Goal: Task Accomplishment & Management: Use online tool/utility

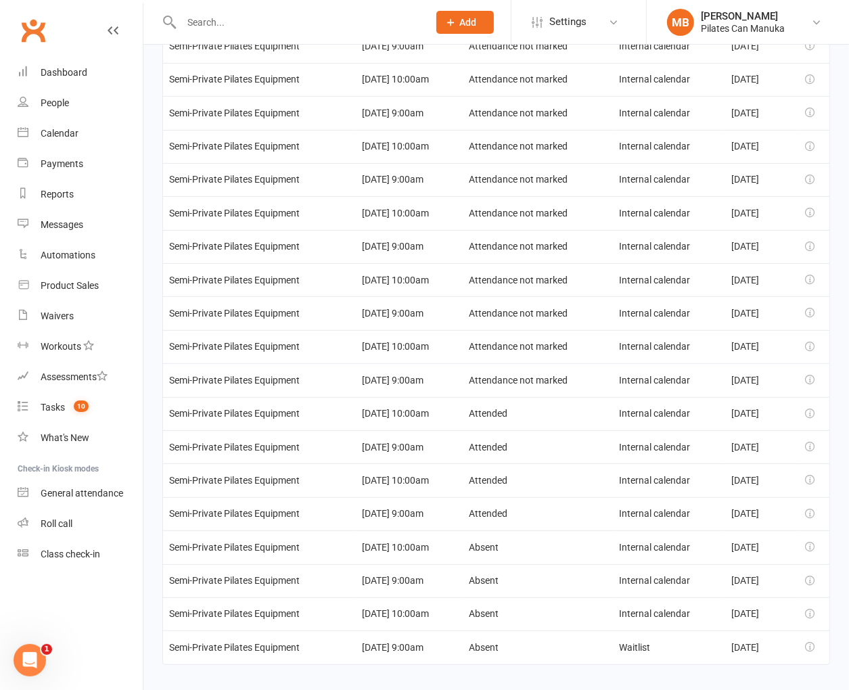
click at [640, 682] on html "Prospect Member Non-attending contact Class / event Appointment Task Add Settin…" at bounding box center [424, 191] width 849 height 1022
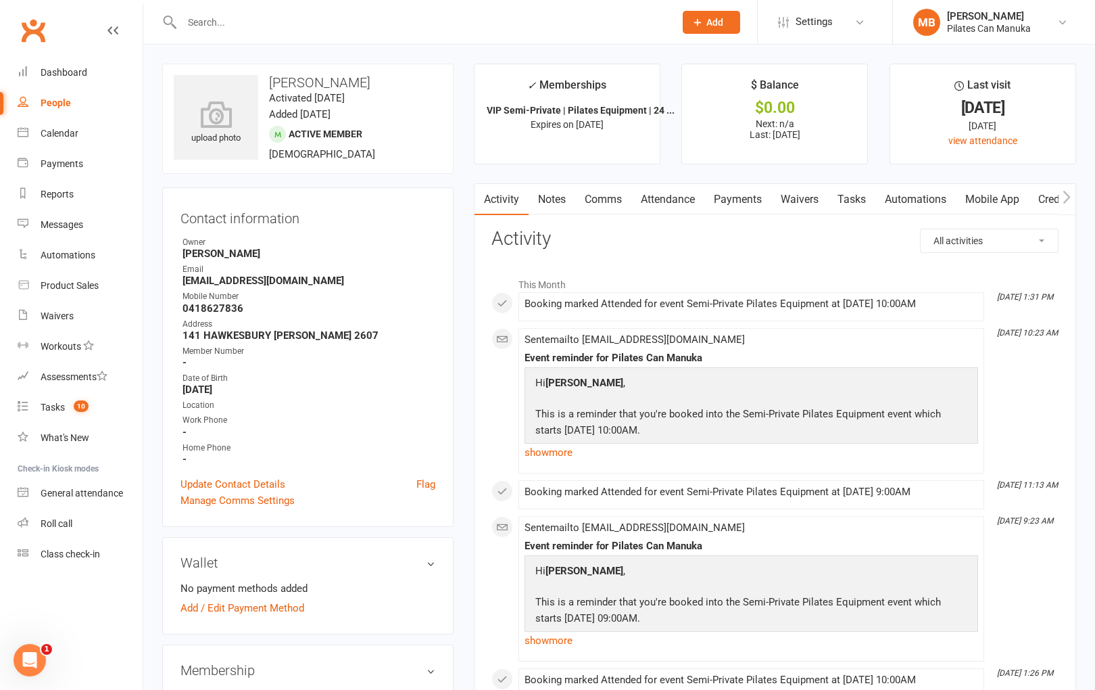
click at [735, 199] on link "Payments" at bounding box center [738, 199] width 67 height 31
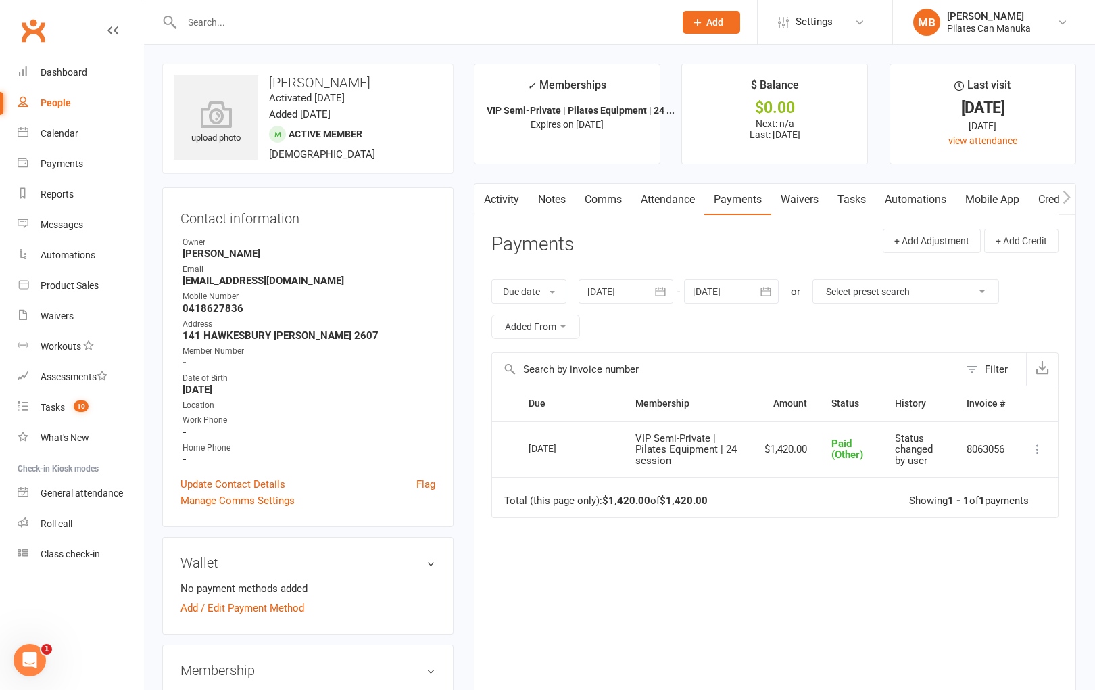
click at [663, 290] on icon "button" at bounding box center [661, 292] width 14 height 14
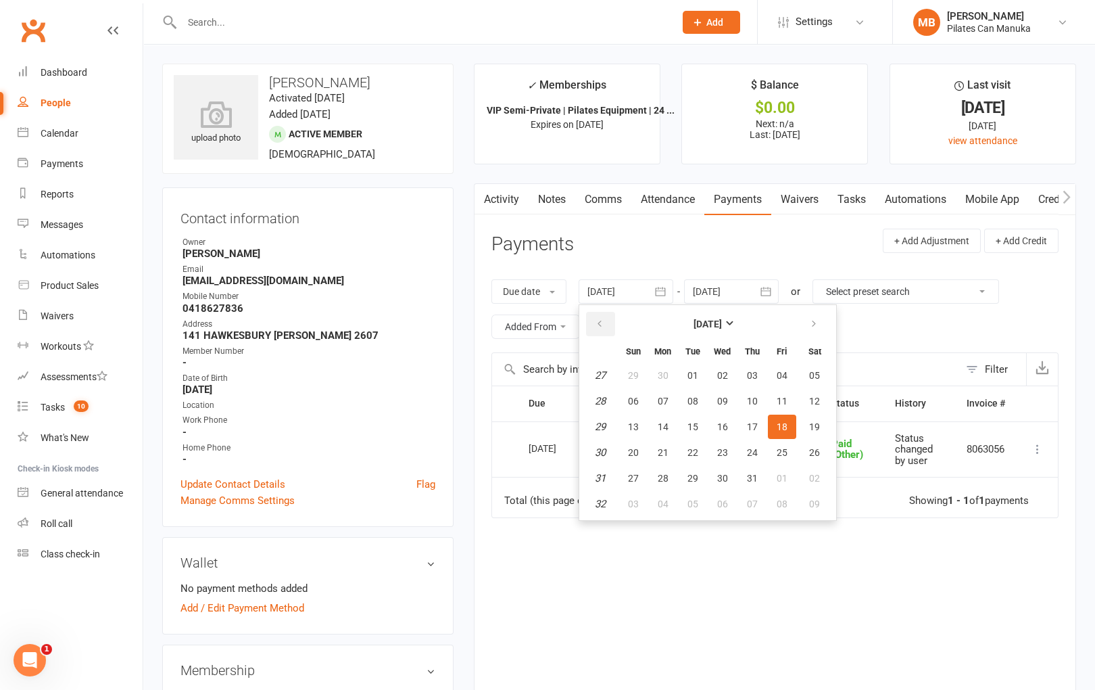
click at [598, 320] on icon "button" at bounding box center [599, 323] width 9 height 11
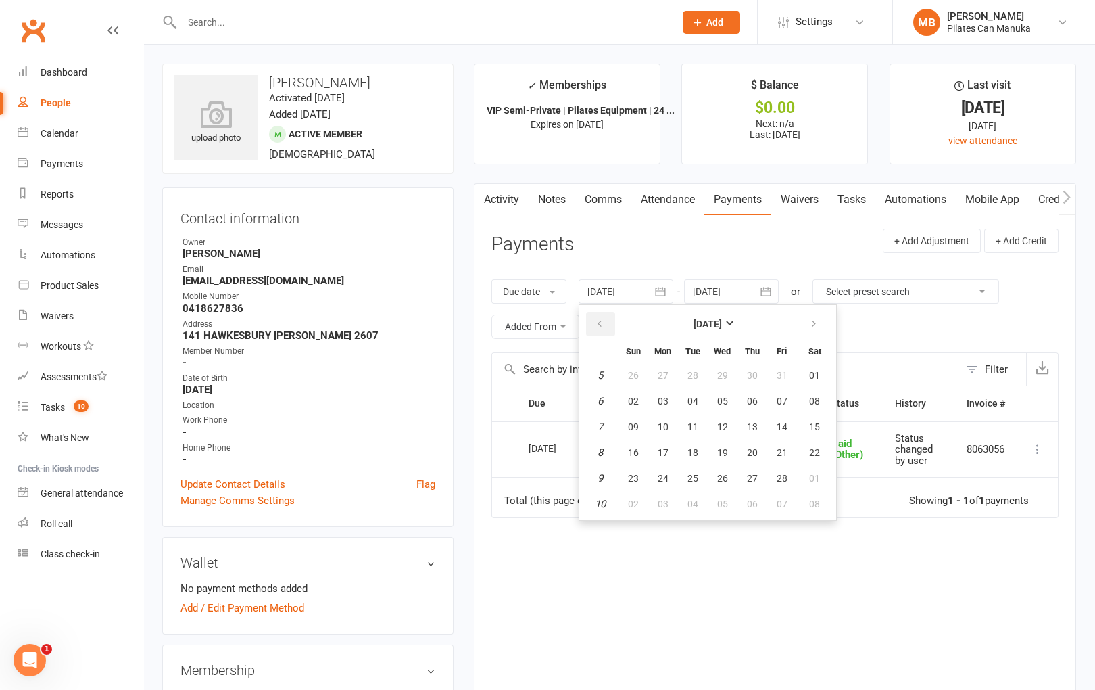
click at [598, 320] on icon "button" at bounding box center [599, 323] width 9 height 11
click at [717, 421] on span "16" at bounding box center [722, 426] width 11 height 11
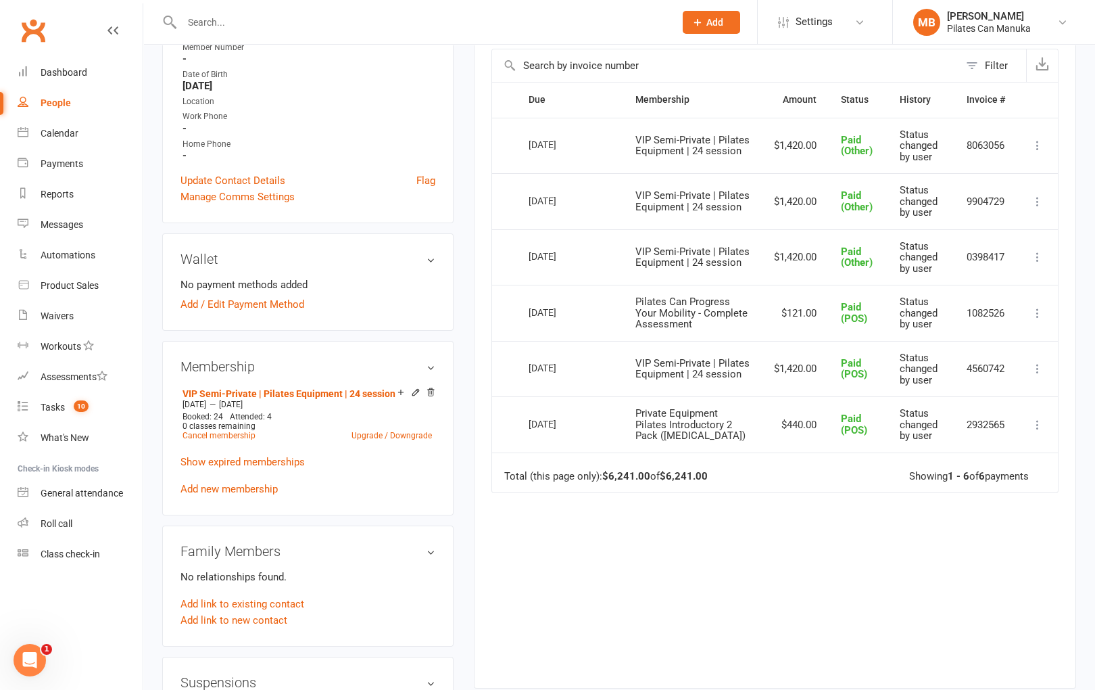
click at [0, 0] on button "24" at bounding box center [0, 0] width 0 height 0
type input "24 Oct 2024"
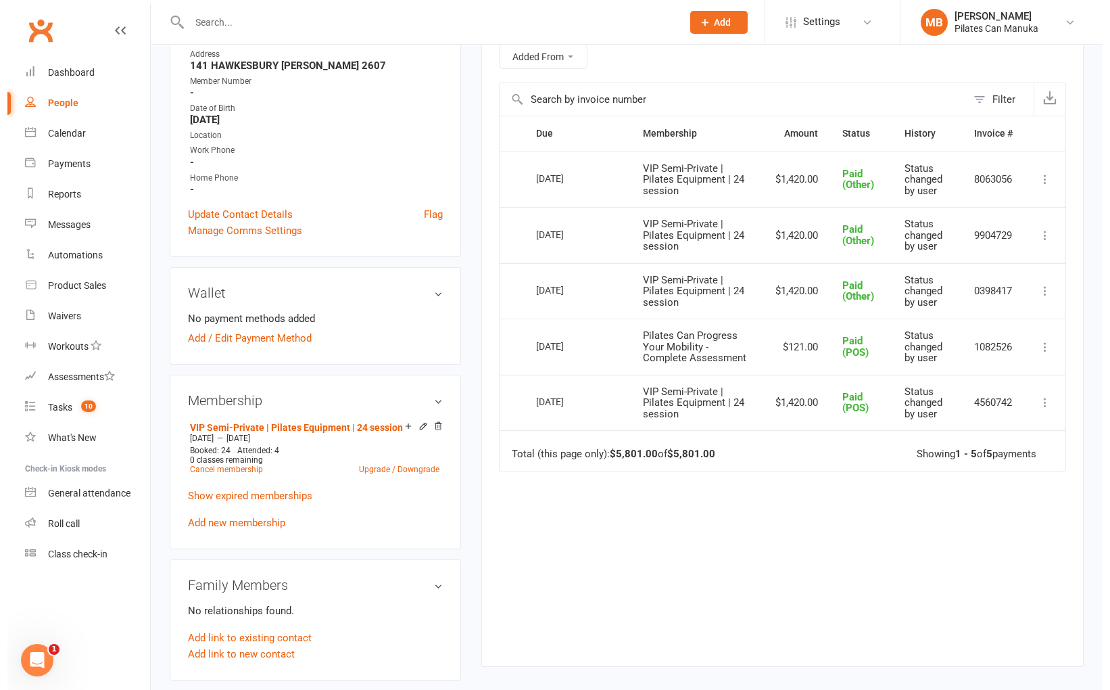
scroll to position [304, 0]
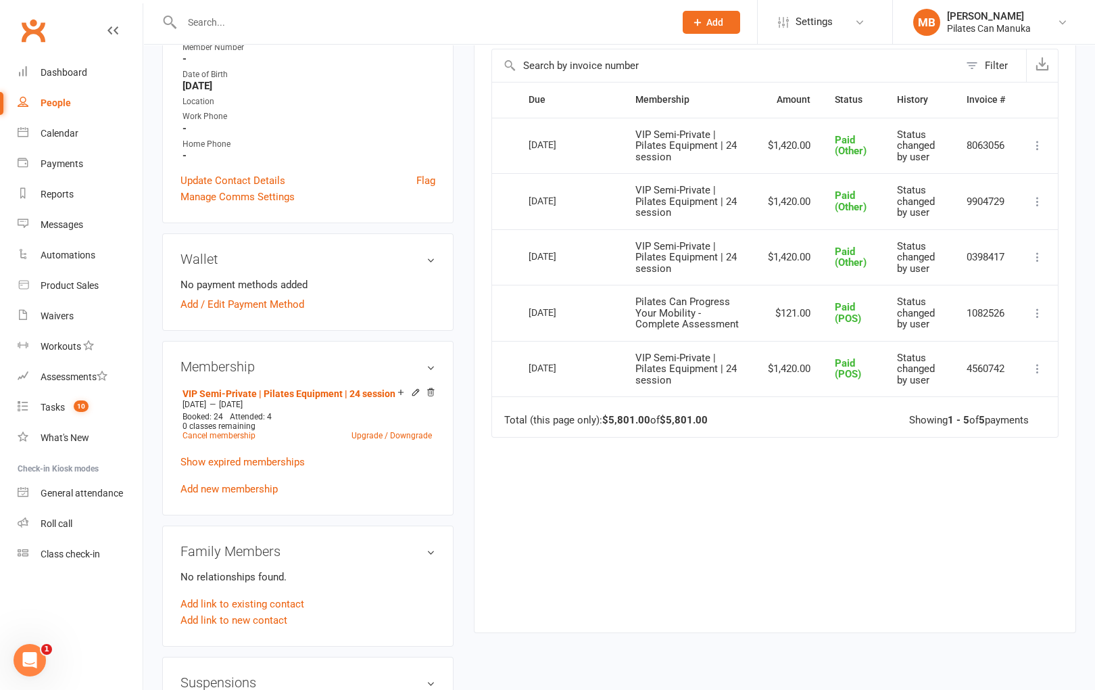
click at [848, 523] on div "Due Contact Membership Amount Status History Invoice # Select this 22 Jul 2025 …" at bounding box center [775, 346] width 567 height 529
click at [848, 371] on icon at bounding box center [1038, 369] width 14 height 14
click at [848, 497] on link "More Info" at bounding box center [978, 503] width 134 height 27
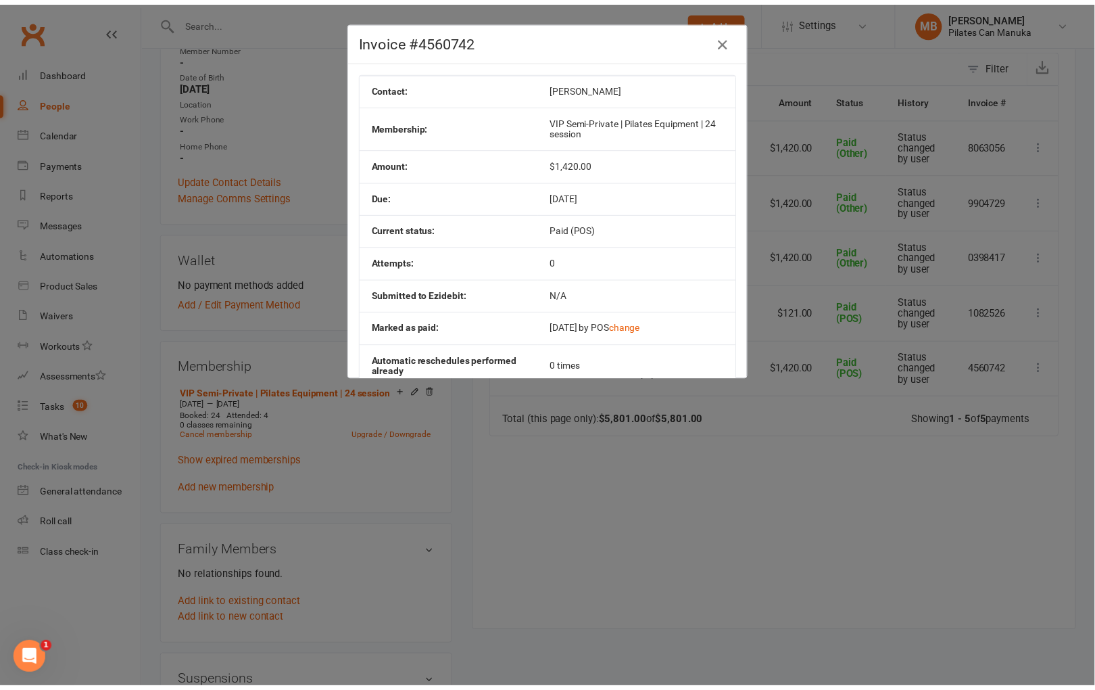
scroll to position [72, 0]
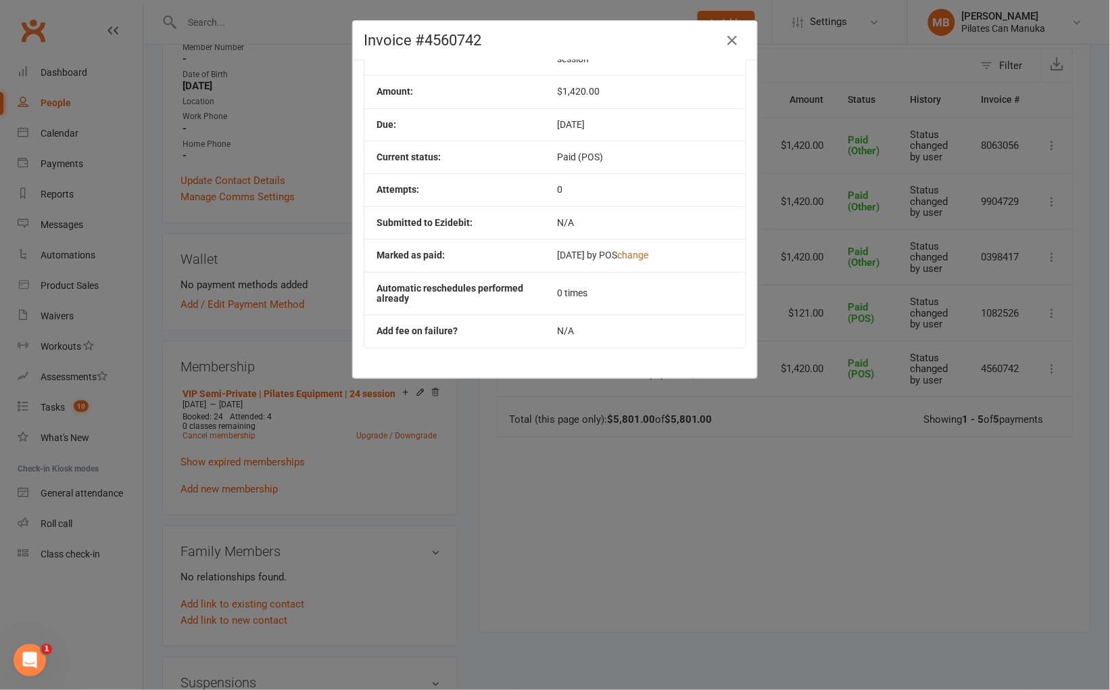
click at [848, 552] on div "Invoice #4560742 Contact: Liam Jones Membership: VIP Semi-Private | Pilates Equ…" at bounding box center [555, 345] width 1110 height 690
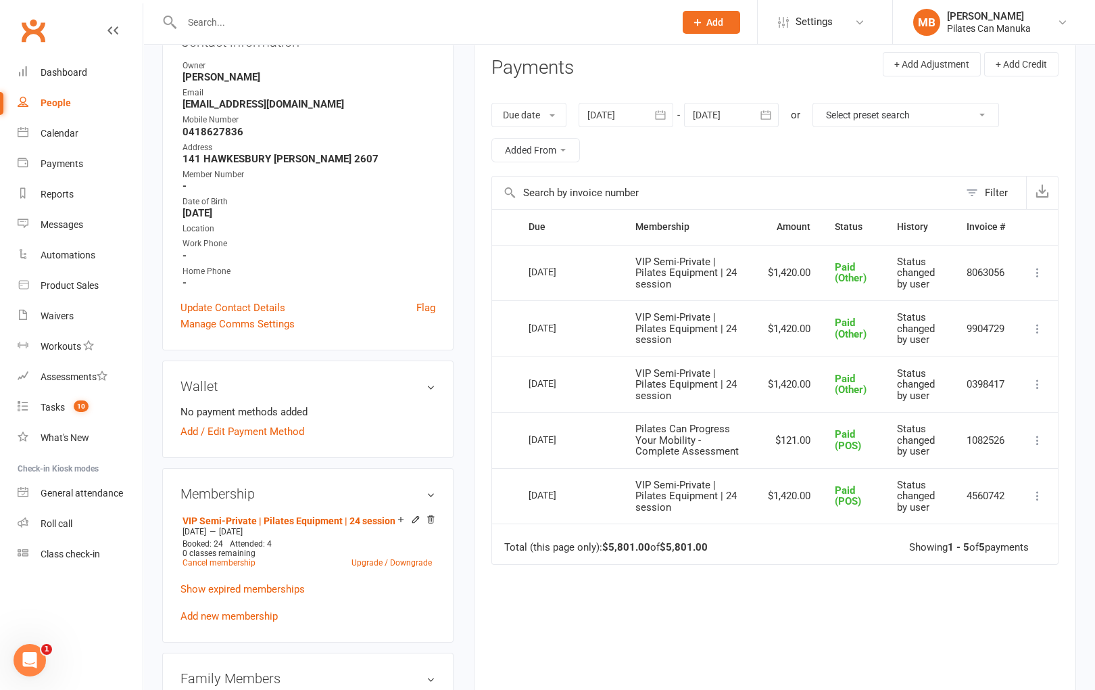
scroll to position [406, 0]
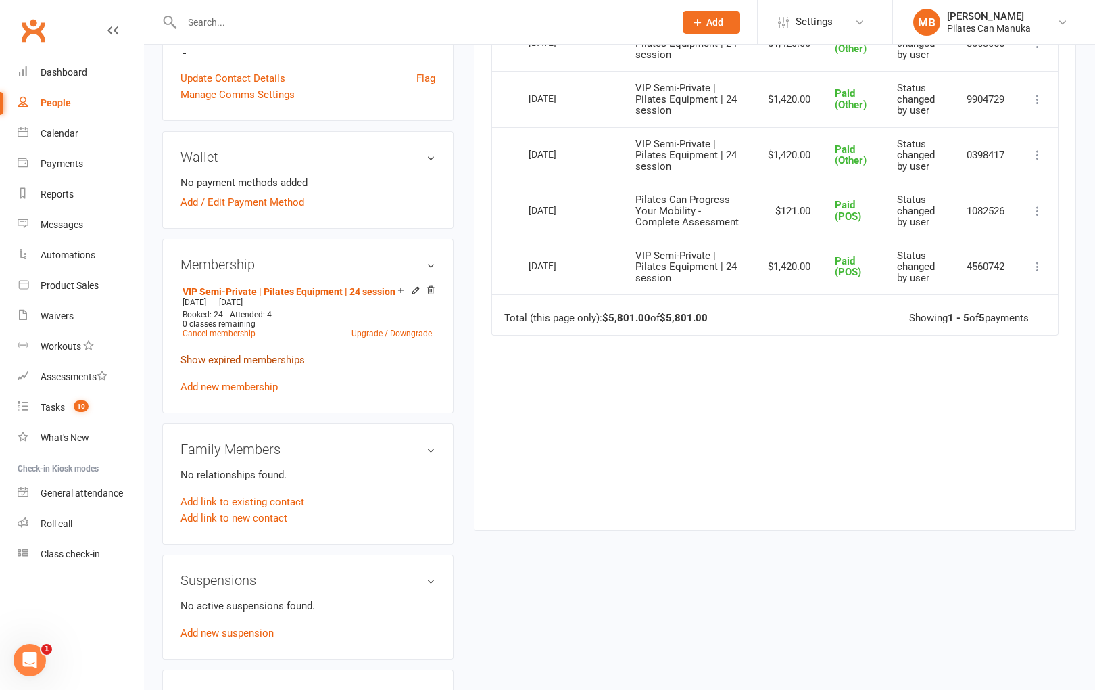
click at [221, 355] on link "Show expired memberships" at bounding box center [243, 360] width 124 height 12
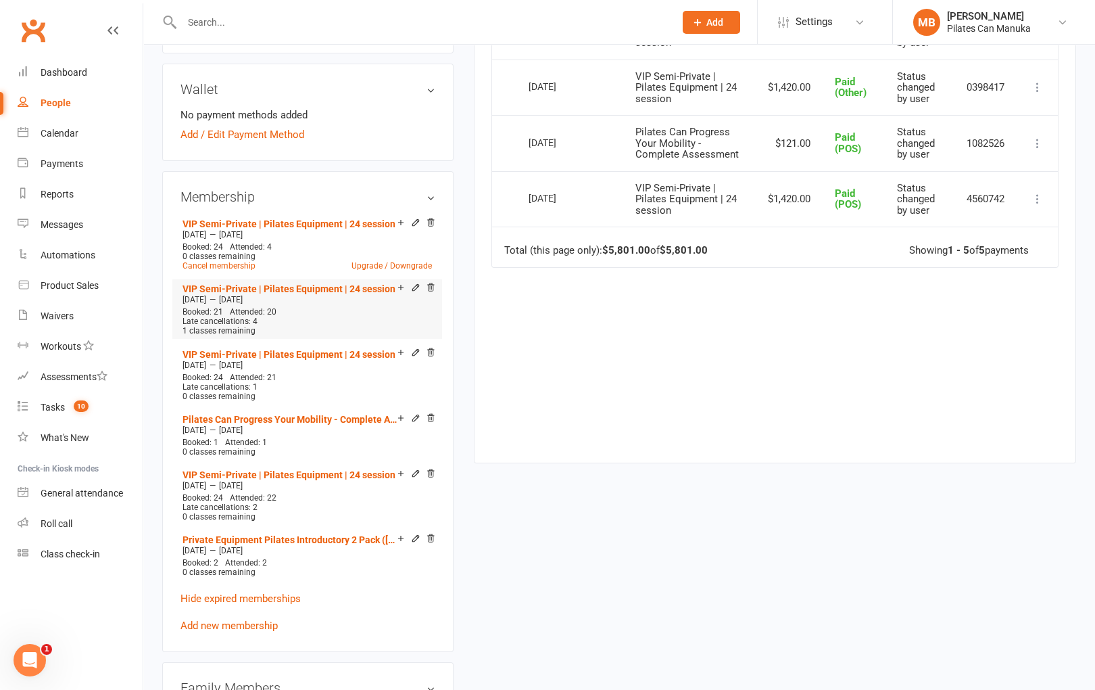
scroll to position [608, 0]
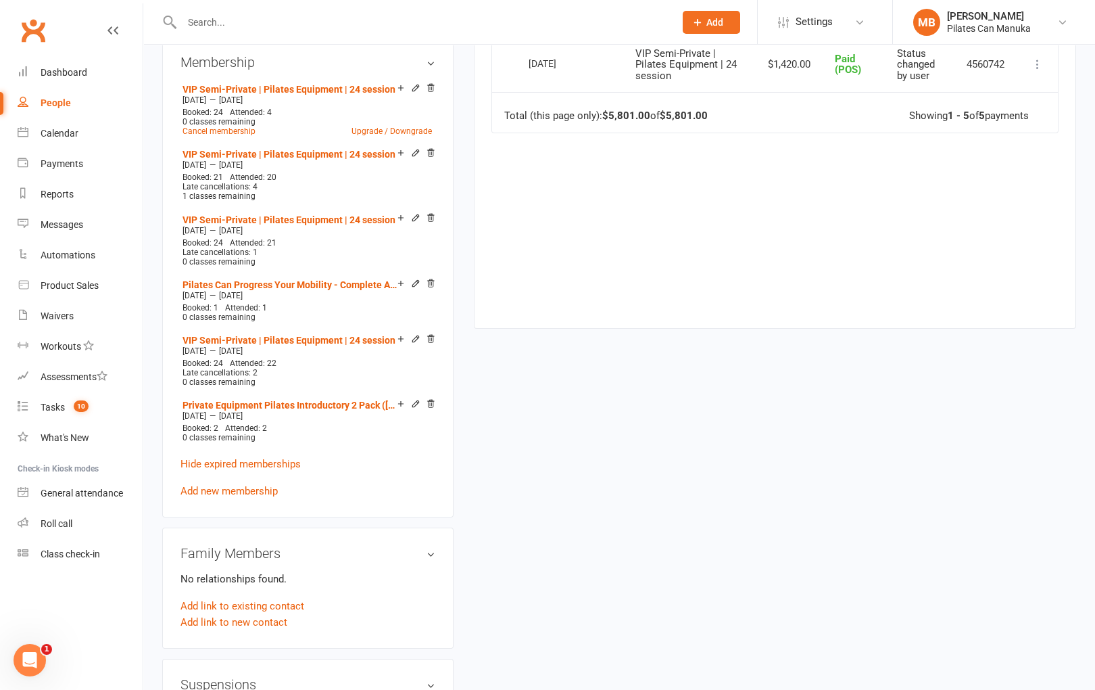
click at [848, 417] on div "upload photo Liam Jones Activated 14 October, 2024 Added 8 October, 2024 Active…" at bounding box center [619, 249] width 934 height 1586
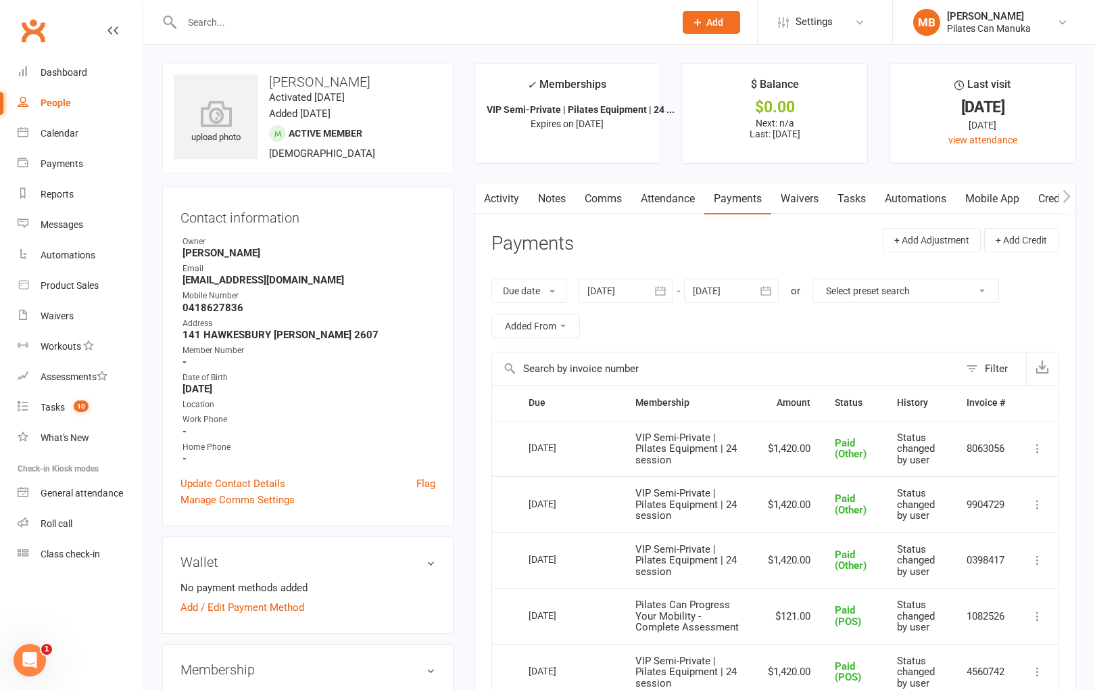
scroll to position [0, 0]
click at [676, 206] on link "Attendance" at bounding box center [668, 199] width 73 height 31
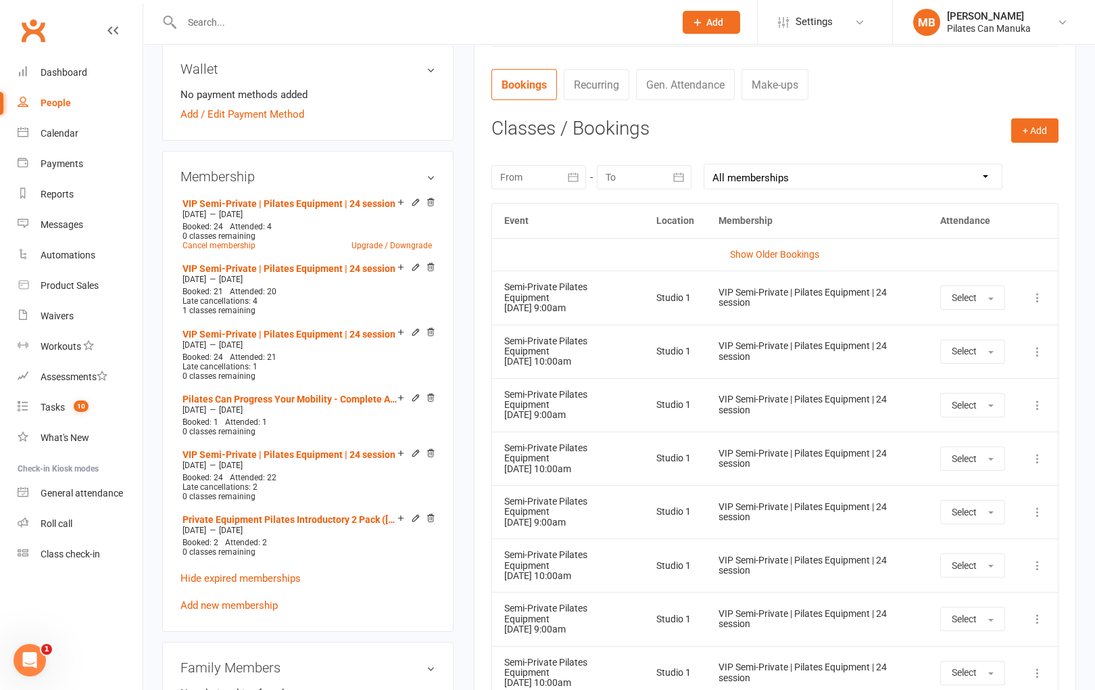
scroll to position [506, 0]
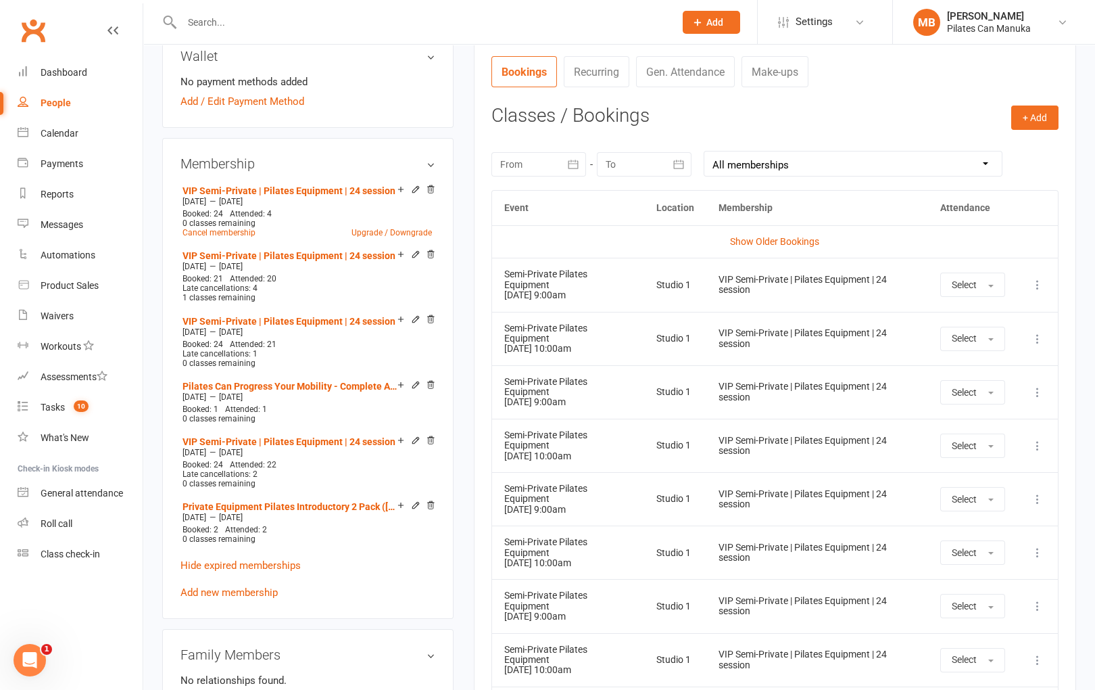
click at [574, 170] on icon "button" at bounding box center [574, 165] width 14 height 14
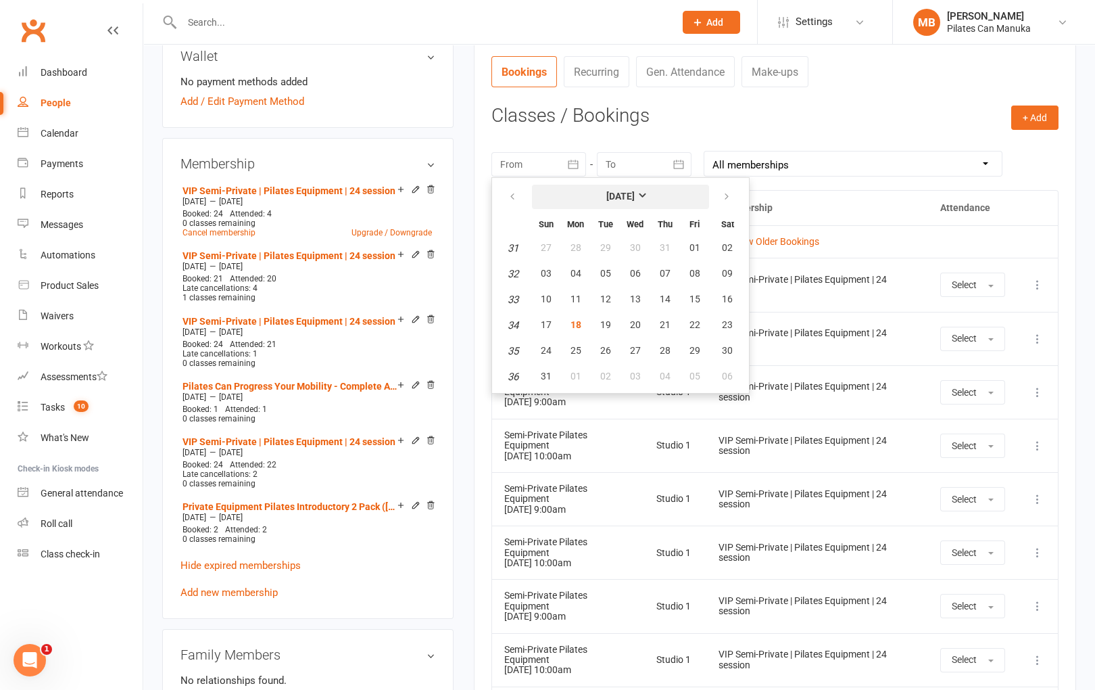
click at [632, 199] on strong "August 2025" at bounding box center [621, 196] width 28 height 11
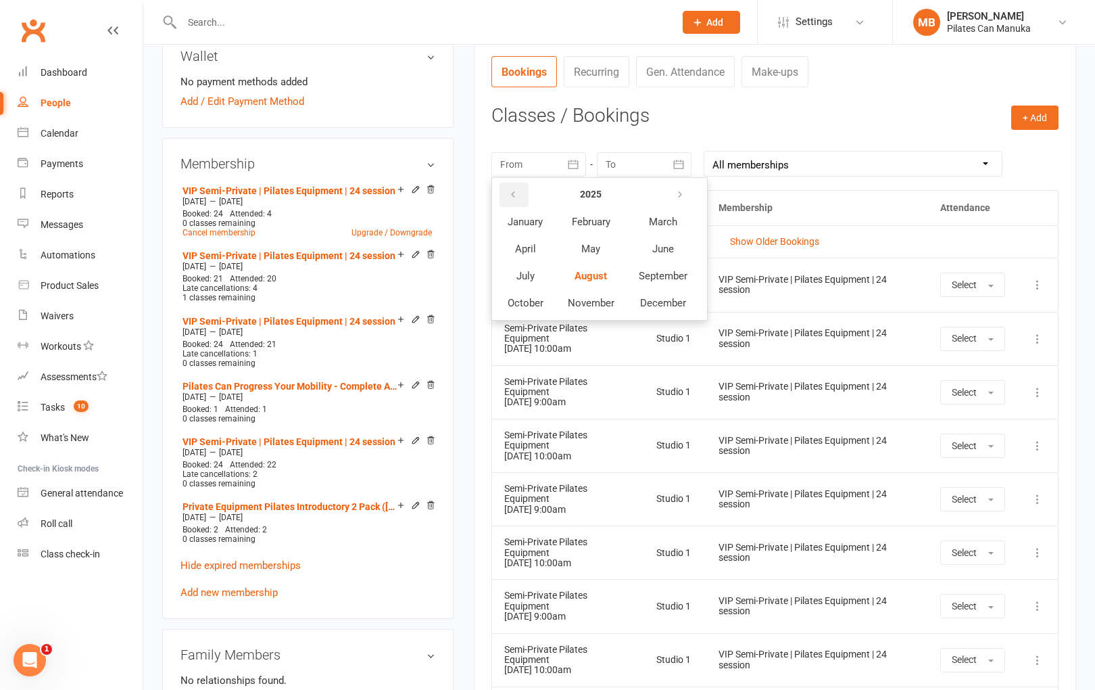
click at [512, 199] on icon "button" at bounding box center [512, 194] width 9 height 11
click at [538, 290] on button "October" at bounding box center [525, 303] width 59 height 26
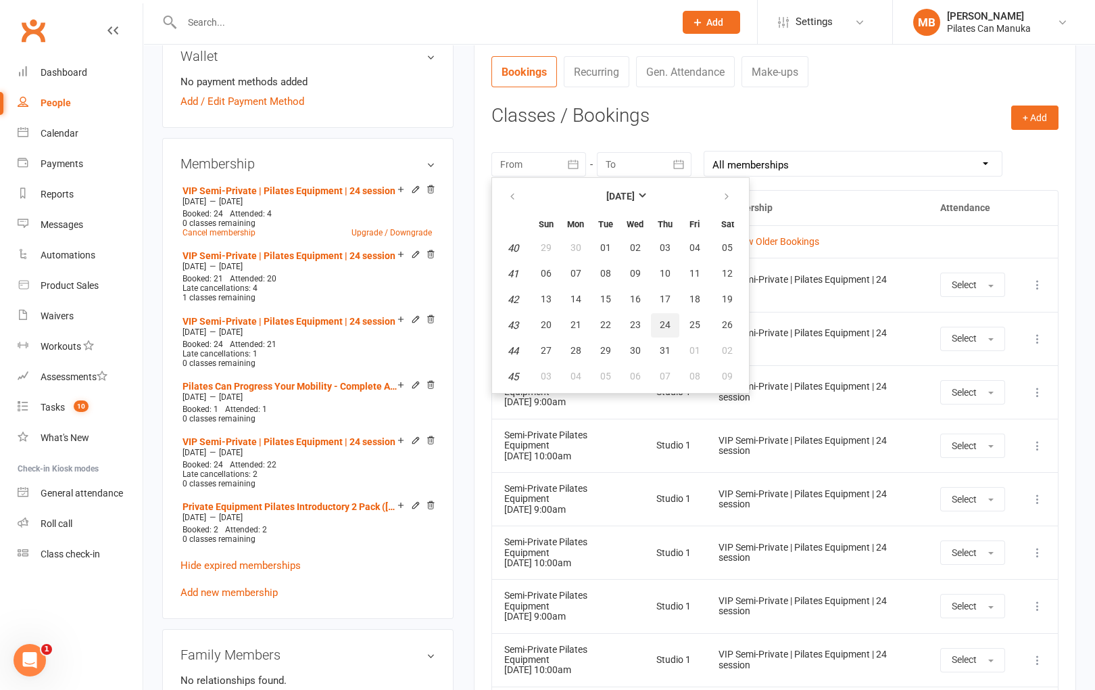
click at [660, 321] on span "24" at bounding box center [665, 324] width 11 height 11
type input "24 Oct 2024"
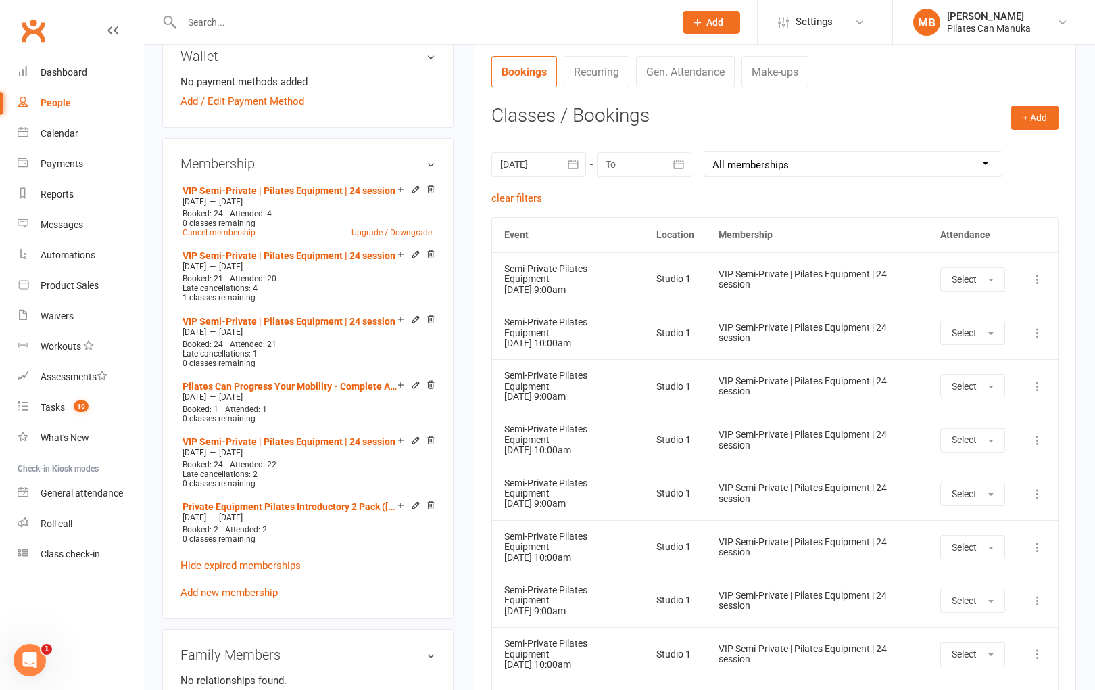
click at [678, 167] on icon "button" at bounding box center [679, 165] width 14 height 14
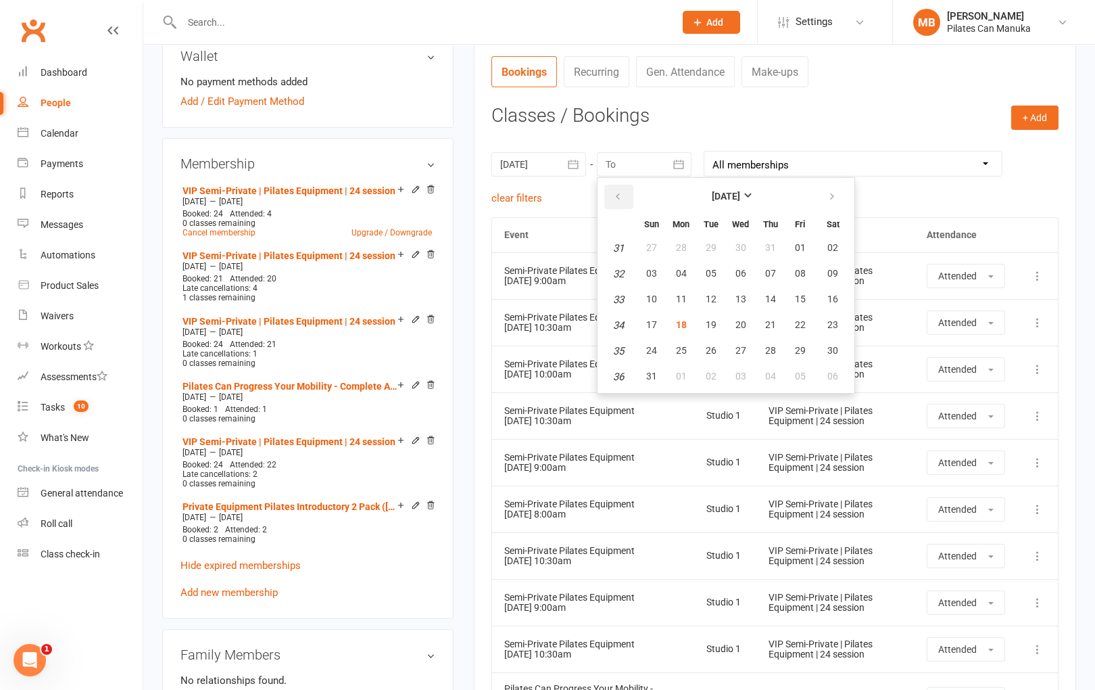
click at [620, 196] on icon "button" at bounding box center [617, 196] width 9 height 11
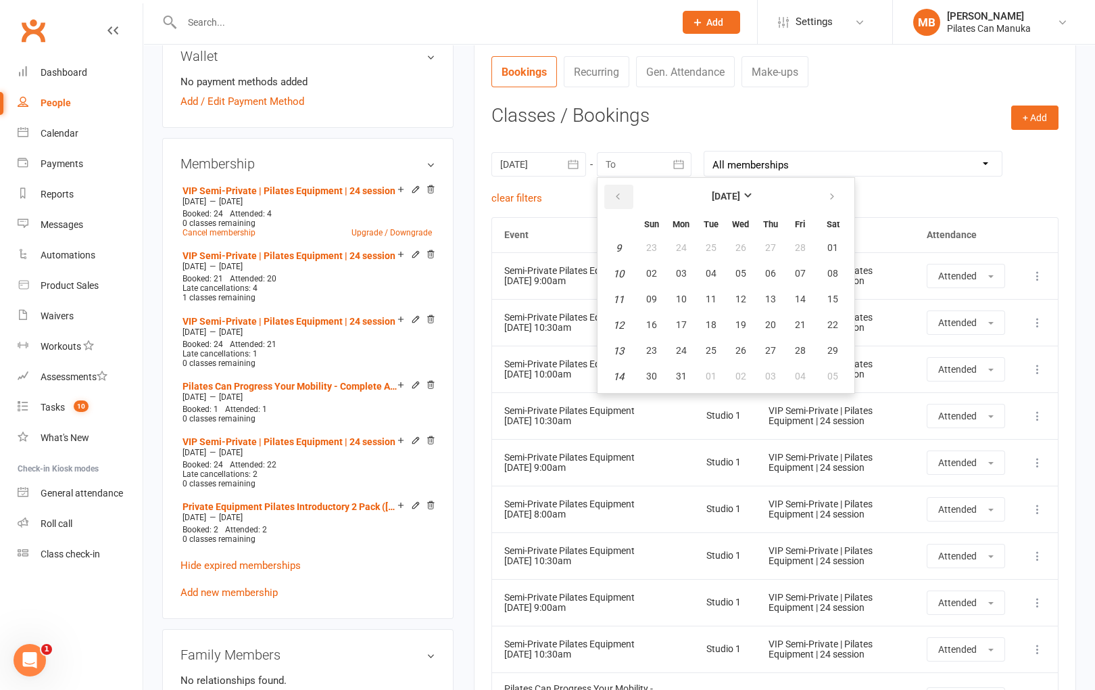
click at [620, 196] on icon "button" at bounding box center [617, 196] width 9 height 11
click at [655, 345] on span "23" at bounding box center [651, 350] width 11 height 11
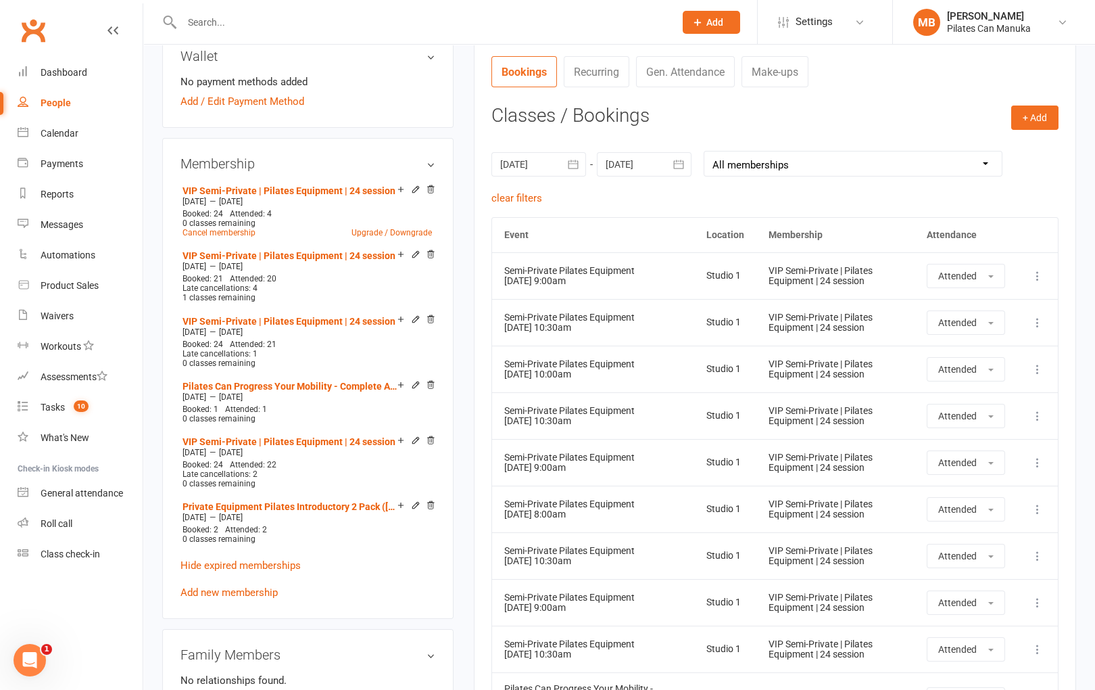
click at [680, 163] on icon "button" at bounding box center [679, 165] width 14 height 14
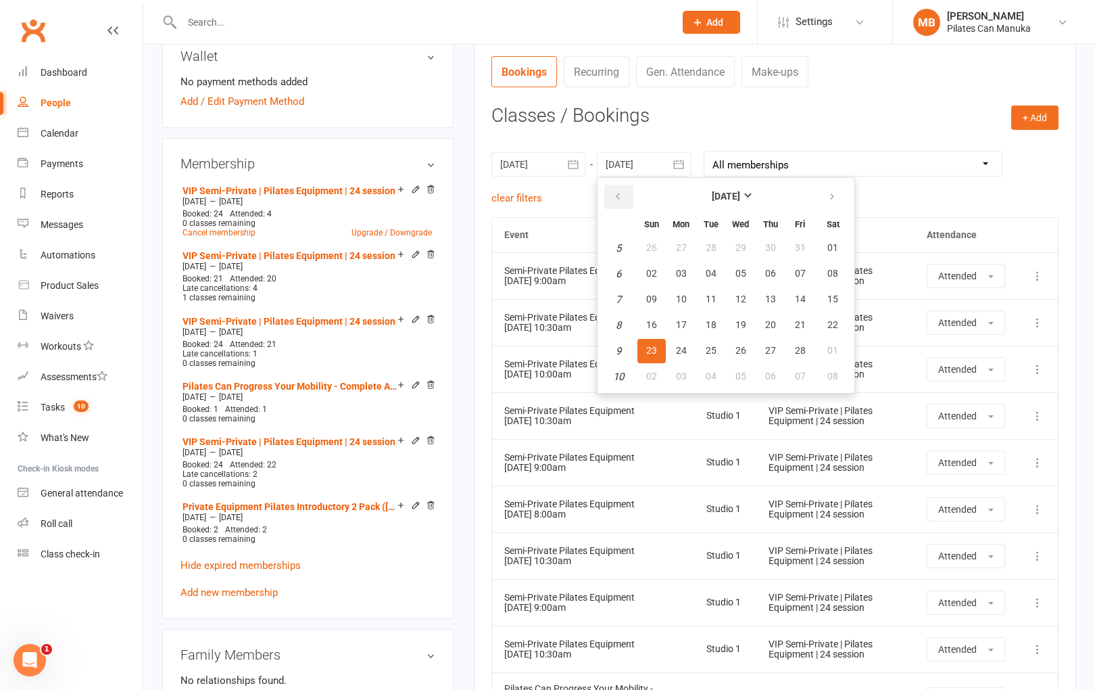
click at [616, 195] on icon "button" at bounding box center [617, 196] width 9 height 11
click at [707, 298] on span "14" at bounding box center [711, 298] width 11 height 11
type input "14 Jan 2025"
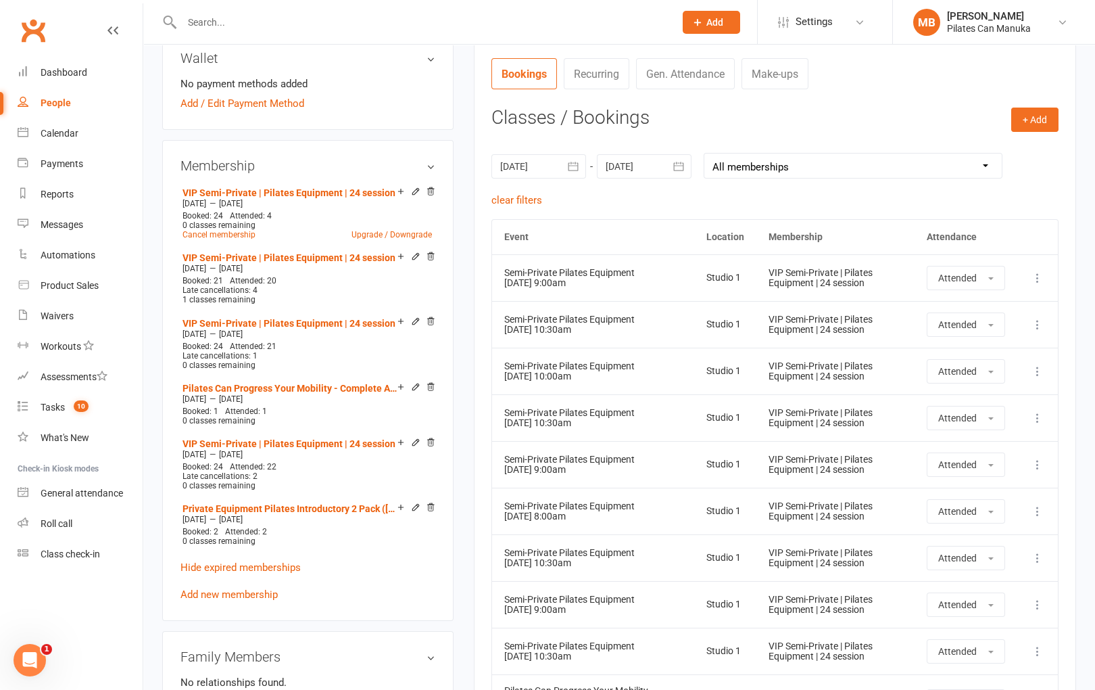
scroll to position [488, 0]
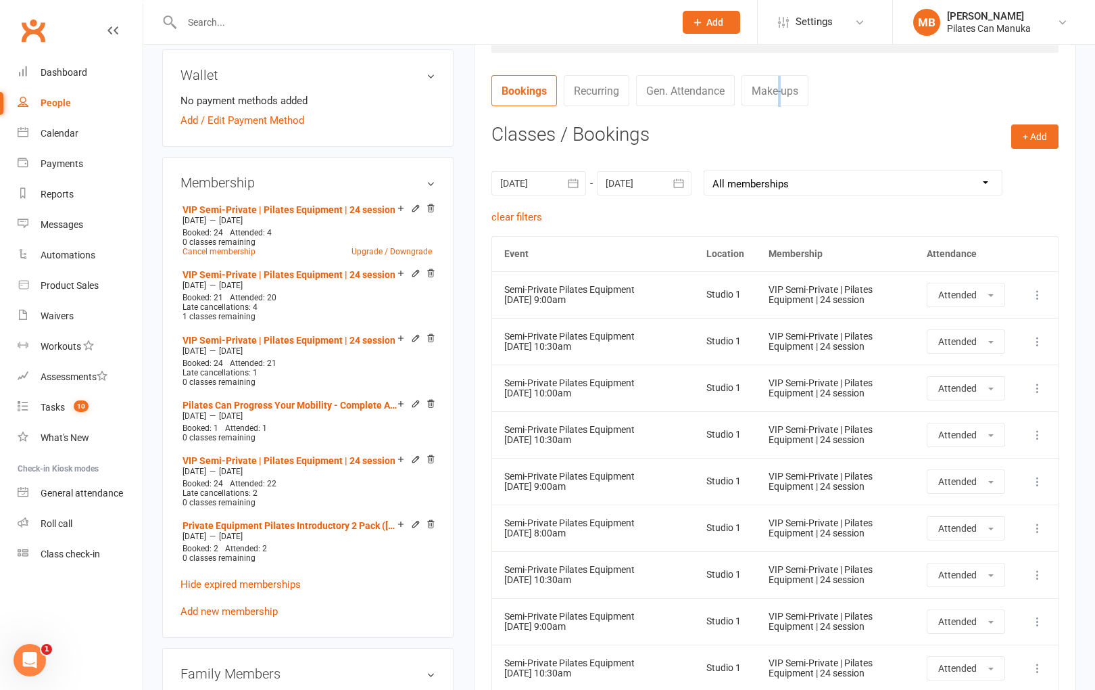
click at [782, 91] on link "Make-ups" at bounding box center [775, 90] width 67 height 31
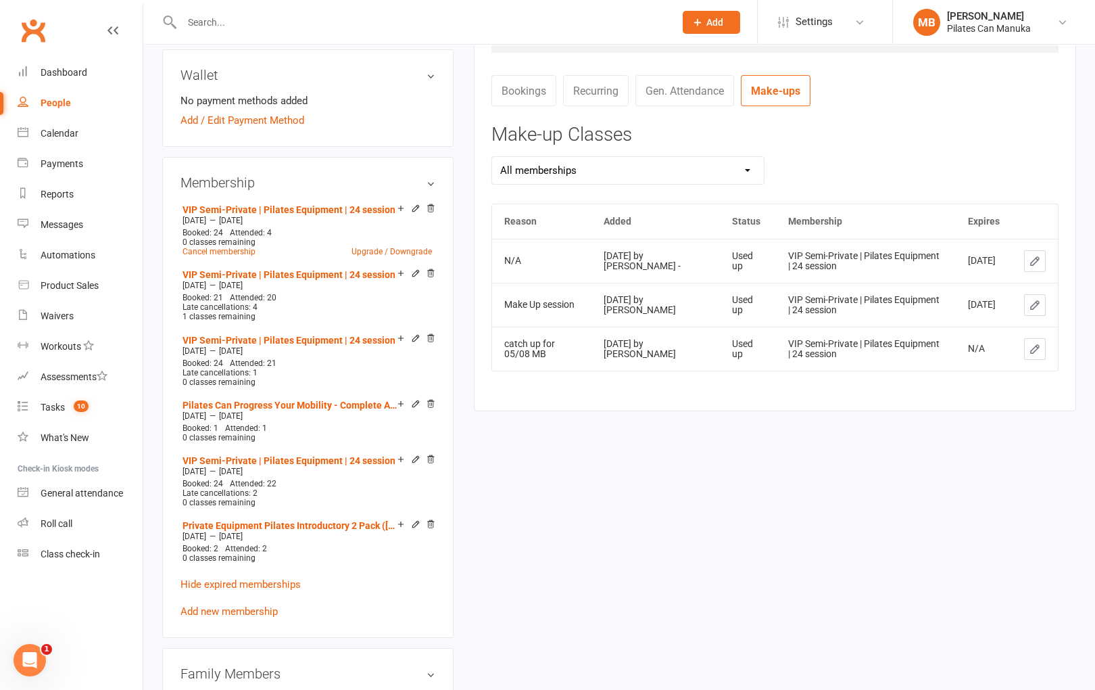
click at [534, 91] on link "Bookings" at bounding box center [524, 90] width 65 height 31
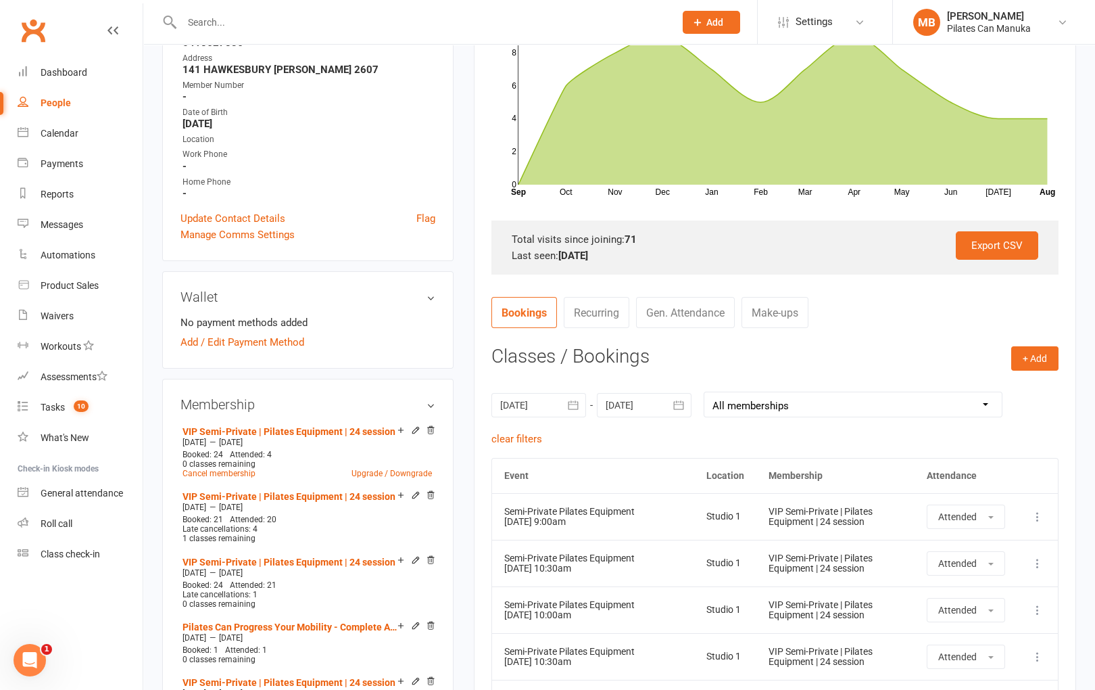
scroll to position [386, 0]
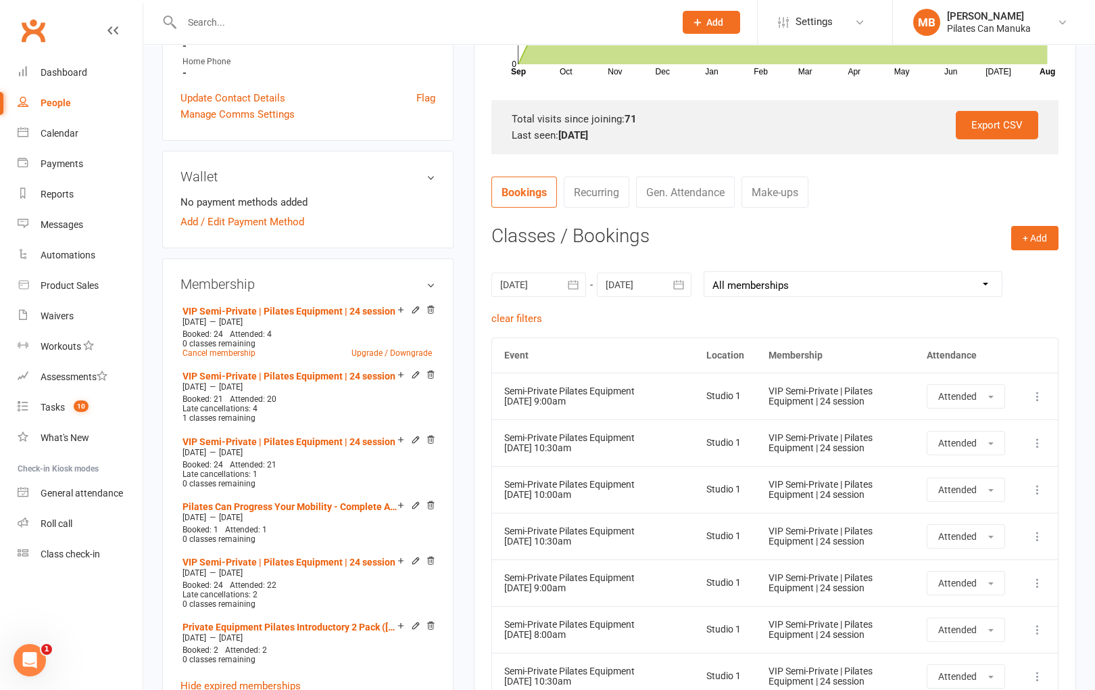
click at [786, 200] on link "Make-ups" at bounding box center [775, 191] width 67 height 31
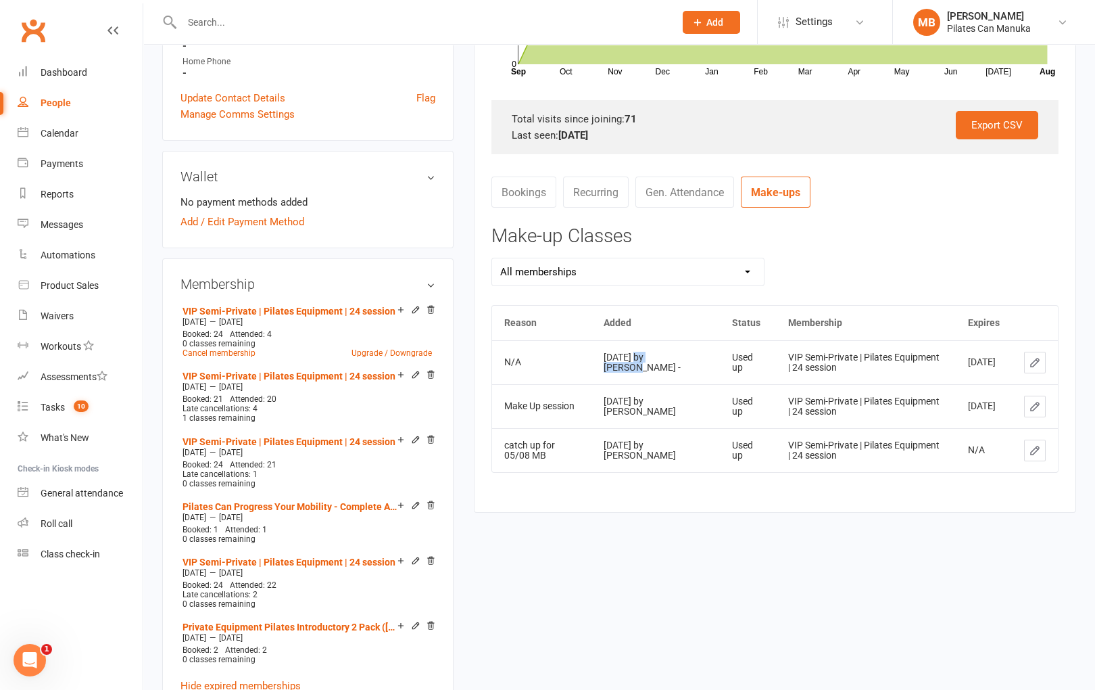
drag, startPoint x: 632, startPoint y: 362, endPoint x: 677, endPoint y: 366, distance: 45.5
click at [677, 366] on div "Dec 12, 2024 by David -" at bounding box center [656, 362] width 104 height 21
click at [807, 511] on div "Activity Notes Comms Attendance Payments Waivers Tasks Automations Mobile App C…" at bounding box center [775, 154] width 602 height 715
click at [848, 589] on div "upload photo Liam Jones Activated 14 October, 2024 Added 8 October, 2024 Active…" at bounding box center [619, 470] width 934 height 1586
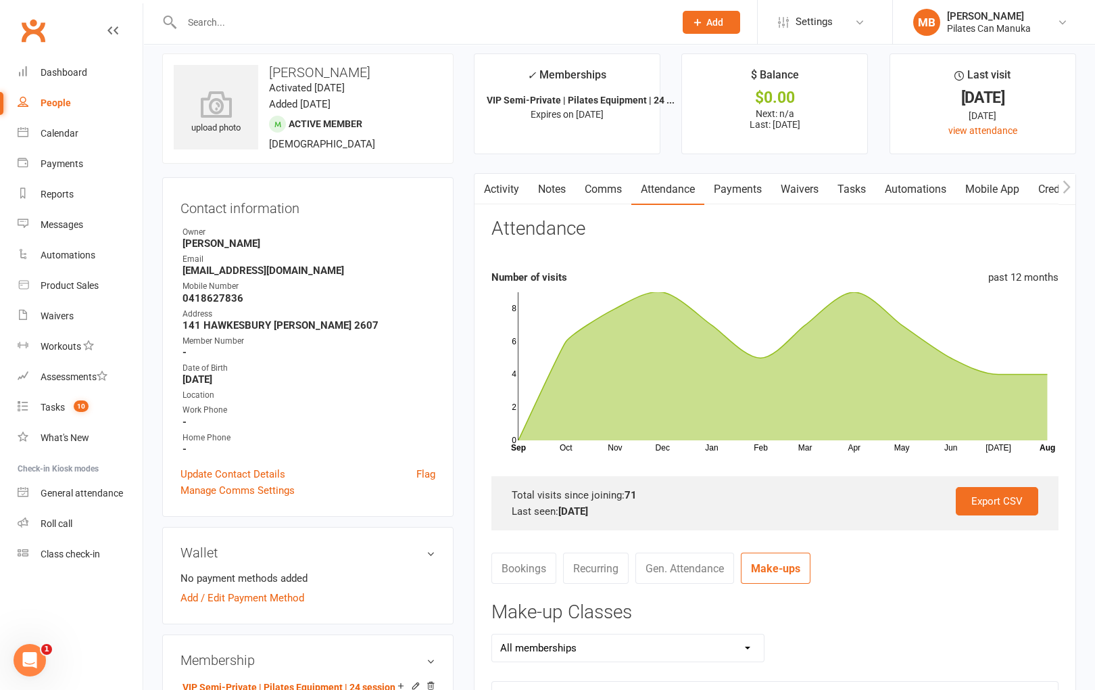
scroll to position [0, 0]
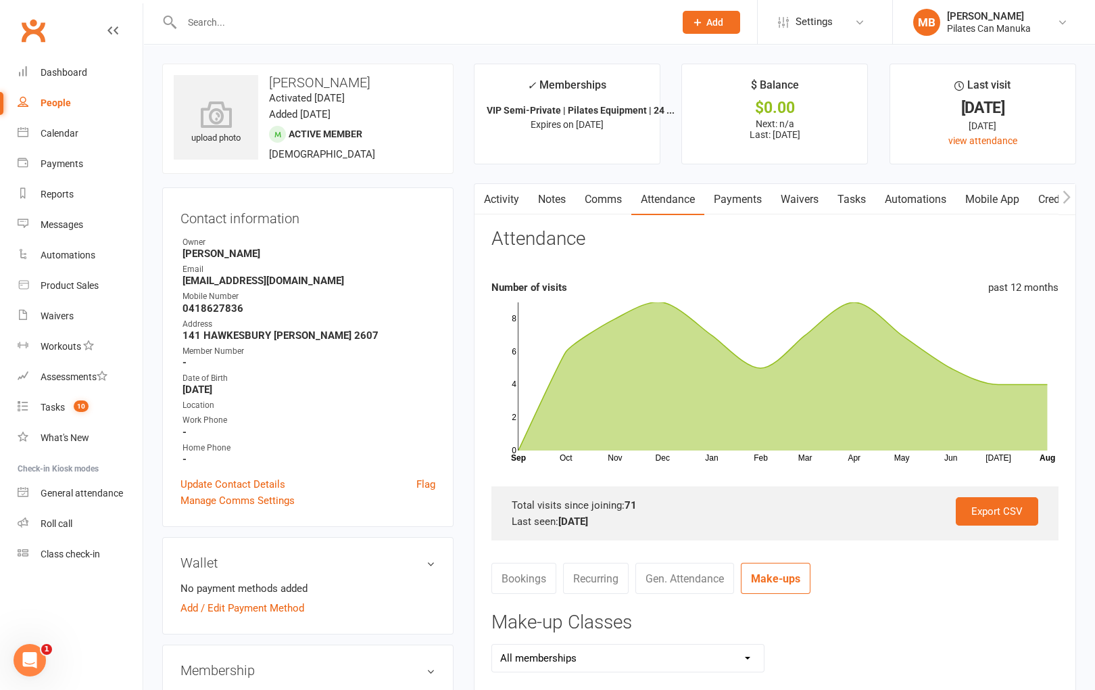
drag, startPoint x: 497, startPoint y: 196, endPoint x: 897, endPoint y: 369, distance: 435.8
click at [497, 196] on link "Activity" at bounding box center [502, 199] width 54 height 31
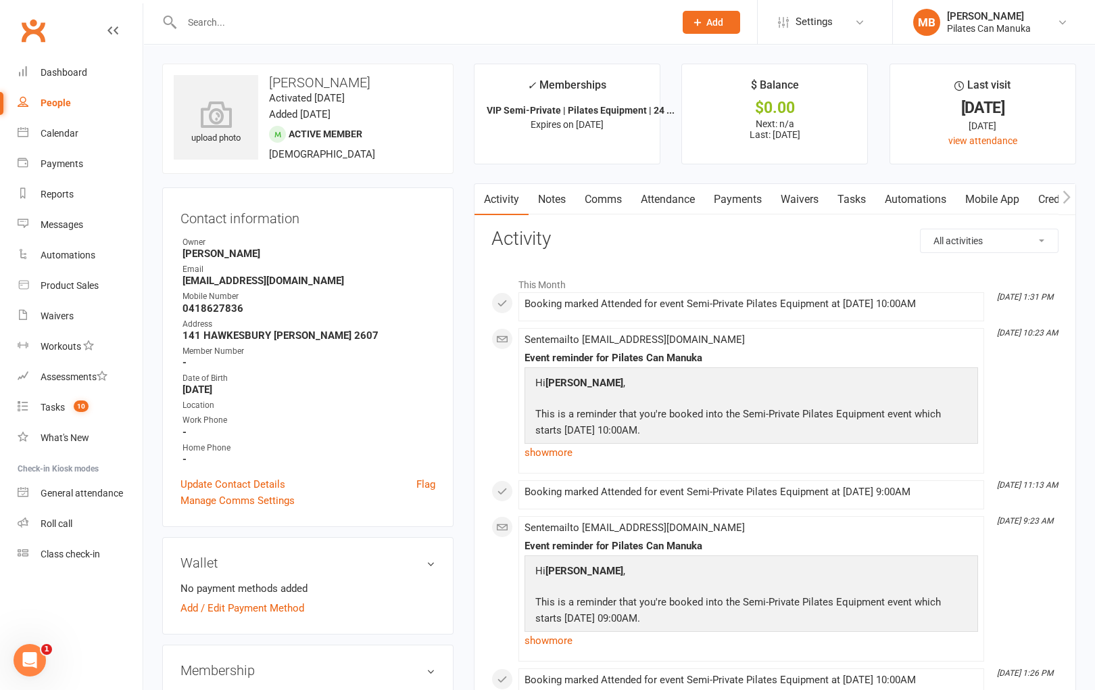
click at [848, 243] on select "All activities Bookings / Attendances Communications Notes Failed SMSes Grading…" at bounding box center [989, 240] width 137 height 23
select select "BookingLogEntry"
click at [848, 229] on select "All activities Bookings / Attendances Communications Notes Failed SMSes Grading…" at bounding box center [989, 240] width 137 height 23
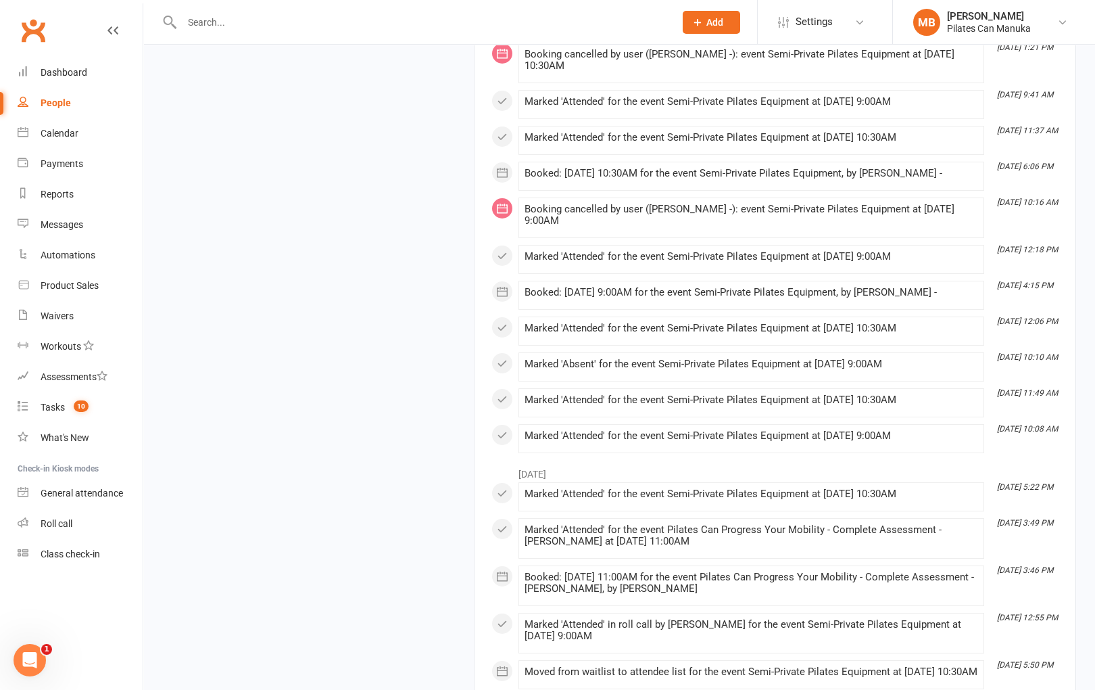
scroll to position [8900, 0]
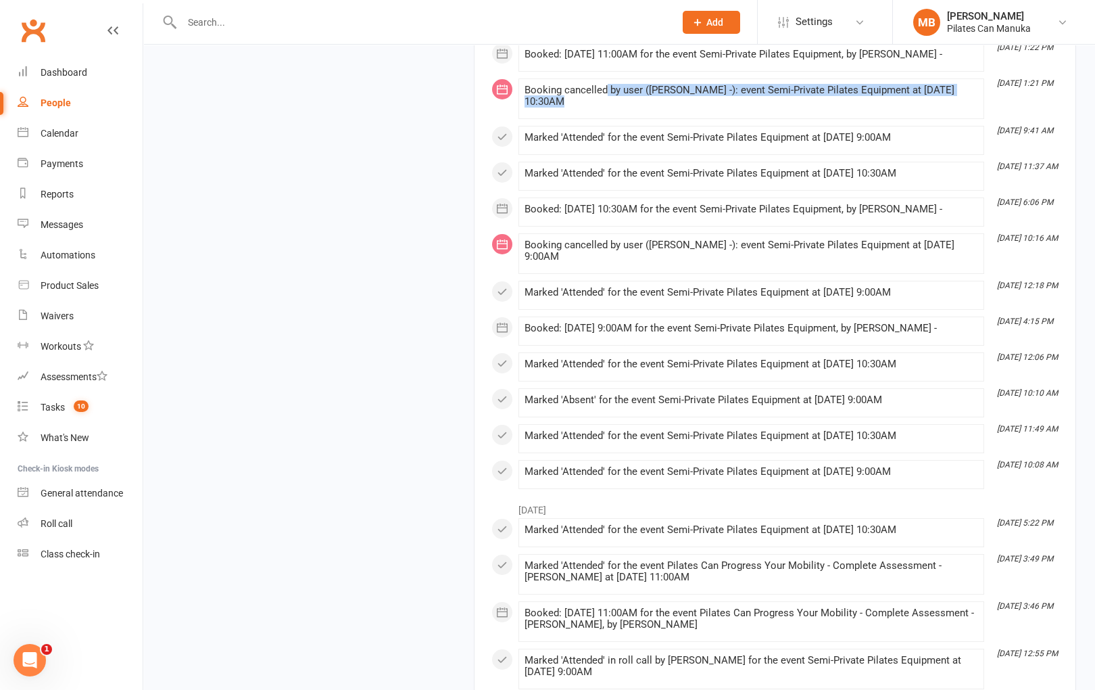
drag, startPoint x: 607, startPoint y: 241, endPoint x: 813, endPoint y: 264, distance: 207.5
click at [813, 119] on li "Dec 18, 1:21 PM Booking cancelled by user (David -): event Semi-Private Pilates…" at bounding box center [752, 98] width 466 height 41
click at [848, 119] on li "Dec 18, 1:21 PM Booking cancelled by user (David -): event Semi-Private Pilates…" at bounding box center [752, 98] width 466 height 41
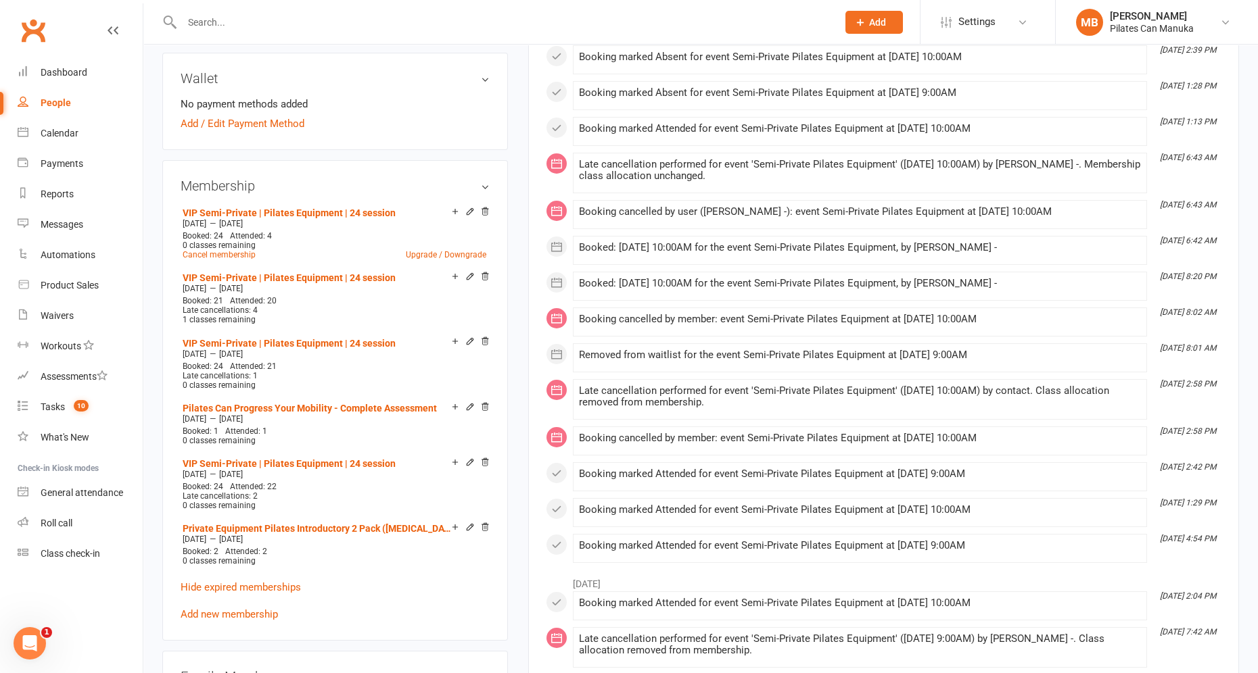
scroll to position [529, 0]
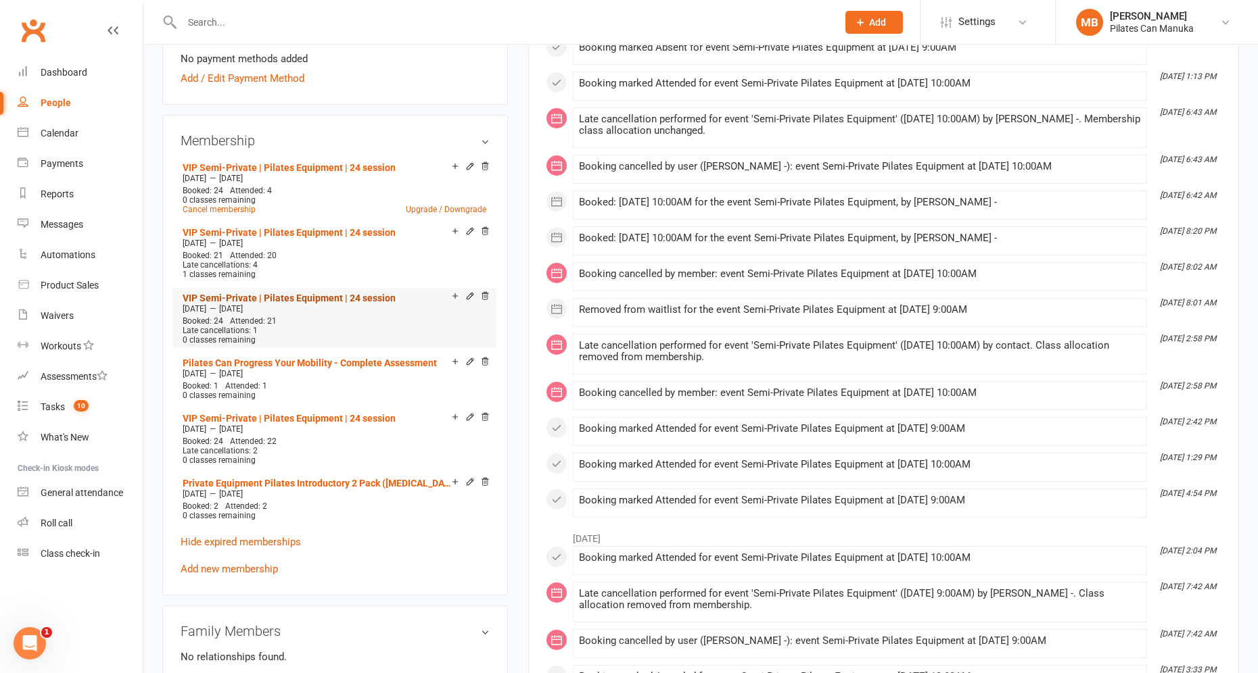
click at [272, 294] on link "VIP Semi-Private | Pilates Equipment | 24 session" at bounding box center [289, 298] width 213 height 11
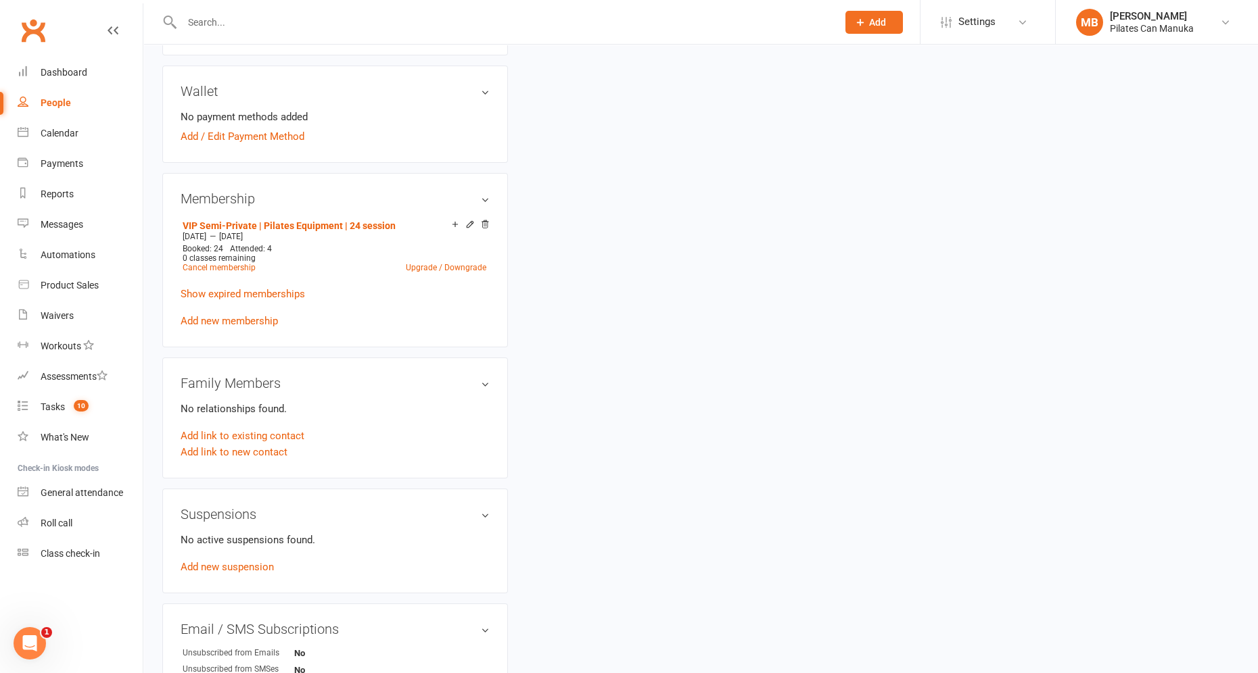
scroll to position [506, 0]
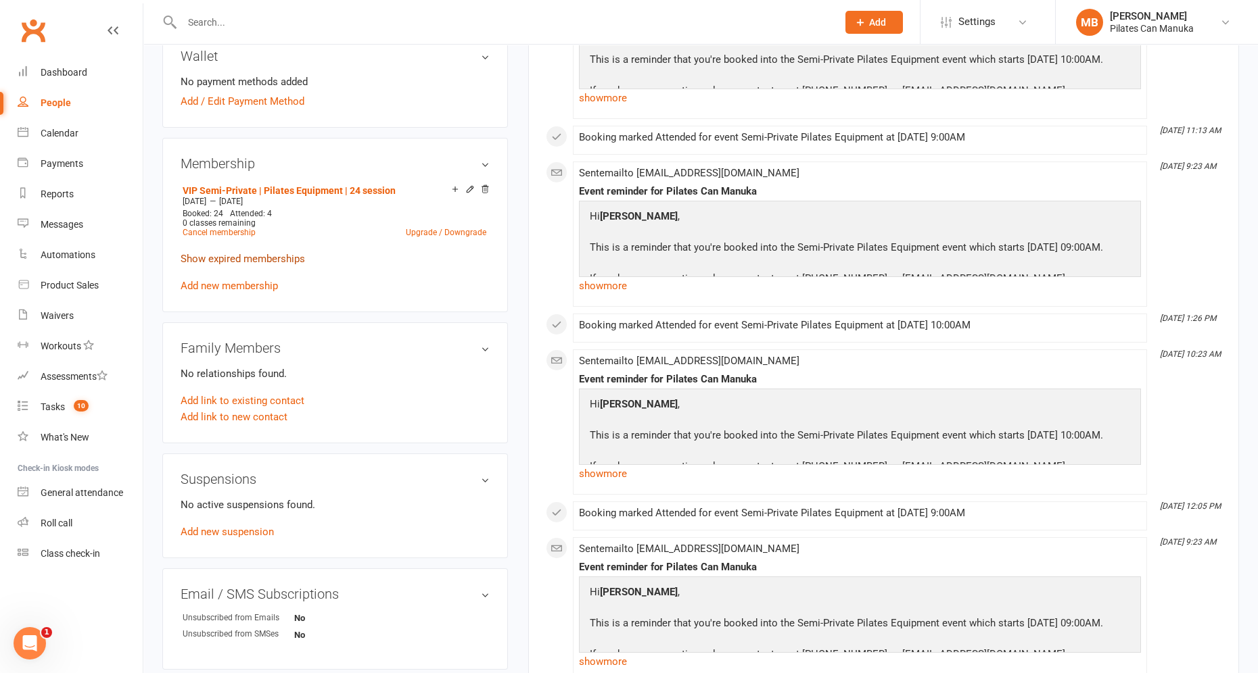
click at [233, 264] on link "Show expired memberships" at bounding box center [243, 259] width 124 height 12
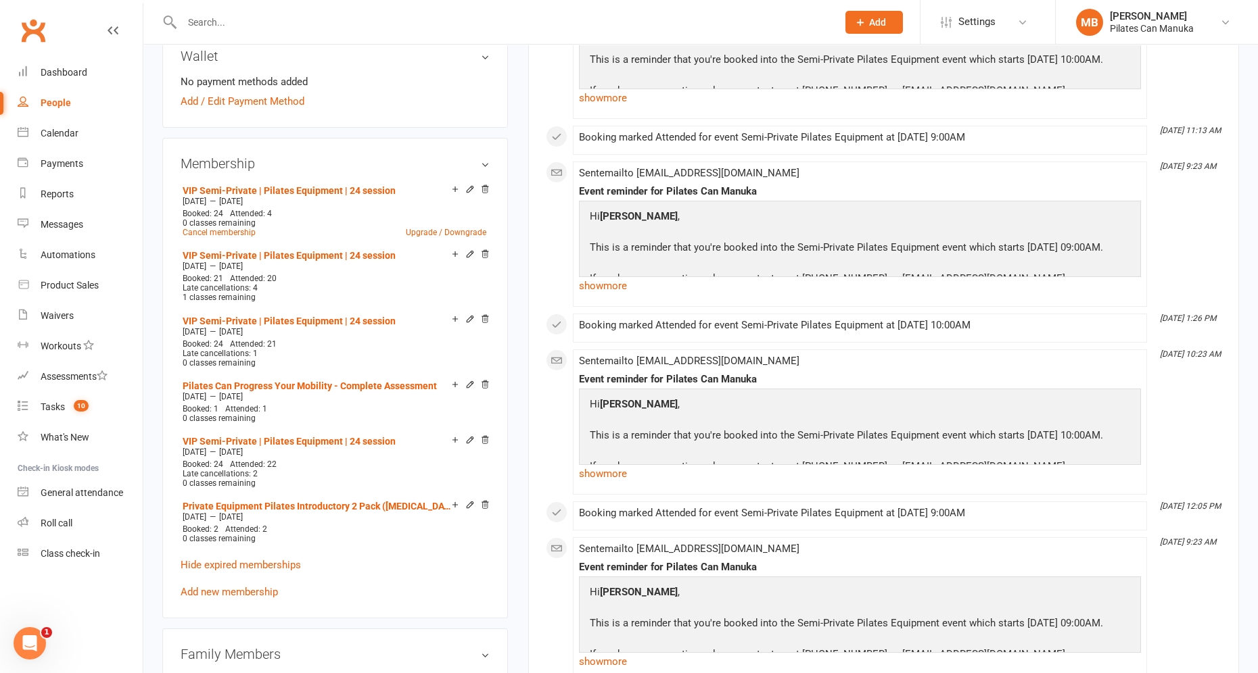
click at [848, 551] on div "Sent email to liampatrickjones@bigpond.com Event reminder for Pilates Can Manuk…" at bounding box center [860, 610] width 562 height 133
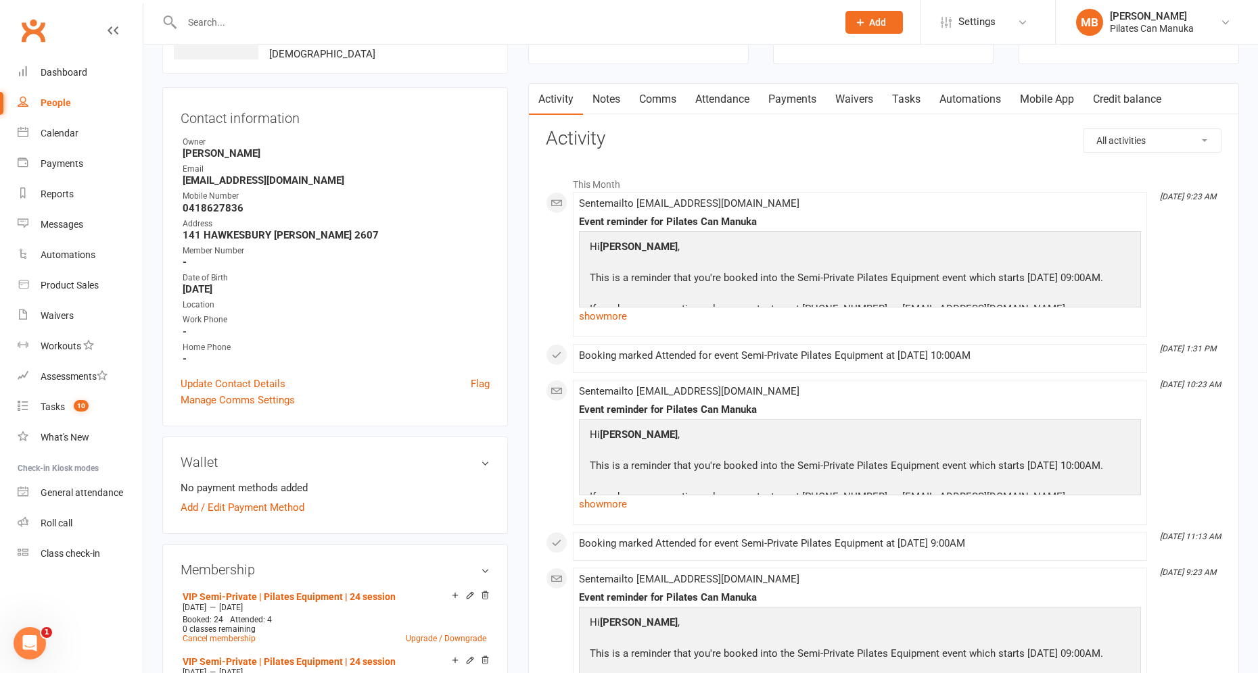
scroll to position [0, 0]
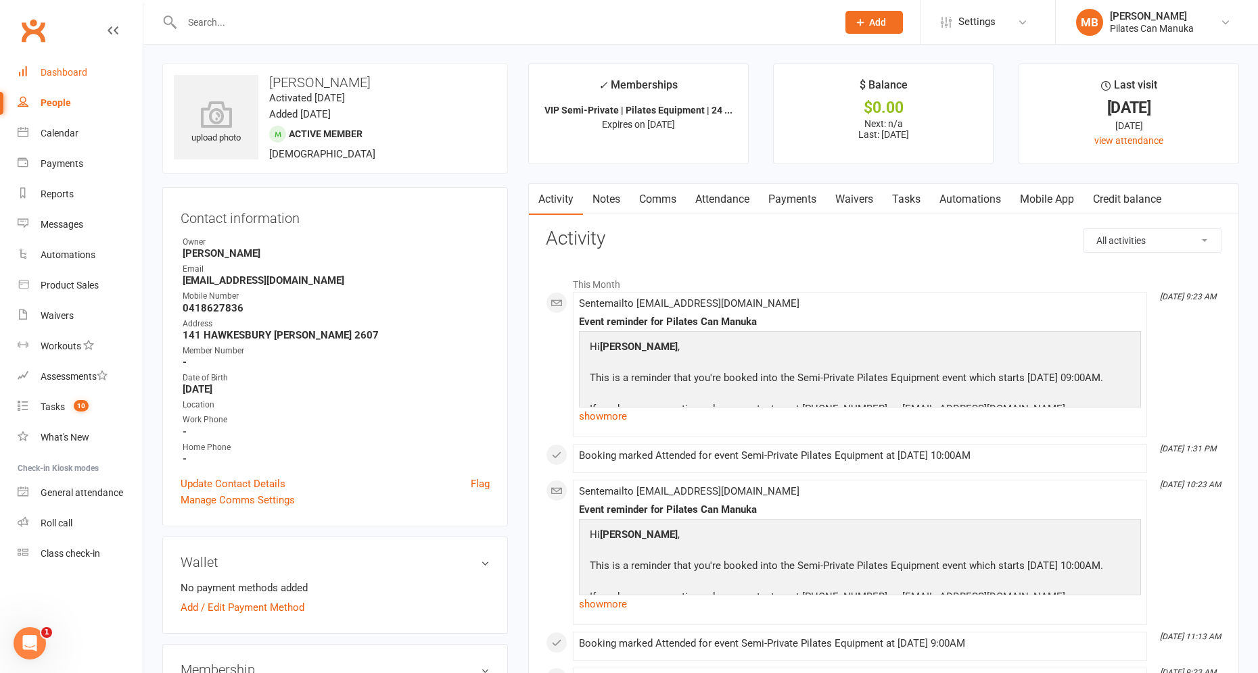
click at [60, 74] on div "Dashboard" at bounding box center [64, 72] width 47 height 11
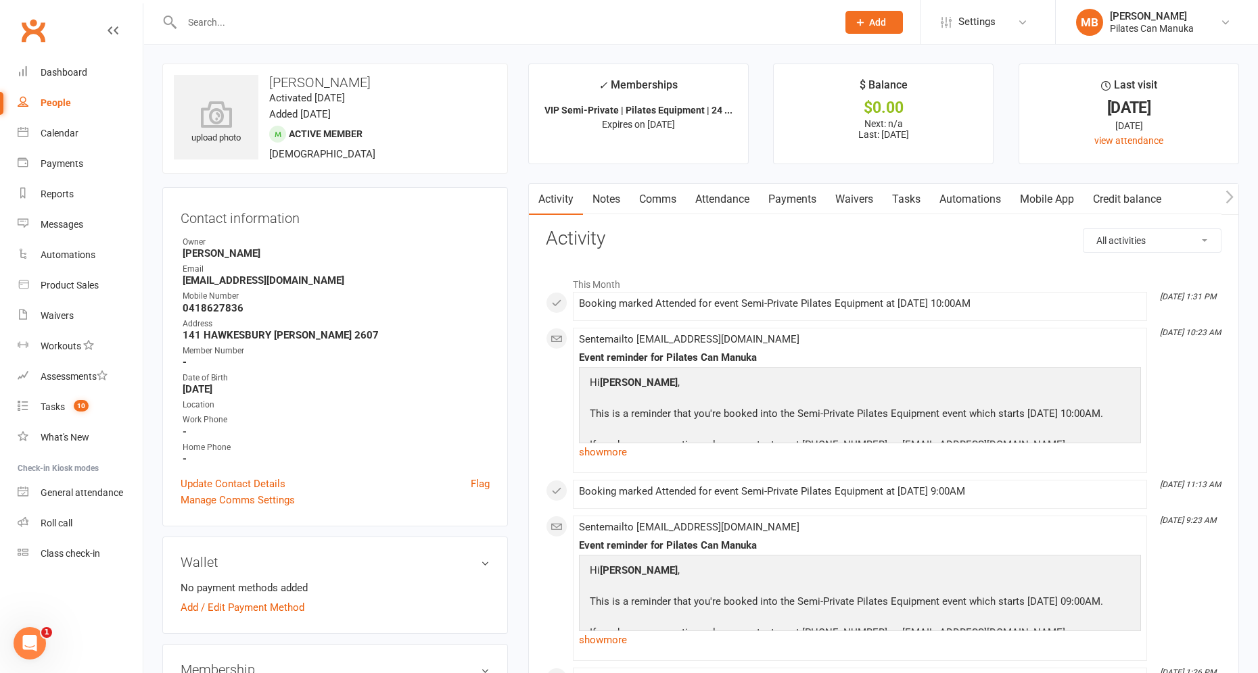
click at [728, 197] on link "Attendance" at bounding box center [722, 199] width 73 height 31
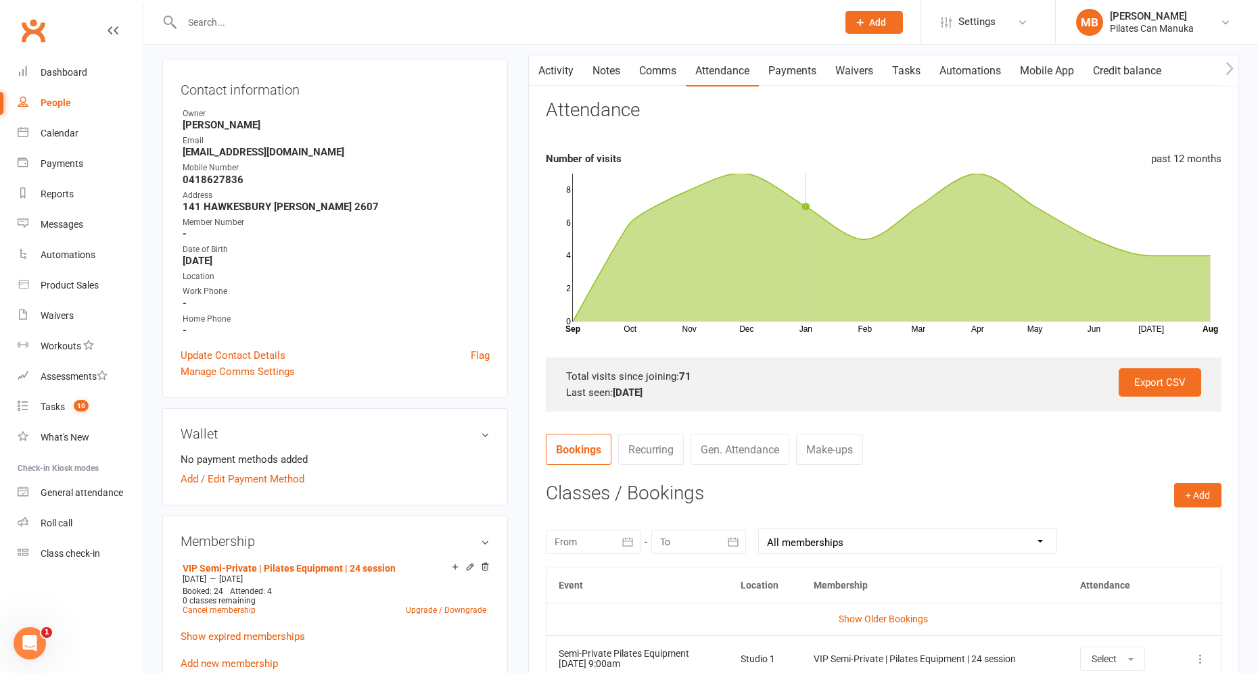
scroll to position [304, 0]
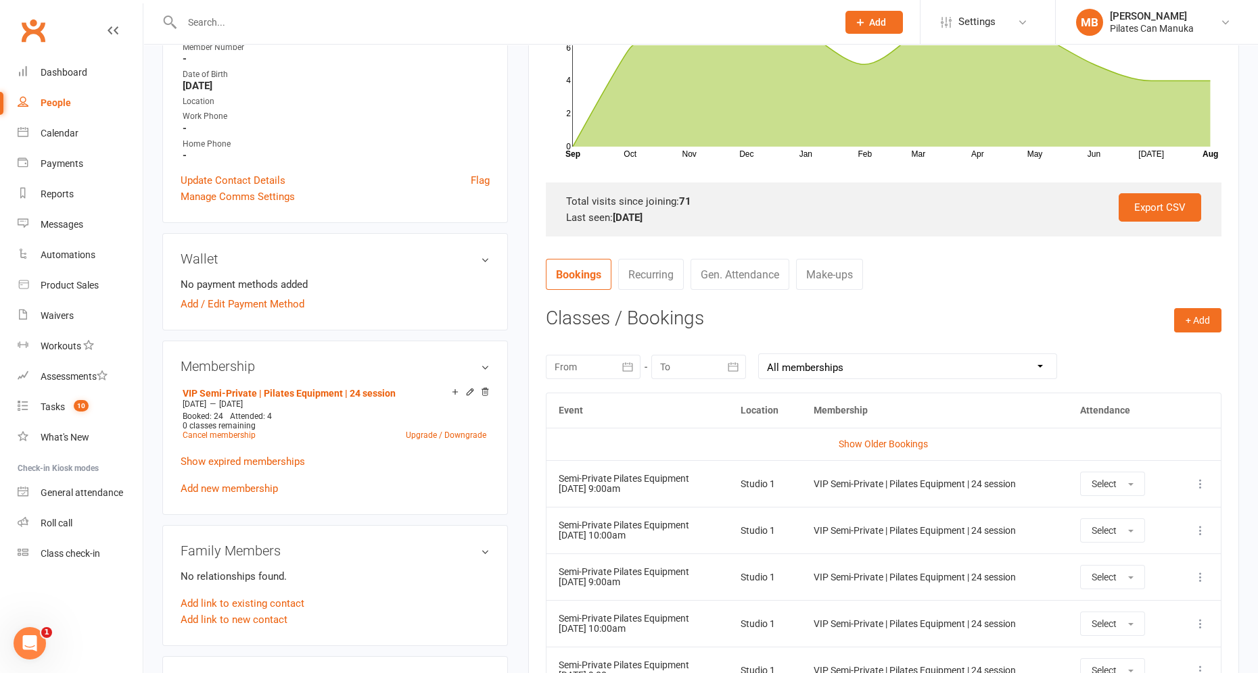
click at [624, 374] on button "button" at bounding box center [628, 367] width 24 height 24
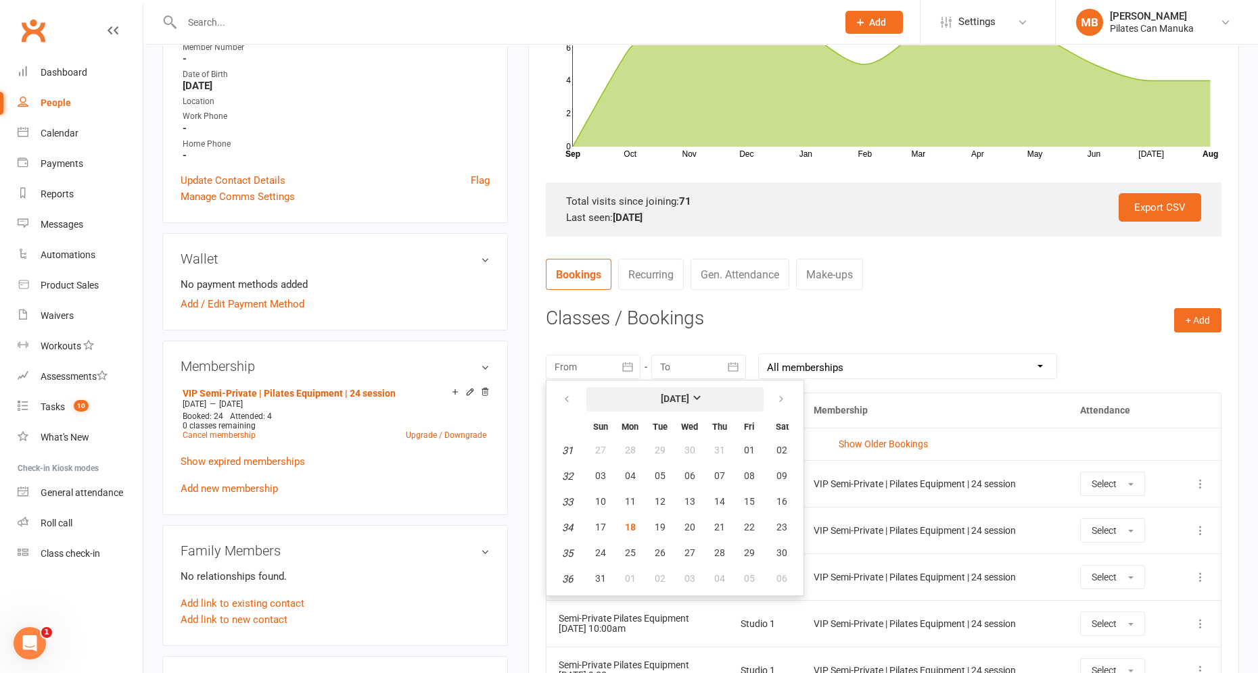
click at [684, 400] on strong "August 2025" at bounding box center [675, 399] width 28 height 11
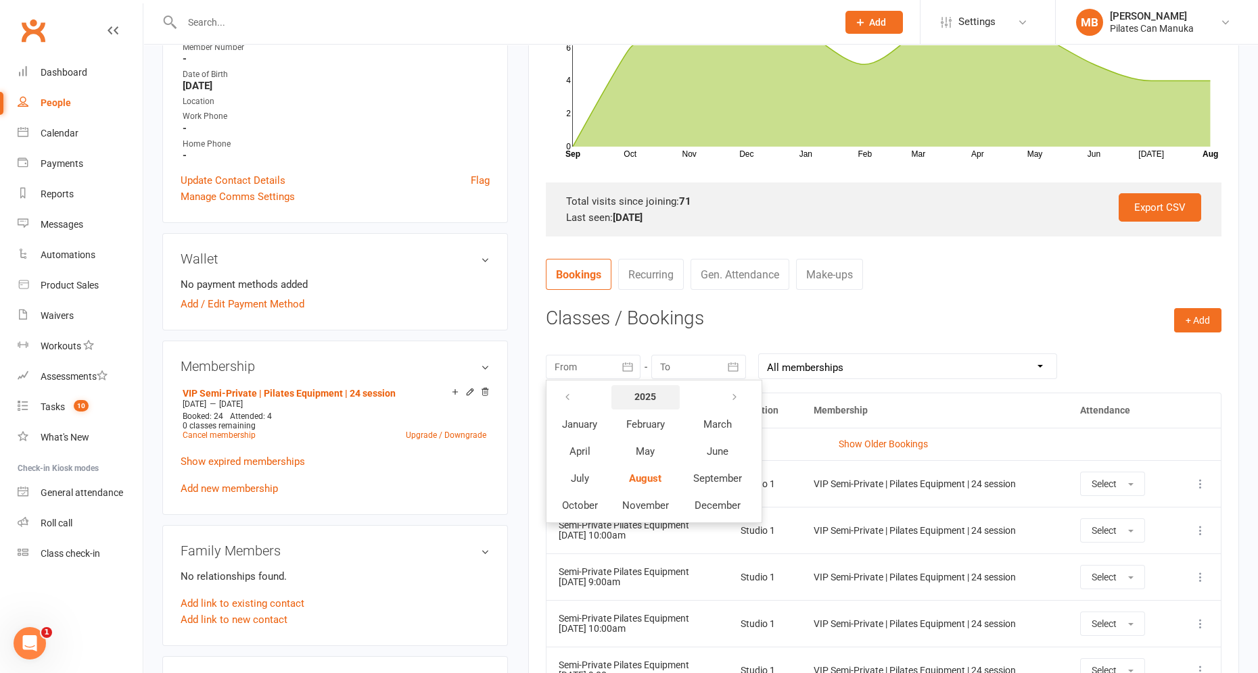
click at [646, 394] on strong "2025" at bounding box center [645, 396] width 22 height 11
click at [716, 424] on span "2024" at bounding box center [711, 425] width 22 height 12
click at [577, 505] on span "October" at bounding box center [580, 506] width 36 height 12
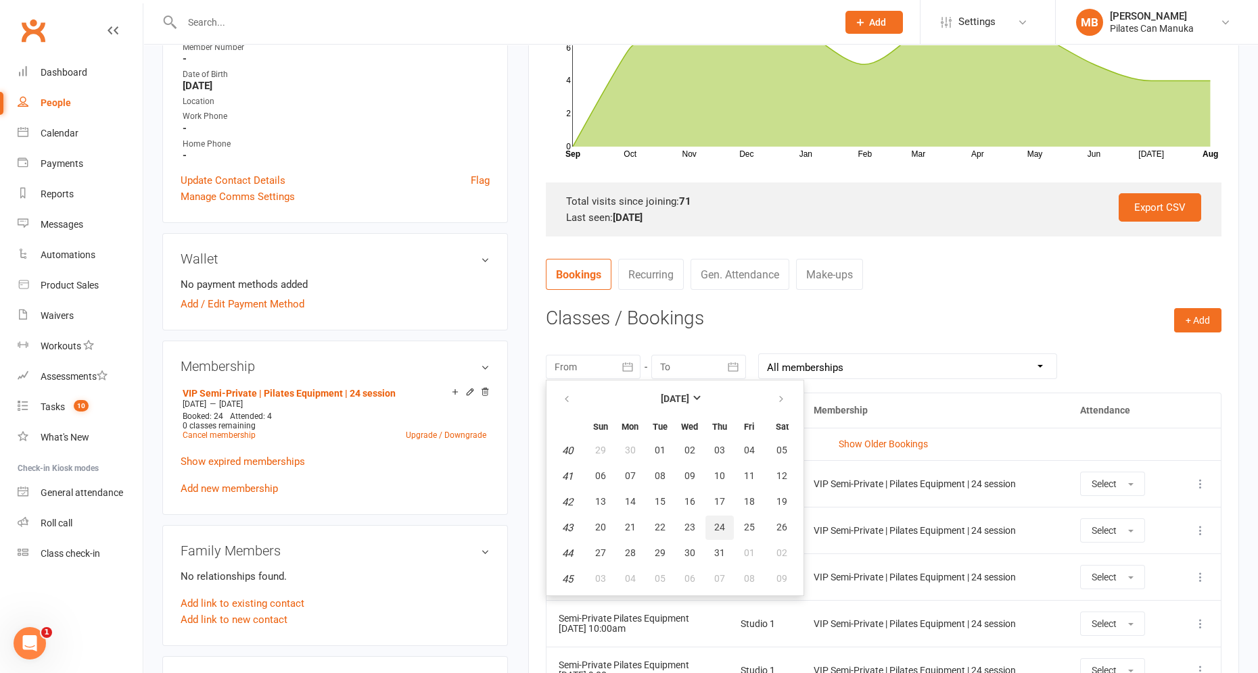
click at [714, 523] on span "24" at bounding box center [719, 527] width 11 height 11
type input "24 Oct 2024"
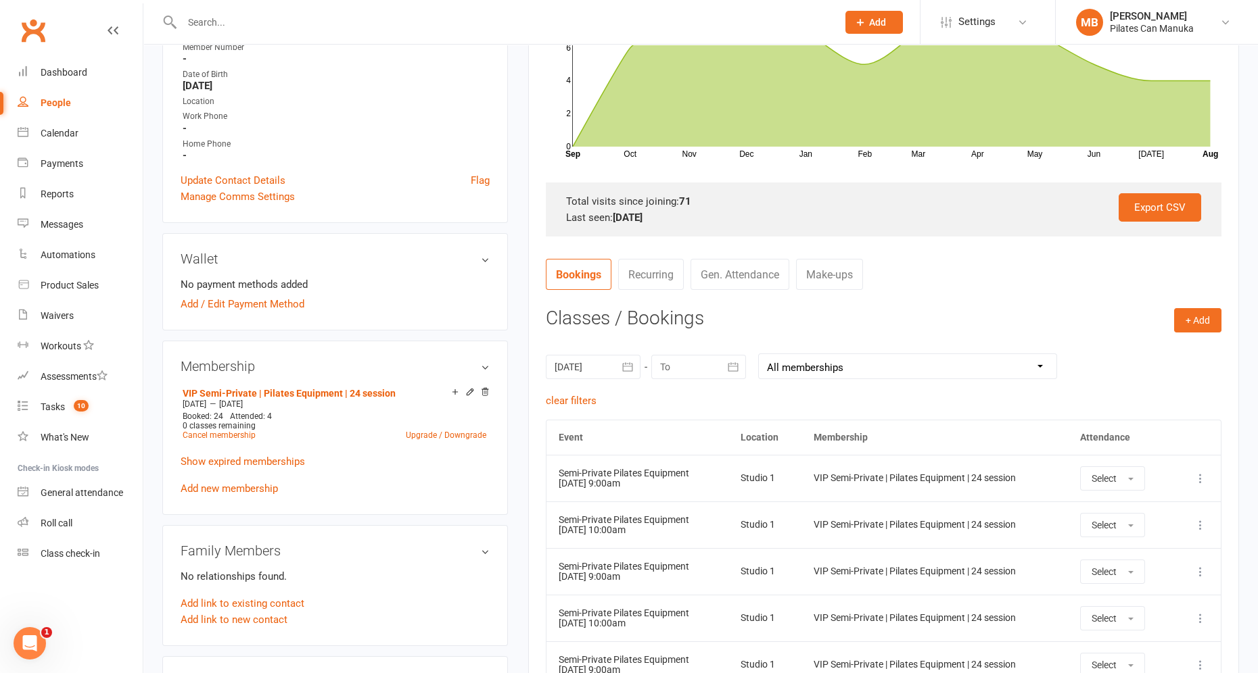
click at [735, 365] on icon "button" at bounding box center [733, 367] width 14 height 14
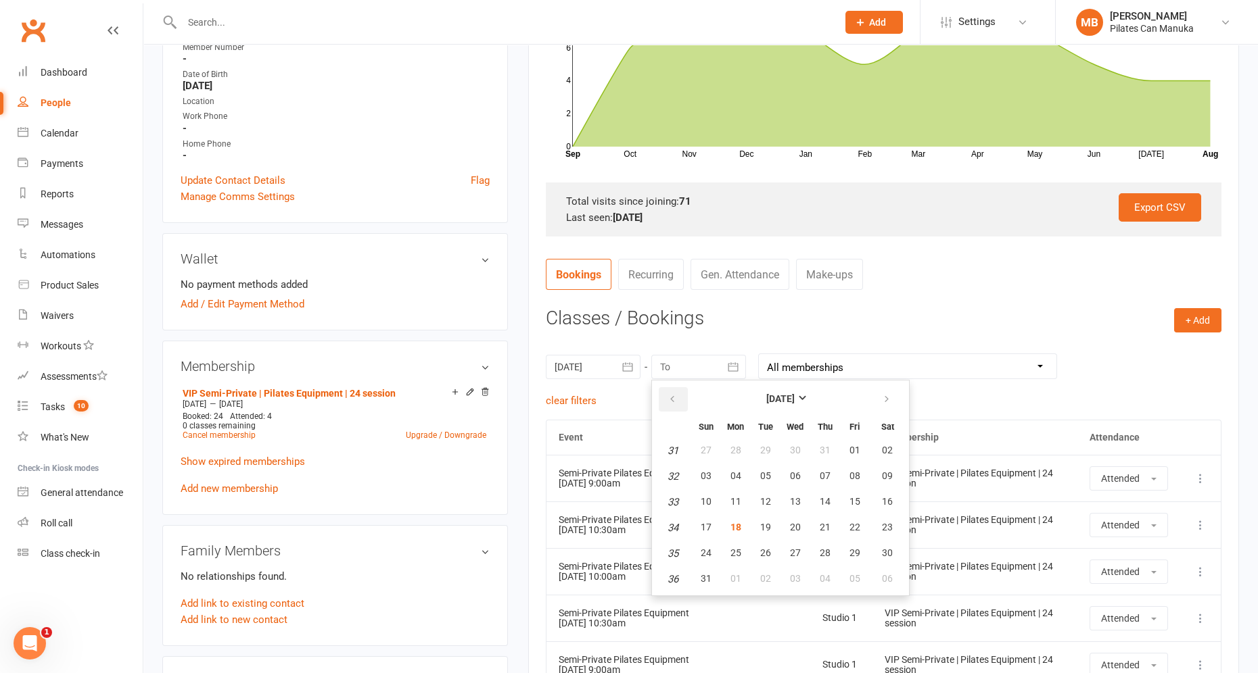
click at [675, 400] on icon "button" at bounding box center [671, 399] width 9 height 11
click at [776, 398] on strong "[DATE]" at bounding box center [780, 399] width 28 height 11
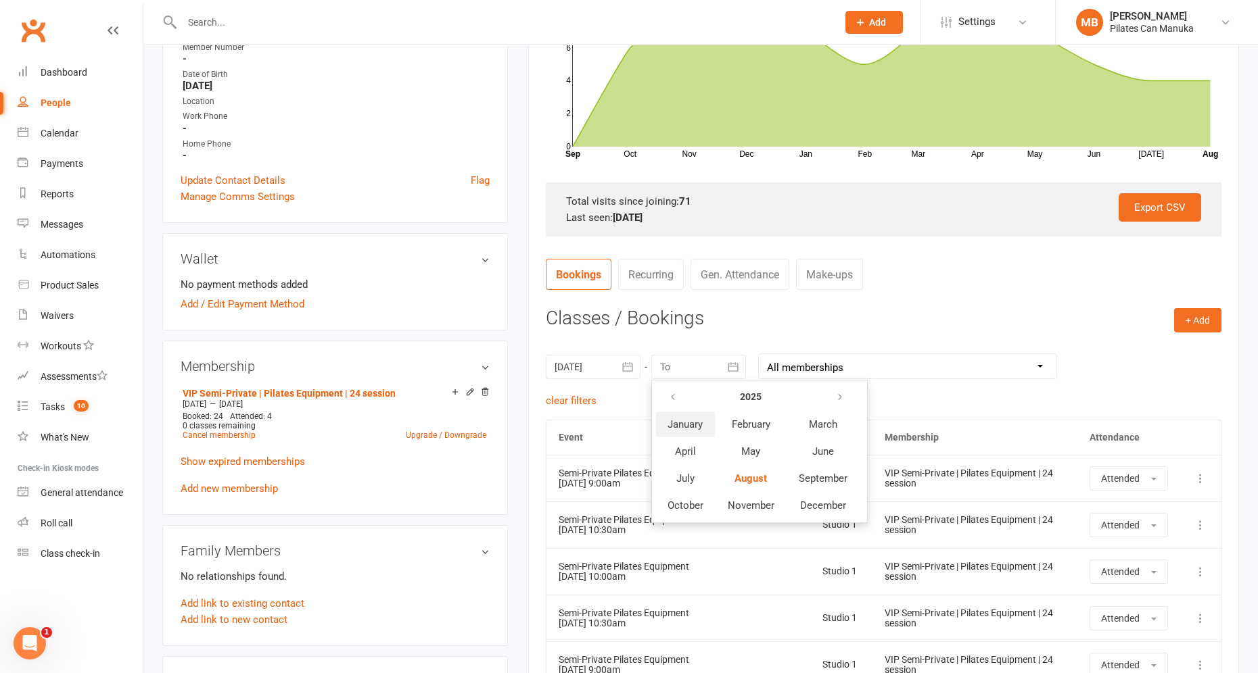
click at [692, 424] on span "January" at bounding box center [684, 425] width 35 height 12
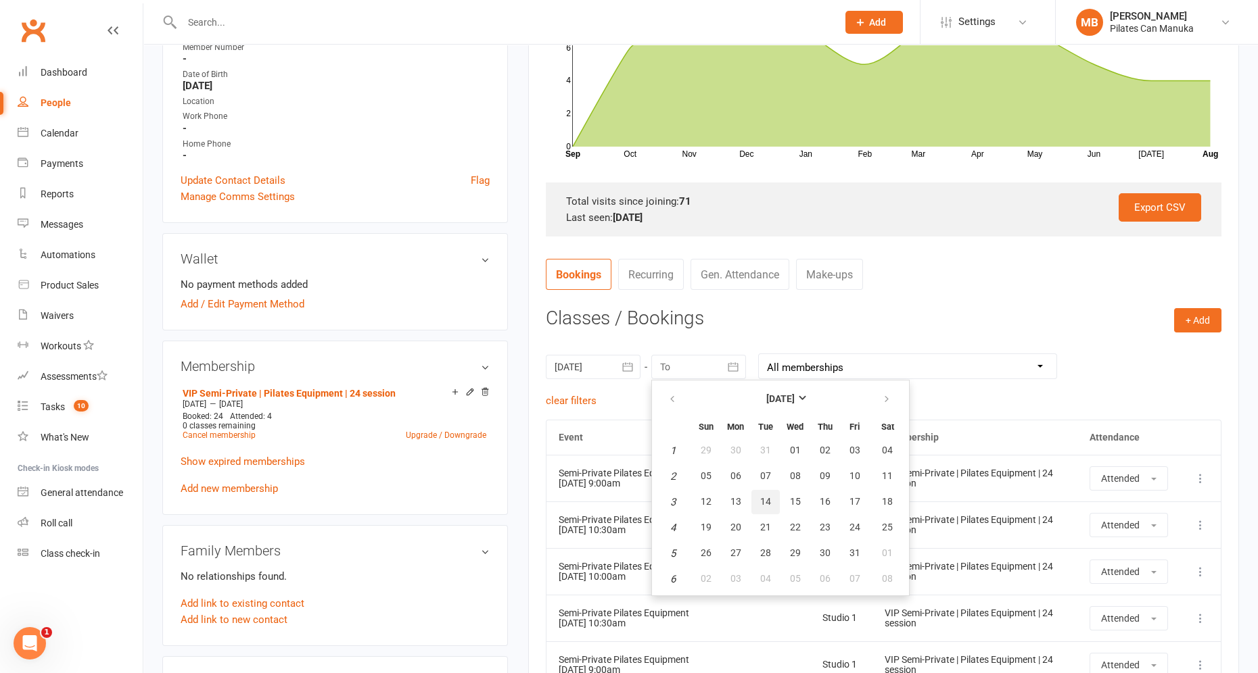
click at [761, 496] on span "14" at bounding box center [765, 501] width 11 height 11
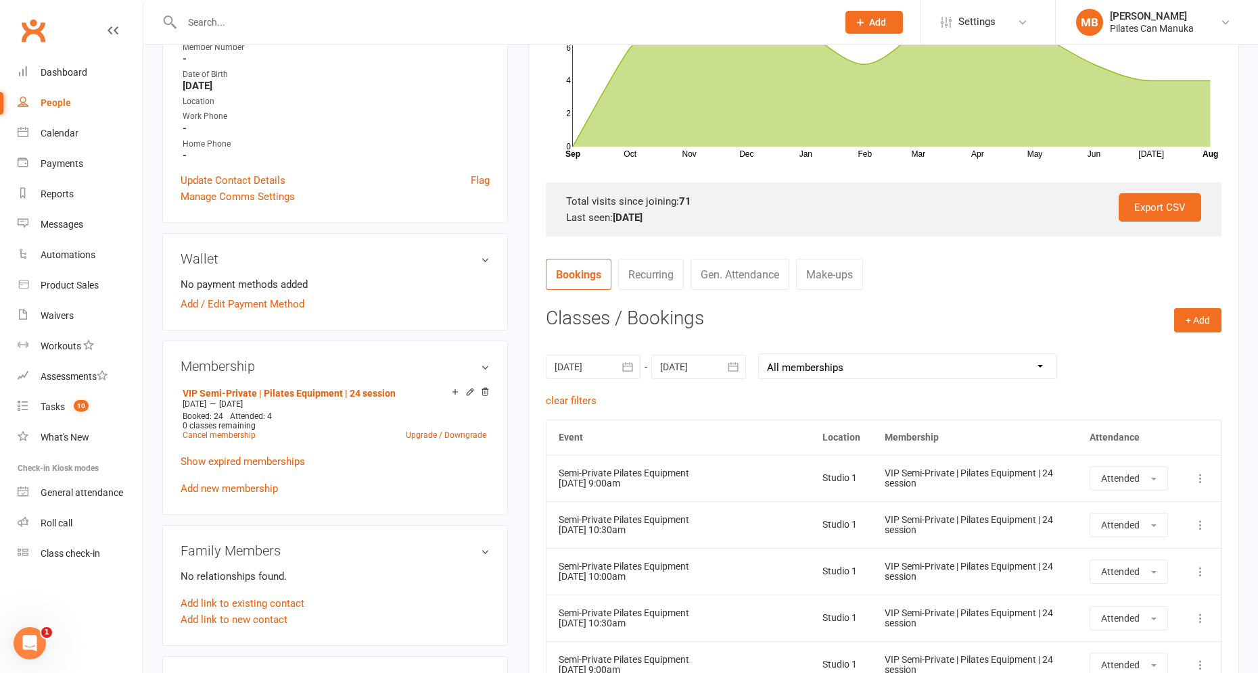
click at [833, 275] on link "Make-ups" at bounding box center [829, 274] width 67 height 31
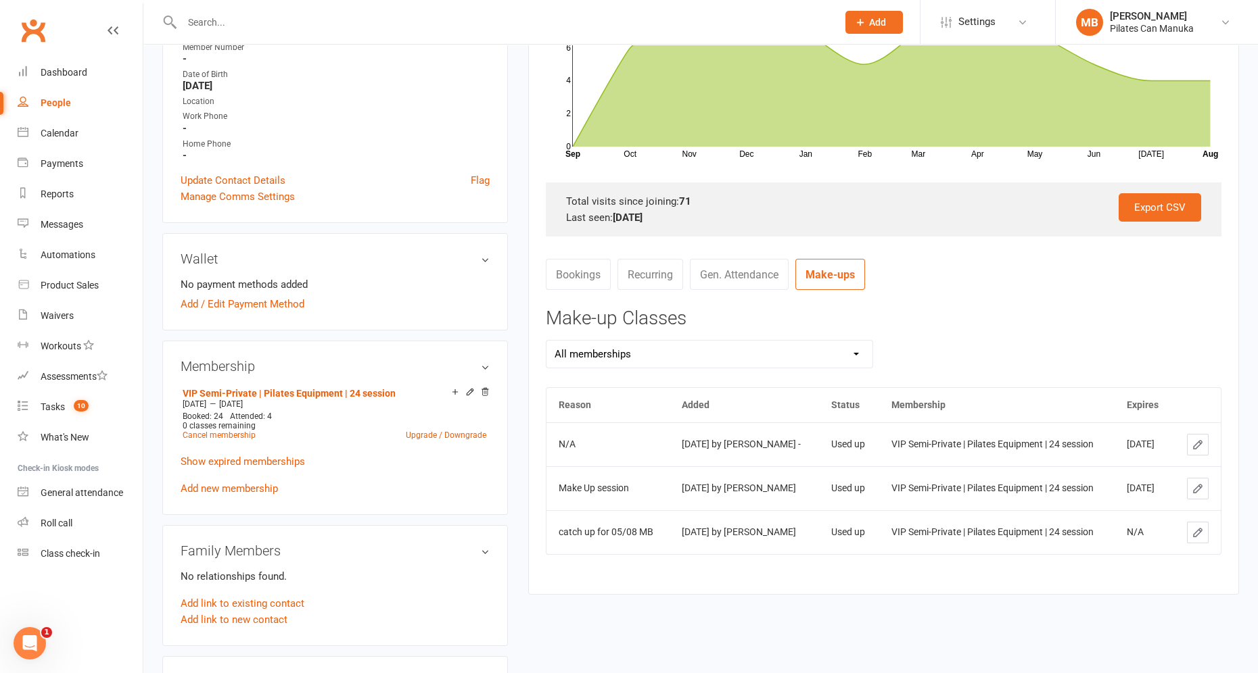
click at [1038, 313] on h3 "Make-up Classes" at bounding box center [883, 318] width 675 height 21
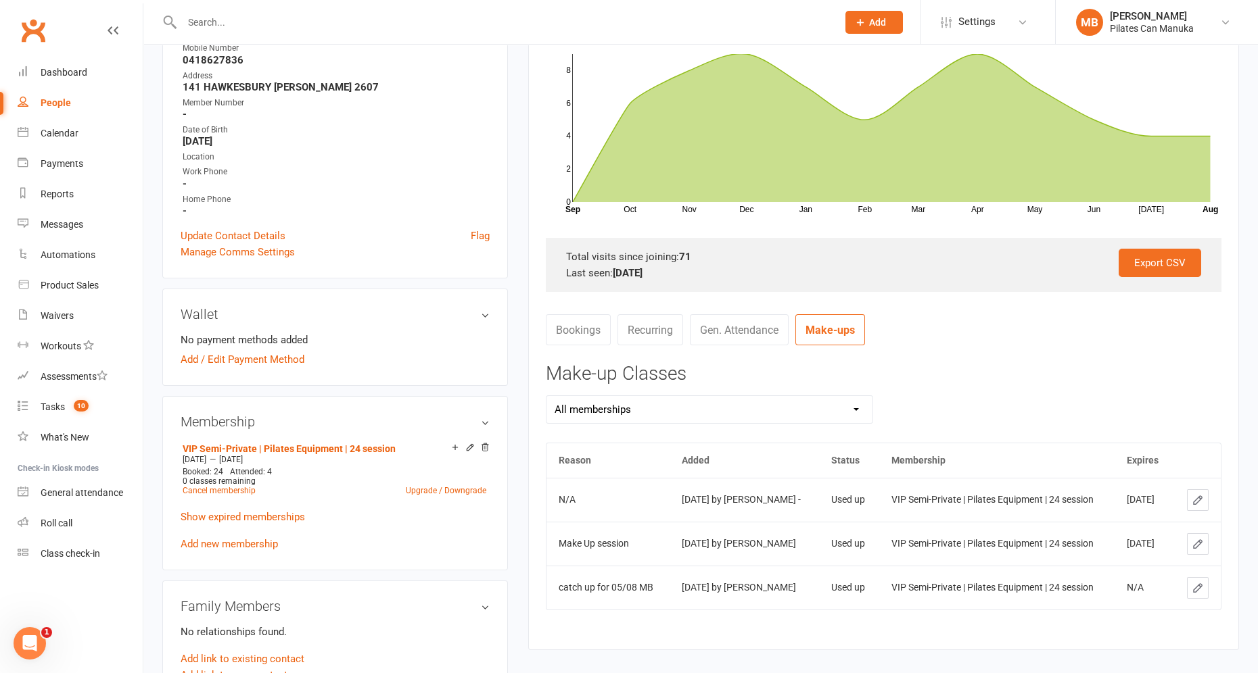
scroll to position [203, 0]
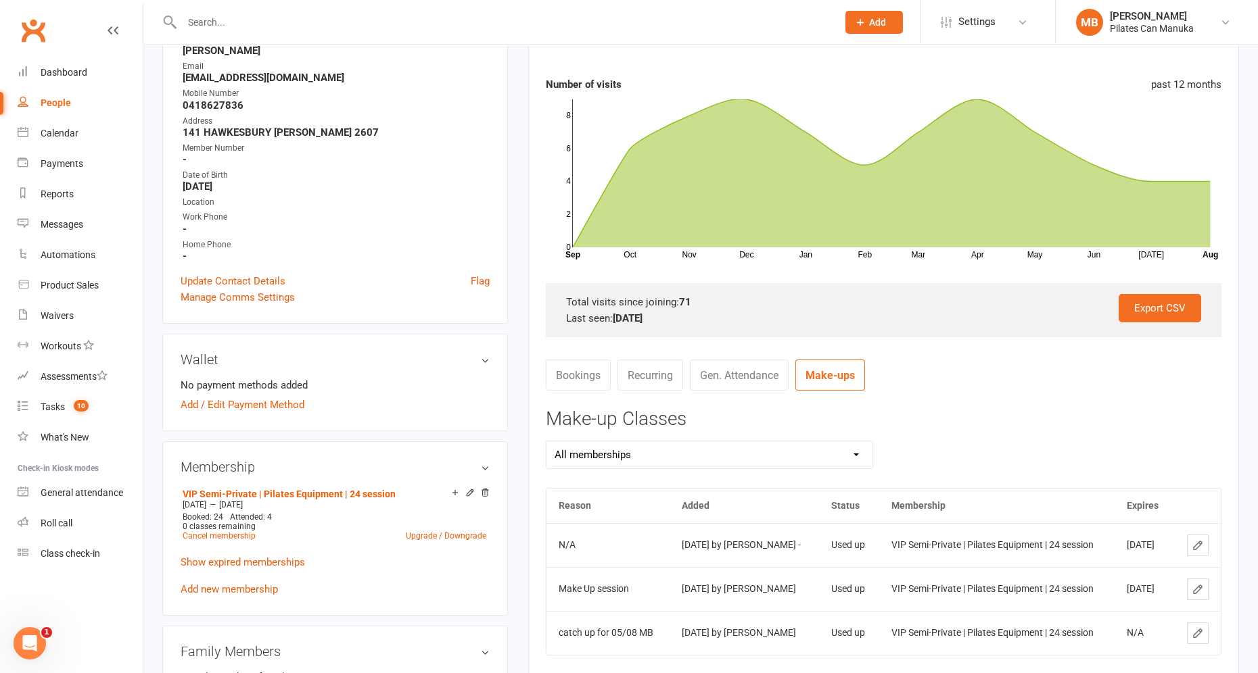
click at [575, 371] on link "Bookings" at bounding box center [578, 375] width 65 height 31
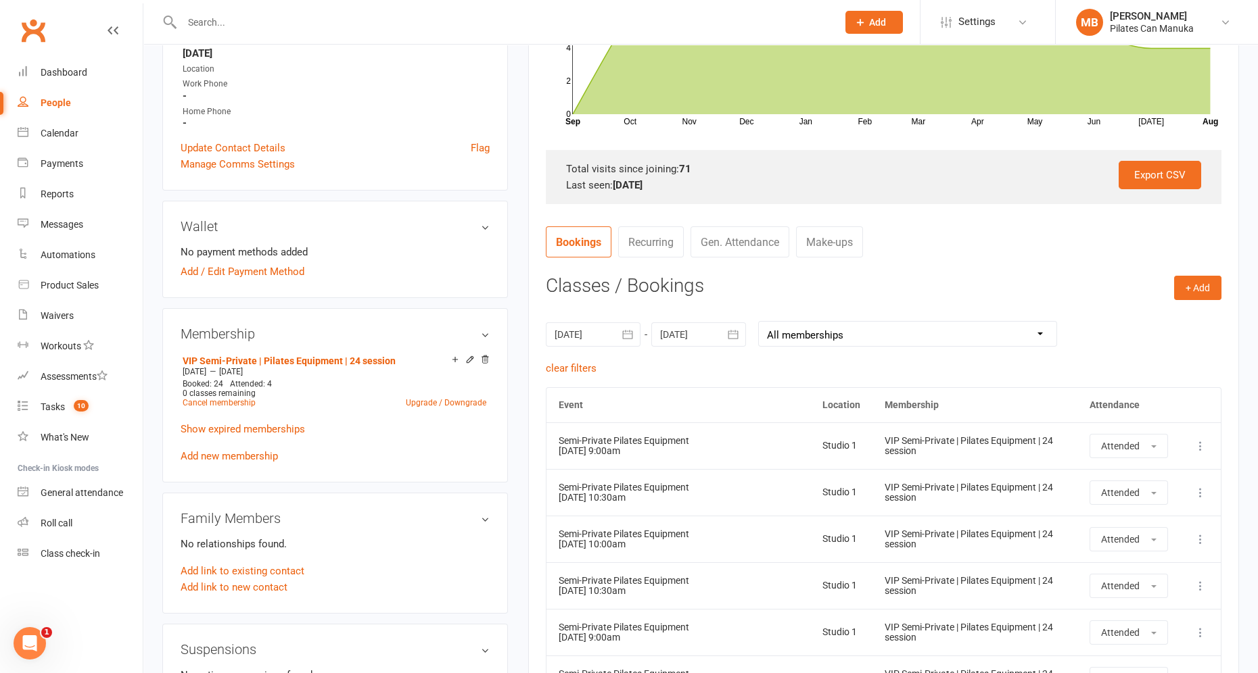
scroll to position [301, 0]
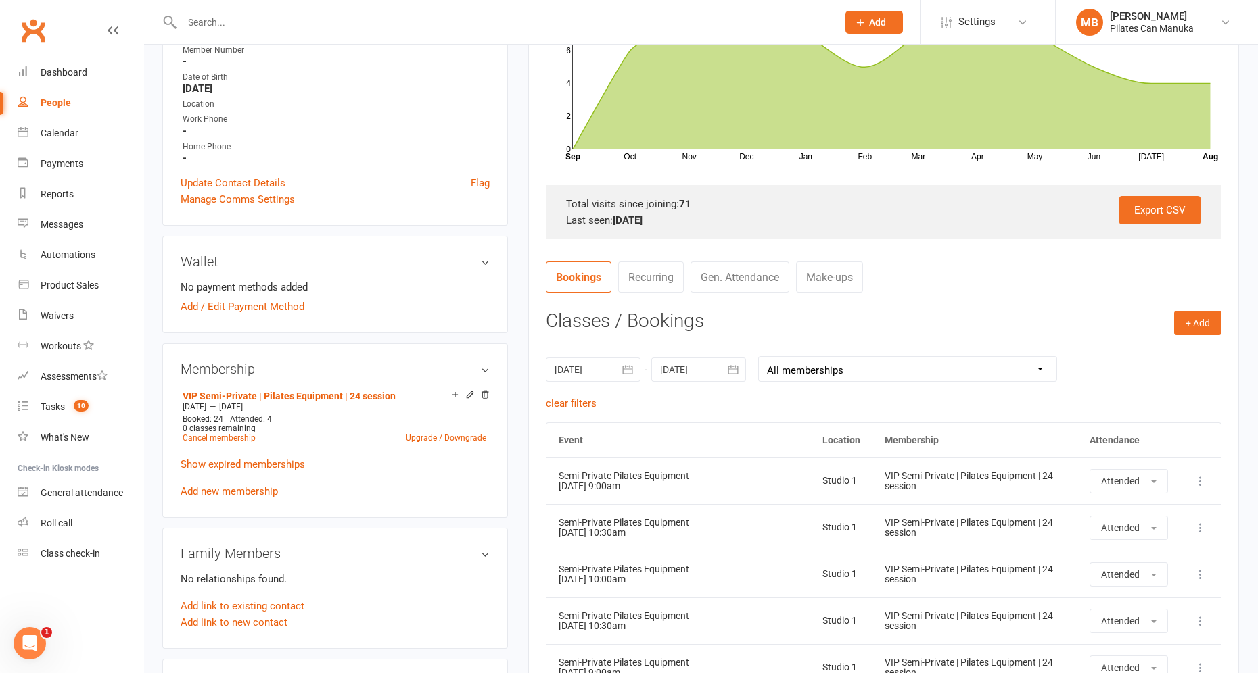
click at [831, 285] on link "Make-ups" at bounding box center [829, 277] width 67 height 31
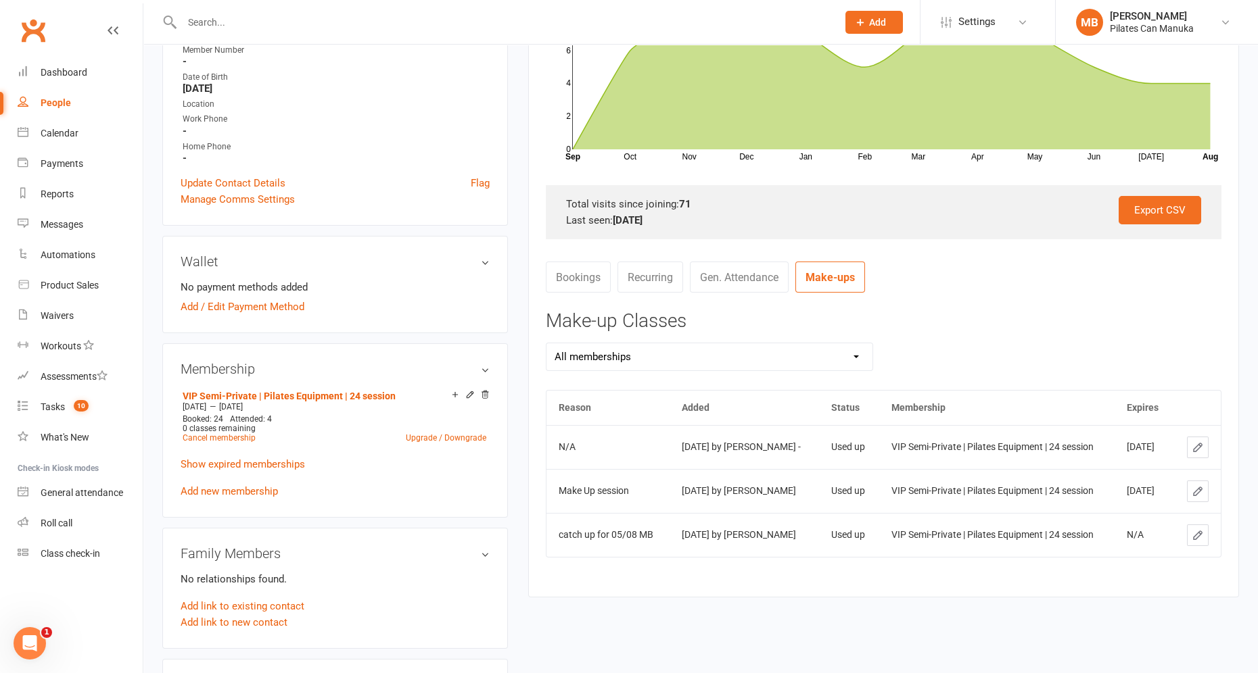
click at [1024, 297] on nav "Bookings Recurring Gen. Attendance Make-ups" at bounding box center [883, 282] width 675 height 41
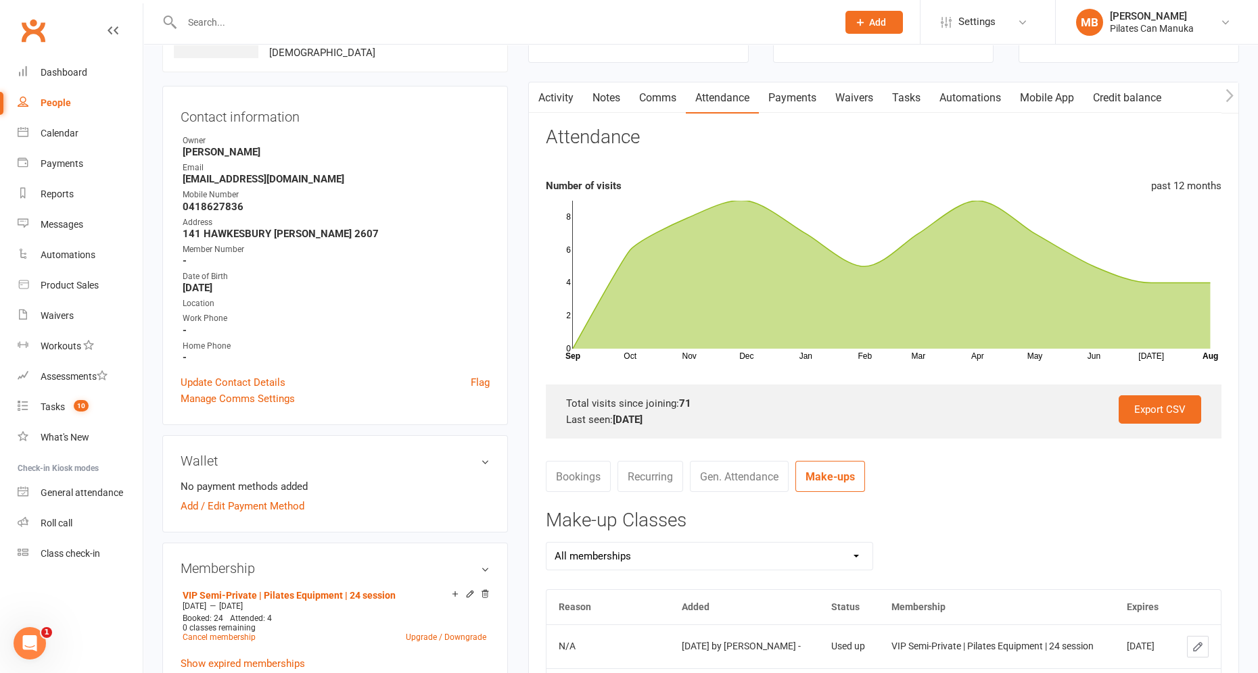
scroll to position [98, 0]
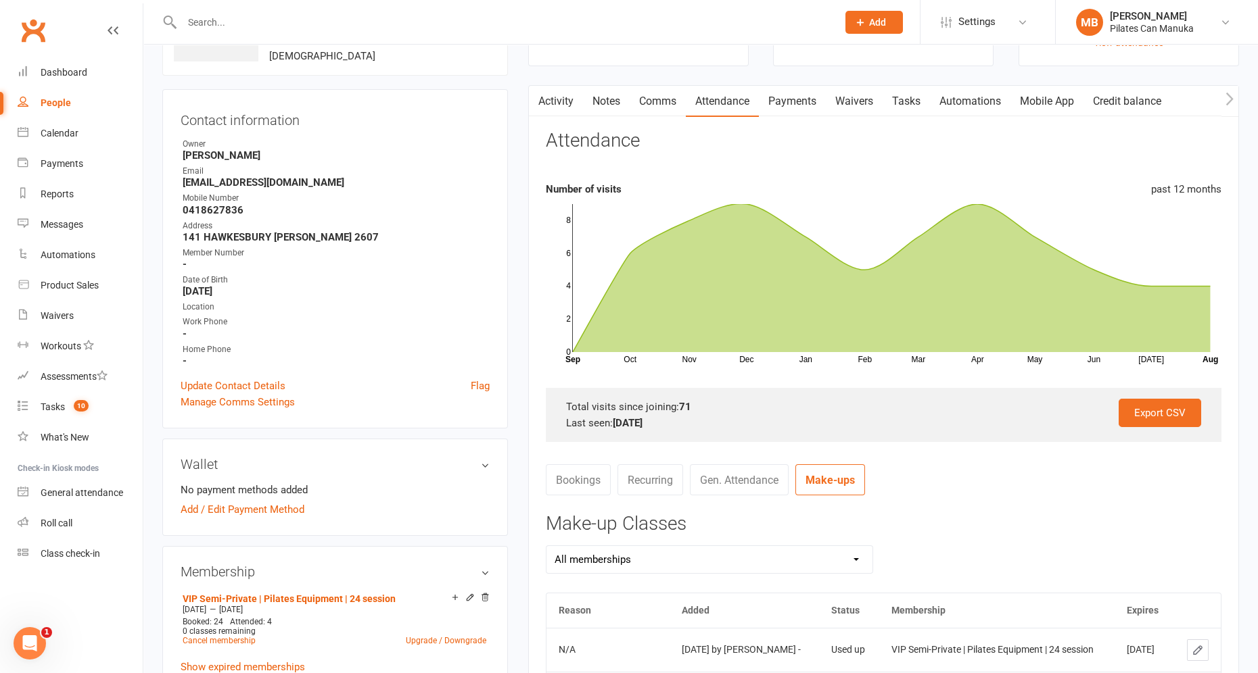
drag, startPoint x: 584, startPoint y: 490, endPoint x: 606, endPoint y: 481, distance: 24.2
click at [584, 490] on link "Bookings" at bounding box center [578, 480] width 65 height 31
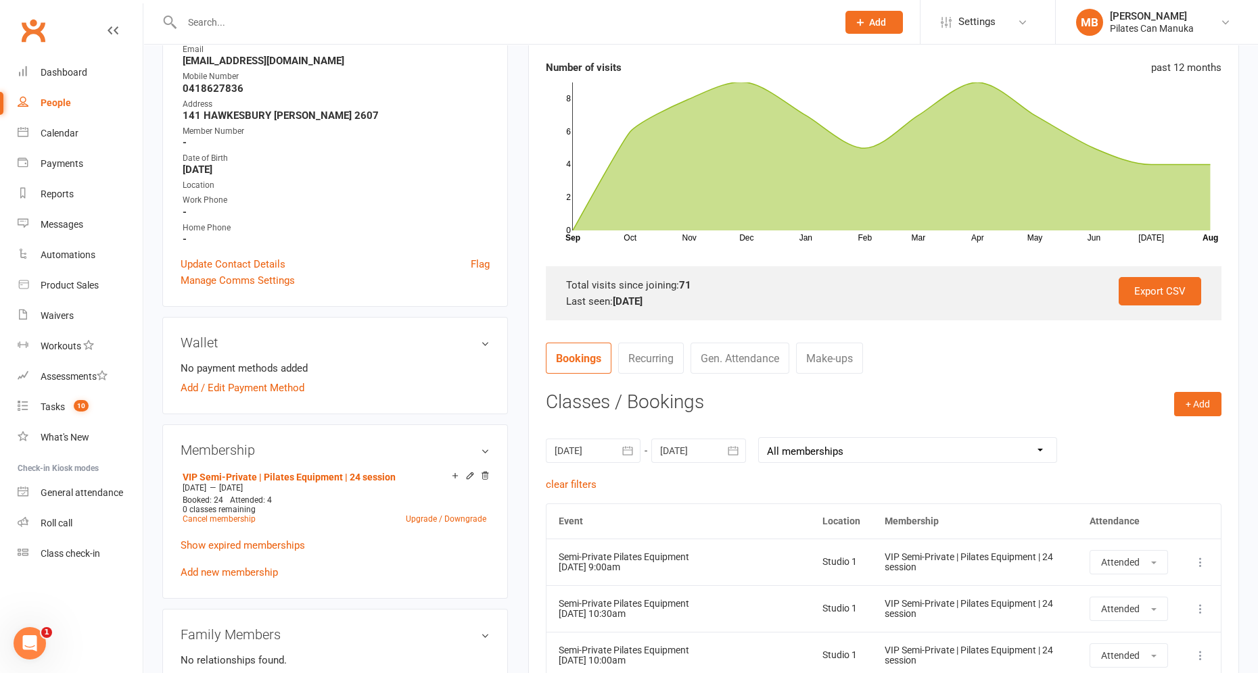
scroll to position [301, 0]
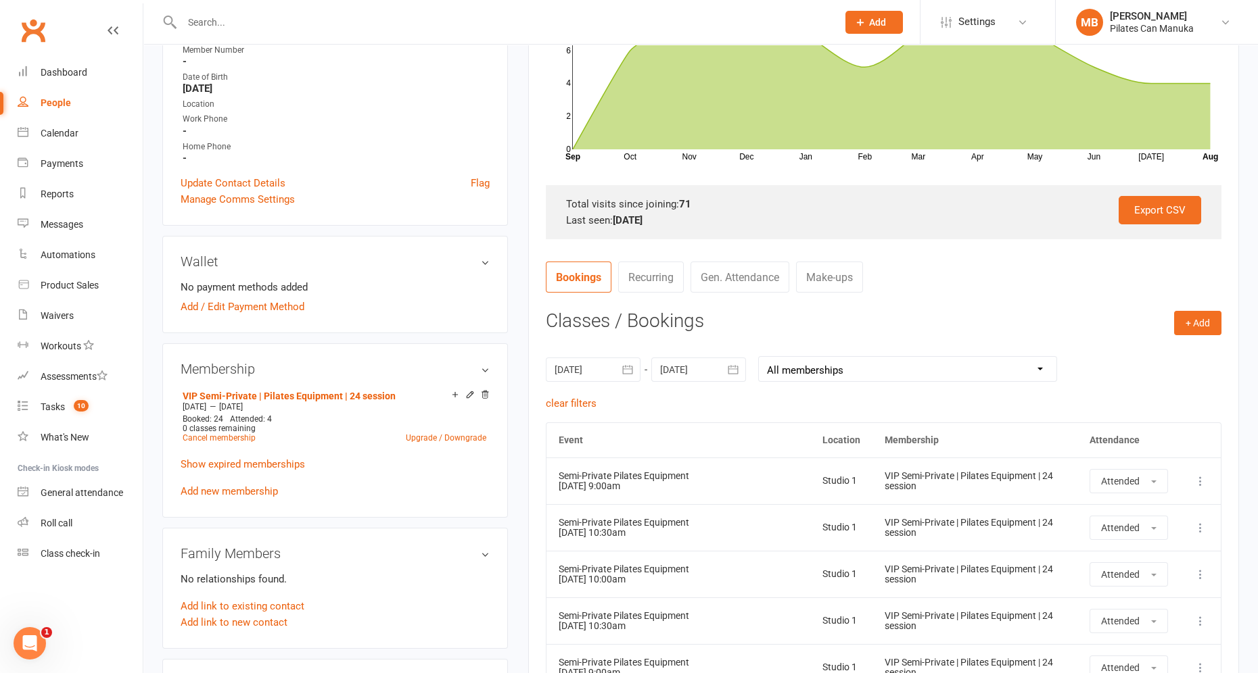
click at [733, 377] on button "button" at bounding box center [733, 370] width 24 height 24
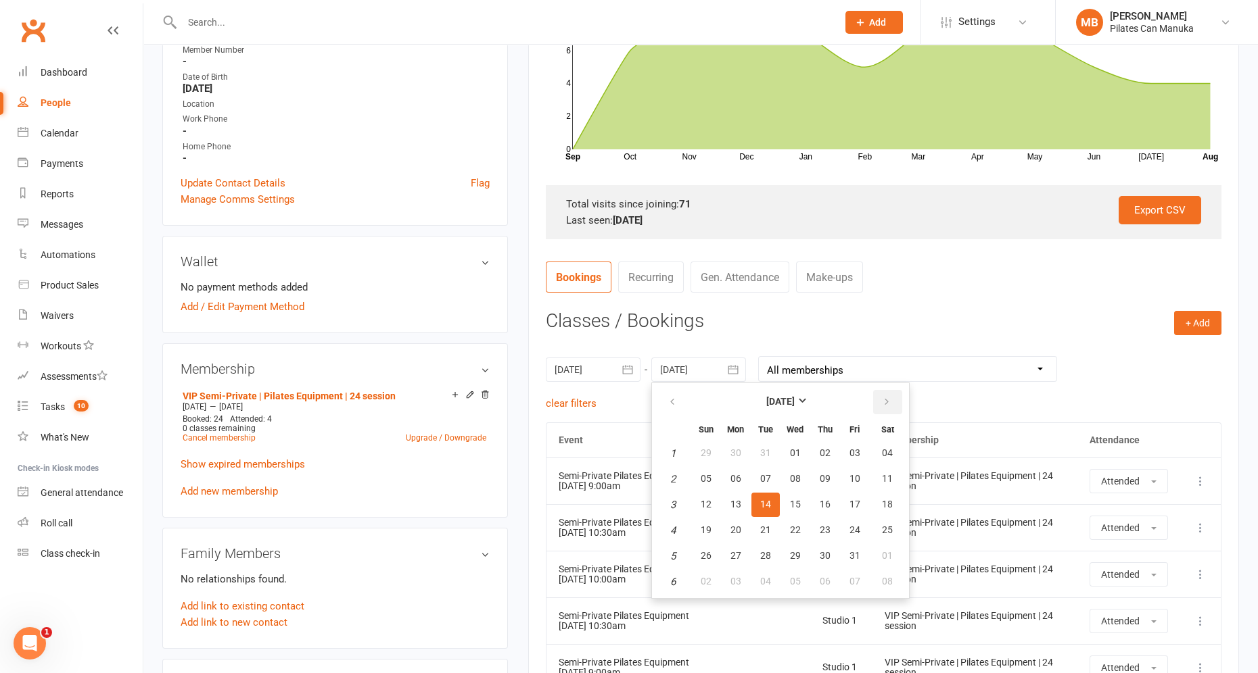
click at [882, 402] on icon "button" at bounding box center [886, 402] width 9 height 11
click at [882, 401] on icon "button" at bounding box center [886, 402] width 9 height 11
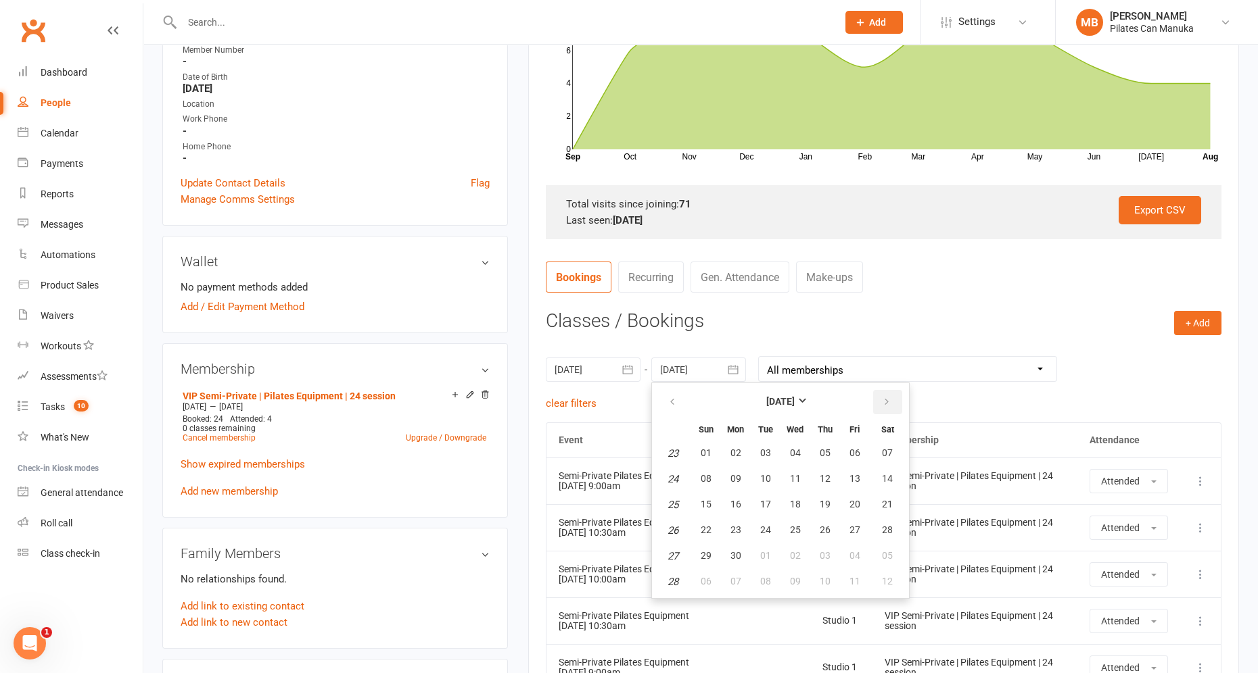
click at [882, 401] on icon "button" at bounding box center [886, 402] width 9 height 11
click at [666, 406] on button "button" at bounding box center [673, 402] width 29 height 24
click at [732, 527] on span "18" at bounding box center [735, 530] width 11 height 11
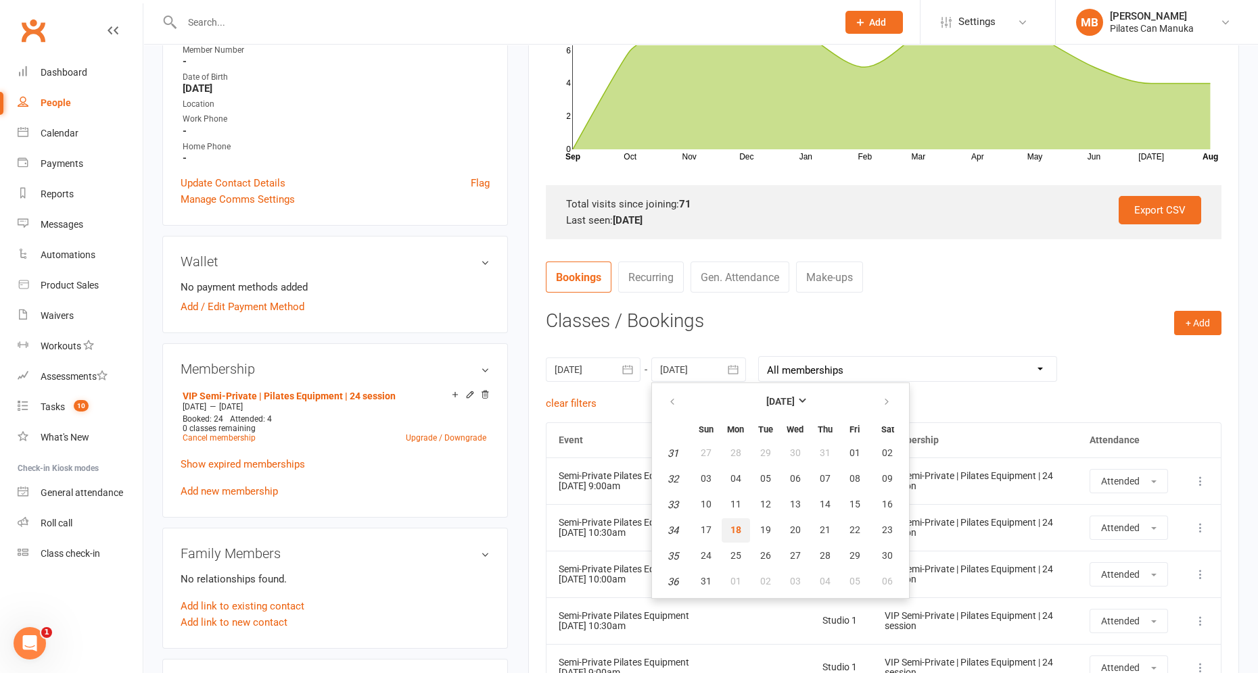
type input "18 Aug 2025"
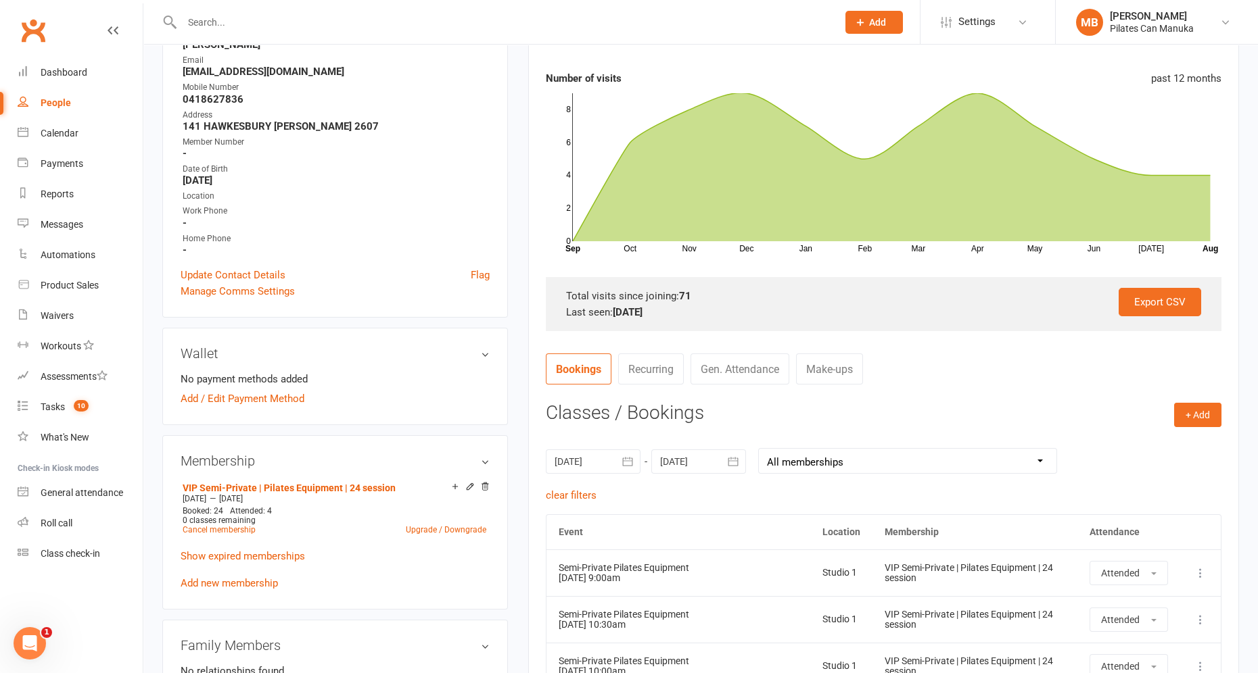
scroll to position [199, 0]
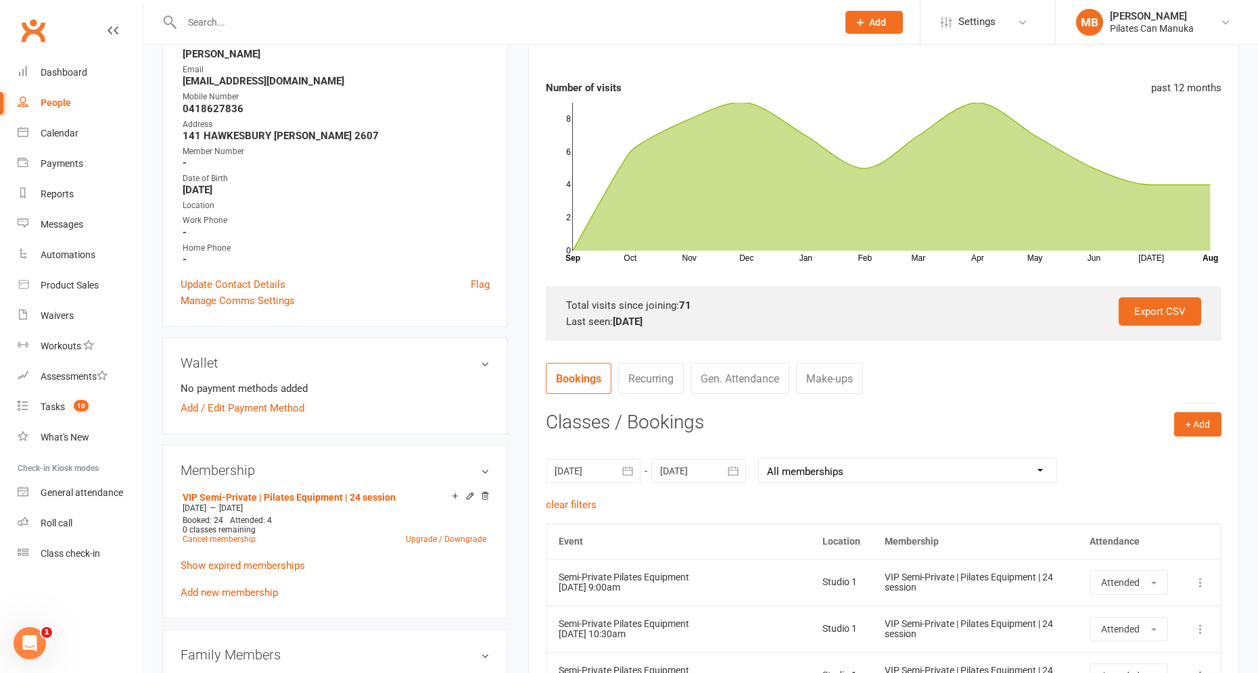
click at [1047, 394] on nav "Bookings Recurring Gen. Attendance Make-ups" at bounding box center [883, 383] width 675 height 41
click at [1026, 473] on select "All memberships From other Members VIP Semi-Private | Pilates Equipment | 24 se…" at bounding box center [908, 470] width 298 height 24
click at [759, 458] on select "All memberships From other Members VIP Semi-Private | Pilates Equipment | 24 se…" at bounding box center [908, 470] width 298 height 24
drag, startPoint x: 999, startPoint y: 465, endPoint x: 1001, endPoint y: 474, distance: 9.6
click at [999, 465] on select "All memberships From other Members VIP Semi-Private | Pilates Equipment | 24 se…" at bounding box center [908, 470] width 298 height 24
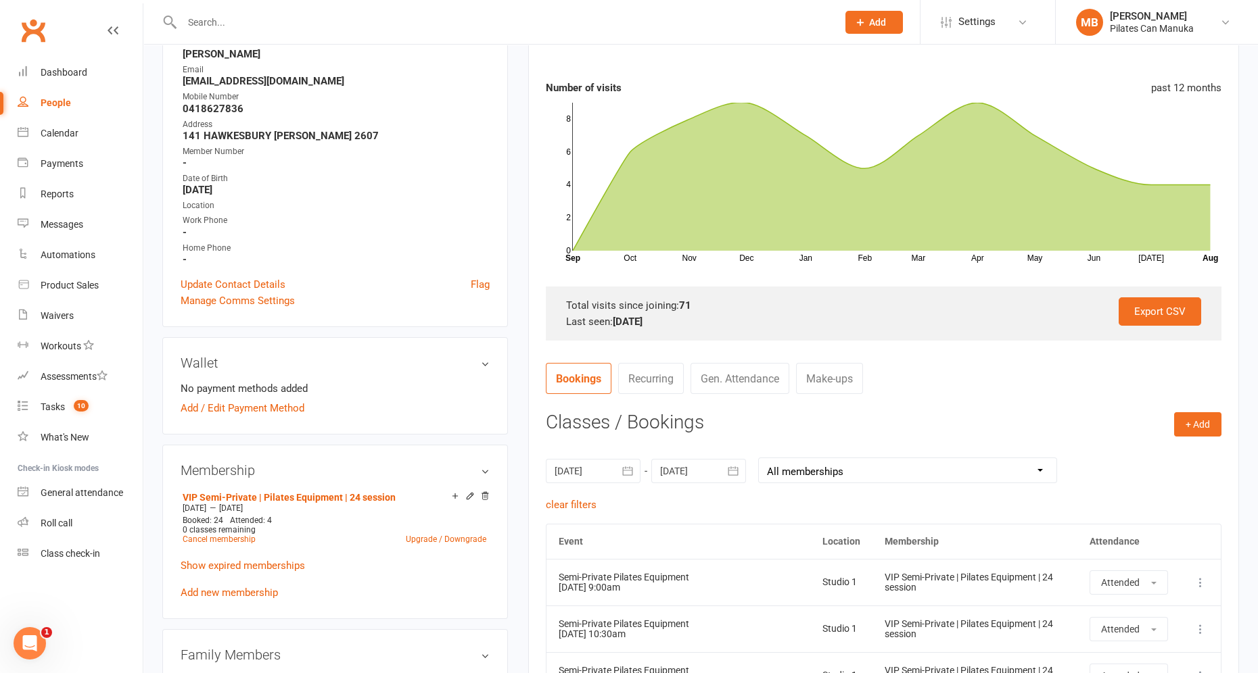
select select "0"
click at [759, 458] on select "All memberships From other Members VIP Semi-Private | Pilates Equipment | 24 se…" at bounding box center [908, 470] width 298 height 24
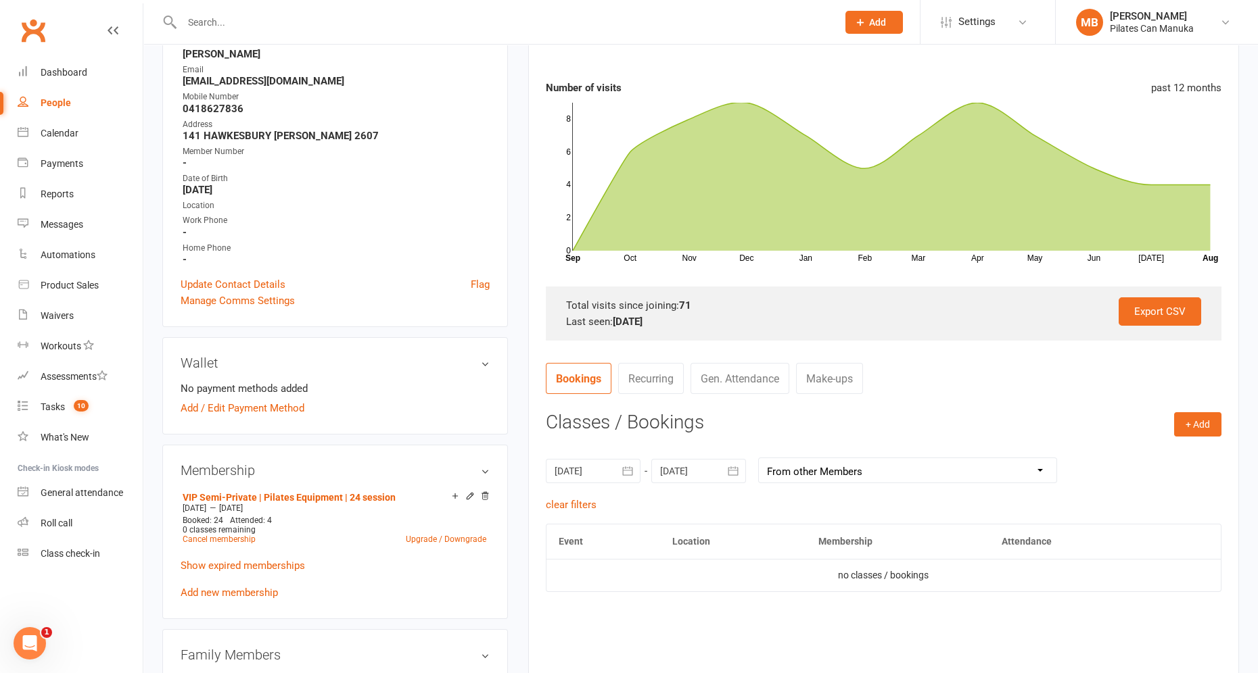
click at [969, 473] on select "All memberships From other Members VIP Semi-Private | Pilates Equipment | 24 se…" at bounding box center [908, 470] width 298 height 24
select select
click at [759, 458] on select "All memberships From other Members VIP Semi-Private | Pilates Equipment | 24 se…" at bounding box center [908, 470] width 298 height 24
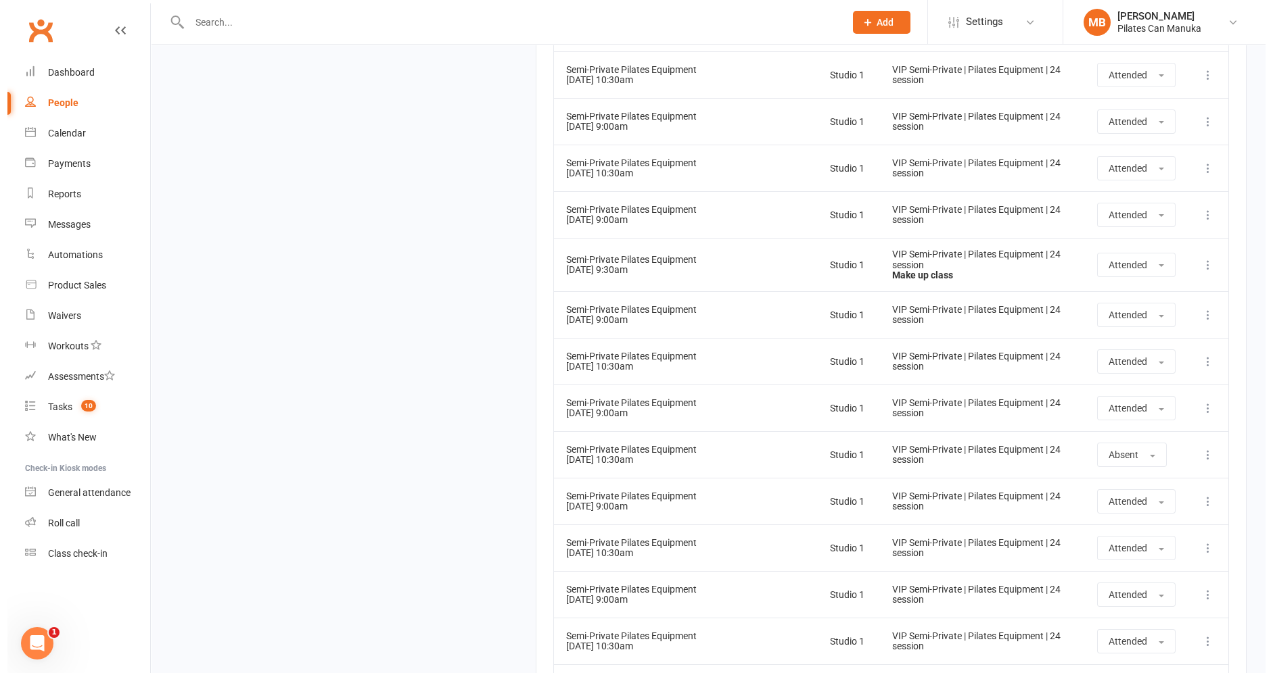
scroll to position [2329, 0]
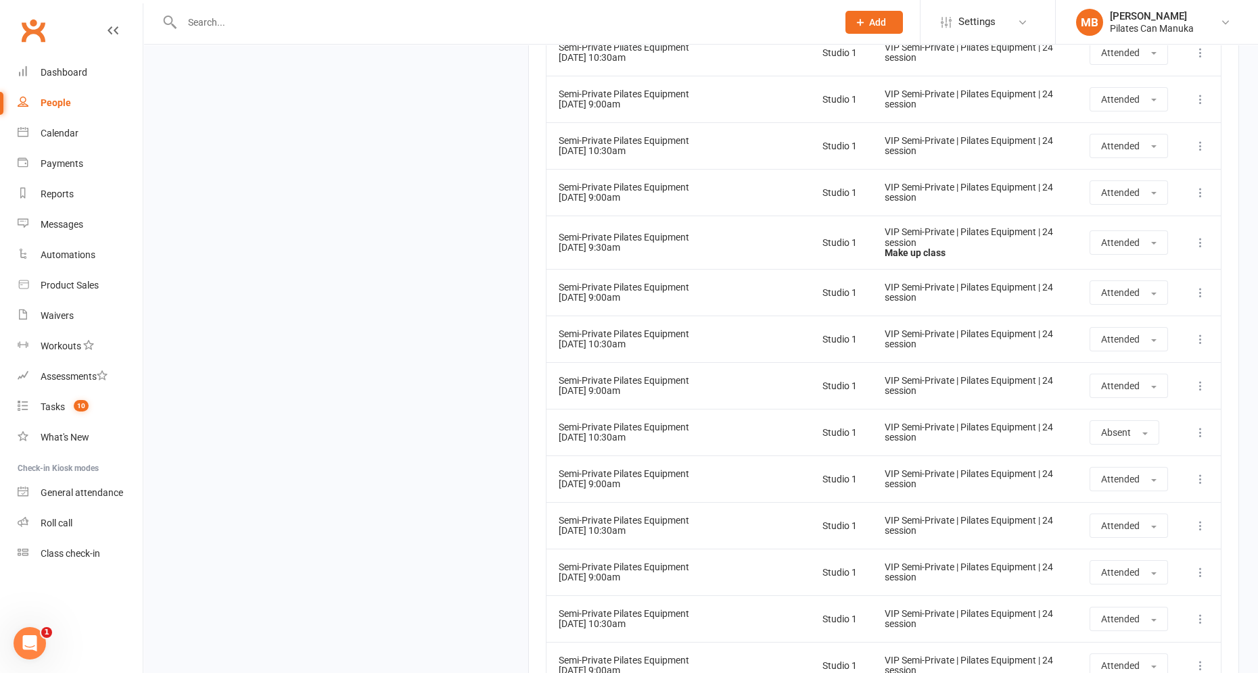
click at [1095, 245] on icon at bounding box center [1200, 243] width 14 height 14
click at [1095, 275] on link "More info" at bounding box center [1141, 269] width 134 height 27
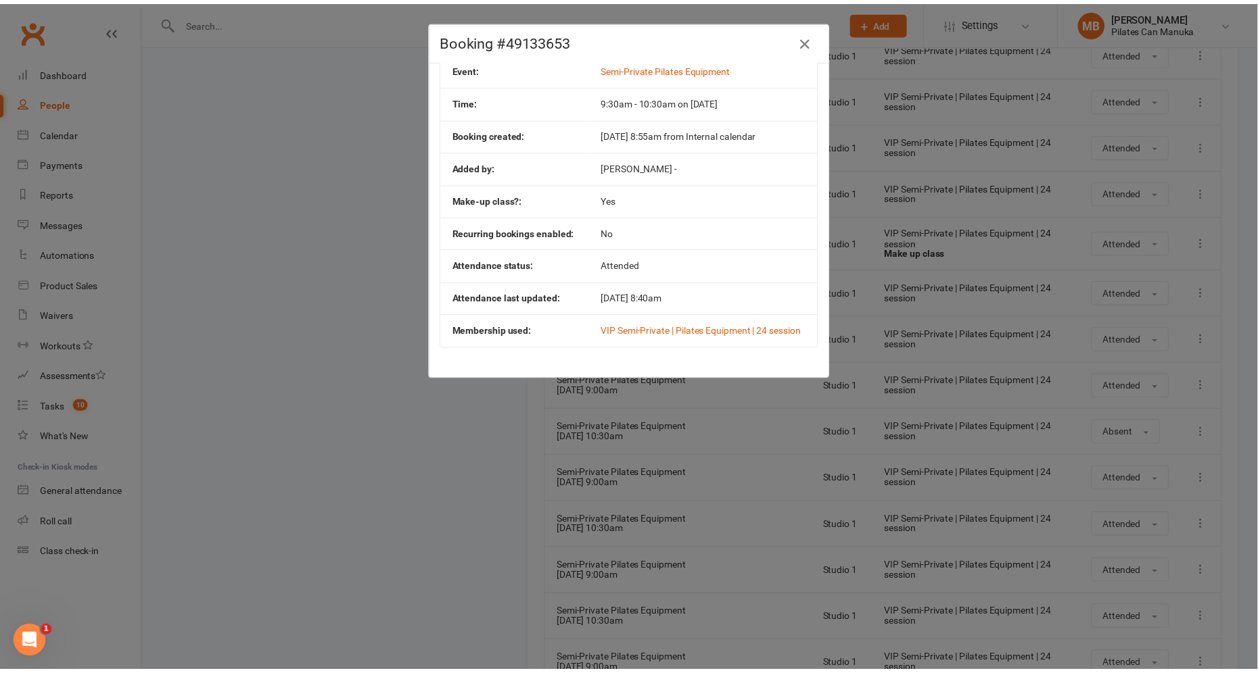
scroll to position [40, 0]
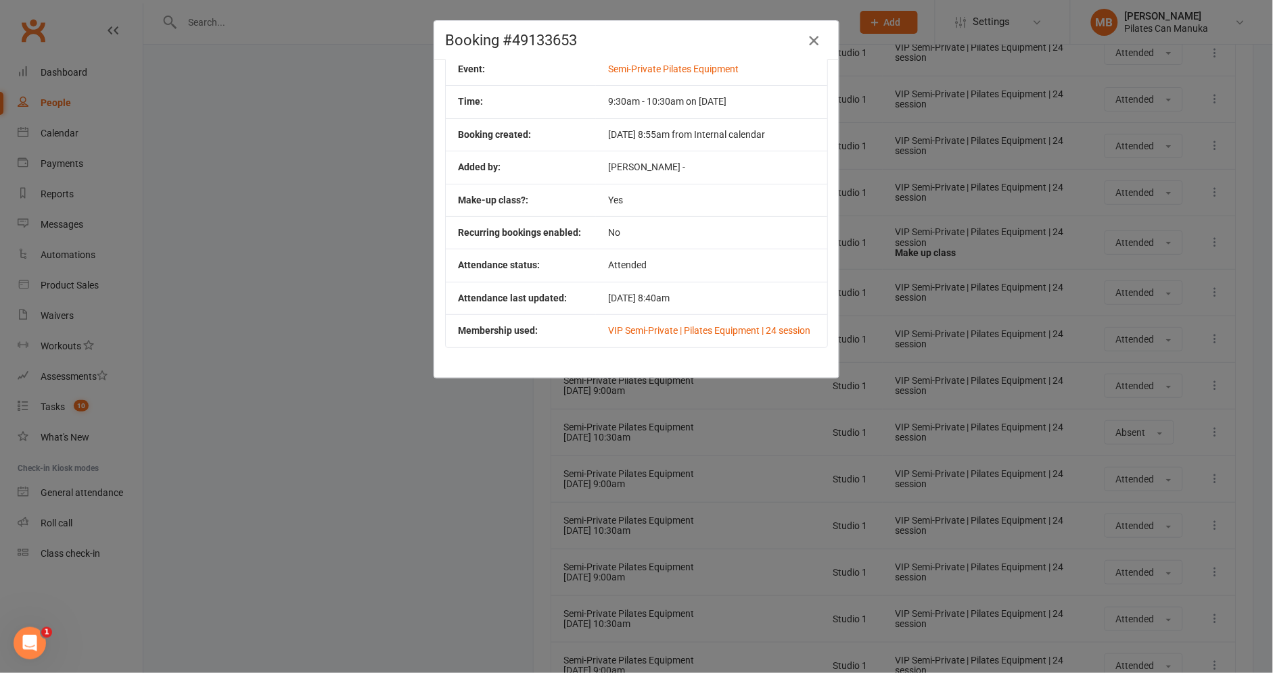
click at [806, 40] on icon "button" at bounding box center [814, 40] width 16 height 16
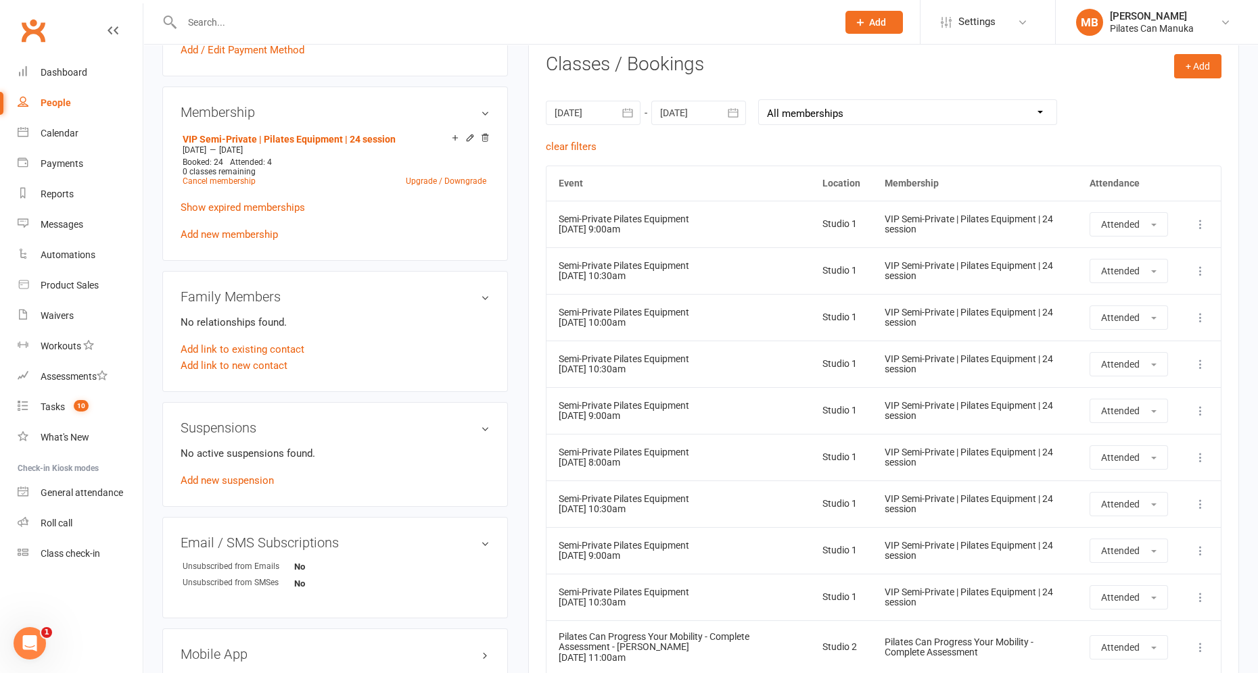
scroll to position [301, 0]
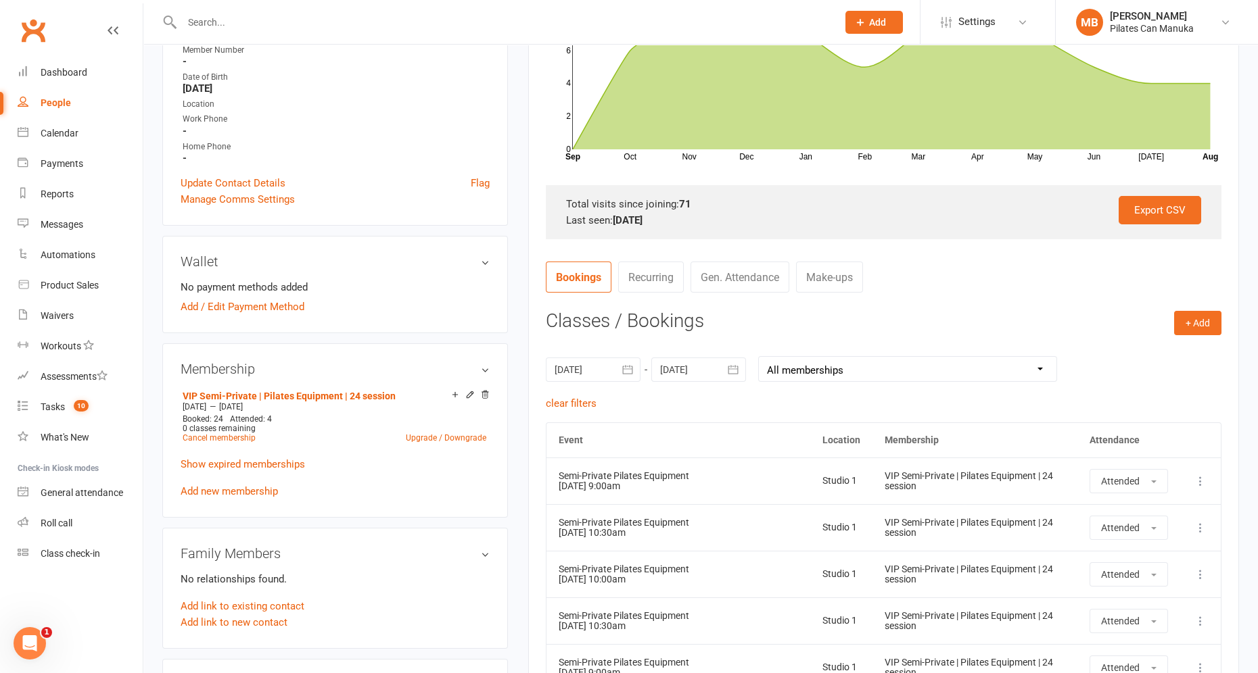
click at [834, 277] on link "Make-ups" at bounding box center [829, 277] width 67 height 31
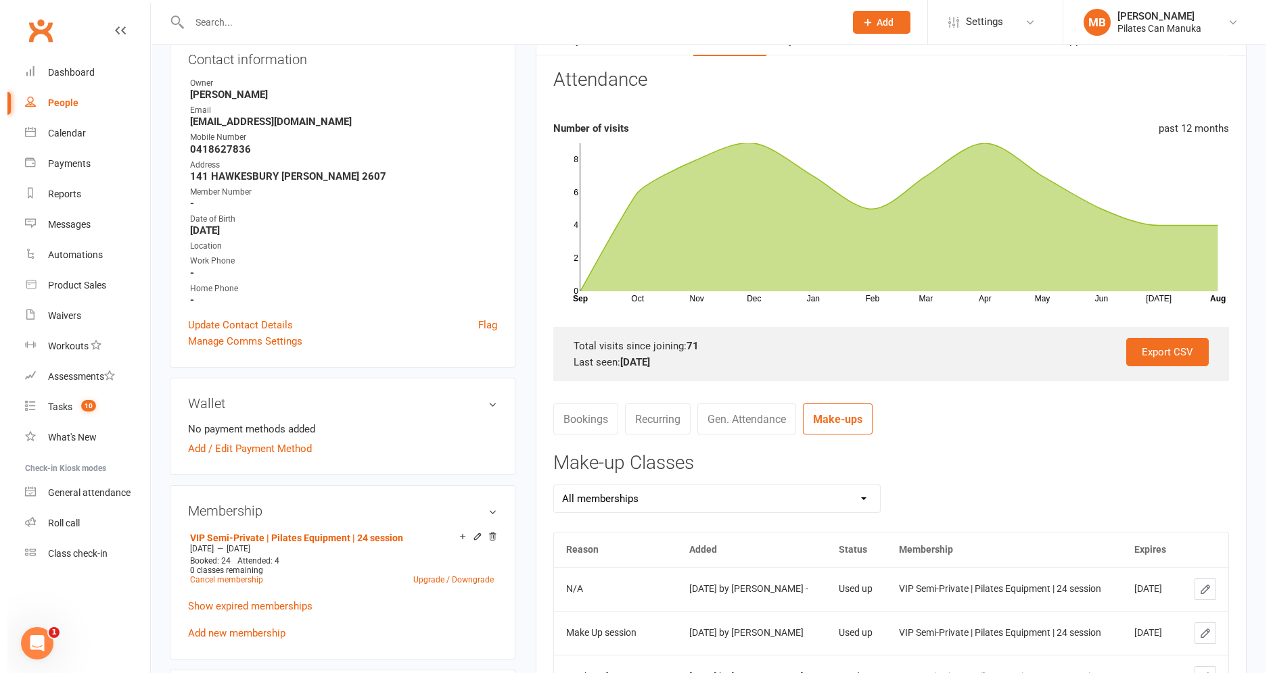
scroll to position [0, 0]
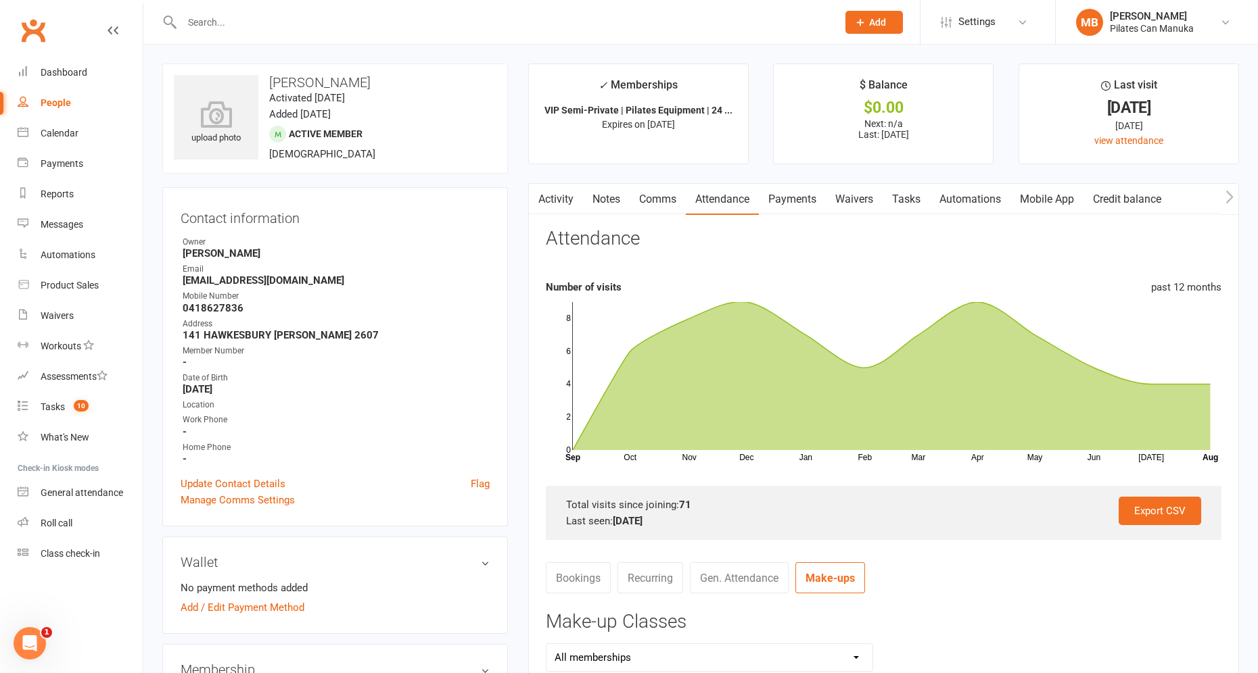
click at [808, 195] on link "Payments" at bounding box center [792, 199] width 67 height 31
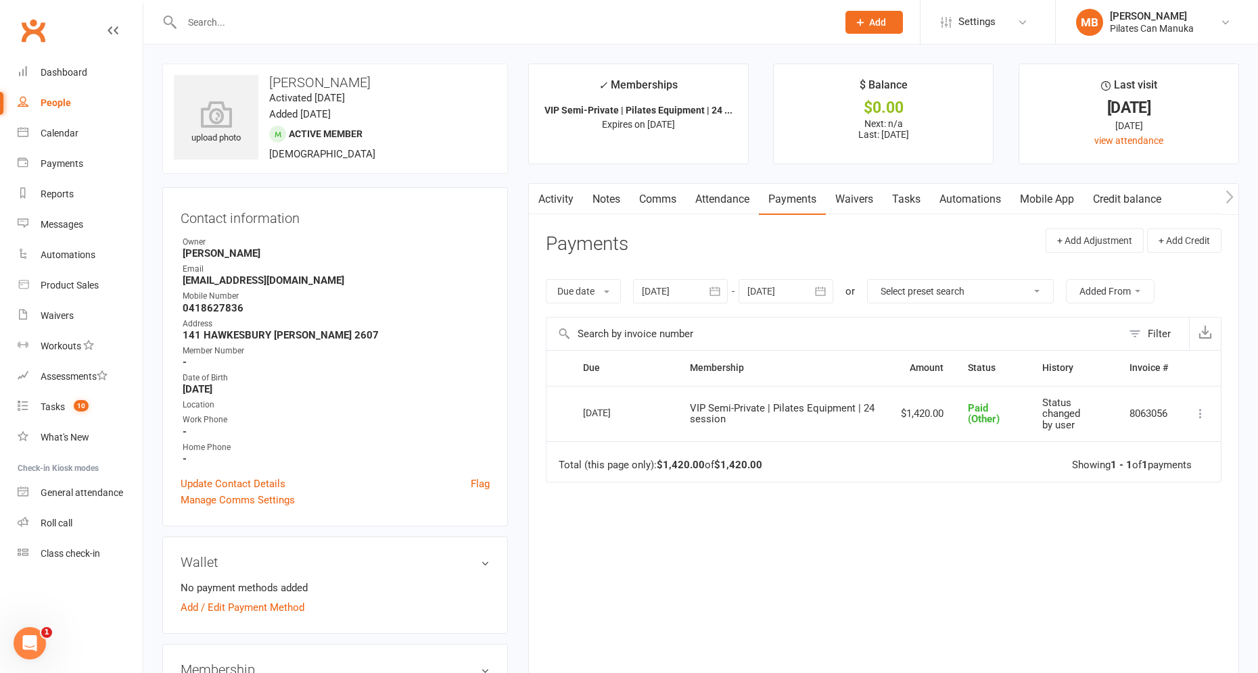
click at [720, 289] on icon "button" at bounding box center [715, 291] width 10 height 9
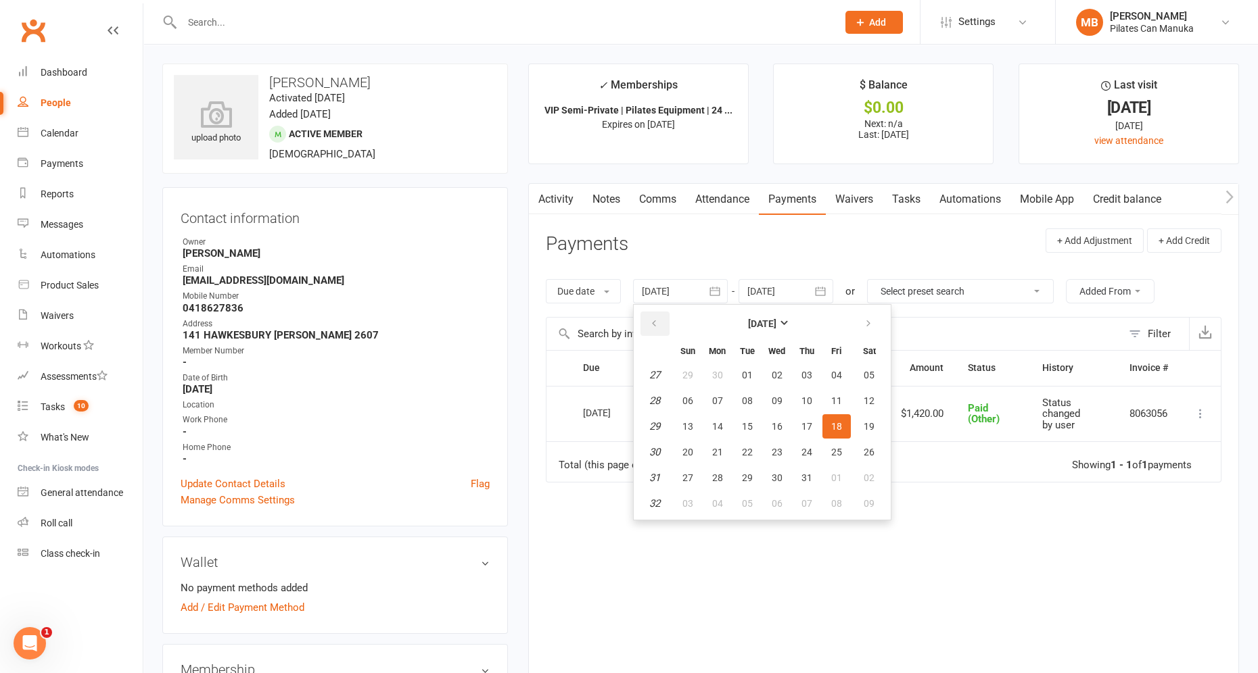
click at [658, 321] on icon "button" at bounding box center [653, 323] width 9 height 11
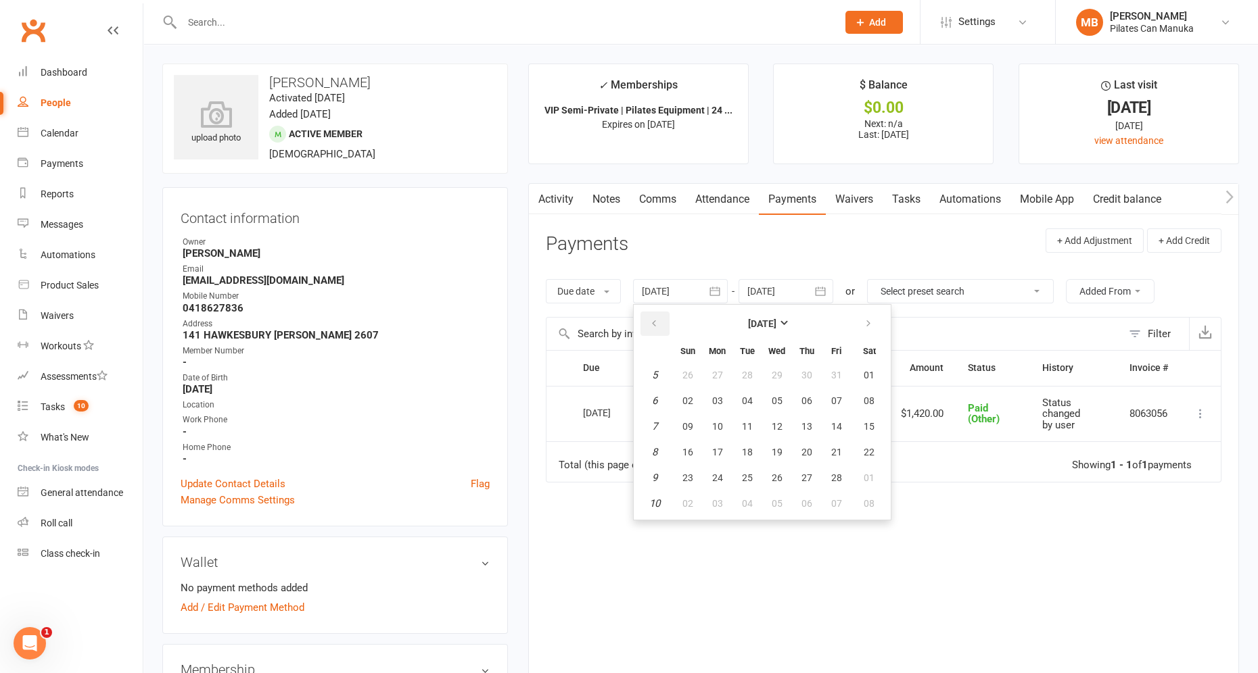
click at [658, 321] on icon "button" at bounding box center [653, 323] width 9 height 11
click at [806, 421] on span "16" at bounding box center [806, 426] width 11 height 11
type input "16 Jan 2025"
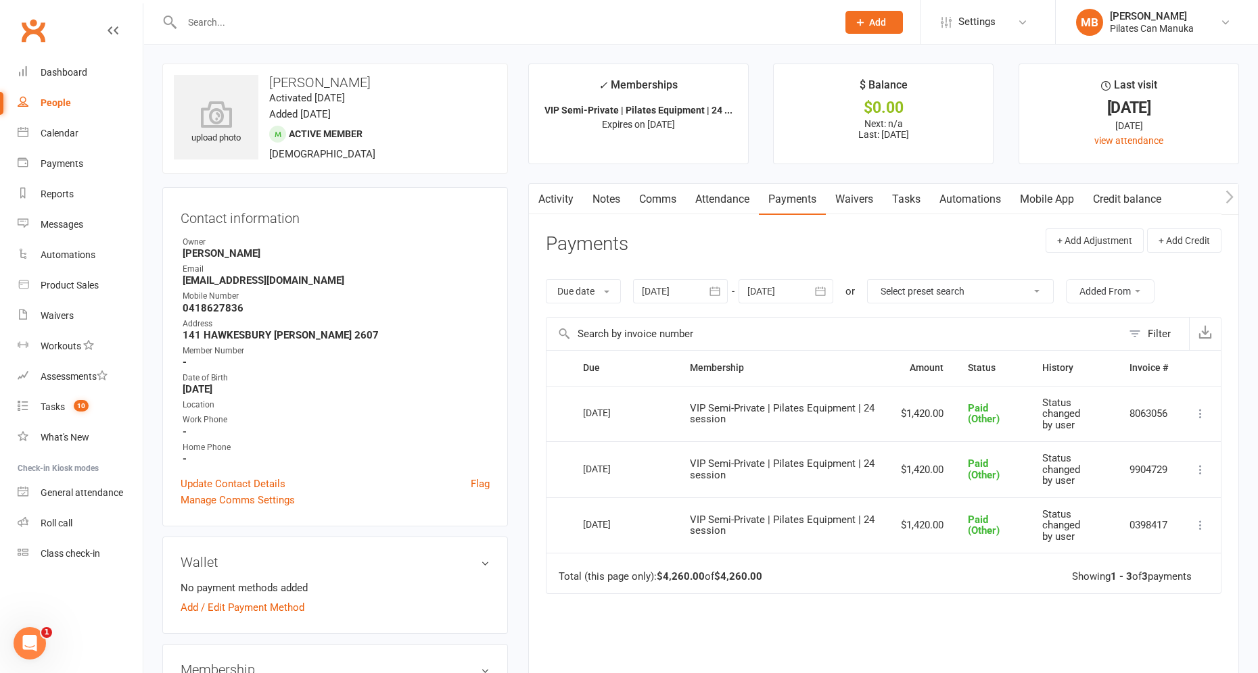
click at [826, 291] on icon "button" at bounding box center [820, 291] width 10 height 9
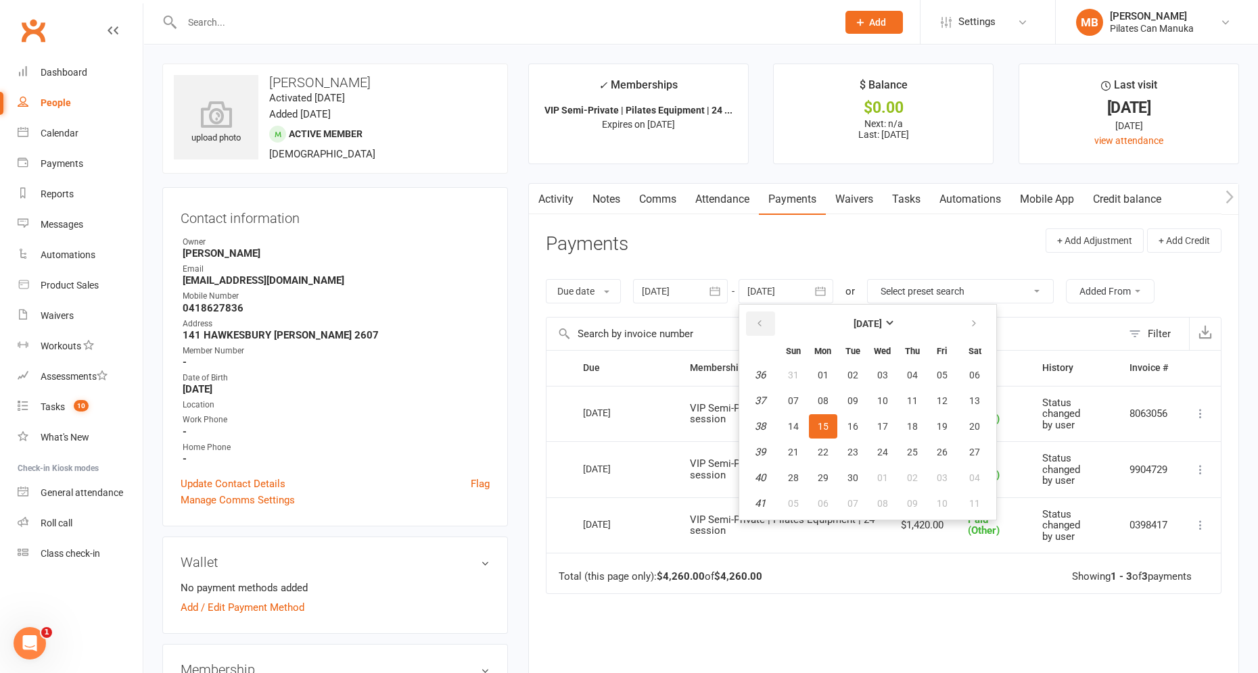
click at [757, 321] on icon "button" at bounding box center [759, 323] width 9 height 11
click at [756, 324] on icon "button" at bounding box center [759, 323] width 9 height 11
click at [915, 423] on span "15" at bounding box center [912, 426] width 11 height 11
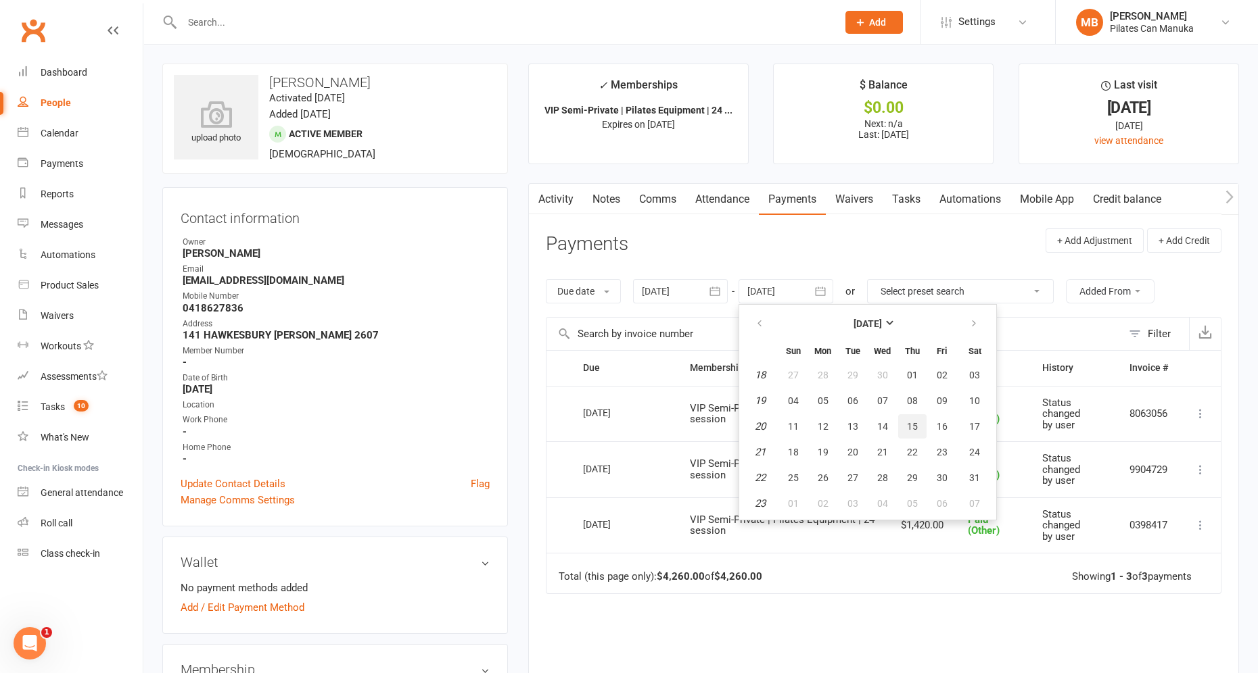
type input "15 May 2025"
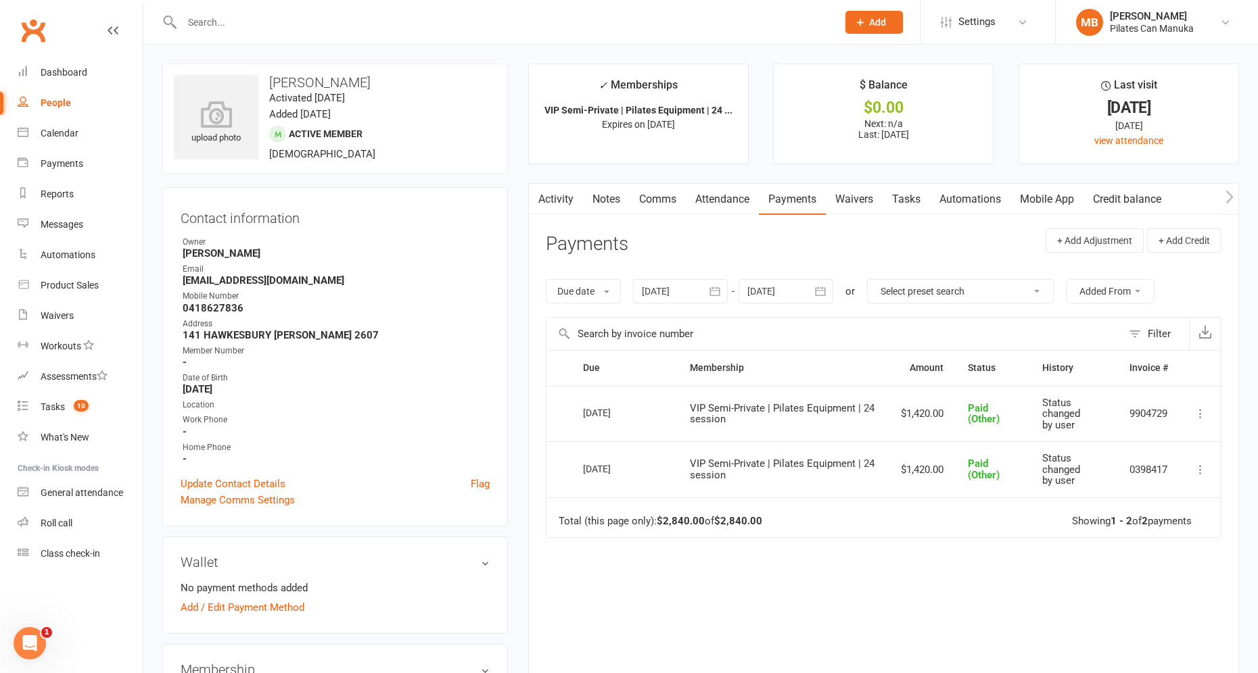
click at [1029, 621] on div "Due Contact Membership Amount Status History Invoice # Select this 17 Apr 2025 …" at bounding box center [883, 531] width 675 height 362
click at [1095, 471] on icon at bounding box center [1200, 470] width 14 height 14
click at [1095, 600] on link "More Info" at bounding box center [1141, 604] width 134 height 27
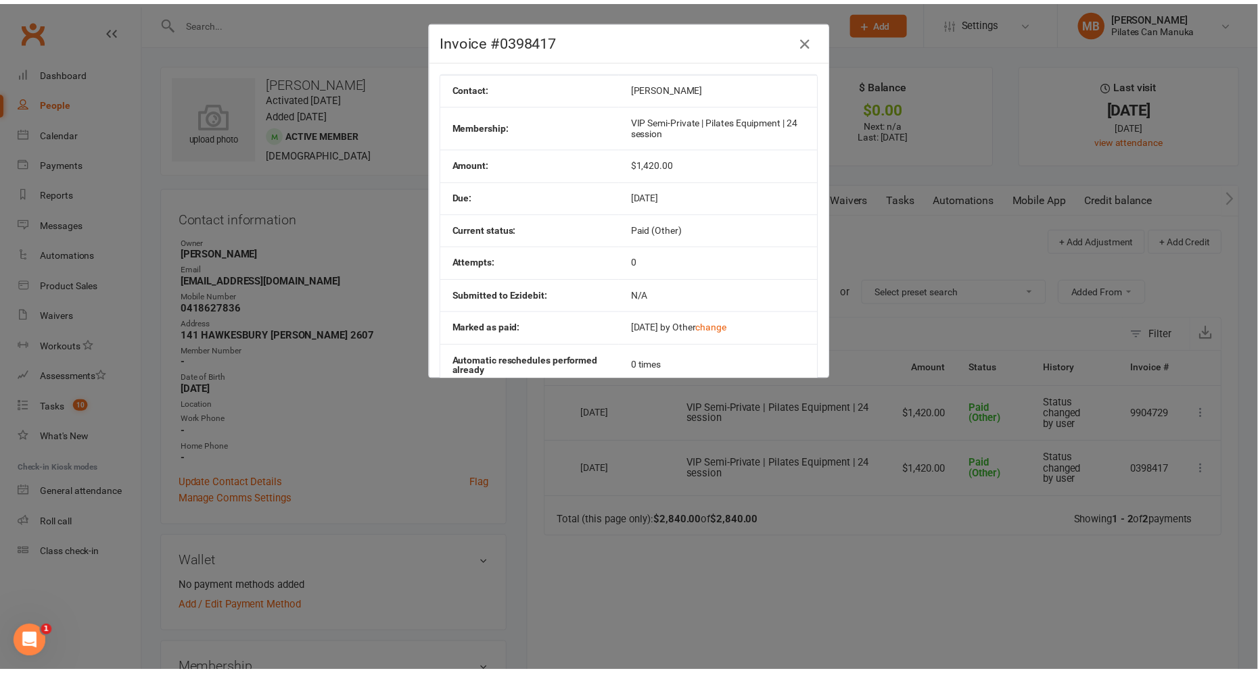
scroll to position [72, 0]
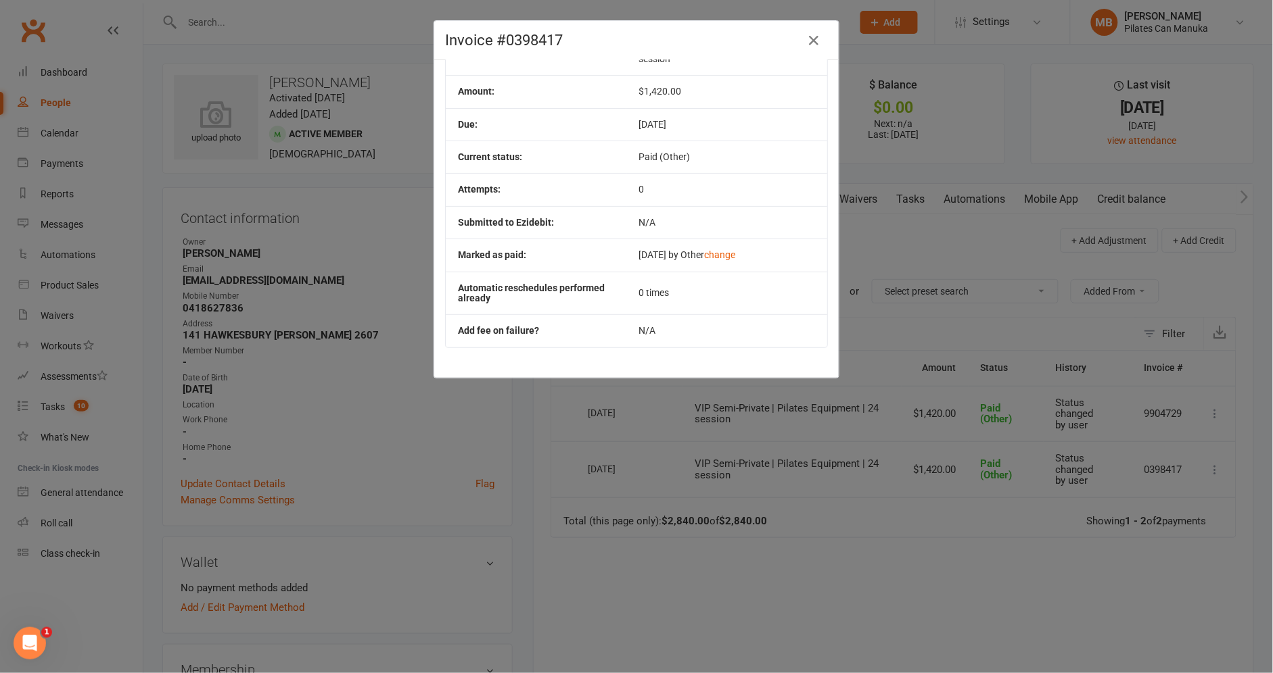
drag, startPoint x: 1131, startPoint y: 602, endPoint x: 1133, endPoint y: 565, distance: 37.2
click at [1095, 602] on div "Invoice #0398417 Contact: Liam Jones Membership: VIP Semi-Private | Pilates Equ…" at bounding box center [636, 336] width 1273 height 673
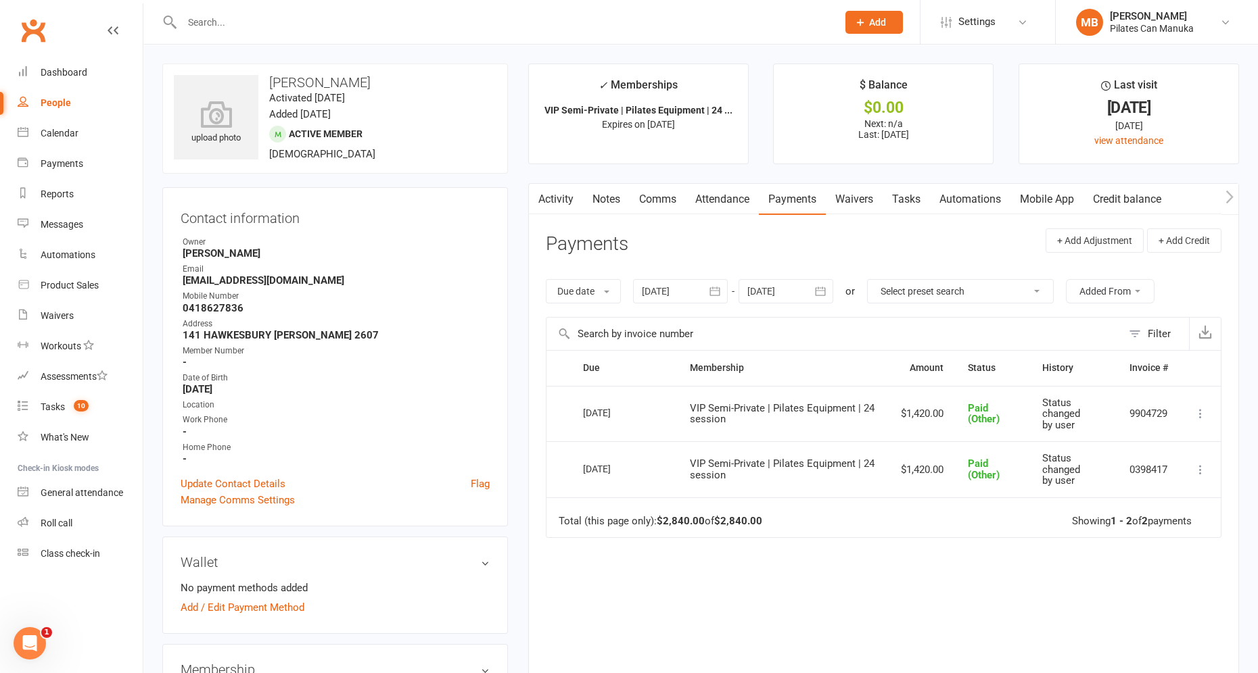
click at [1095, 467] on icon at bounding box center [1200, 470] width 14 height 14
click at [1095, 596] on link "More Info" at bounding box center [1141, 604] width 134 height 27
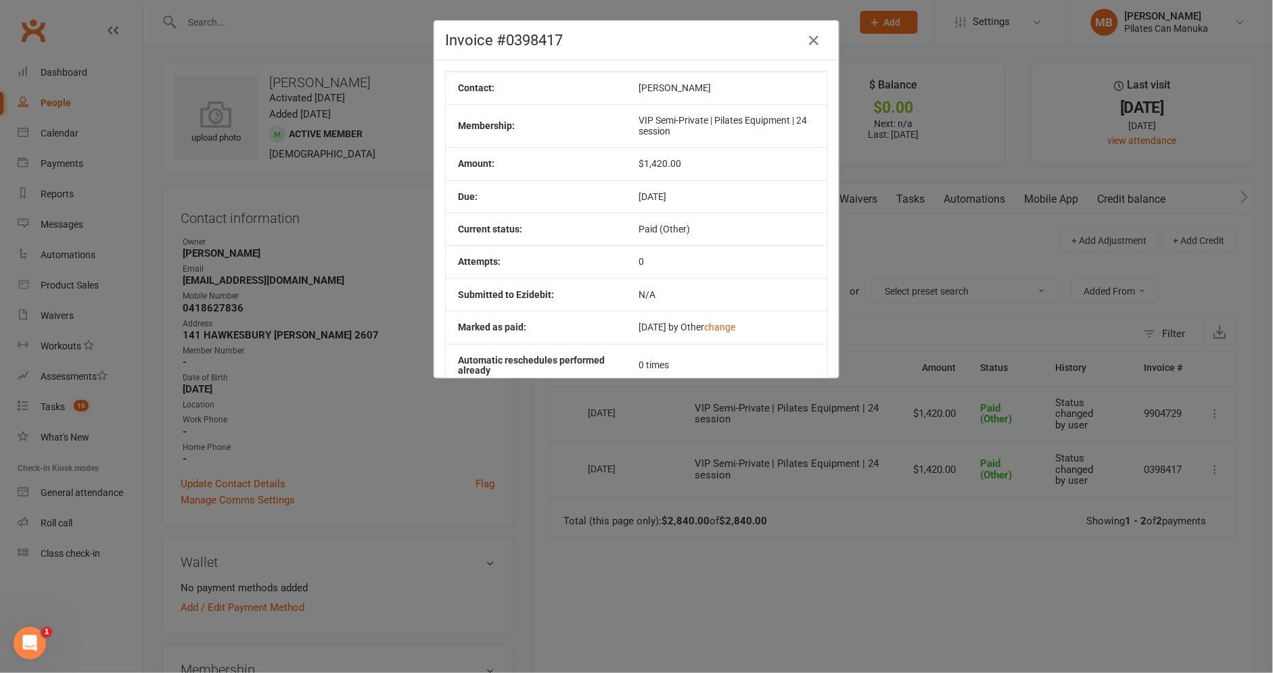
click at [1072, 609] on div "Invoice #0398417 Contact: Liam Jones Membership: VIP Semi-Private | Pilates Equ…" at bounding box center [636, 336] width 1273 height 673
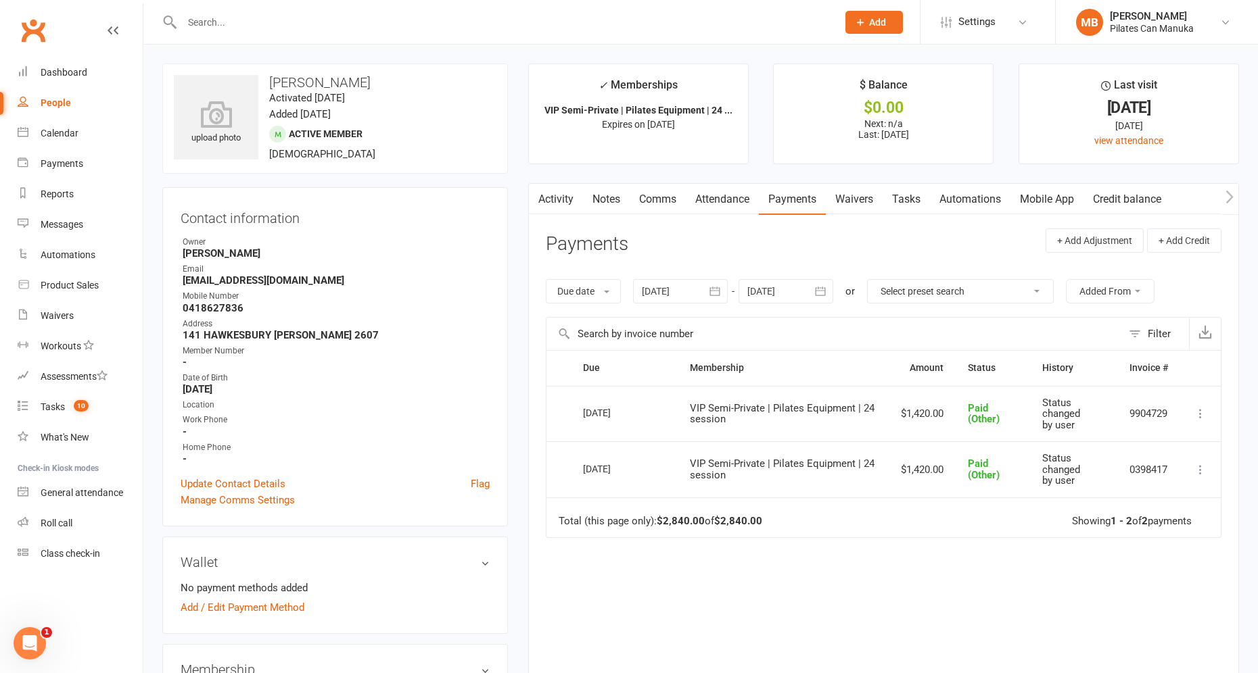
click at [914, 569] on div "Due Contact Membership Amount Status History Invoice # Select this 17 Apr 2025 …" at bounding box center [883, 531] width 675 height 362
drag, startPoint x: 981, startPoint y: 615, endPoint x: 964, endPoint y: 669, distance: 56.9
click at [981, 615] on div "Due Contact Membership Amount Status History Invoice # Select this 17 Apr 2025 …" at bounding box center [883, 531] width 675 height 362
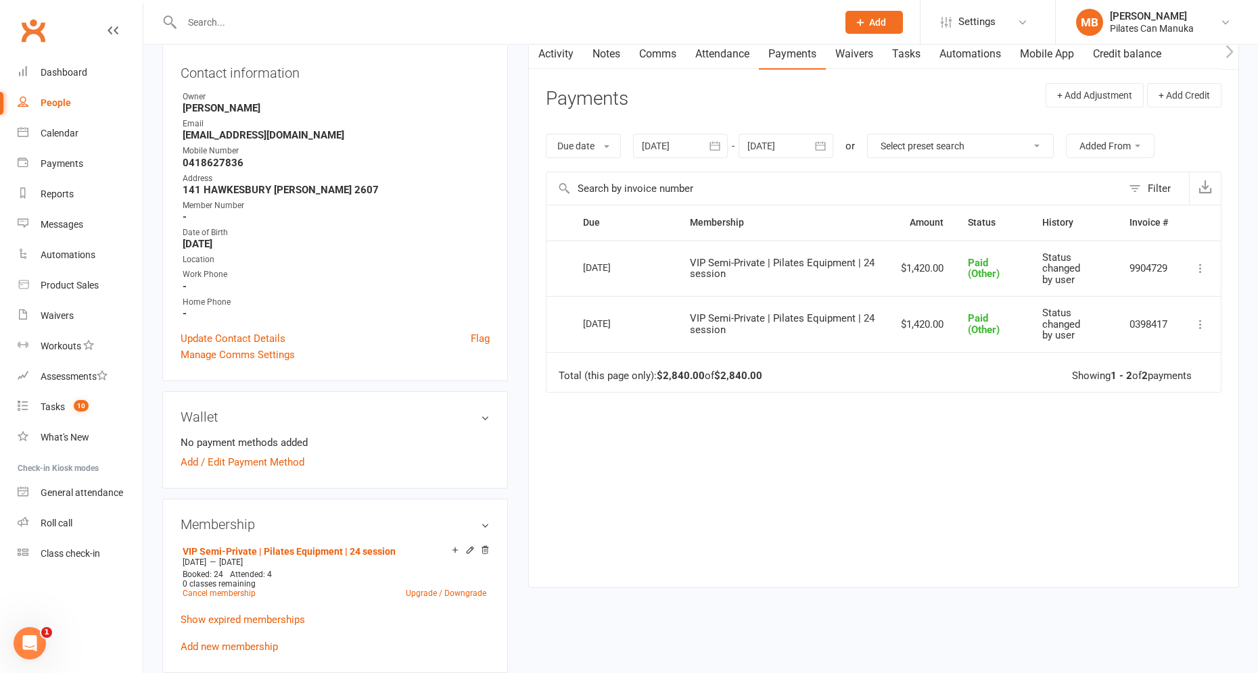
scroll to position [0, 0]
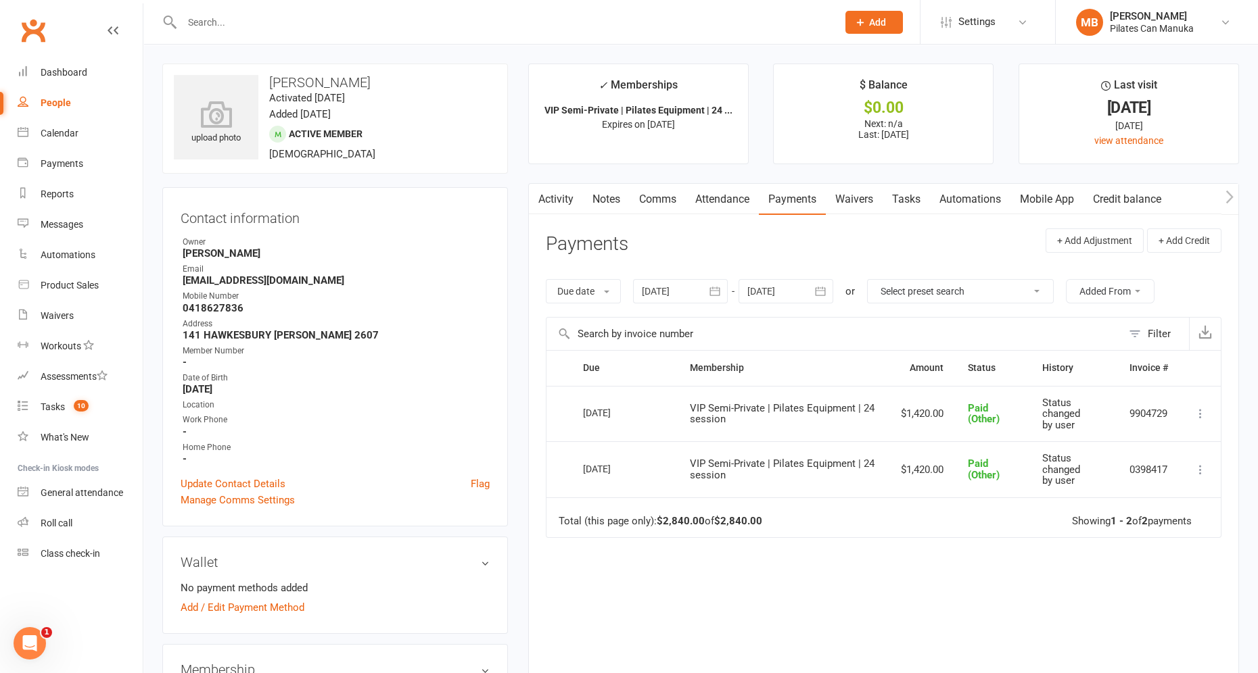
click at [708, 198] on link "Attendance" at bounding box center [722, 199] width 73 height 31
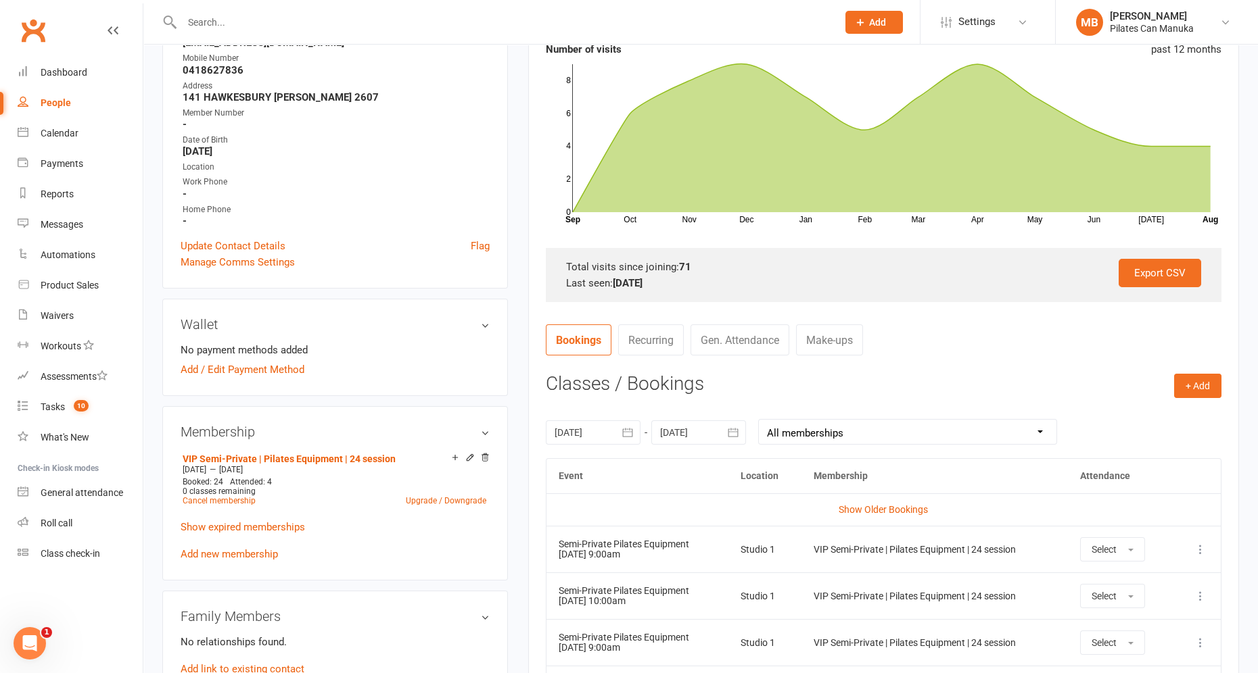
scroll to position [406, 0]
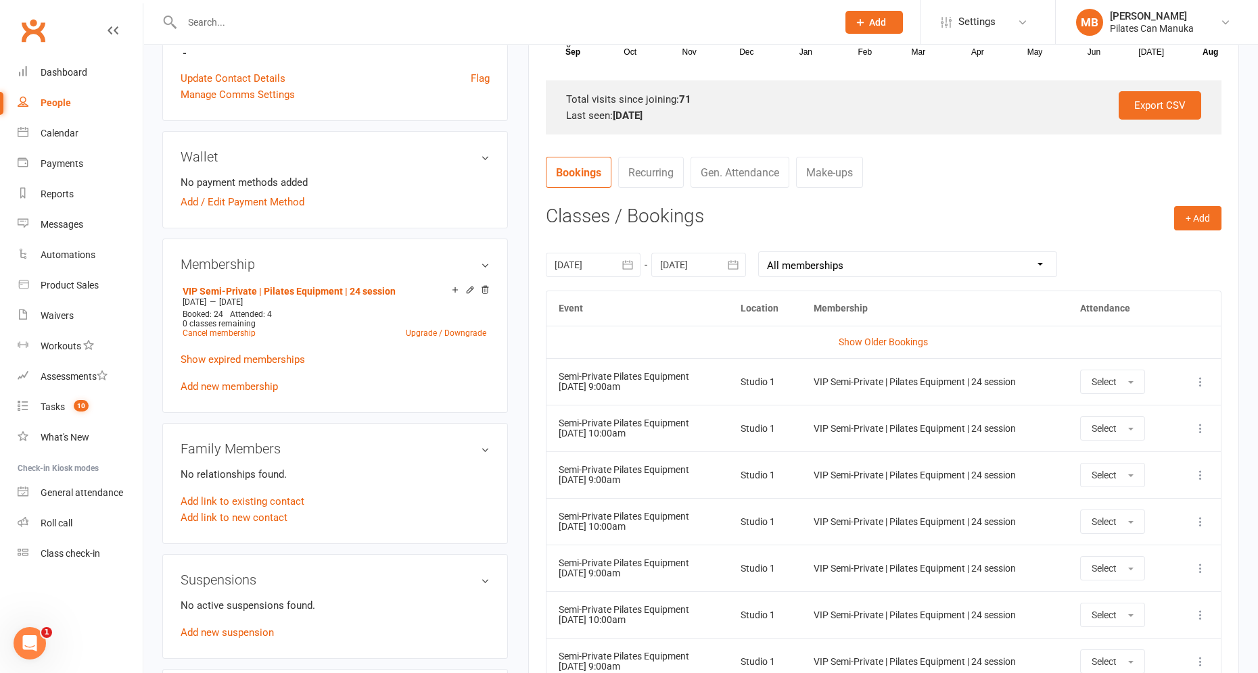
click at [833, 166] on link "Make-ups" at bounding box center [829, 172] width 67 height 31
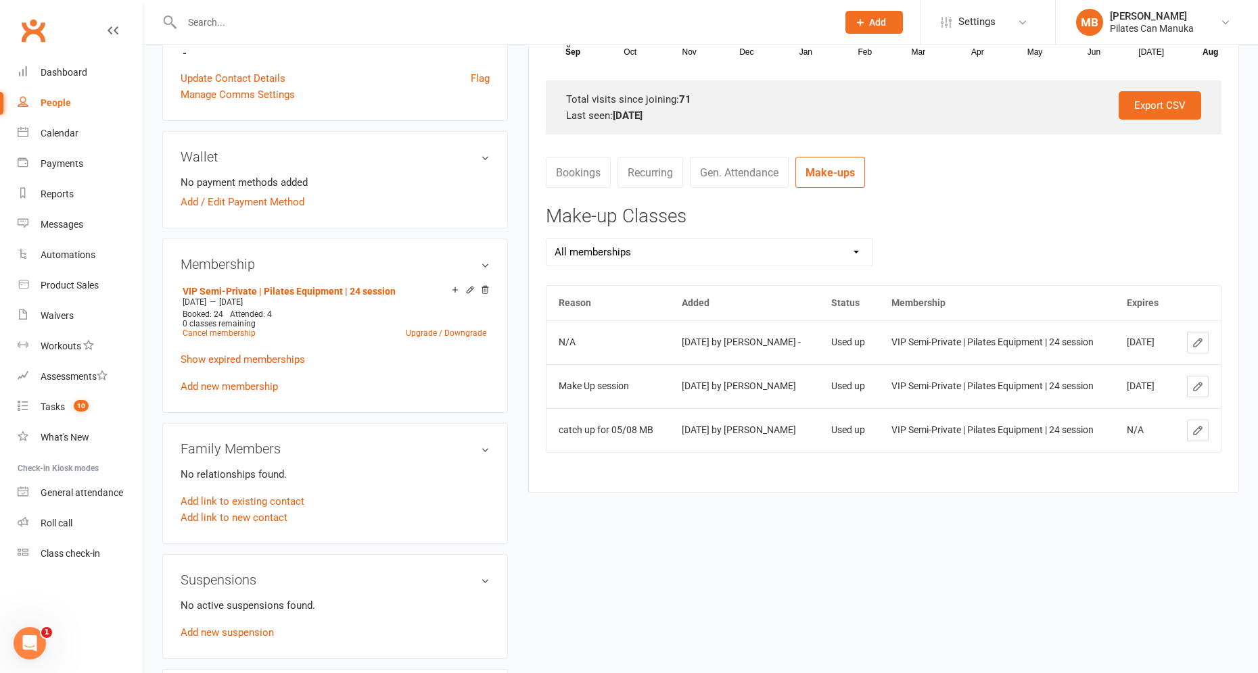
click at [1037, 573] on div "upload photo Liam Jones Activated 14 October, 2024 Added 8 October, 2024 Active…" at bounding box center [700, 297] width 1097 height 1279
click at [571, 166] on link "Bookings" at bounding box center [578, 172] width 65 height 31
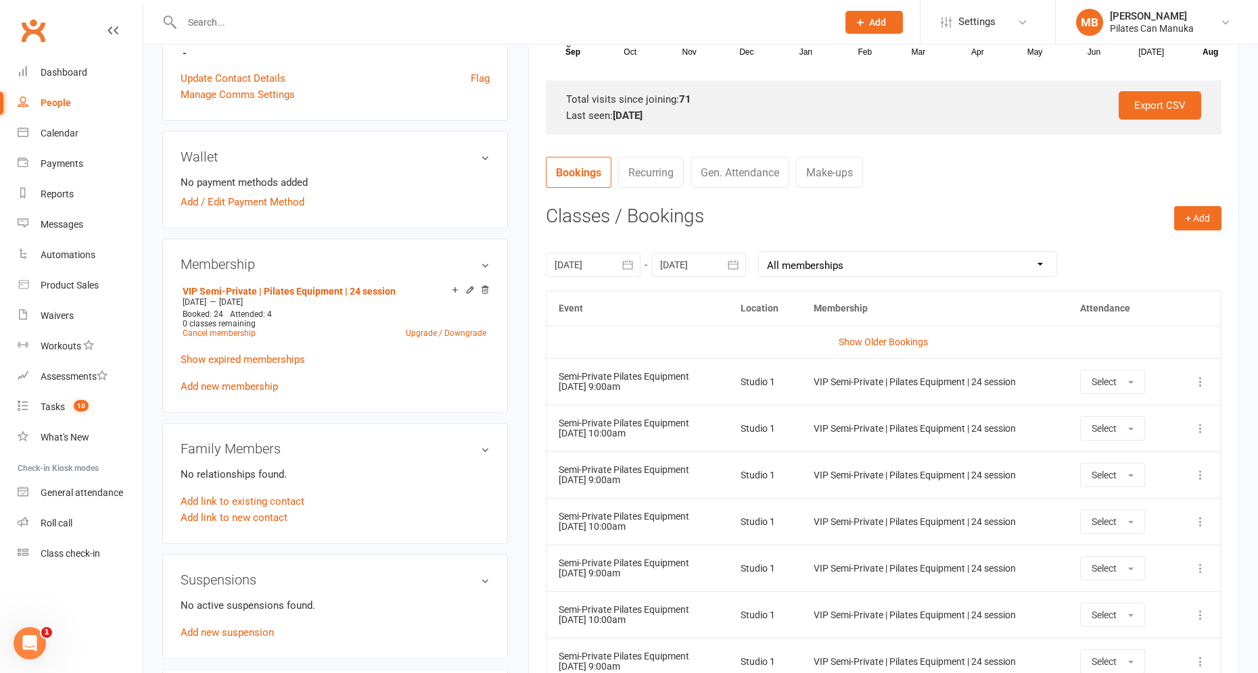
click at [627, 265] on icon "button" at bounding box center [628, 265] width 14 height 14
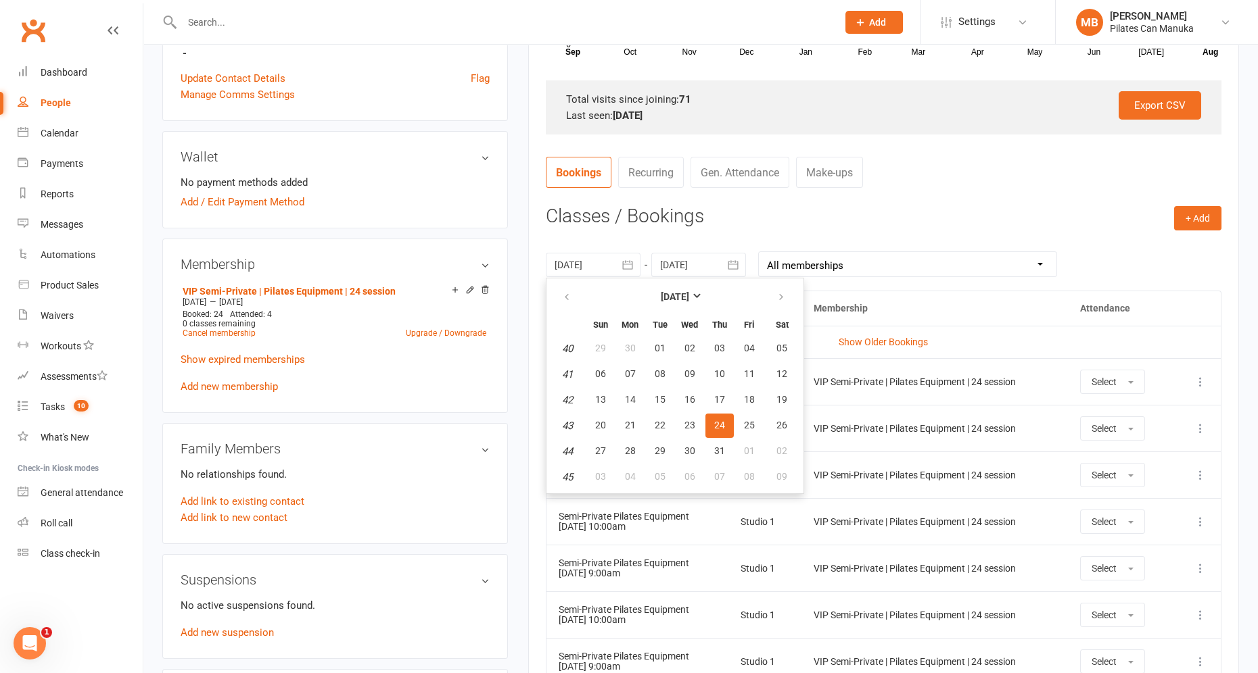
click at [1045, 186] on nav "Bookings Recurring Gen. Attendance Make-ups" at bounding box center [883, 177] width 675 height 41
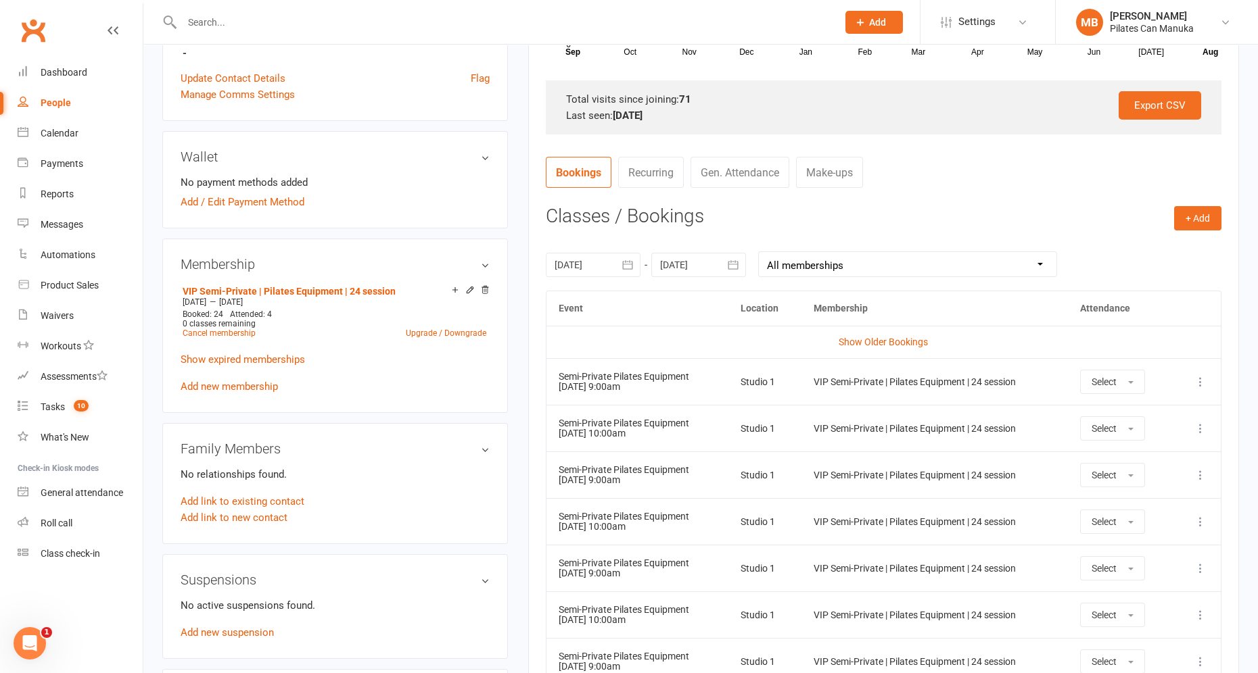
click at [619, 268] on button "button" at bounding box center [628, 265] width 24 height 24
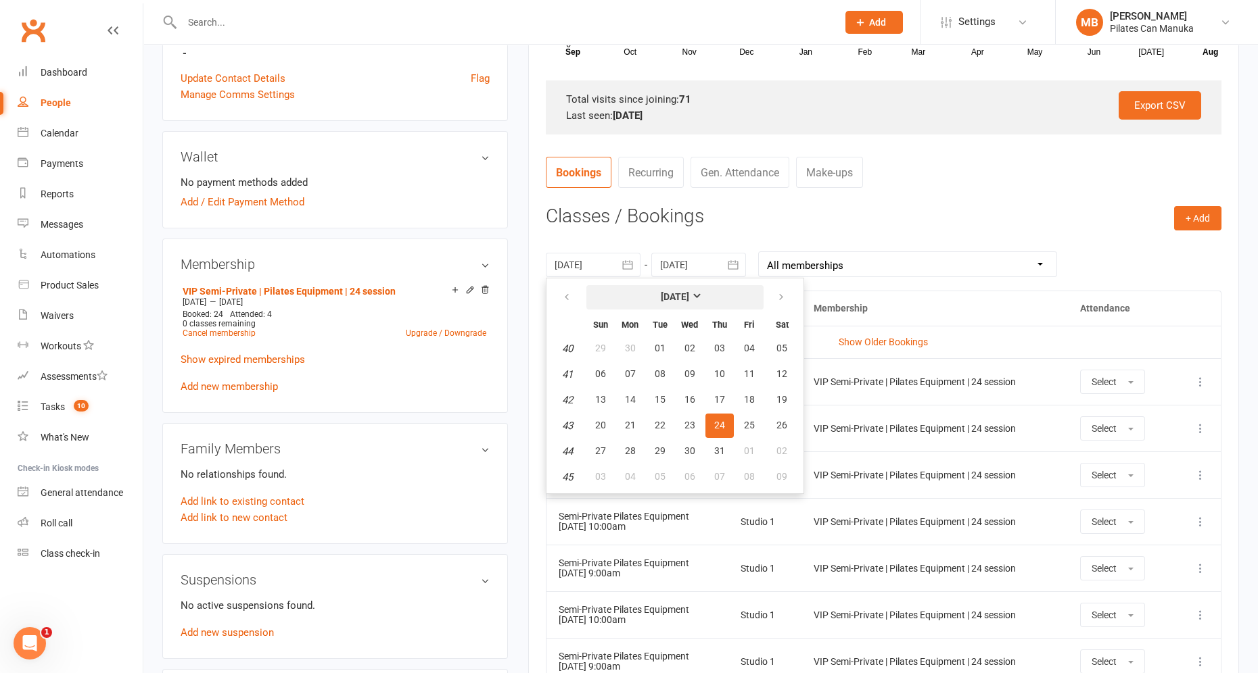
click at [661, 293] on strong "October 2024" at bounding box center [675, 296] width 28 height 11
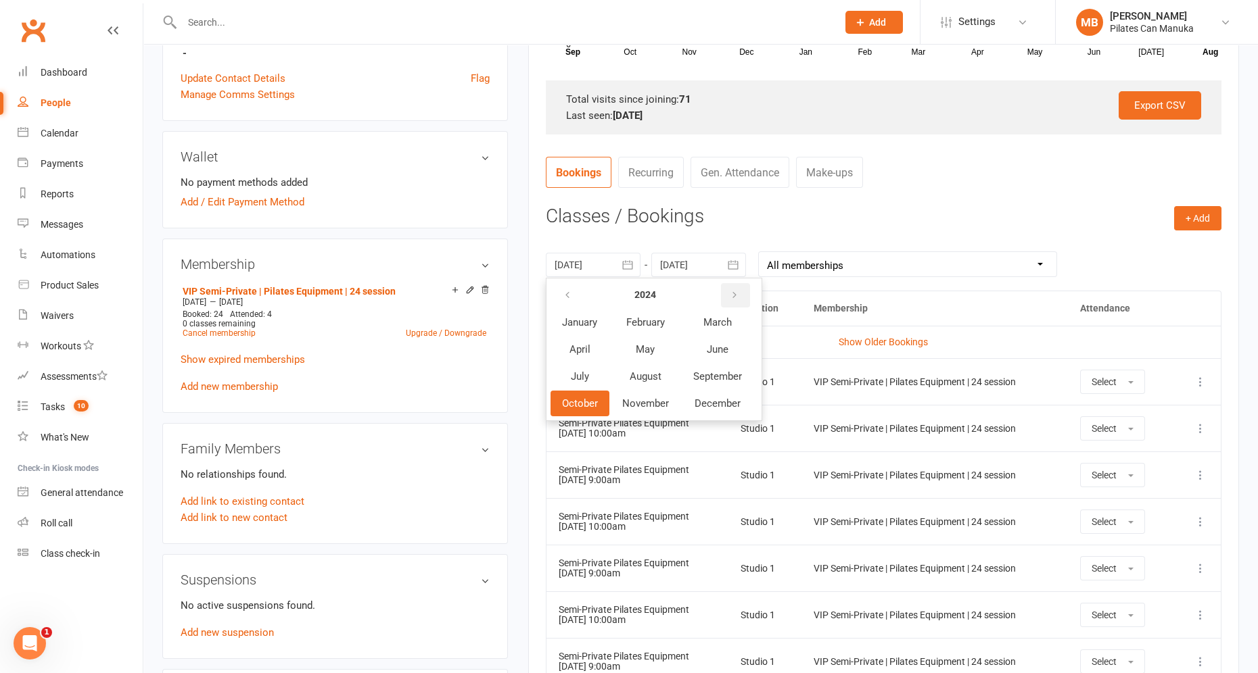
click at [736, 292] on icon "button" at bounding box center [734, 295] width 9 height 11
click at [590, 323] on span "January" at bounding box center [579, 322] width 35 height 12
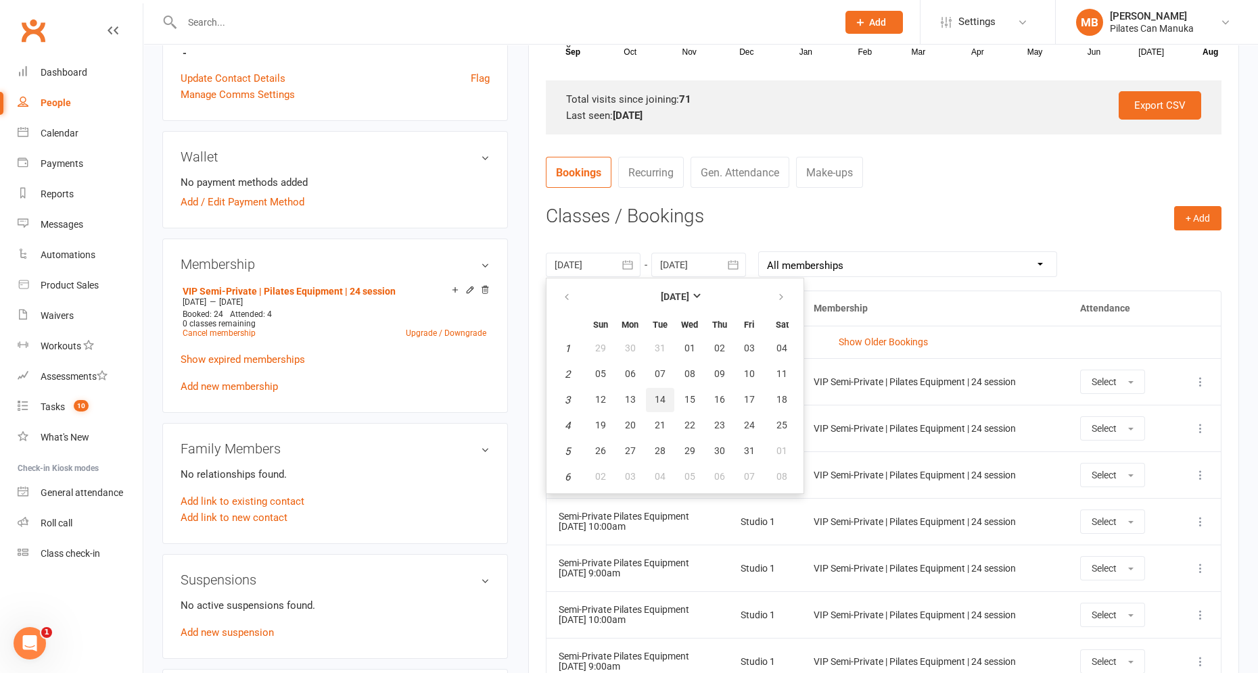
click at [662, 406] on button "14" at bounding box center [660, 400] width 28 height 24
type input "14 Jan 2025"
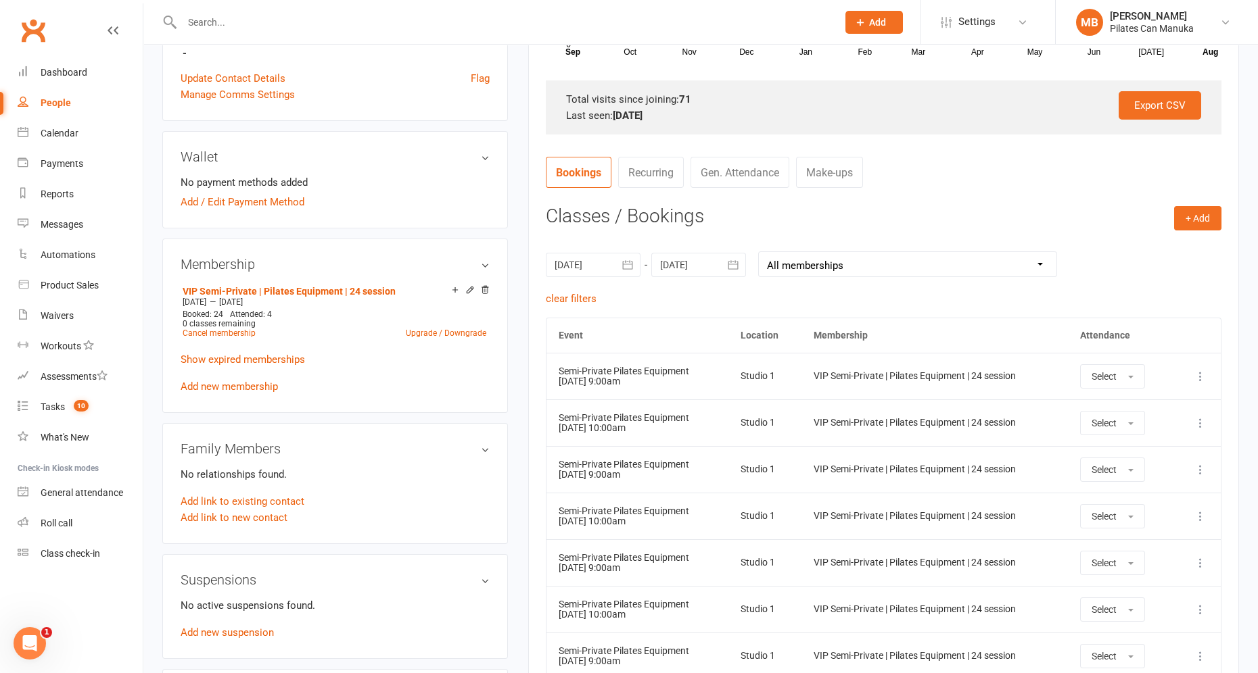
click at [729, 268] on icon "button" at bounding box center [733, 265] width 14 height 14
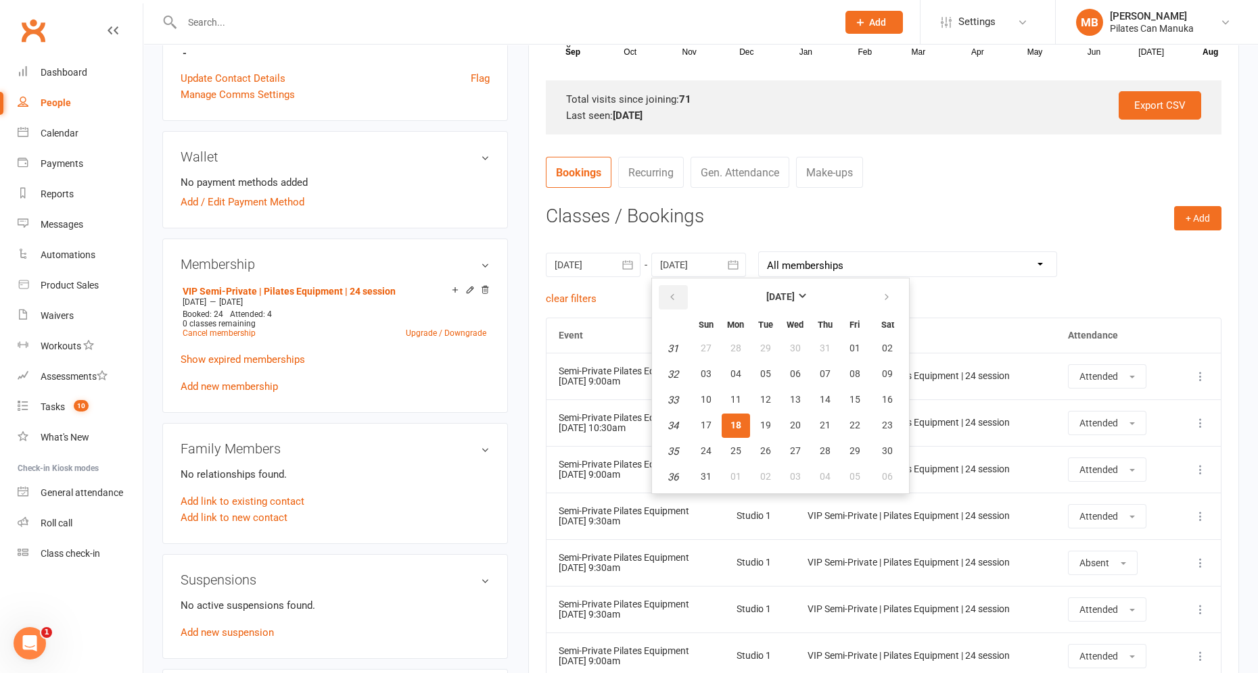
click at [678, 292] on button "button" at bounding box center [673, 297] width 29 height 24
click at [765, 400] on span "15" at bounding box center [765, 399] width 11 height 11
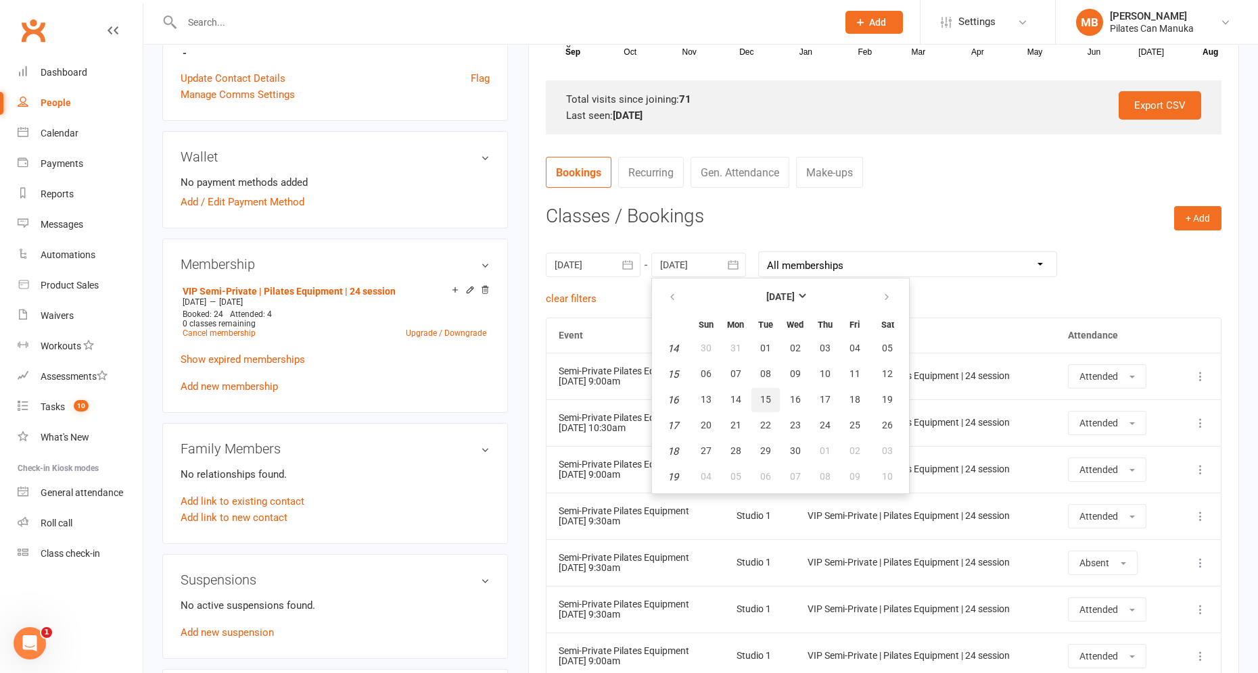
type input "15 Apr 2025"
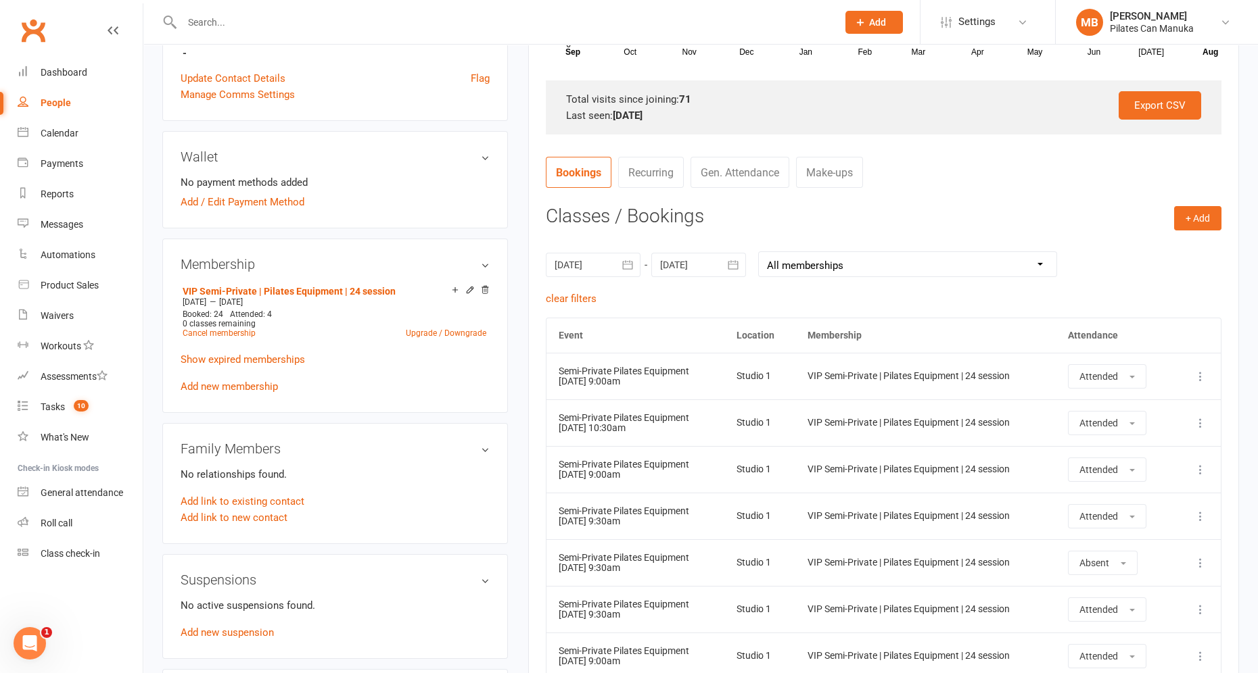
click at [1012, 193] on nav "Bookings Recurring Gen. Attendance Make-ups" at bounding box center [883, 177] width 675 height 41
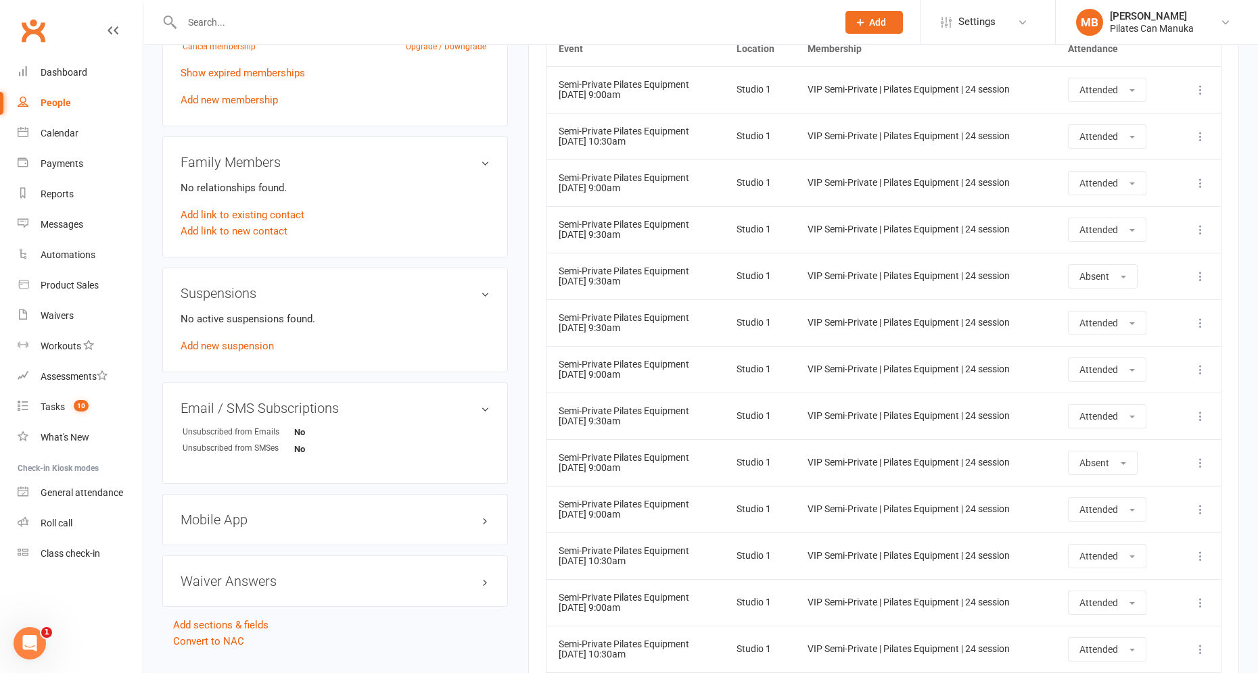
scroll to position [895, 0]
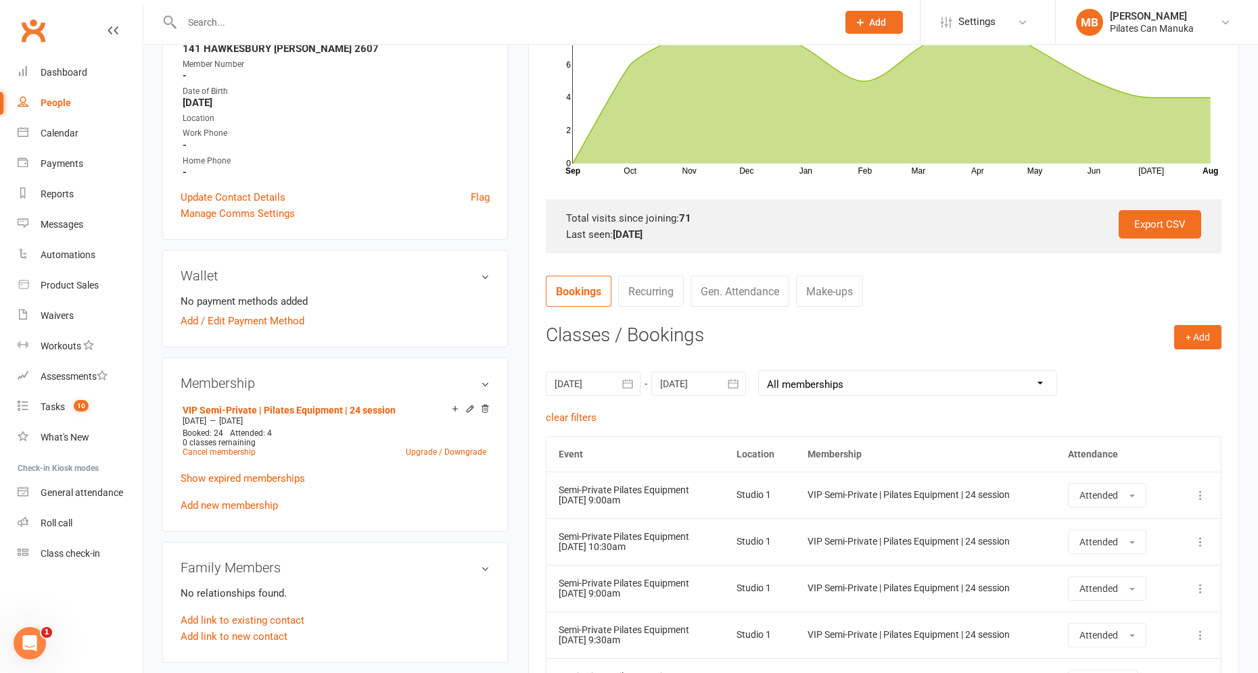
scroll to position [0, 0]
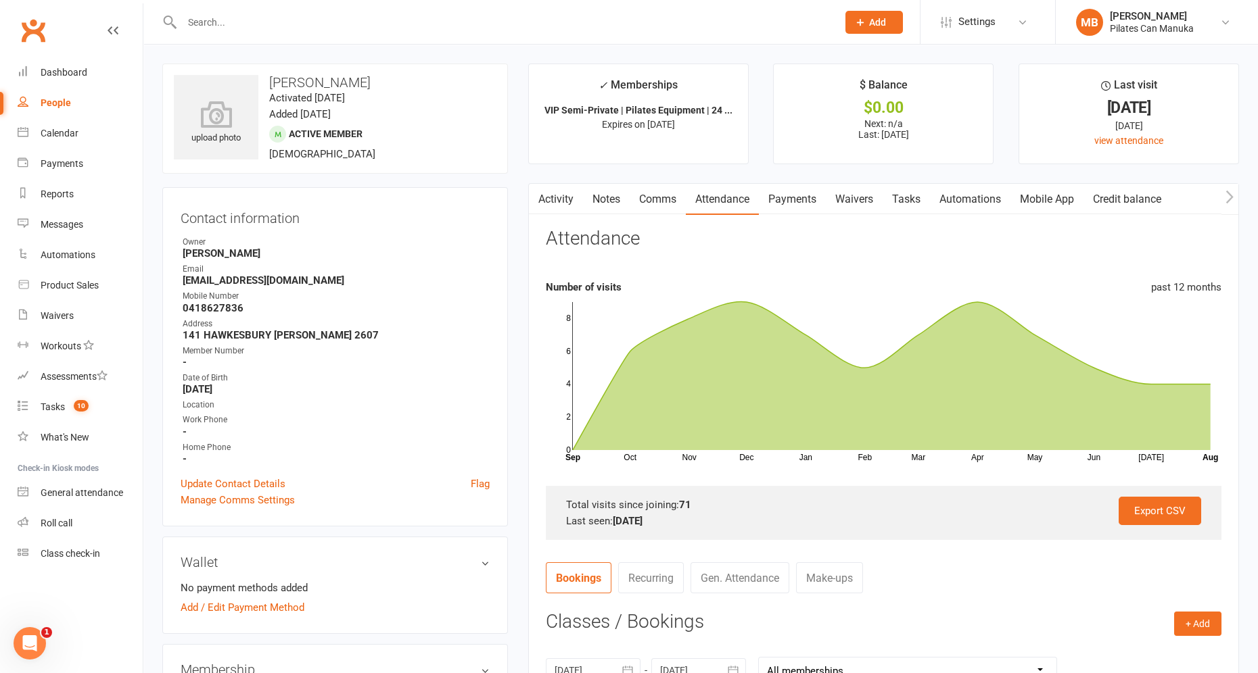
click at [801, 201] on link "Payments" at bounding box center [792, 199] width 67 height 31
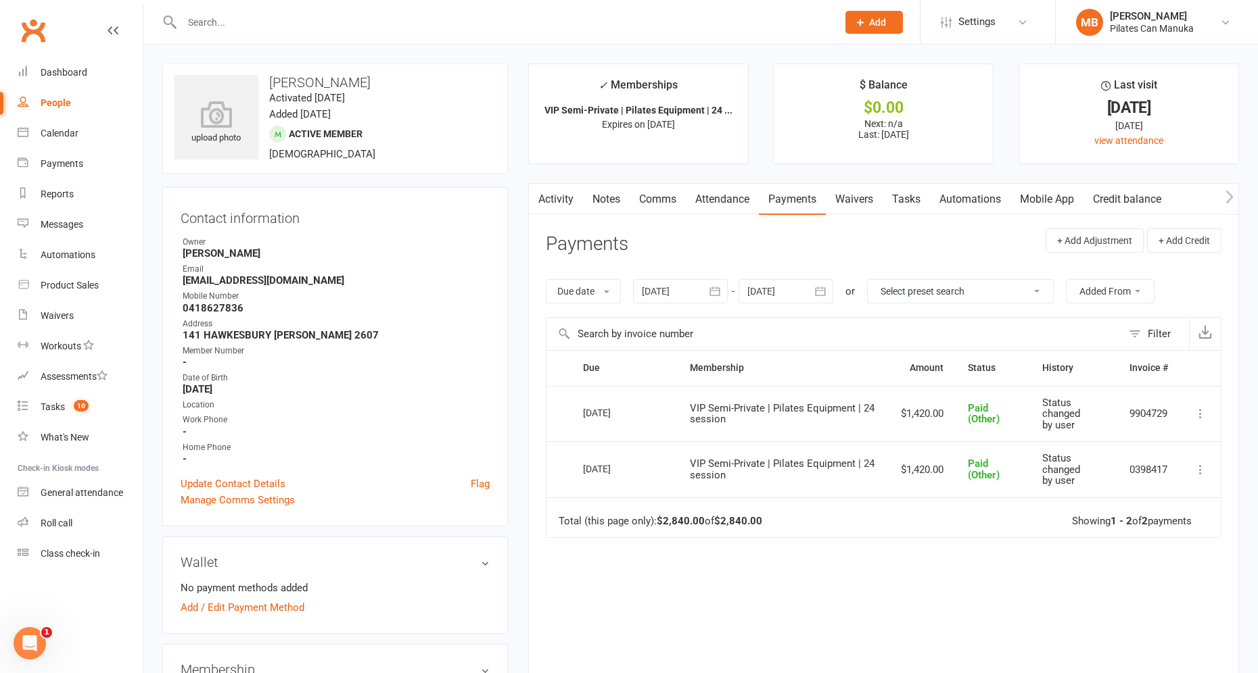
drag, startPoint x: 1020, startPoint y: 580, endPoint x: 1070, endPoint y: 523, distance: 76.2
click at [1021, 580] on div "Due Contact Membership Amount Status History Invoice # Select this 17 Apr 2025 …" at bounding box center [883, 531] width 675 height 362
click at [1095, 407] on icon at bounding box center [1200, 414] width 14 height 14
click at [1095, 546] on link "More Info" at bounding box center [1141, 548] width 134 height 27
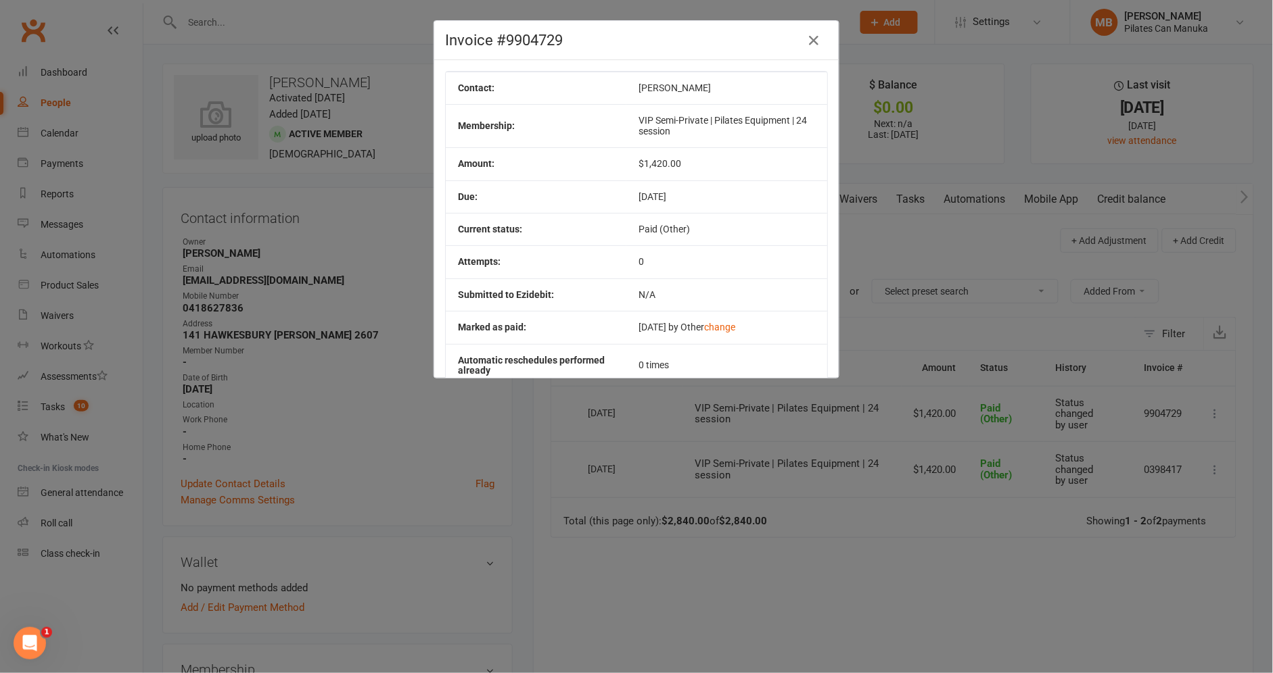
click at [1024, 586] on div "Invoice #9904729 Contact: Liam Jones Membership: VIP Semi-Private | Pilates Equ…" at bounding box center [636, 336] width 1273 height 673
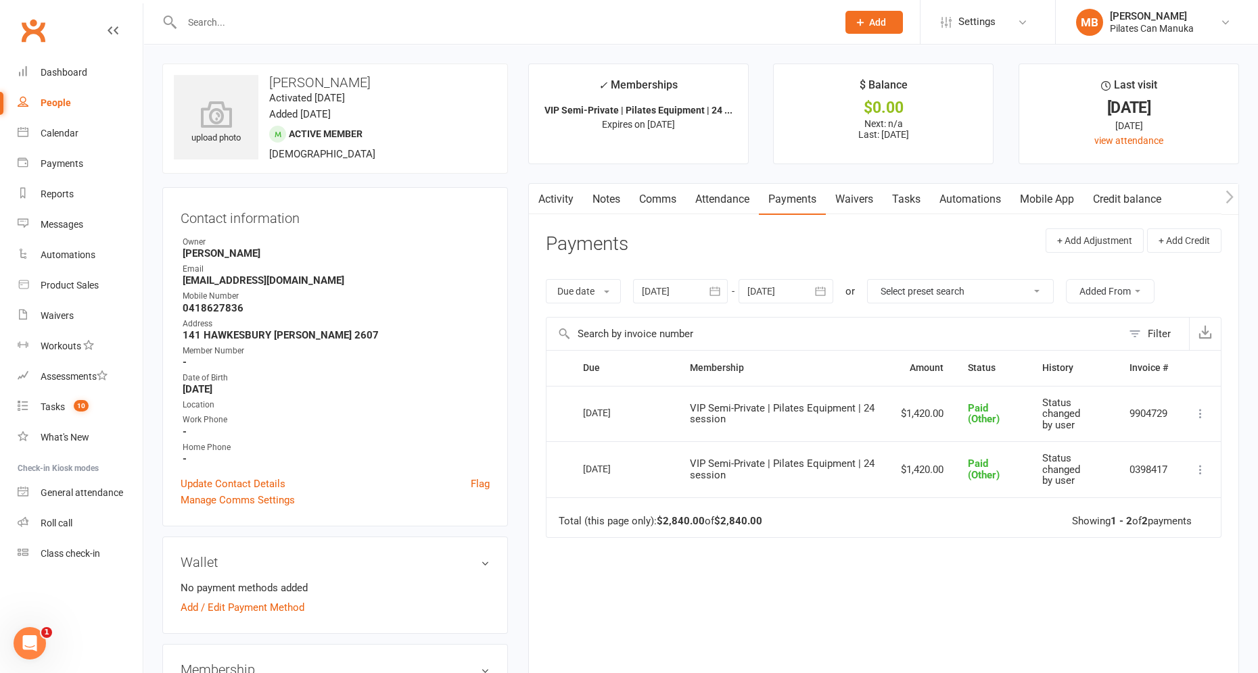
click at [696, 200] on link "Attendance" at bounding box center [722, 199] width 73 height 31
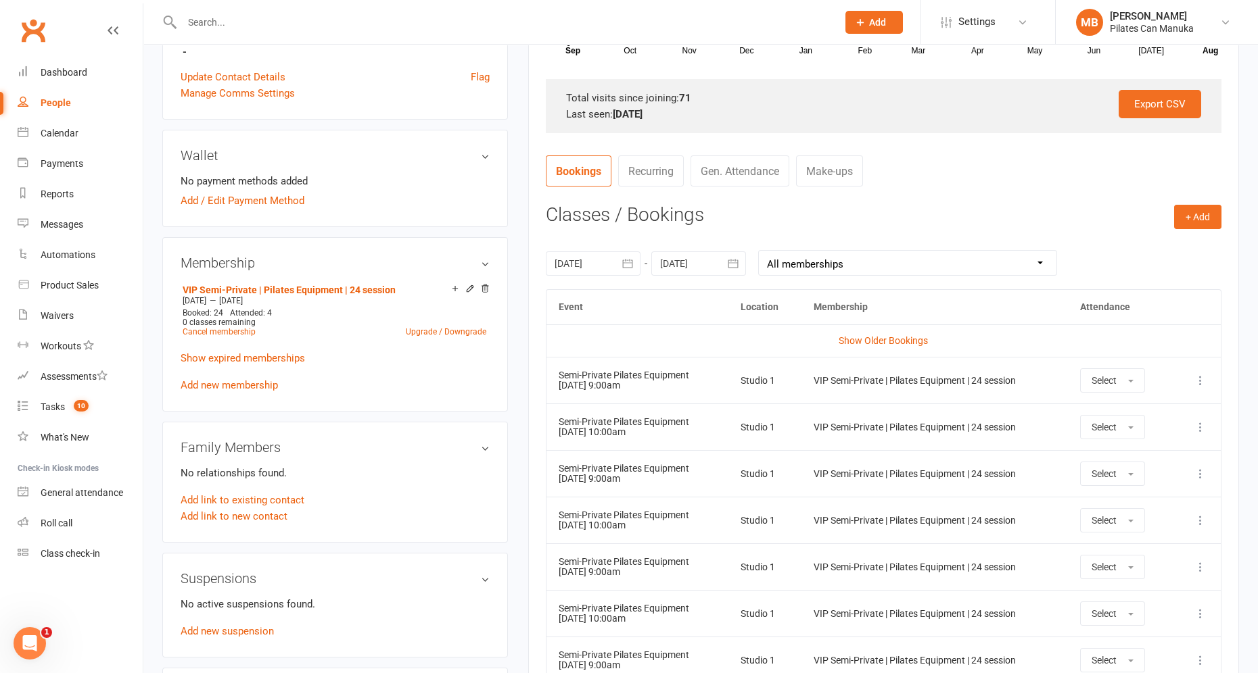
scroll to position [406, 0]
click at [634, 263] on button "button" at bounding box center [628, 265] width 24 height 24
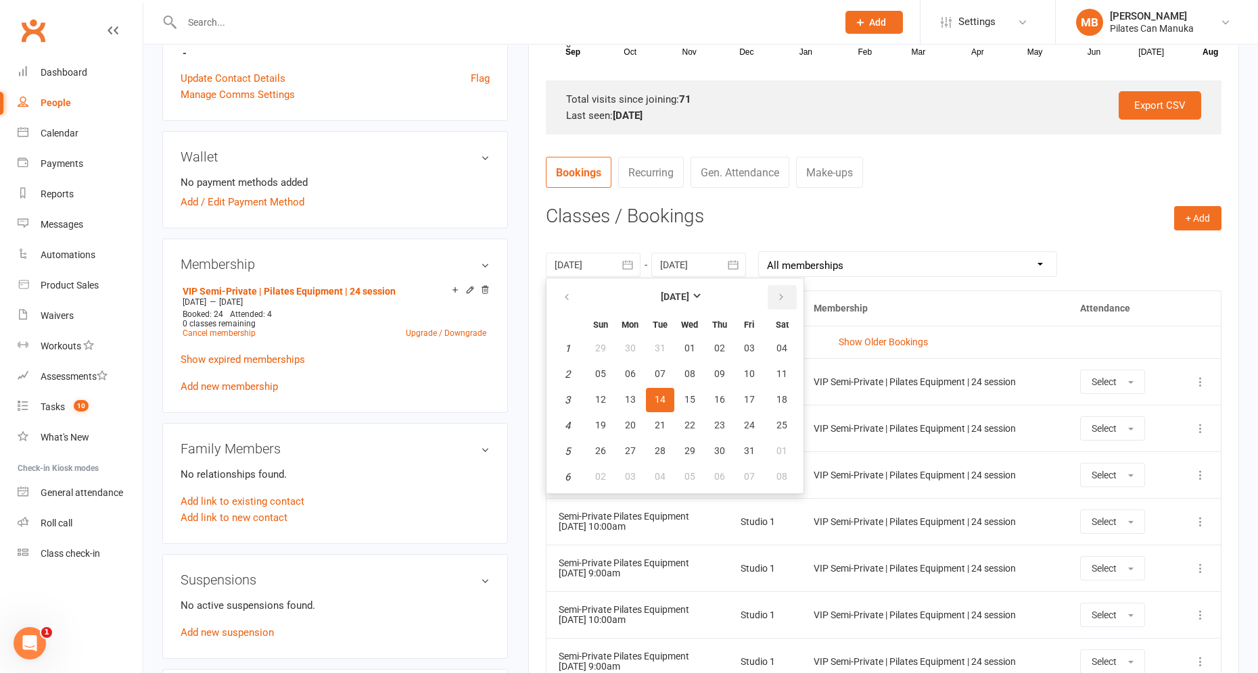
click at [782, 294] on button "button" at bounding box center [781, 297] width 29 height 24
drag, startPoint x: 719, startPoint y: 394, endPoint x: 765, endPoint y: 288, distance: 116.0
click at [719, 394] on span "17" at bounding box center [719, 399] width 11 height 11
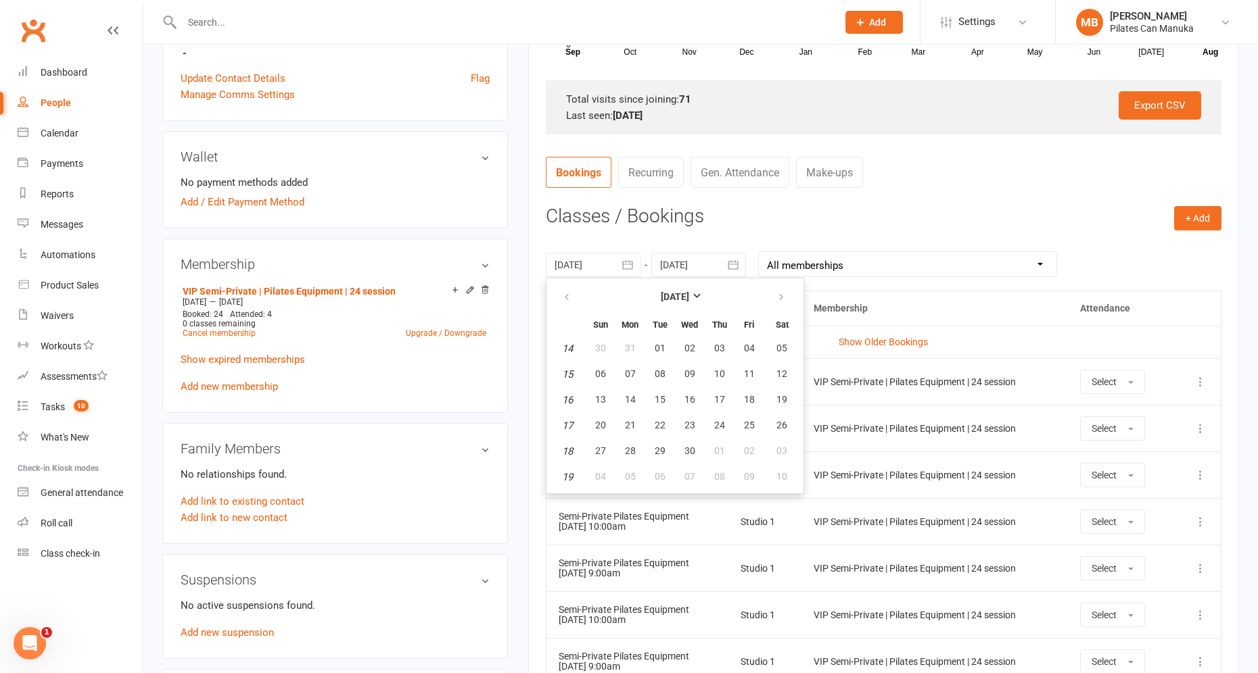
type input "17 Apr 2025"
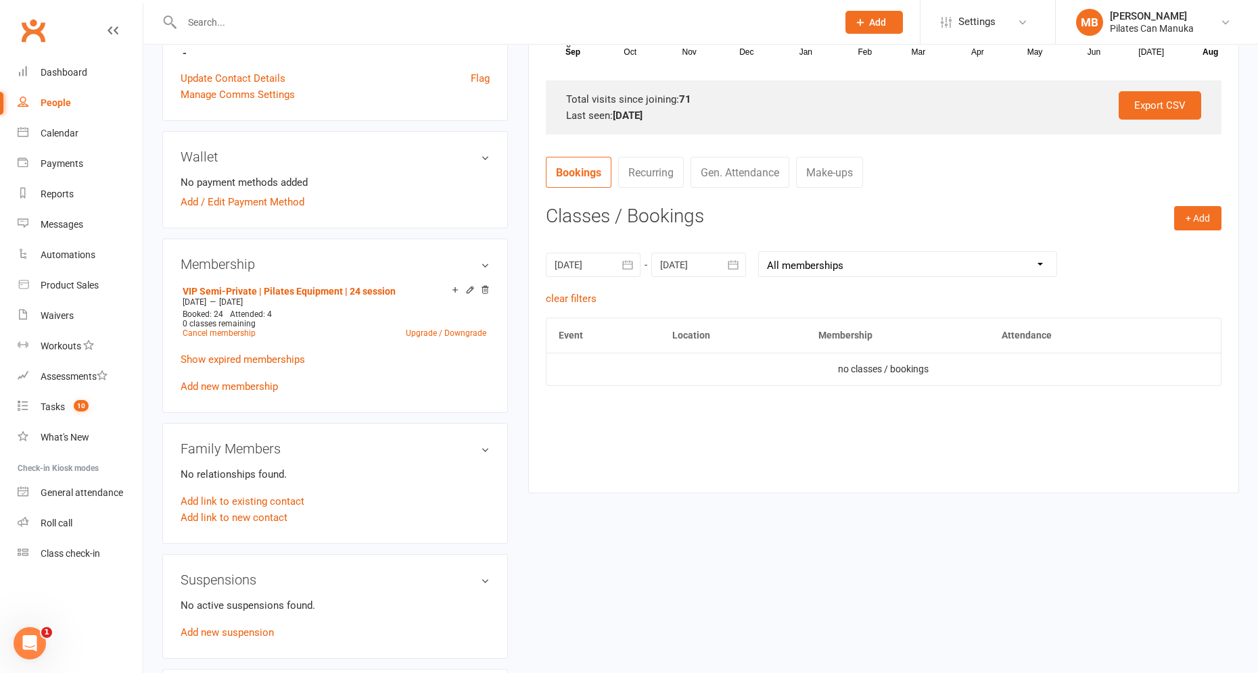
click at [728, 269] on icon "button" at bounding box center [733, 265] width 14 height 14
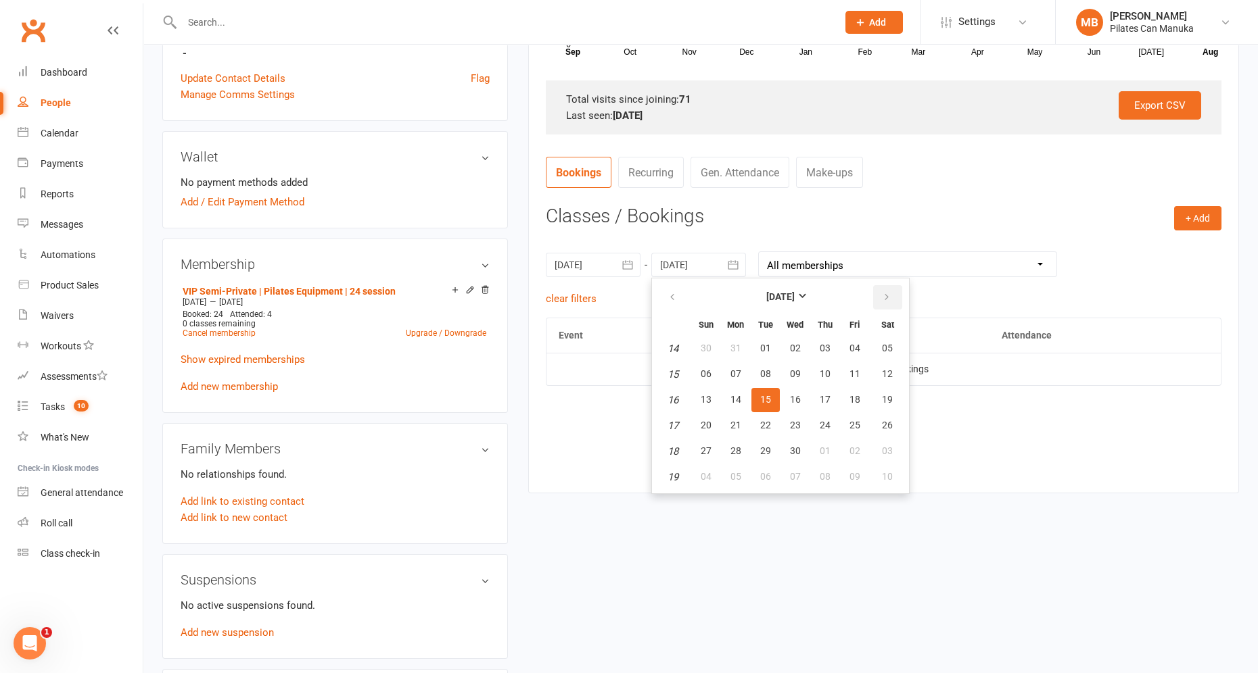
click at [883, 294] on icon "button" at bounding box center [886, 297] width 9 height 11
click at [736, 424] on span "21" at bounding box center [735, 425] width 11 height 11
type input "21 Jul 2025"
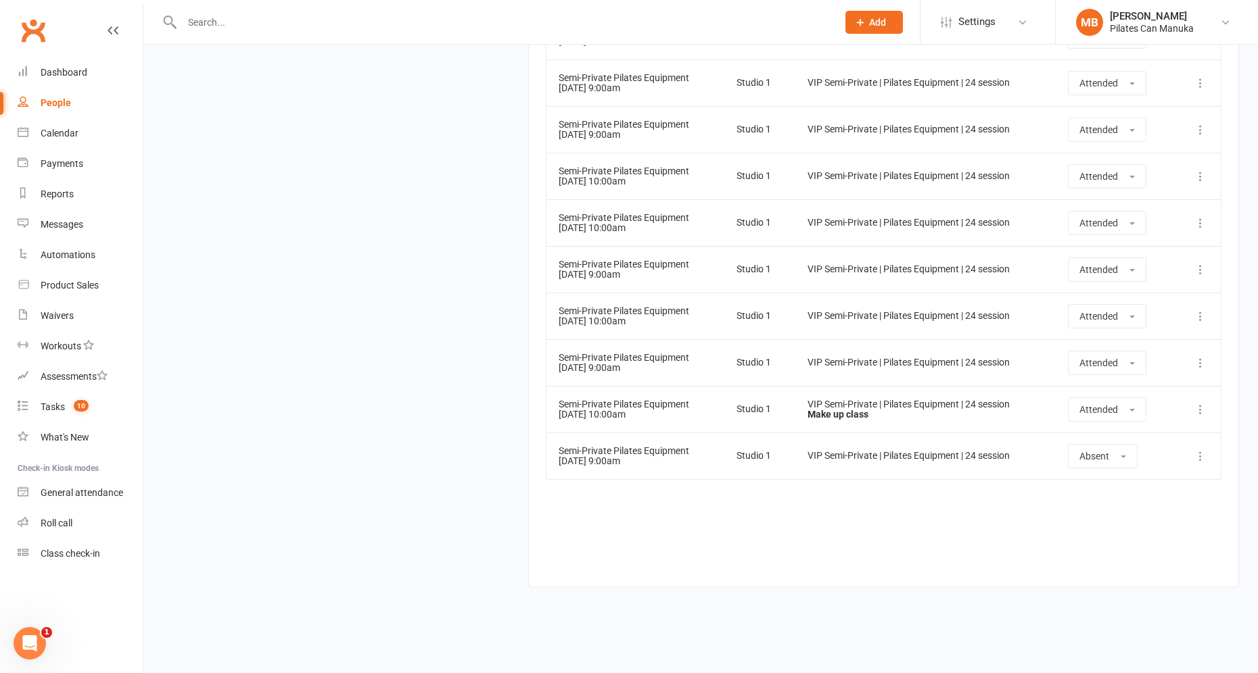
scroll to position [1309, 0]
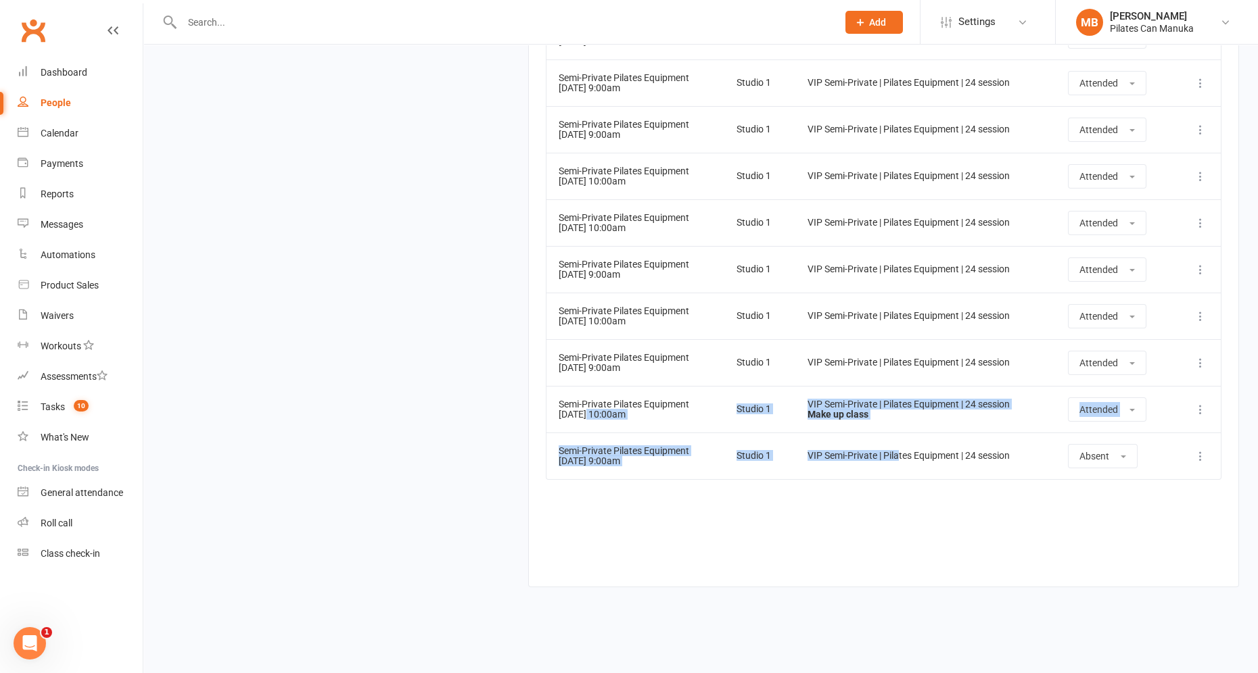
drag, startPoint x: 585, startPoint y: 409, endPoint x: 896, endPoint y: 433, distance: 312.0
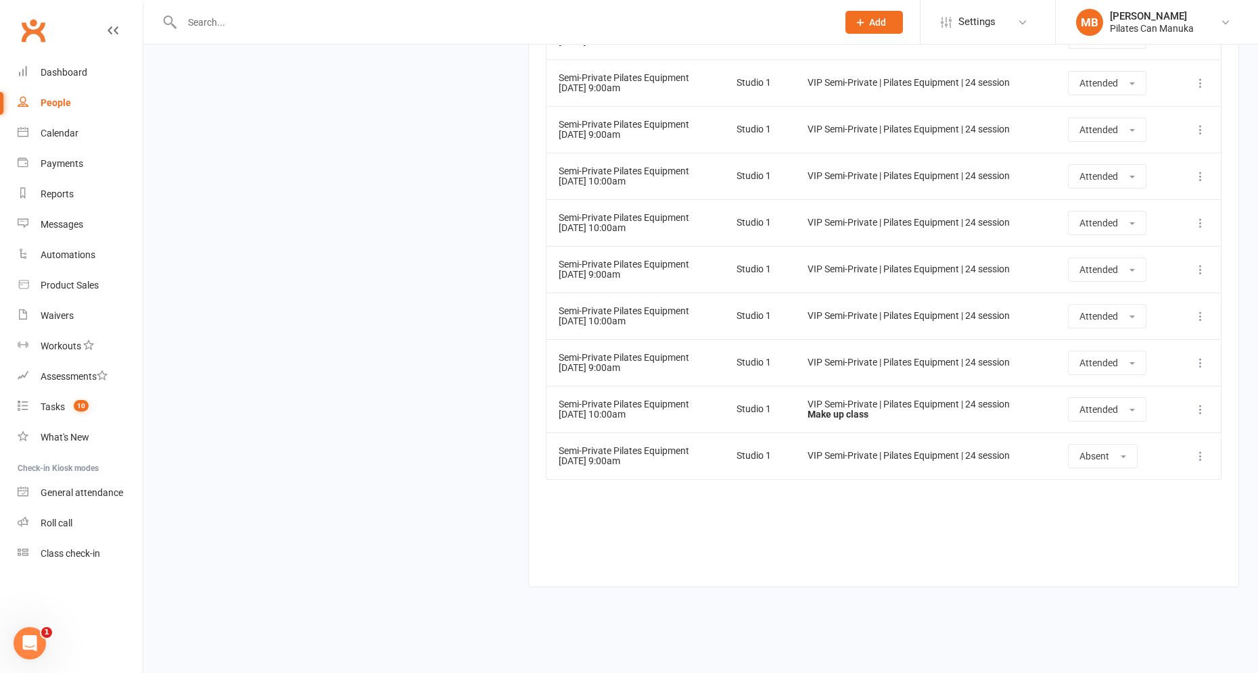
drag, startPoint x: 569, startPoint y: 410, endPoint x: 964, endPoint y: 431, distance: 396.1
click at [959, 421] on tr "Semi-Private Pilates Equipment 17 Jul 2025 10:00am Studio 1 VIP Semi-Private | …" at bounding box center [883, 409] width 674 height 47
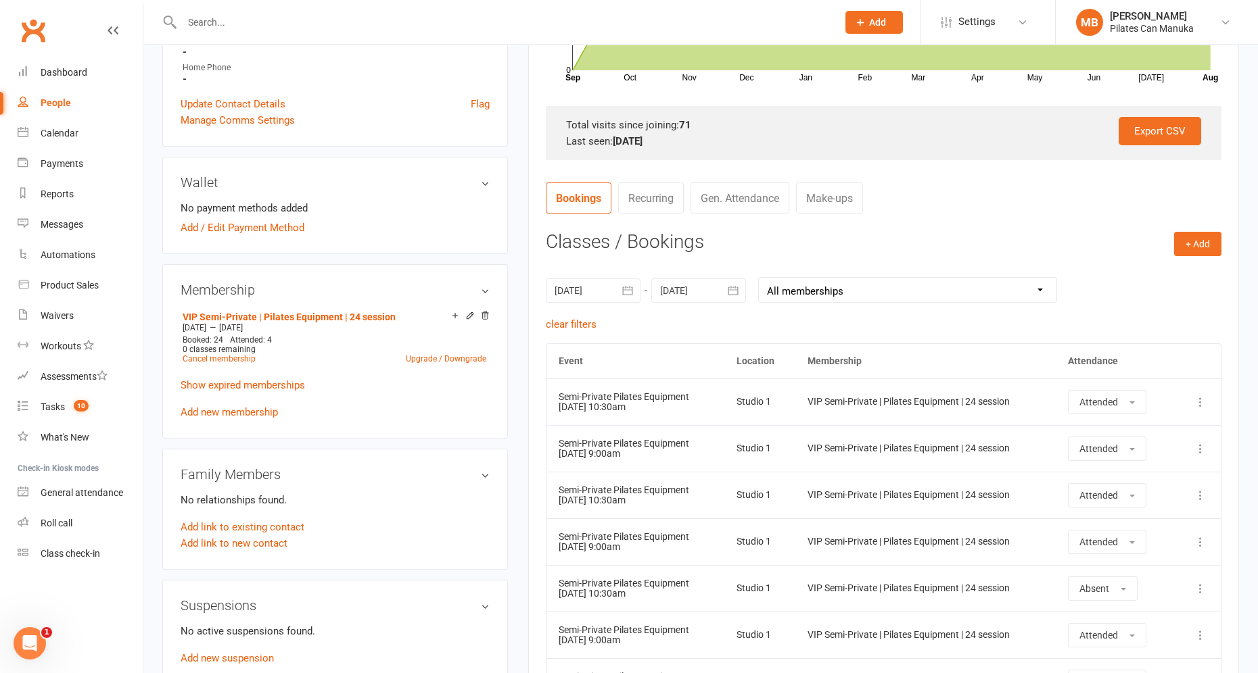
scroll to position [295, 0]
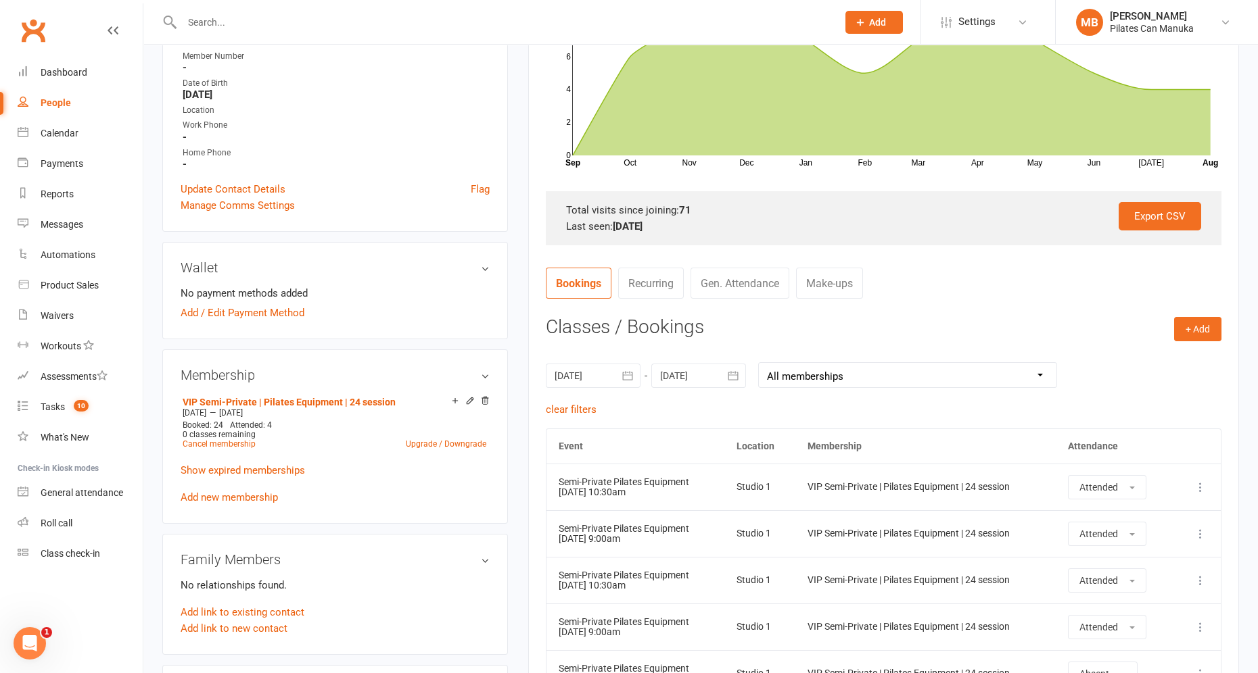
click at [820, 280] on link "Make-ups" at bounding box center [829, 283] width 67 height 31
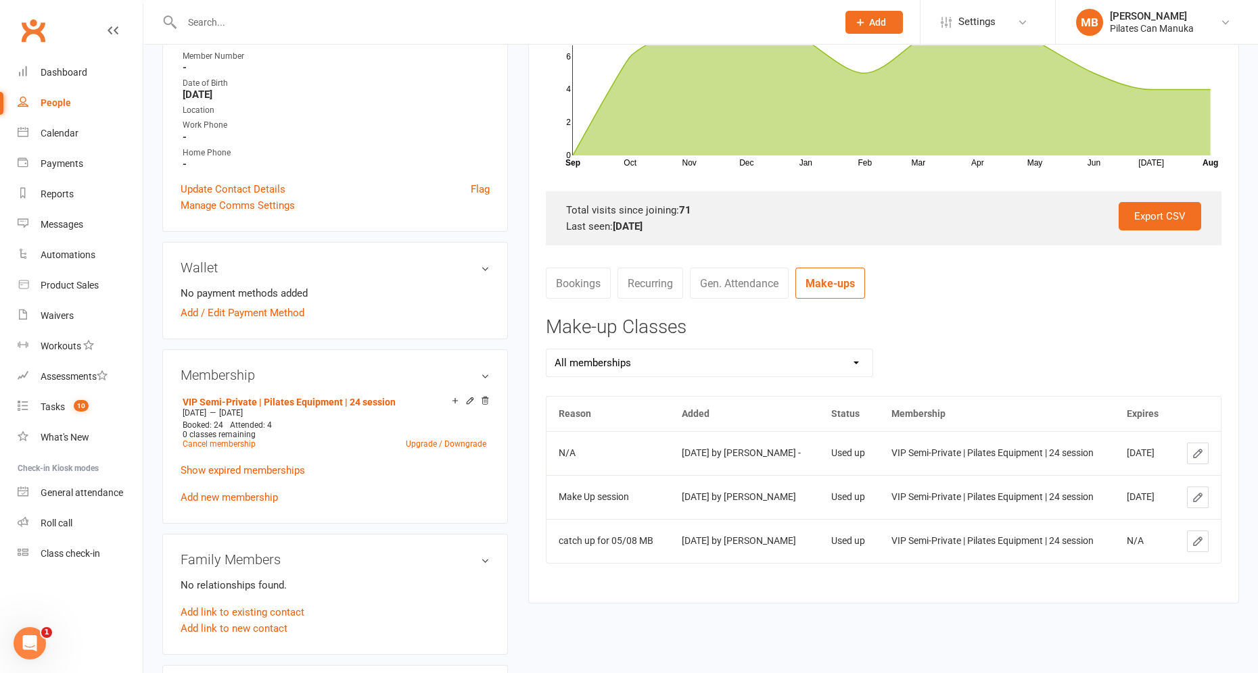
click at [855, 354] on select "All memberships VIP Semi-Private | Pilates Equipment | 24 session VIP Semi-Priv…" at bounding box center [709, 363] width 327 height 27
click at [546, 350] on select "All memberships VIP Semi-Private | Pilates Equipment | 24 session VIP Semi-Priv…" at bounding box center [709, 363] width 327 height 27
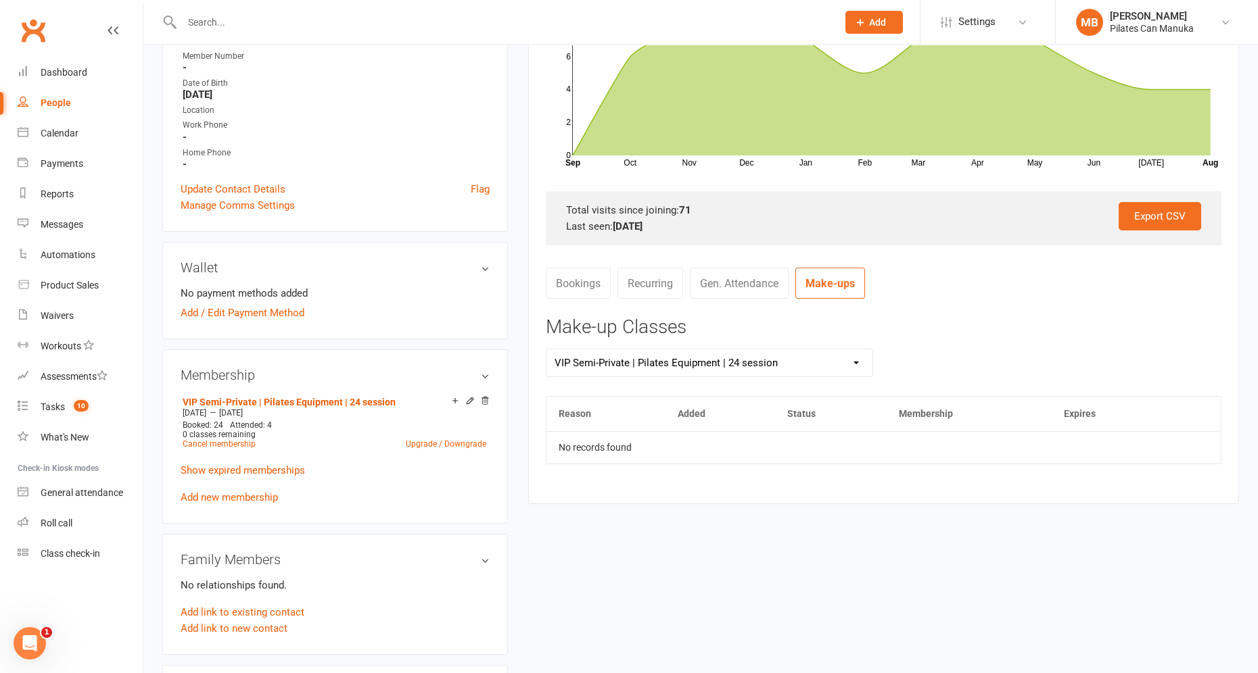
click at [854, 358] on select "All memberships VIP Semi-Private | Pilates Equipment | 24 session VIP Semi-Priv…" at bounding box center [709, 363] width 327 height 27
click at [546, 350] on select "All memberships VIP Semi-Private | Pilates Equipment | 24 session VIP Semi-Priv…" at bounding box center [709, 363] width 327 height 27
click at [857, 362] on select "All memberships VIP Semi-Private | Pilates Equipment | 24 session VIP Semi-Priv…" at bounding box center [709, 363] width 327 height 27
click at [546, 350] on select "All memberships VIP Semi-Private | Pilates Equipment | 24 session VIP Semi-Priv…" at bounding box center [709, 363] width 327 height 27
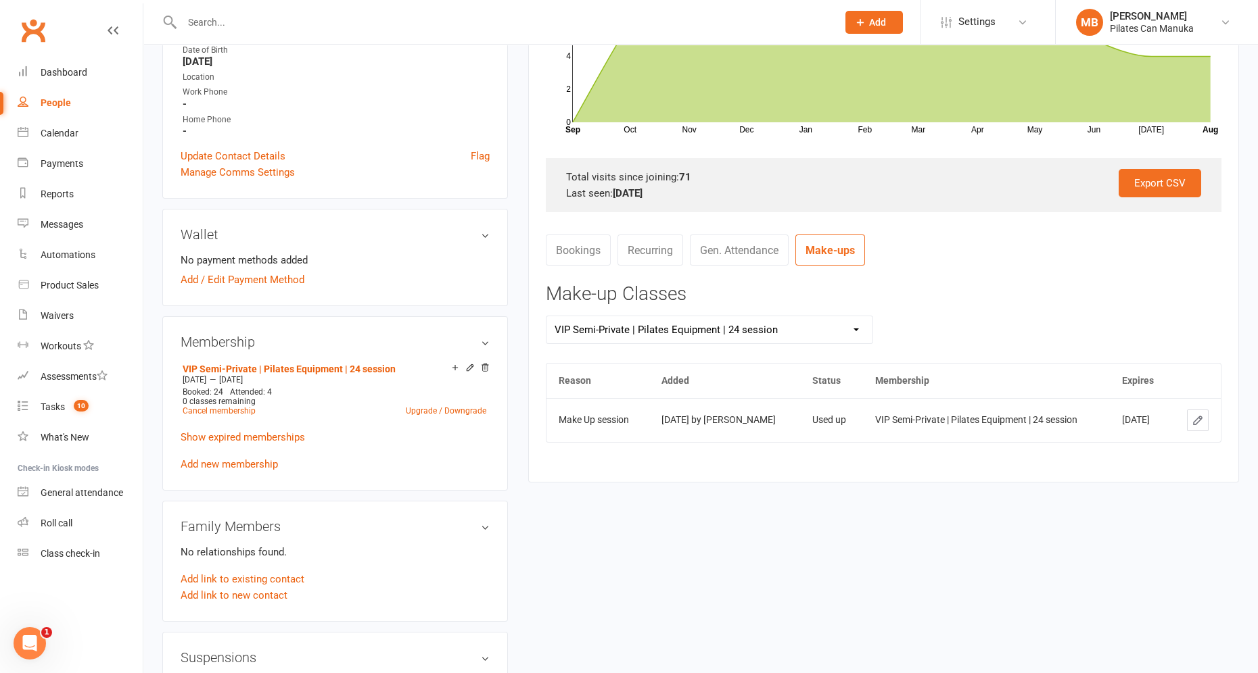
scroll to position [396, 0]
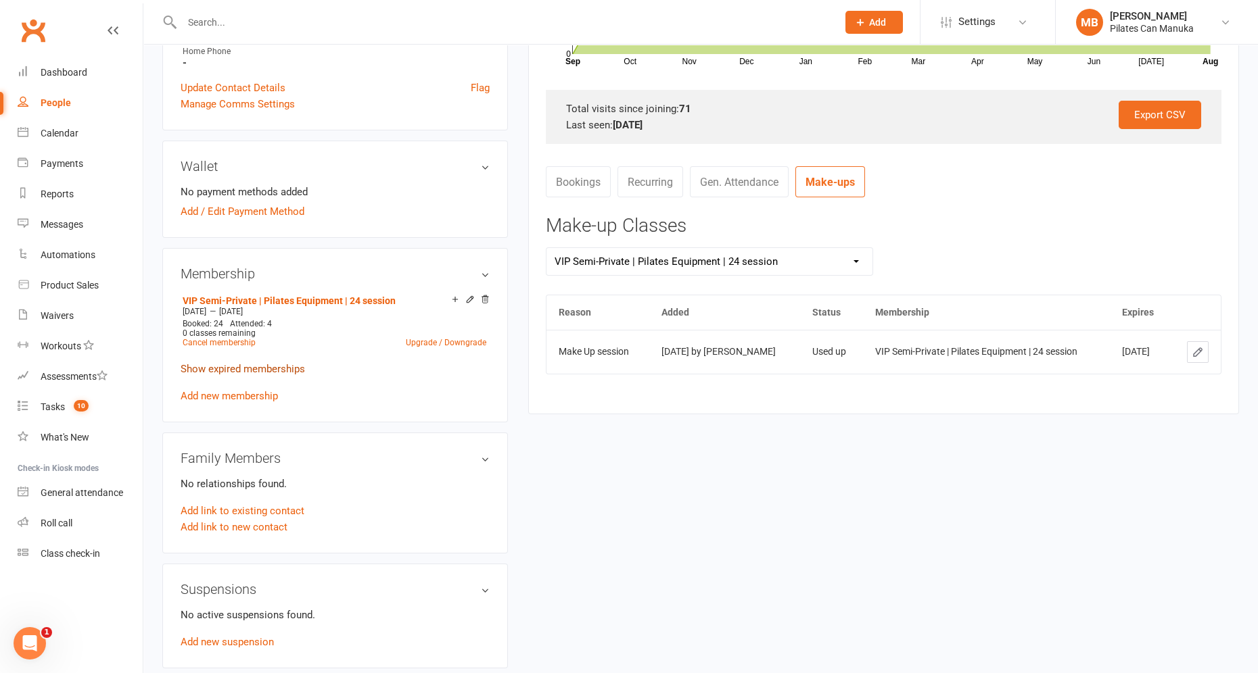
click at [250, 369] on link "Show expired memberships" at bounding box center [243, 369] width 124 height 12
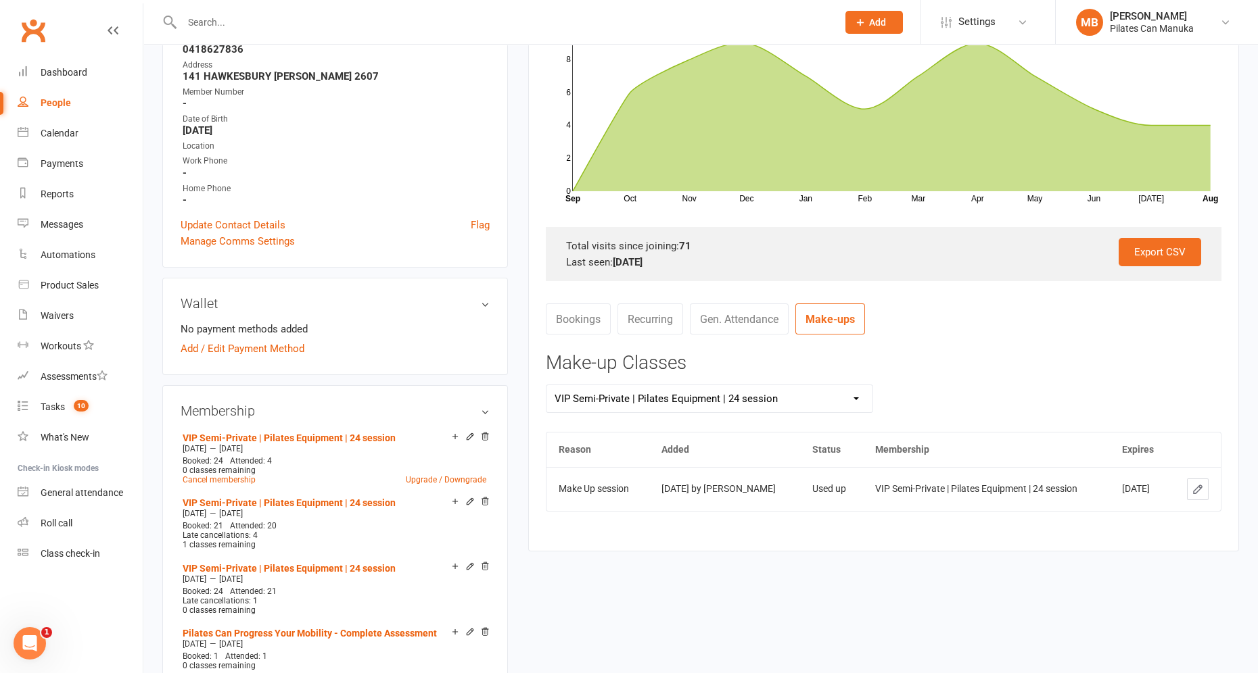
scroll to position [295, 0]
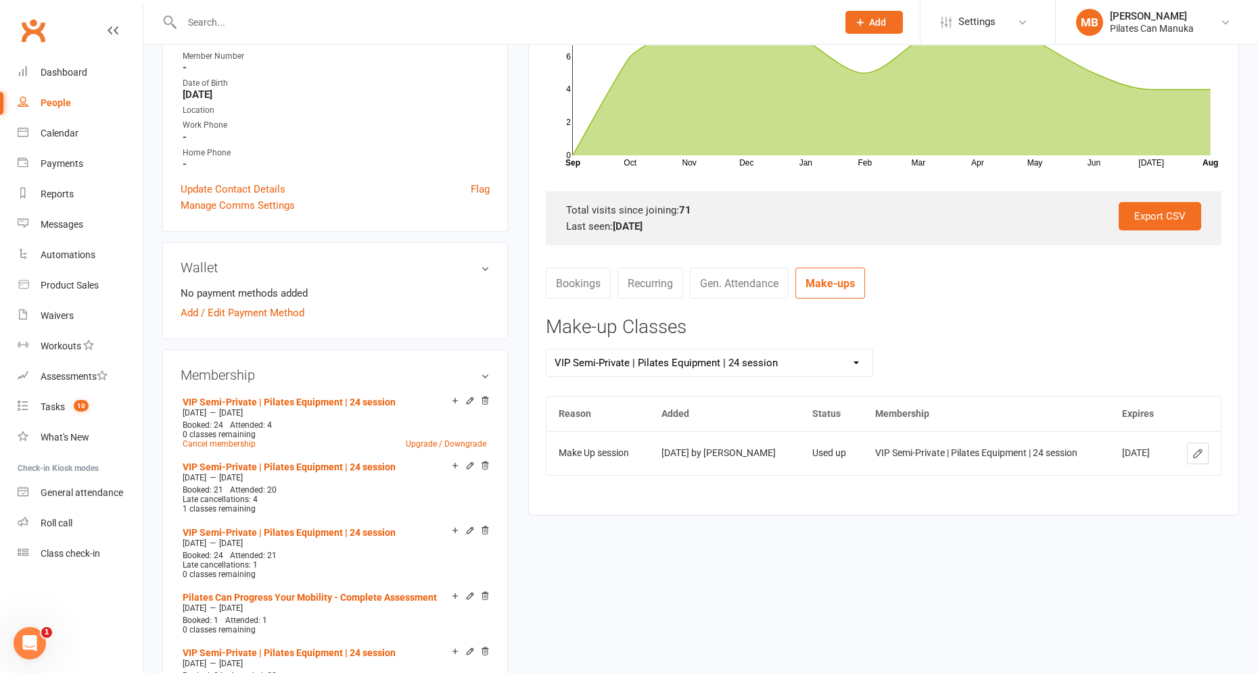
click at [850, 370] on select "All memberships VIP Semi-Private | Pilates Equipment | 24 session VIP Semi-Priv…" at bounding box center [709, 363] width 327 height 27
click at [546, 350] on select "All memberships VIP Semi-Private | Pilates Equipment | 24 session VIP Semi-Priv…" at bounding box center [709, 363] width 327 height 27
click at [835, 361] on select "All memberships VIP Semi-Private | Pilates Equipment | 24 session VIP Semi-Priv…" at bounding box center [709, 363] width 327 height 27
click at [546, 350] on select "All memberships VIP Semi-Private | Pilates Equipment | 24 session VIP Semi-Priv…" at bounding box center [709, 363] width 327 height 27
click at [841, 362] on select "All memberships VIP Semi-Private | Pilates Equipment | 24 session VIP Semi-Priv…" at bounding box center [709, 363] width 327 height 27
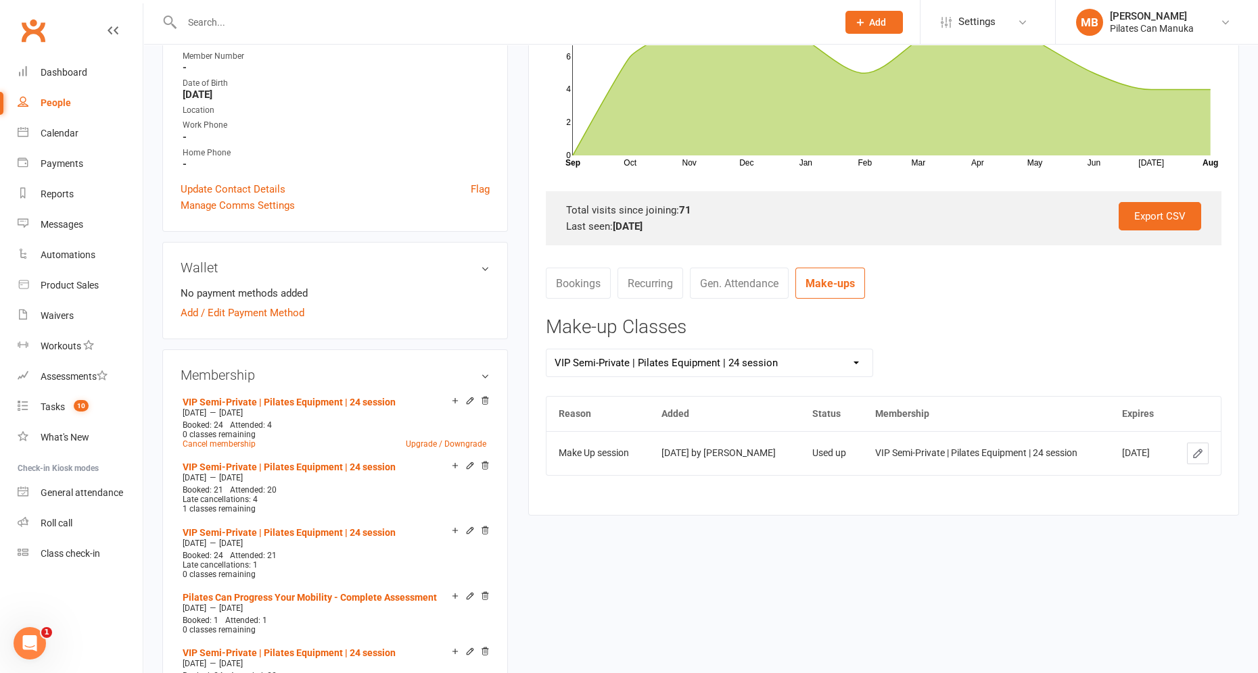
select select "1"
click at [546, 350] on select "All memberships VIP Semi-Private | Pilates Equipment | 24 session VIP Semi-Priv…" at bounding box center [709, 363] width 327 height 27
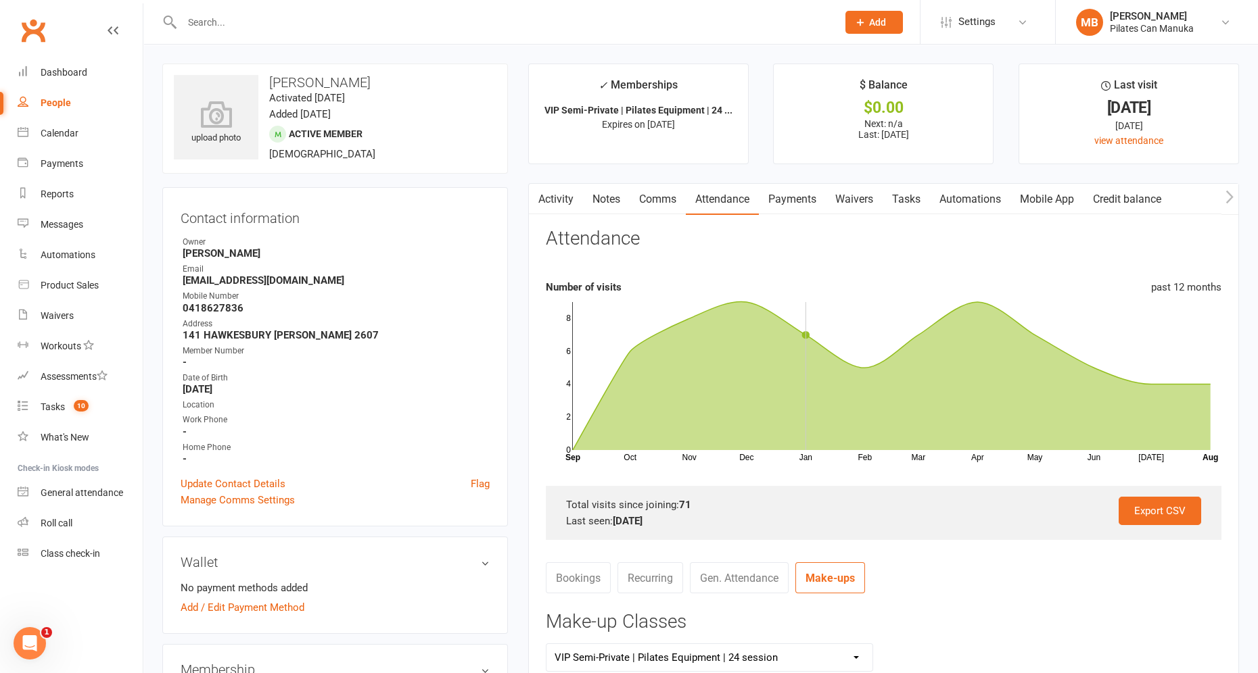
scroll to position [203, 0]
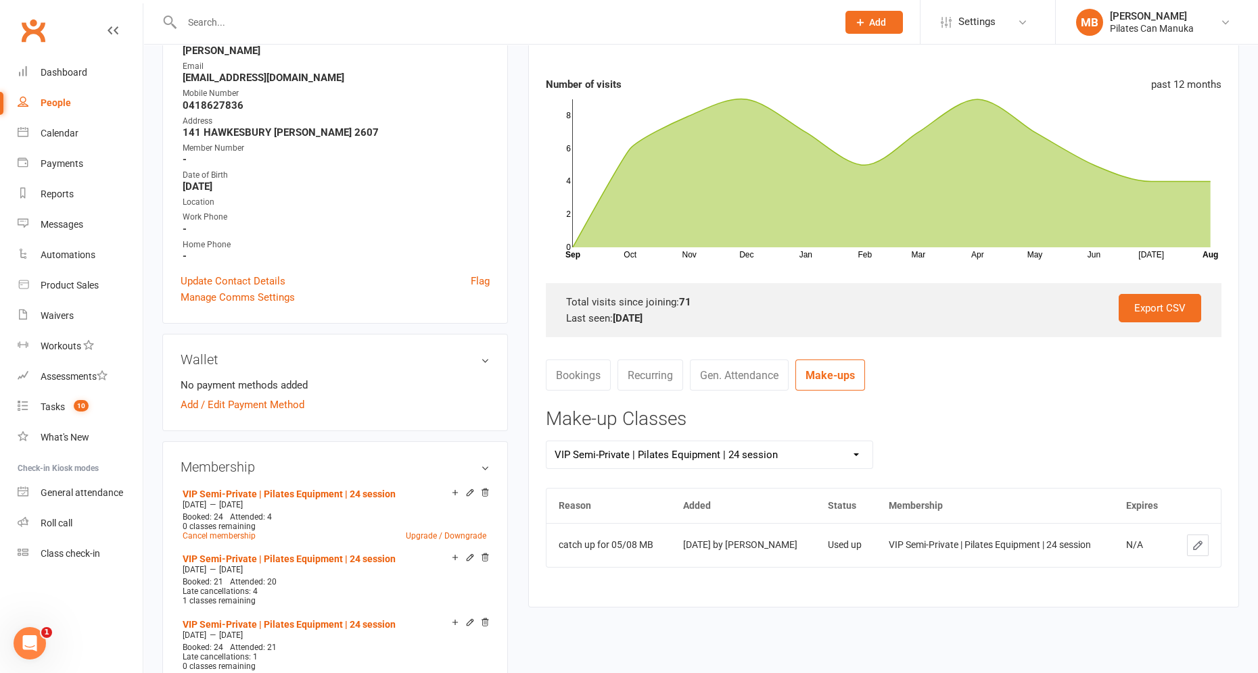
click at [582, 375] on link "Bookings" at bounding box center [578, 375] width 65 height 31
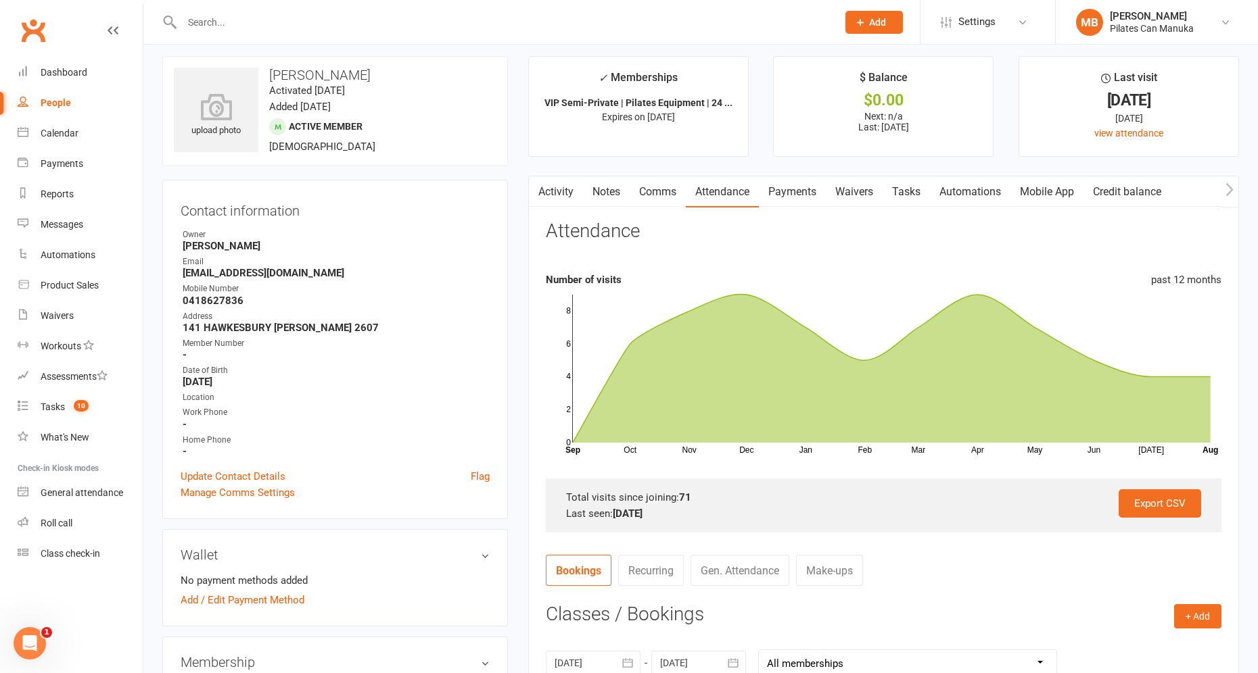
scroll to position [0, 0]
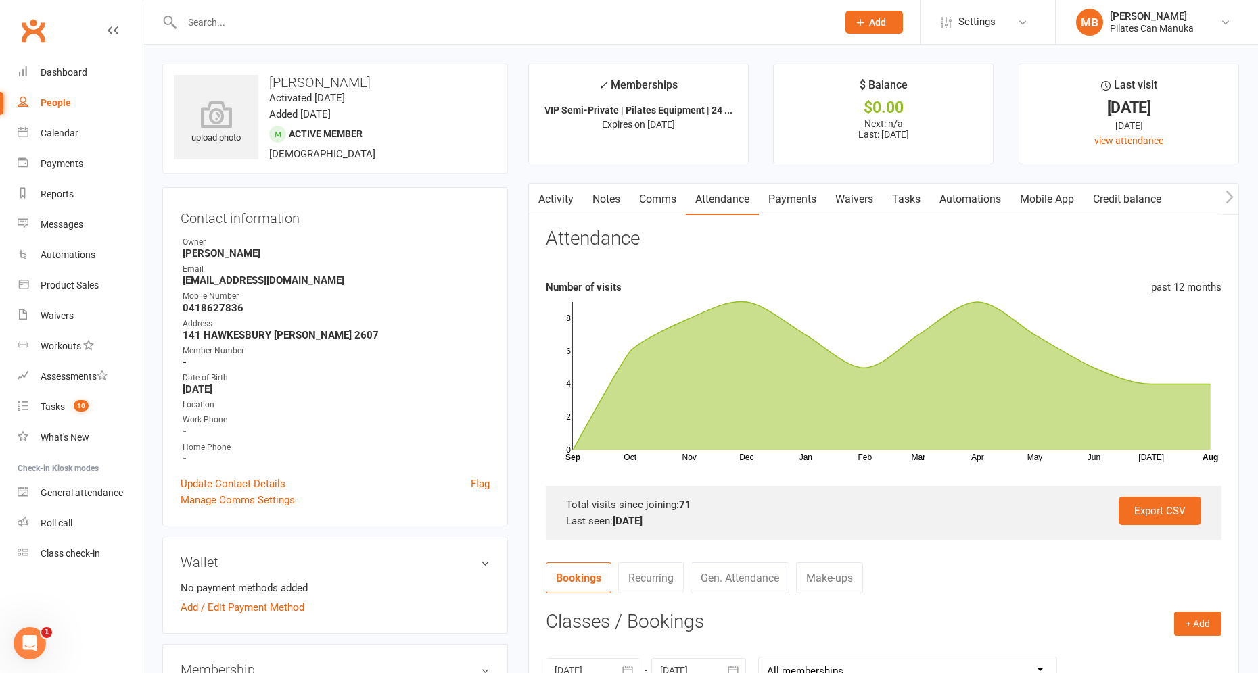
click at [550, 197] on link "Activity" at bounding box center [556, 199] width 54 height 31
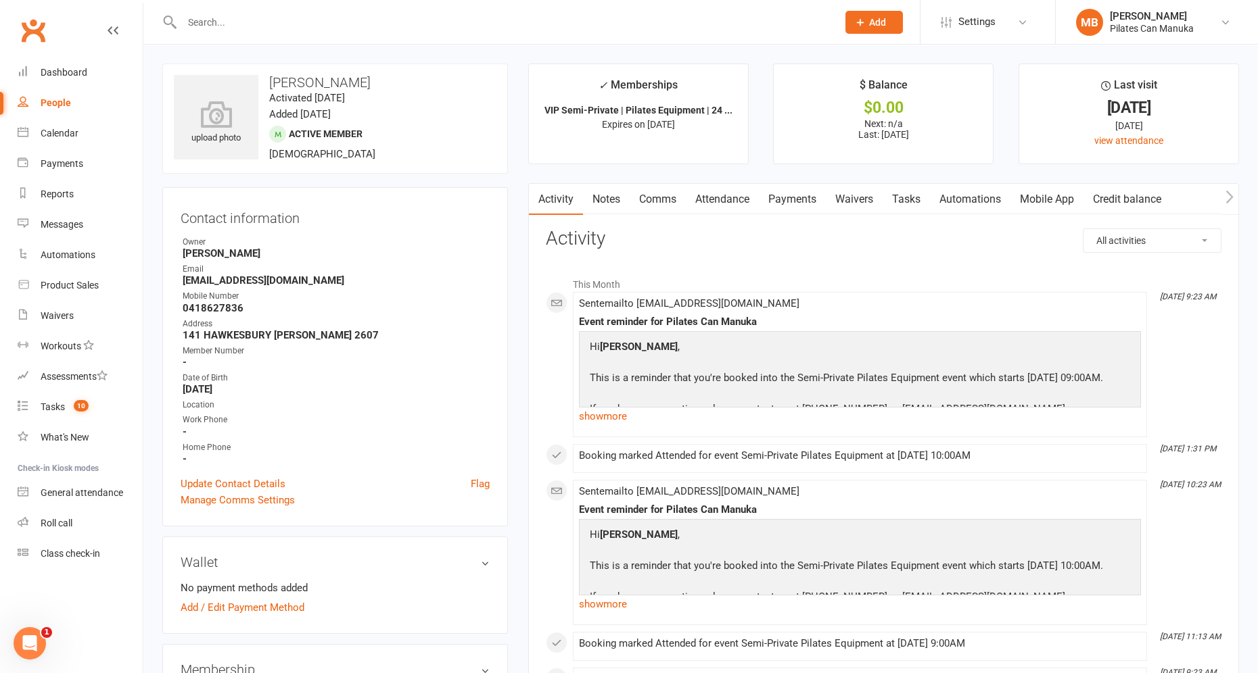
click at [1095, 241] on select "All activities Bookings / Attendances Communications Notes Failed SMSes Grading…" at bounding box center [1151, 240] width 137 height 23
select select "BookingLogEntry"
click at [1083, 229] on select "All activities Bookings / Attendances Communications Notes Failed SMSes Grading…" at bounding box center [1151, 240] width 137 height 23
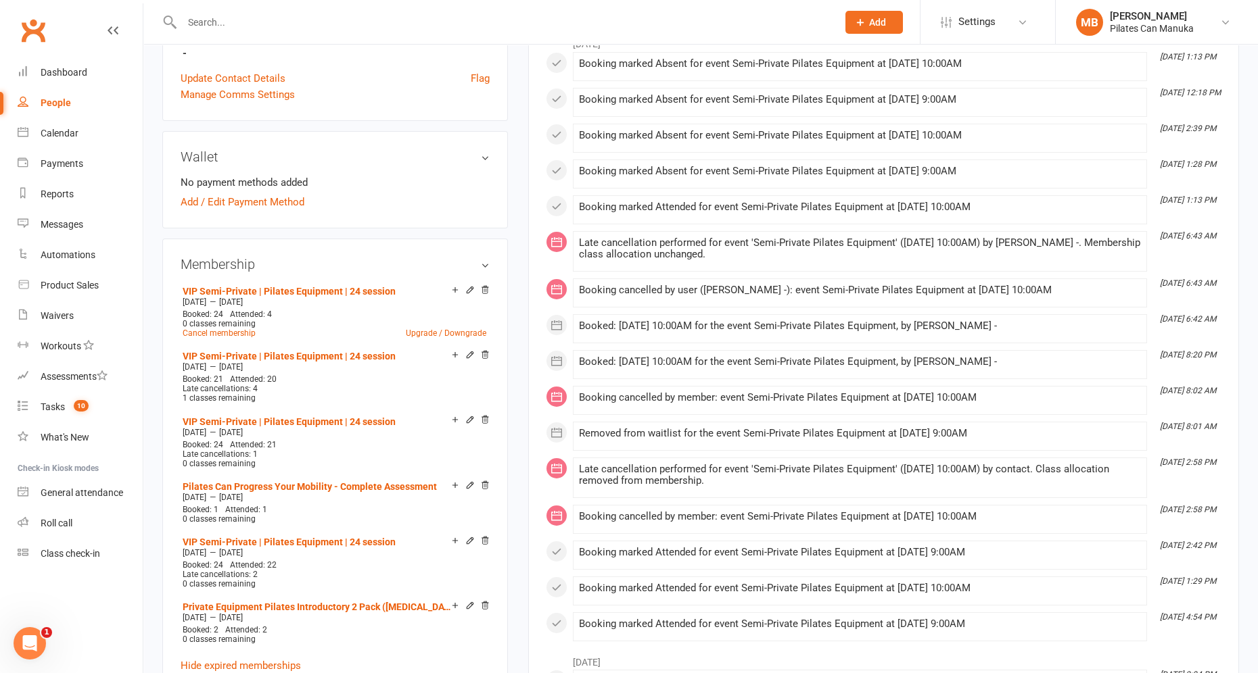
scroll to position [304, 0]
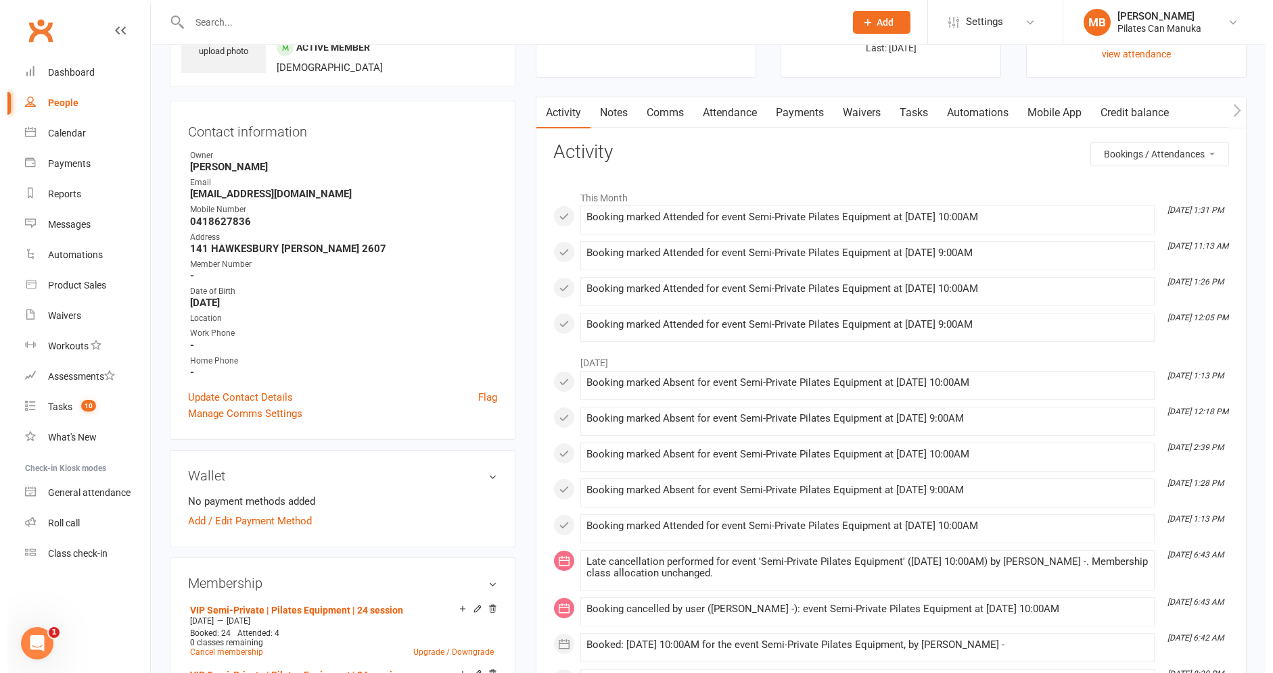
scroll to position [0, 0]
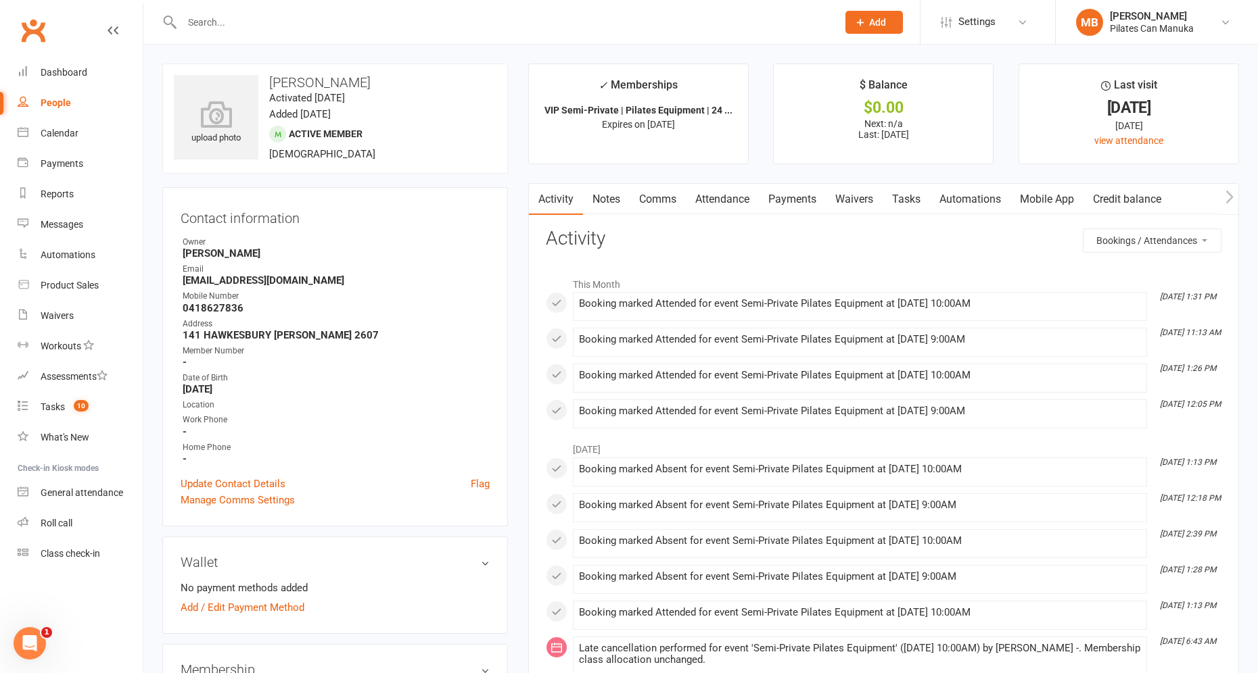
click at [728, 195] on link "Attendance" at bounding box center [722, 199] width 73 height 31
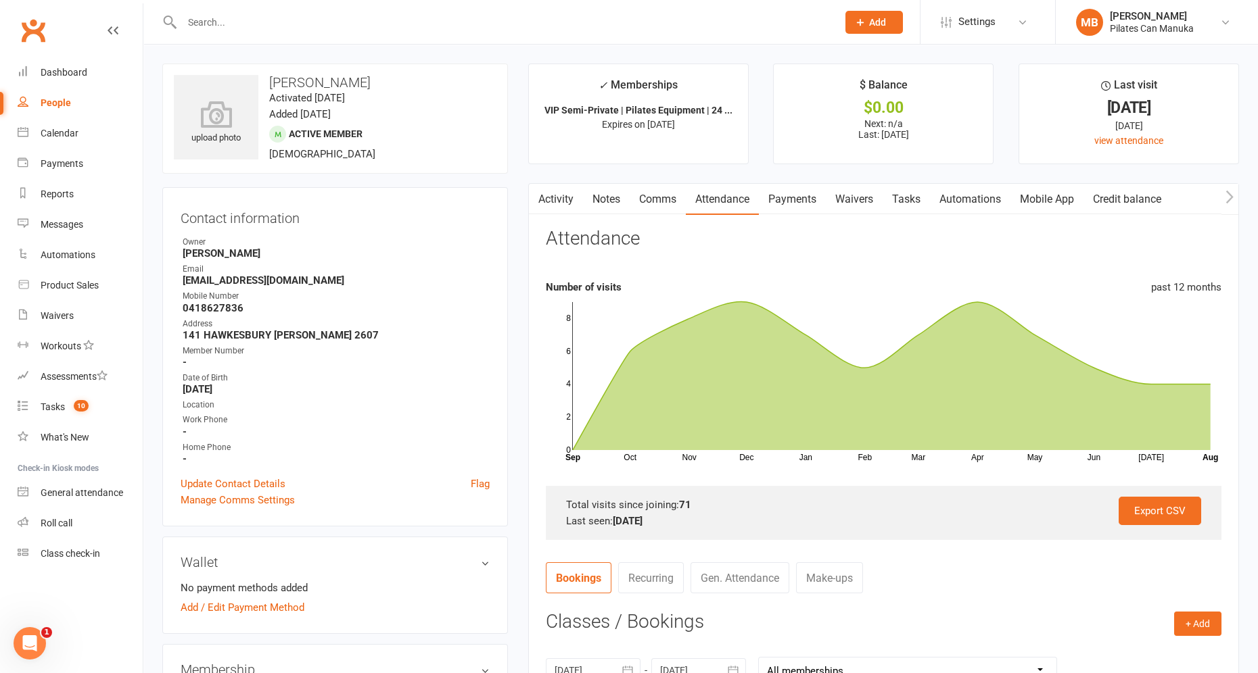
click at [797, 195] on link "Payments" at bounding box center [792, 199] width 67 height 31
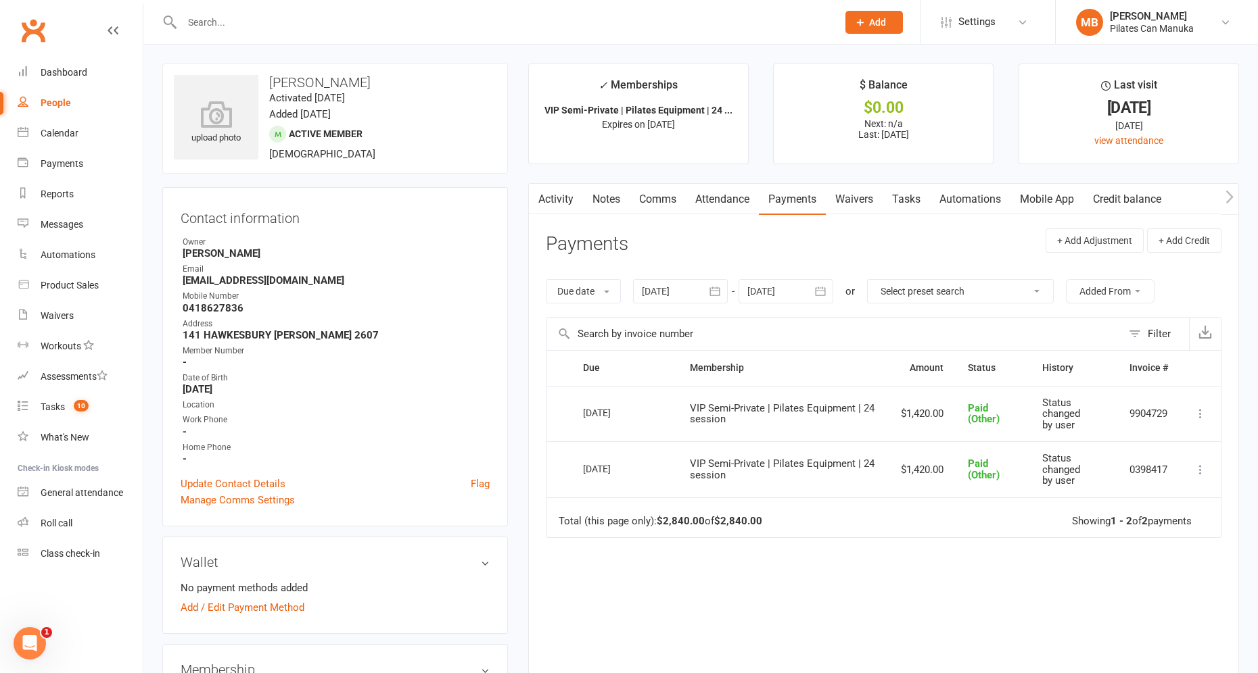
click at [719, 291] on icon "button" at bounding box center [715, 291] width 10 height 9
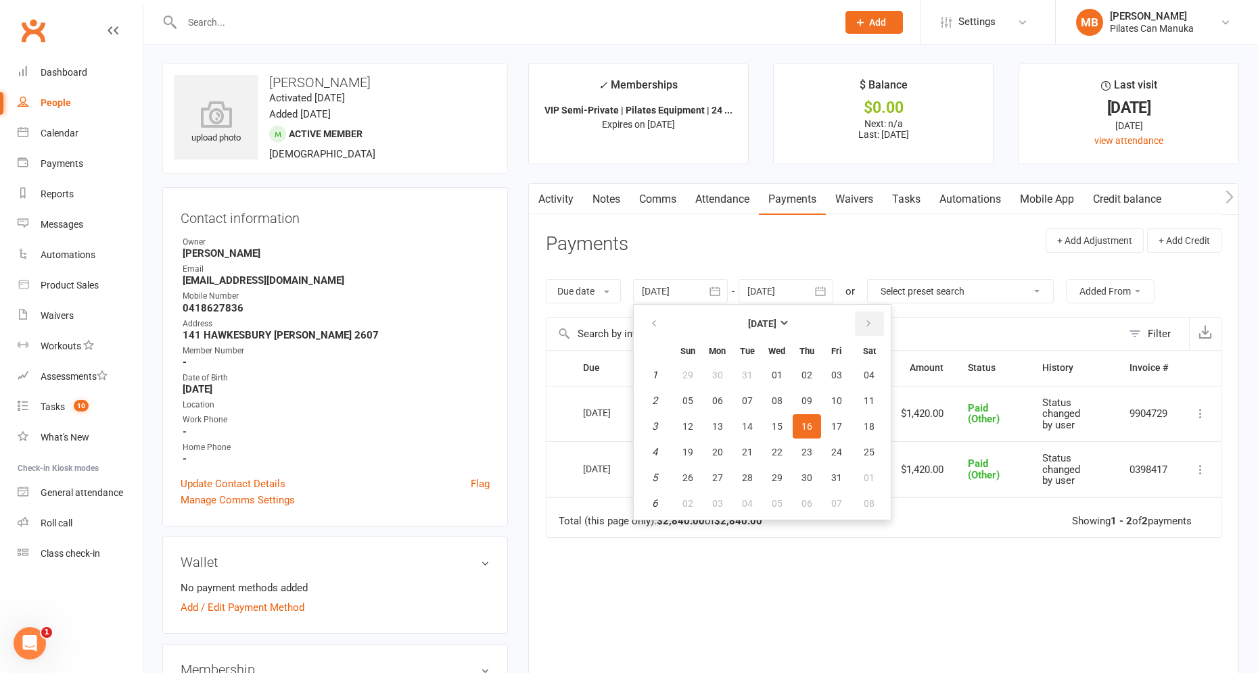
click at [863, 320] on icon "button" at bounding box center [867, 323] width 9 height 11
click at [822, 292] on icon "button" at bounding box center [820, 292] width 14 height 14
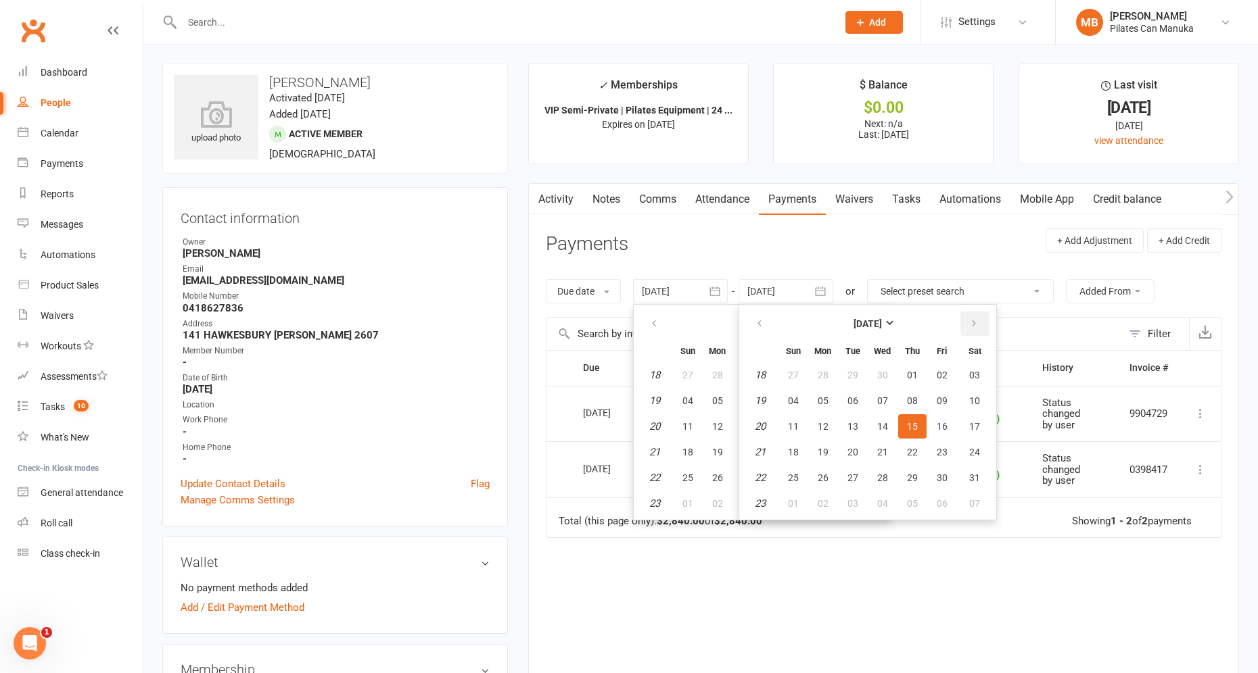
click at [973, 328] on icon "button" at bounding box center [973, 323] width 9 height 11
click at [762, 325] on icon "button" at bounding box center [759, 323] width 9 height 11
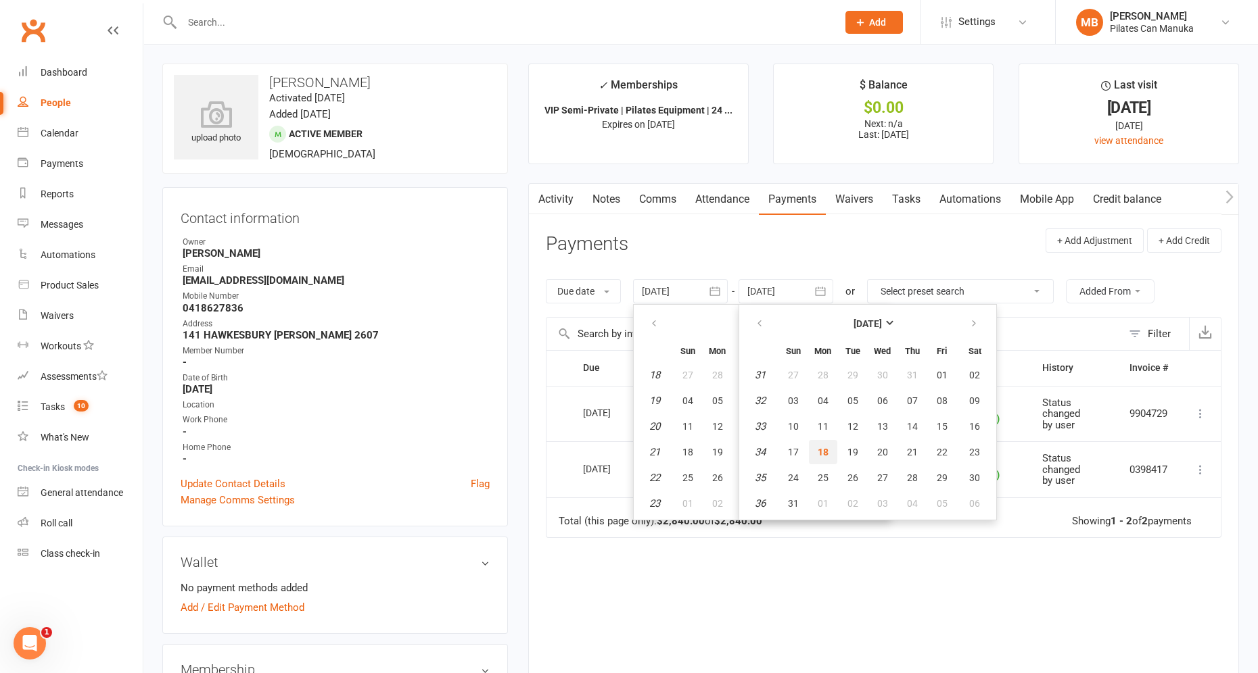
click at [826, 447] on span "18" at bounding box center [822, 452] width 11 height 11
type input "18 Aug 2025"
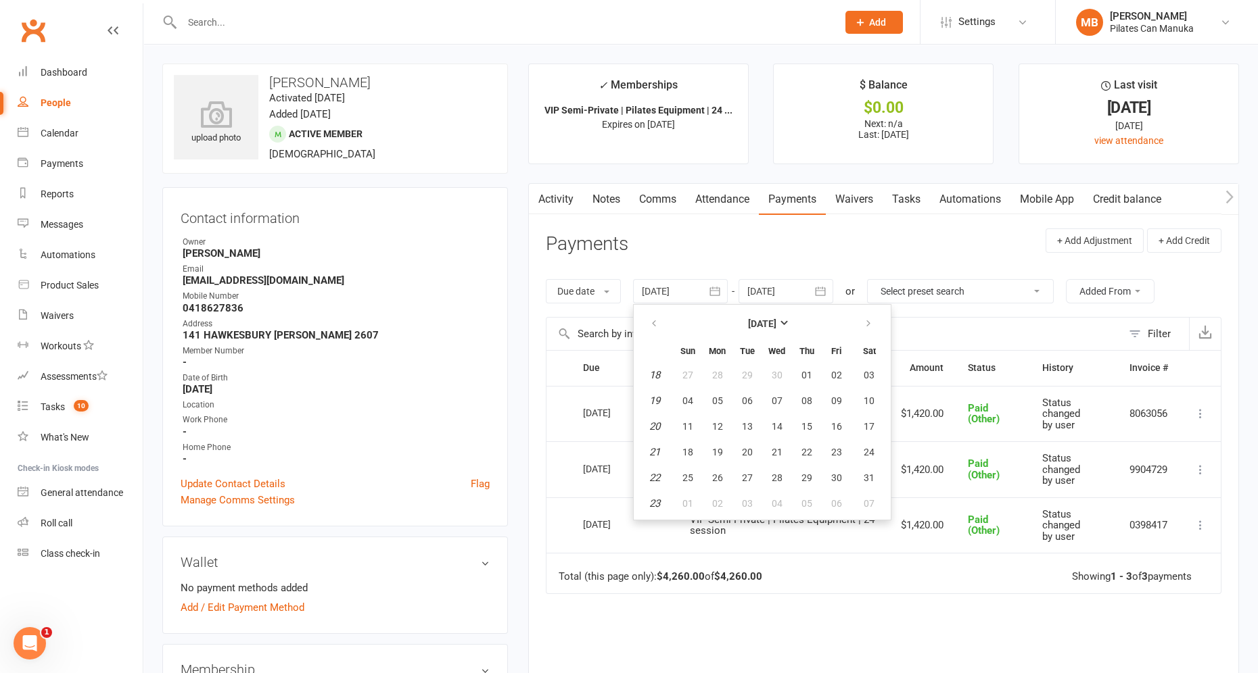
click at [875, 254] on header "Payments + Add Adjustment + Add Credit" at bounding box center [883, 247] width 675 height 37
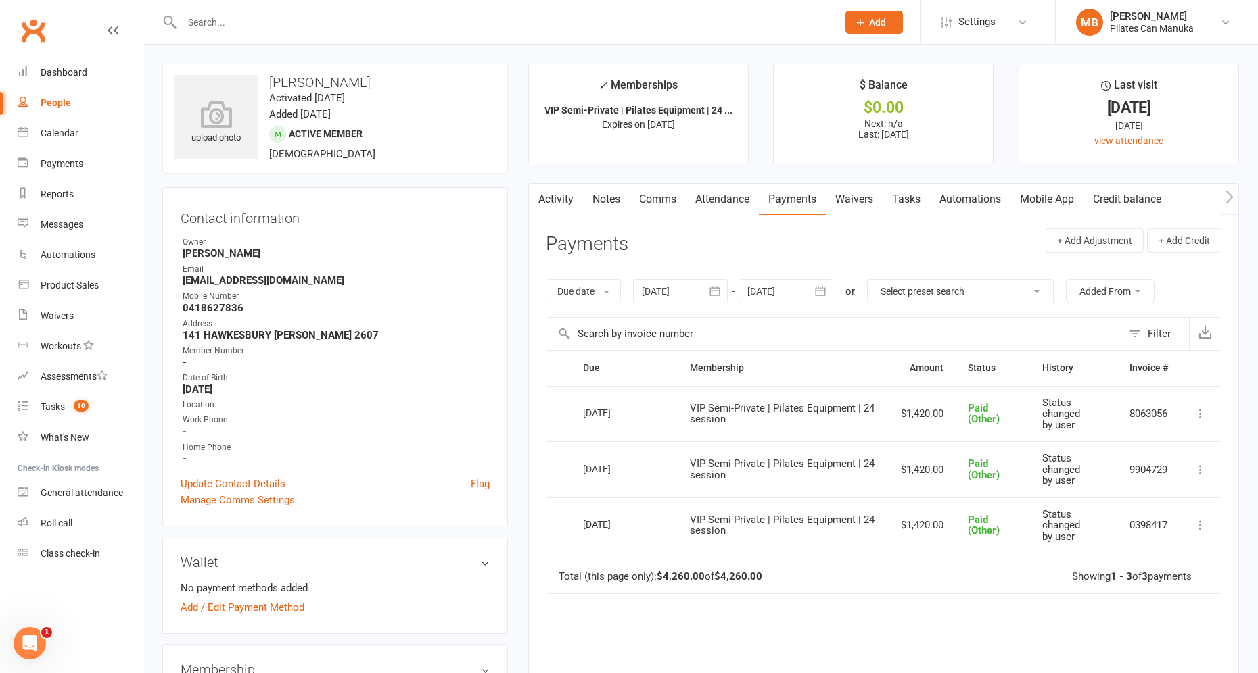
click at [1095, 394] on main "✓ Memberships VIP Semi-Private | Pilates Equipment | 24 ... Expires on 21st Nov…" at bounding box center [883, 434] width 731 height 740
click at [1095, 412] on icon at bounding box center [1200, 414] width 14 height 14
click at [1095, 549] on link "More Info" at bounding box center [1141, 548] width 134 height 27
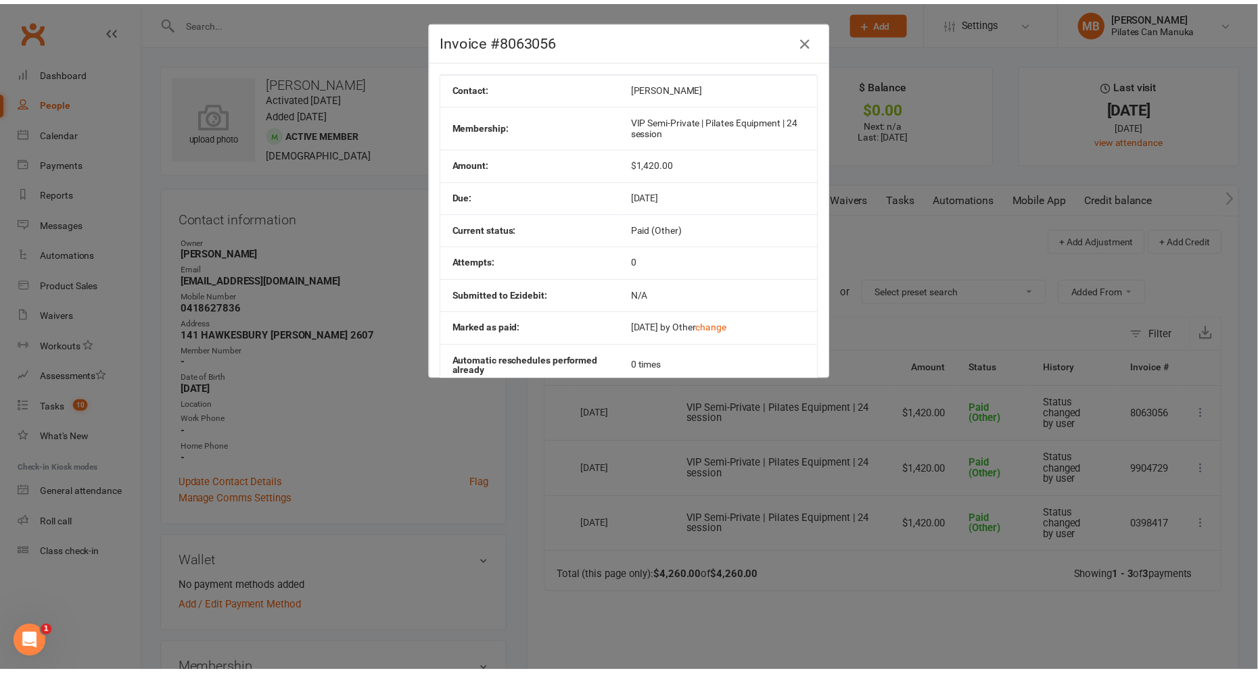
scroll to position [72, 0]
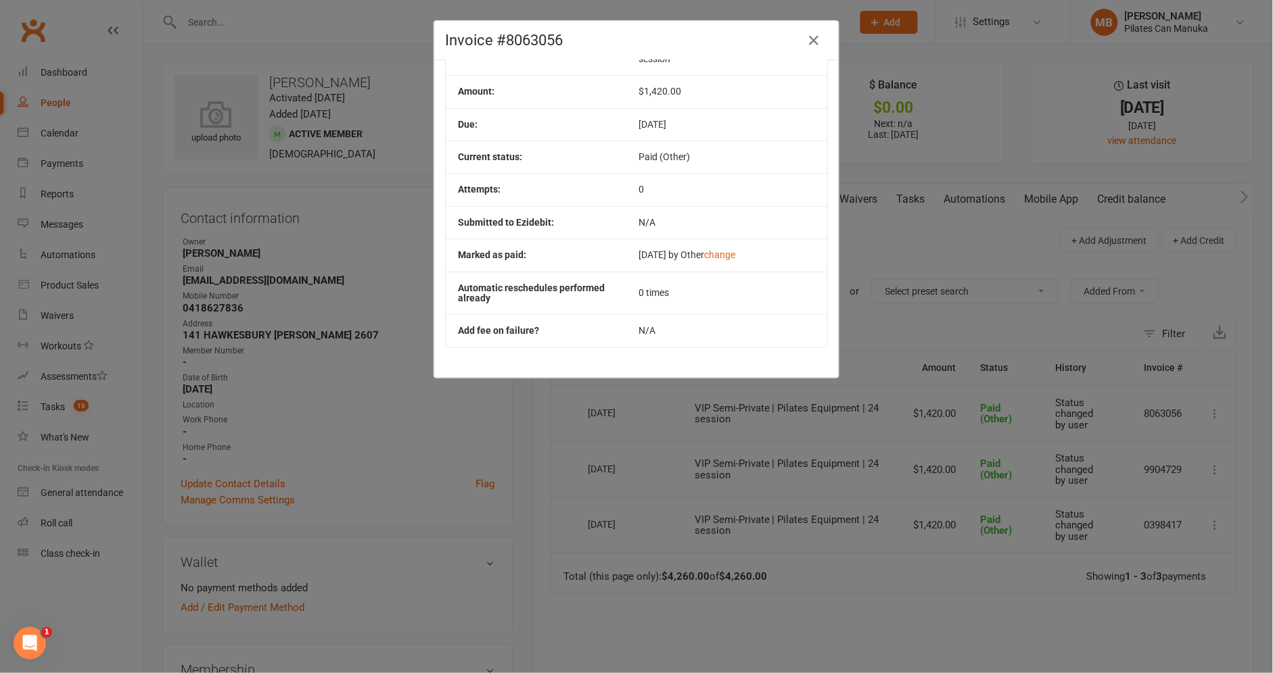
click at [1066, 620] on div "Invoice #8063056 Contact: Liam Jones Membership: VIP Semi-Private | Pilates Equ…" at bounding box center [636, 336] width 1273 height 673
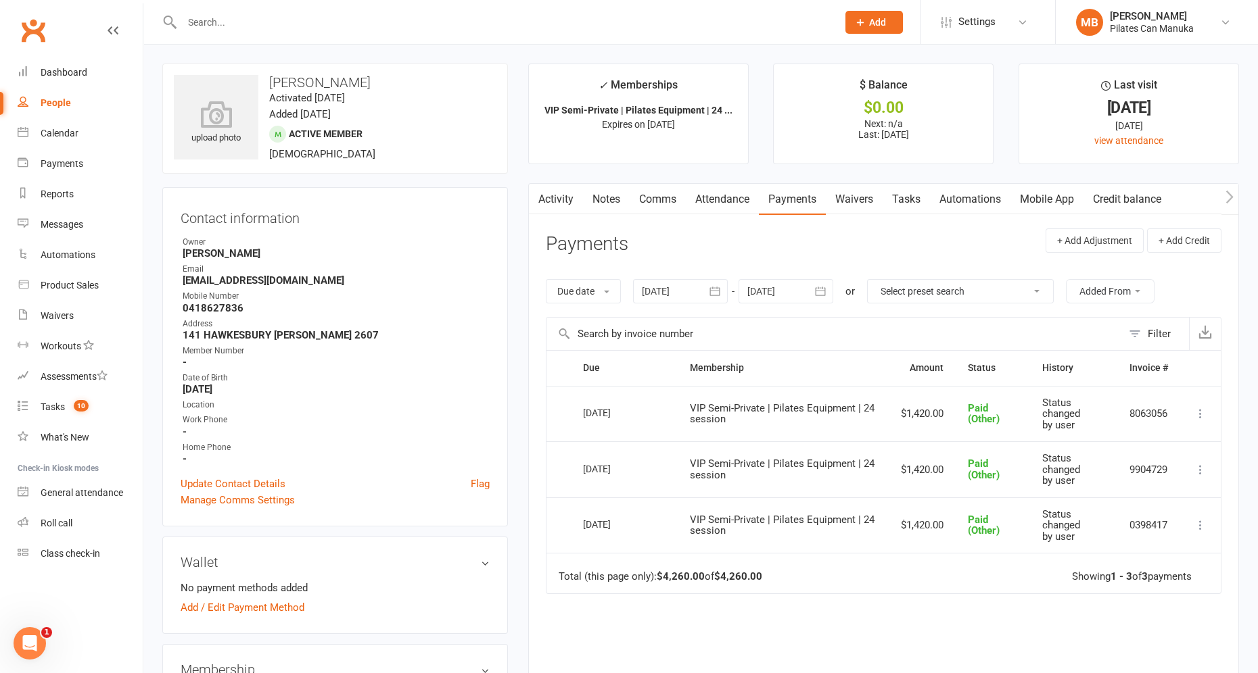
click at [976, 617] on div "Due Contact Membership Amount Status History Invoice # Select this 22 Jul 2025 …" at bounding box center [883, 559] width 675 height 418
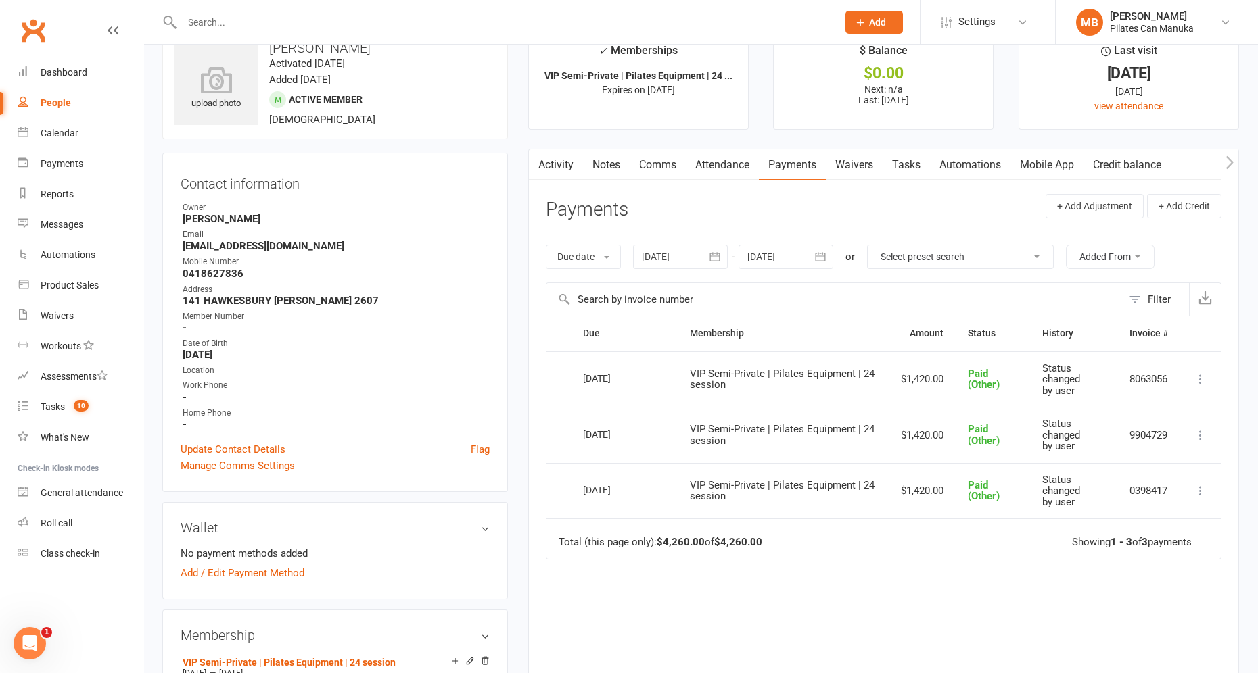
scroll to position [0, 0]
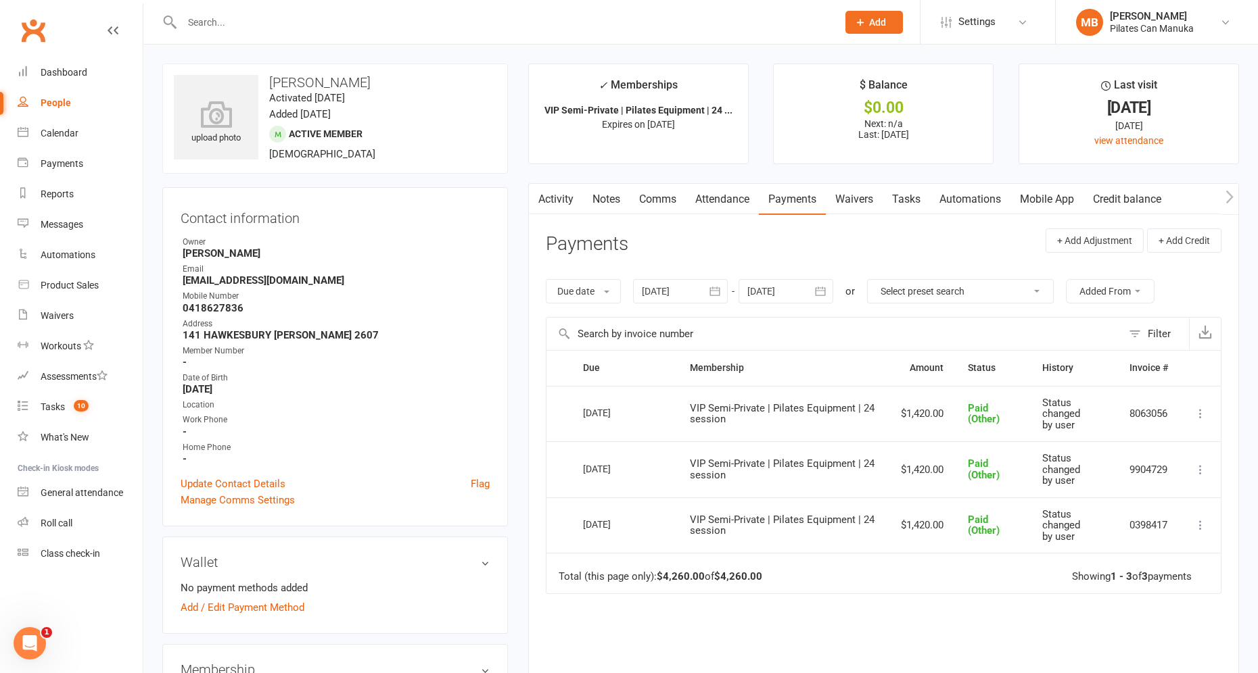
click at [713, 204] on link "Attendance" at bounding box center [722, 199] width 73 height 31
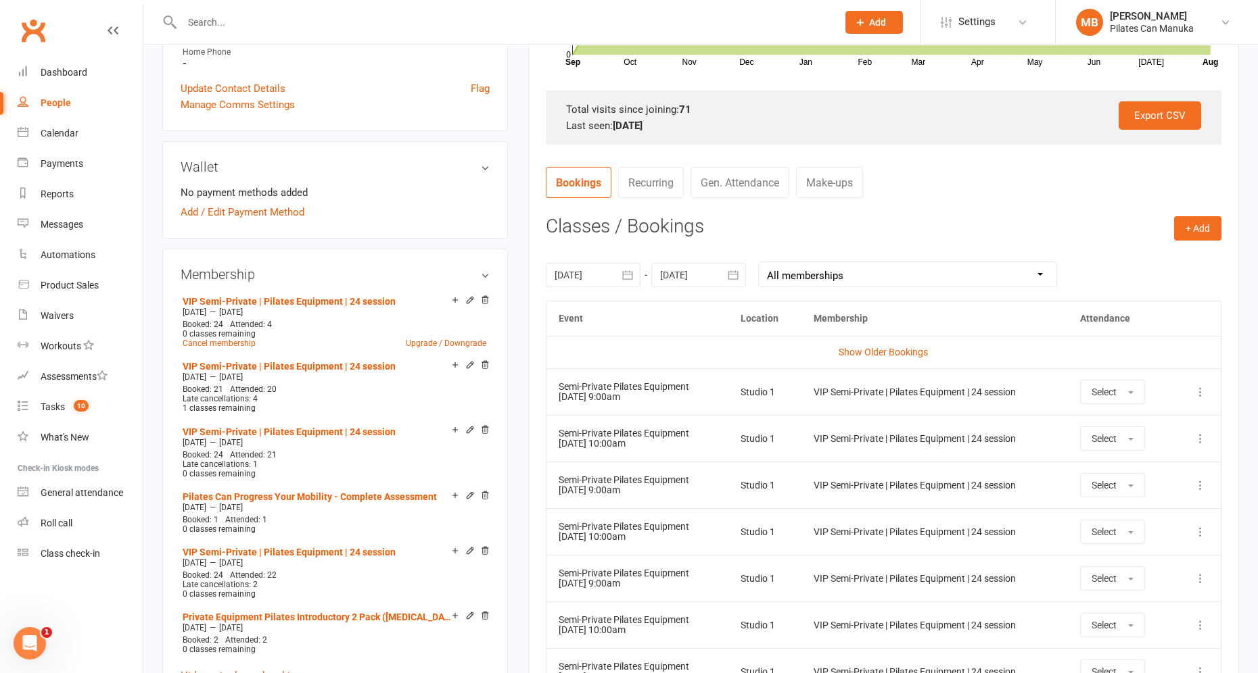
scroll to position [222, 0]
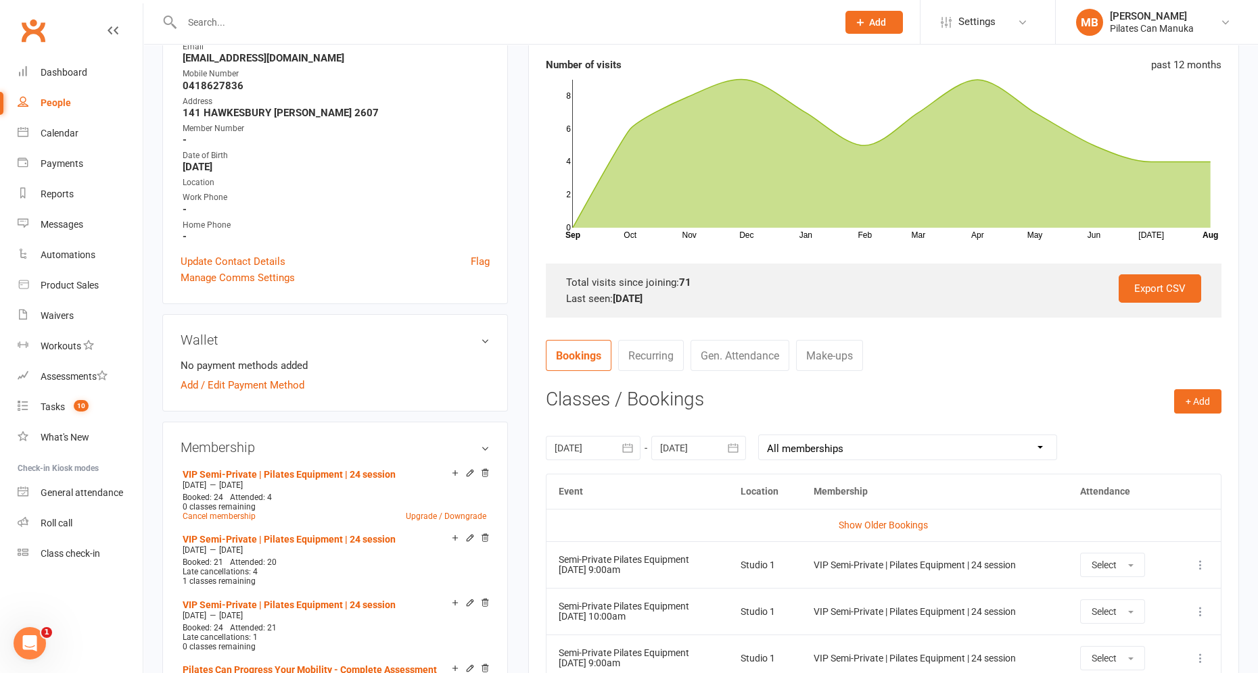
click at [630, 447] on icon "button" at bounding box center [628, 448] width 10 height 9
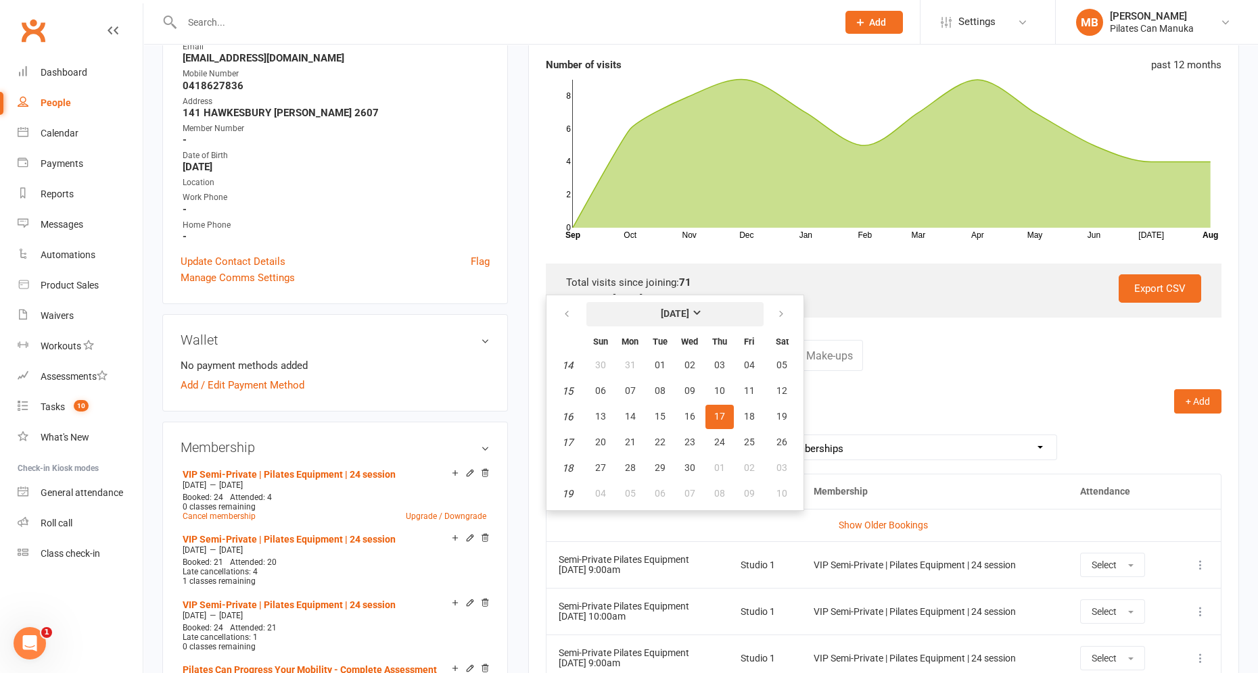
click at [689, 316] on strong "April 2025" at bounding box center [675, 313] width 28 height 11
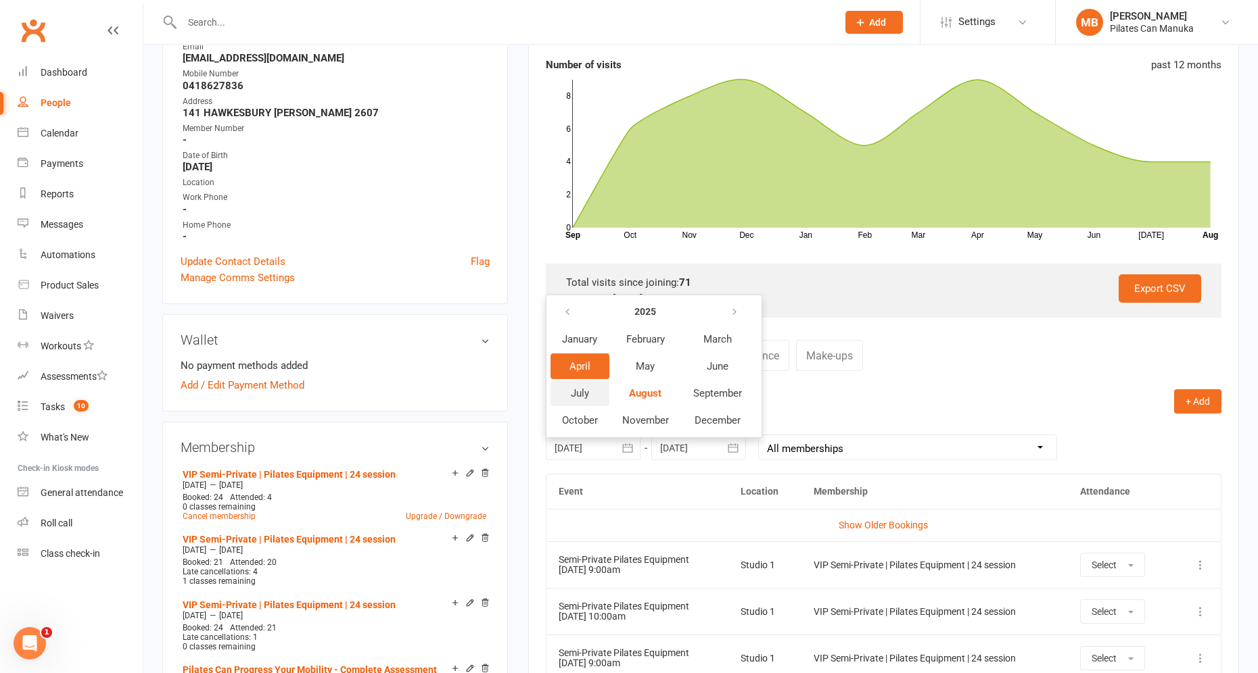
click at [571, 389] on span "July" at bounding box center [580, 393] width 18 height 12
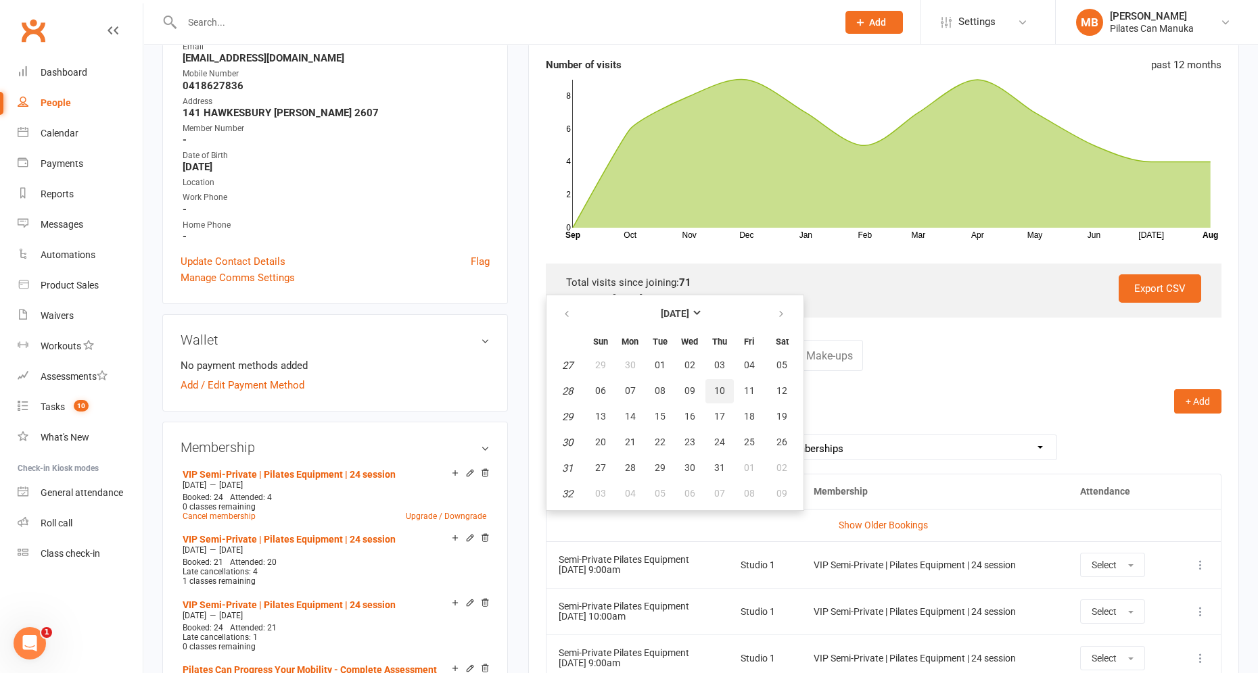
click at [714, 389] on span "10" at bounding box center [719, 390] width 11 height 11
type input "10 Jul 2025"
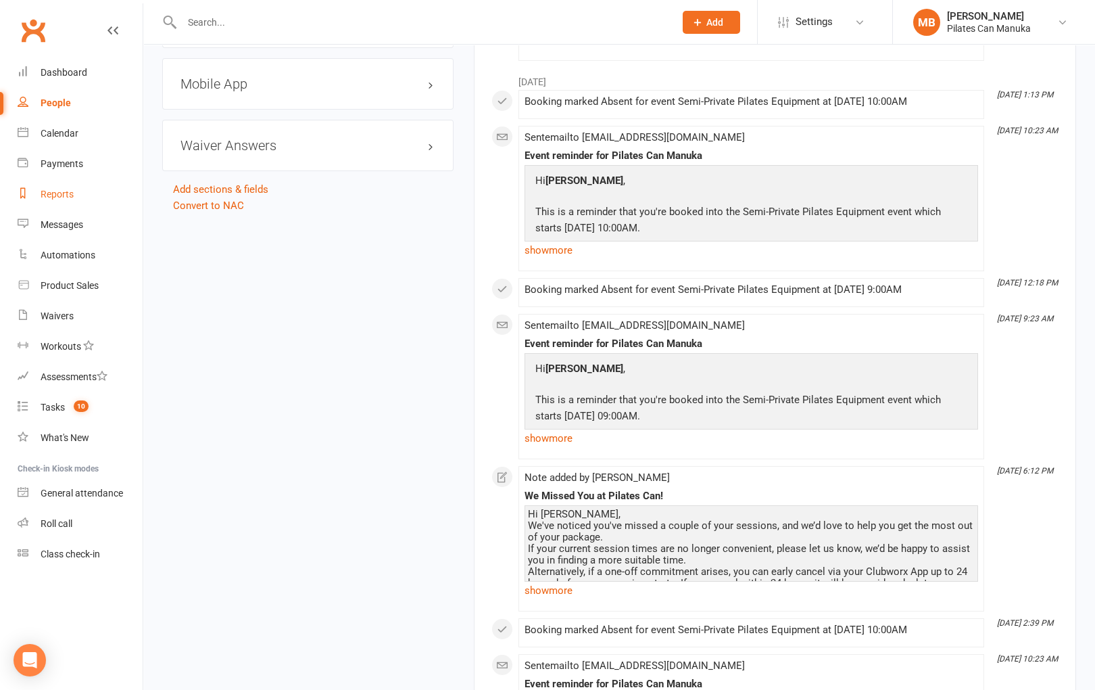
click at [62, 194] on div "Reports" at bounding box center [57, 194] width 33 height 11
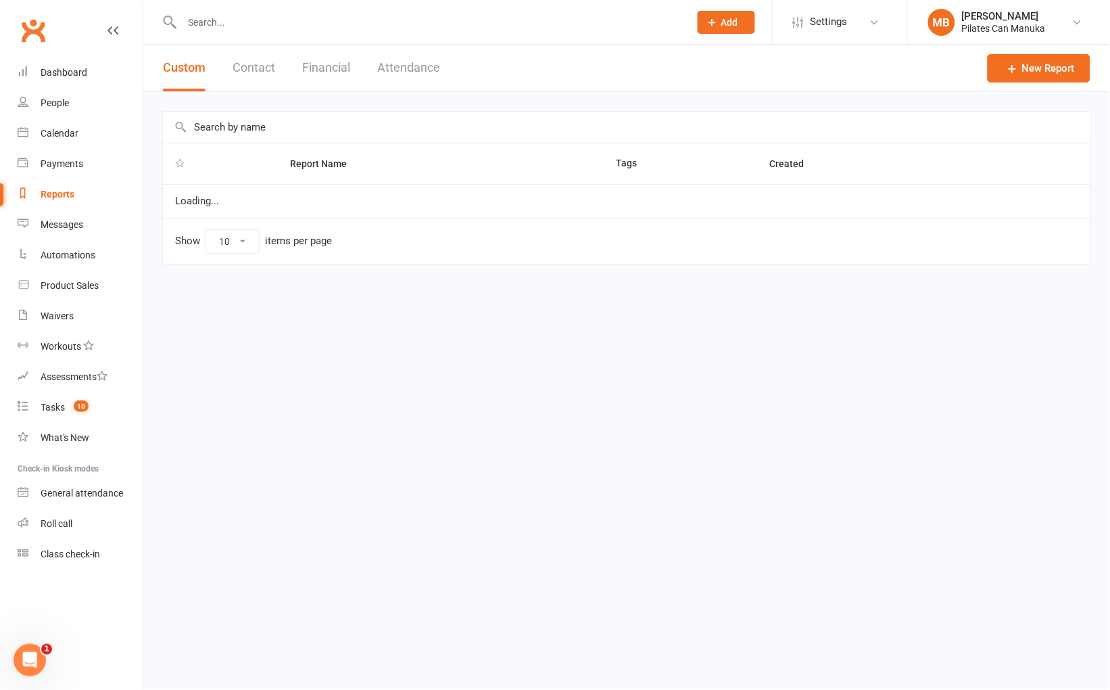
click at [402, 69] on button "Attendance" at bounding box center [408, 68] width 63 height 47
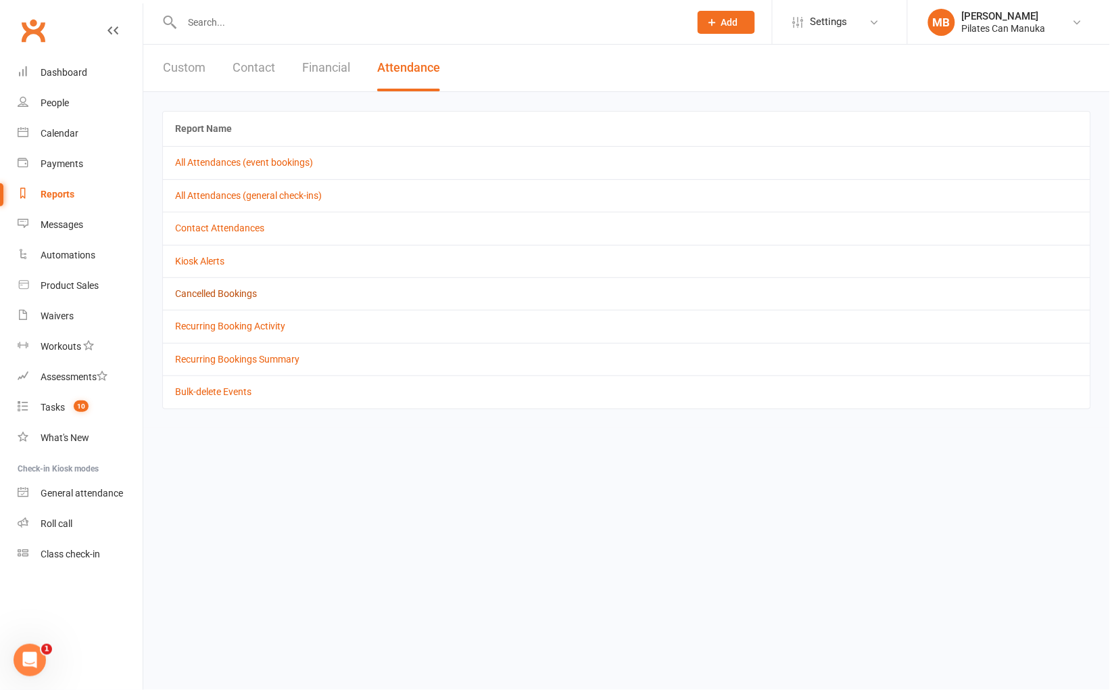
click at [226, 298] on link "Cancelled Bookings" at bounding box center [216, 293] width 82 height 11
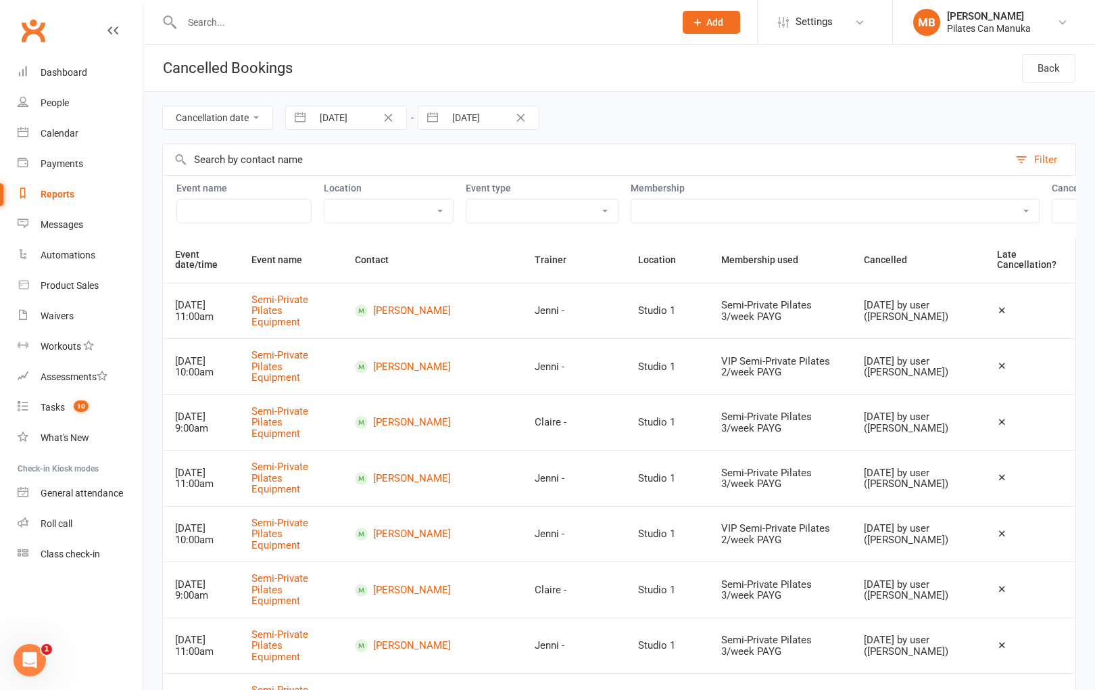
click at [302, 121] on button "button" at bounding box center [300, 117] width 24 height 23
select select "6"
select select "2025"
select select "7"
select select "2025"
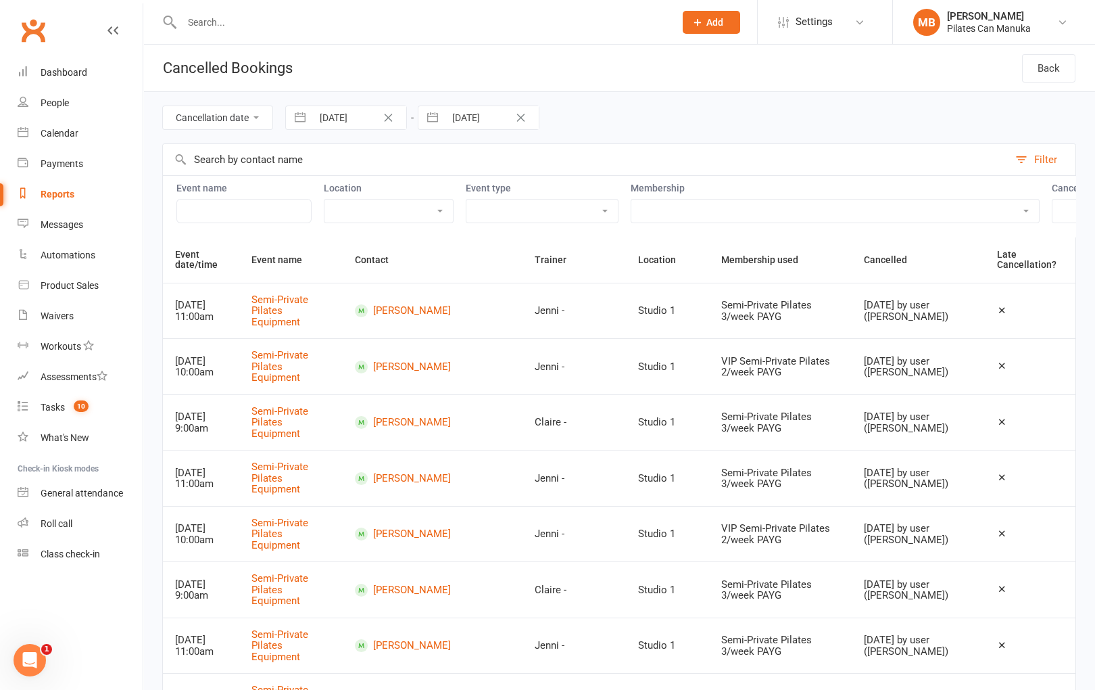
select select "8"
select select "2025"
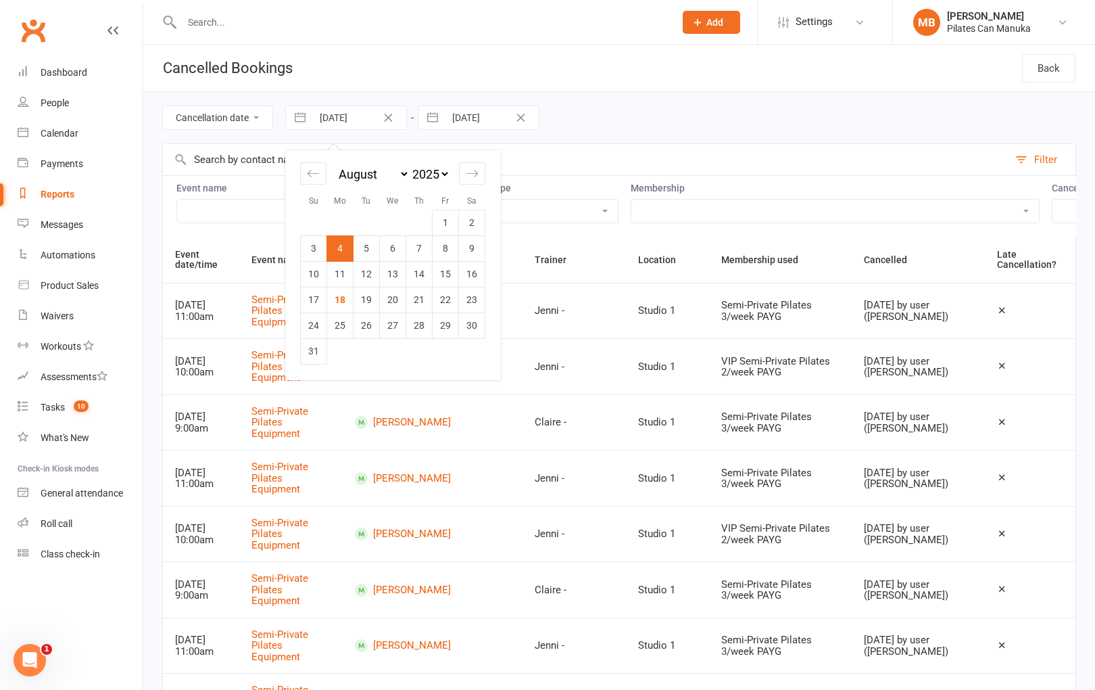
click at [444, 174] on select "2035 2034 2033 2032 2031 2030 2029 2028 2027 2026 2025 2024 2023 2022 2021 2020…" at bounding box center [430, 174] width 41 height 16
select select "6"
select select "2024"
select select "7"
select select "2024"
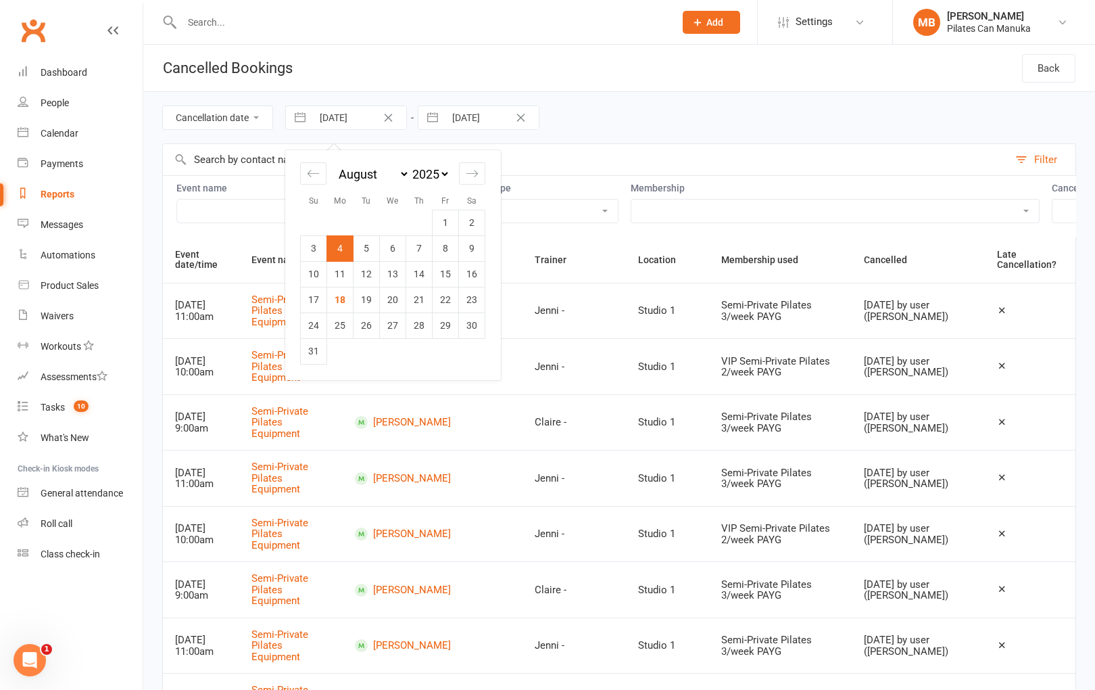
select select "8"
select select "2024"
click at [360, 162] on div "January February March April May June July August September October November De…" at bounding box center [392, 180] width 185 height 60
click at [360, 172] on select "January February March April May June July August September October November De…" at bounding box center [373, 174] width 74 height 16
select select "9"
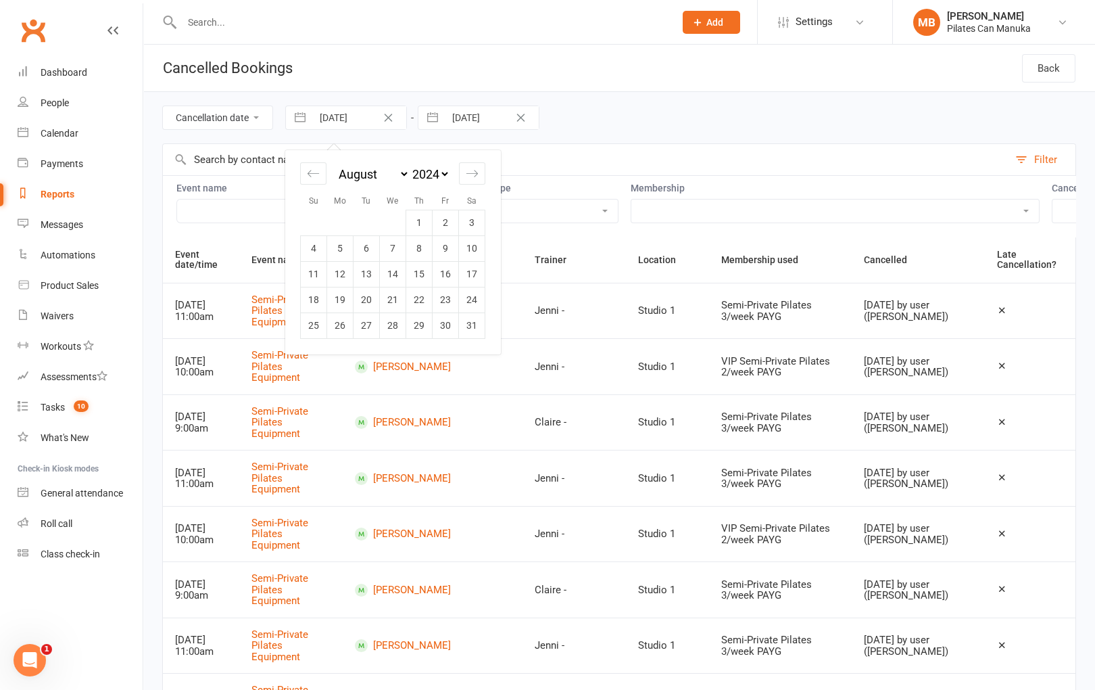
select select "2024"
select select "10"
select select "2024"
click at [429, 298] on td "24" at bounding box center [419, 300] width 26 height 26
type input "24 Oct 2024"
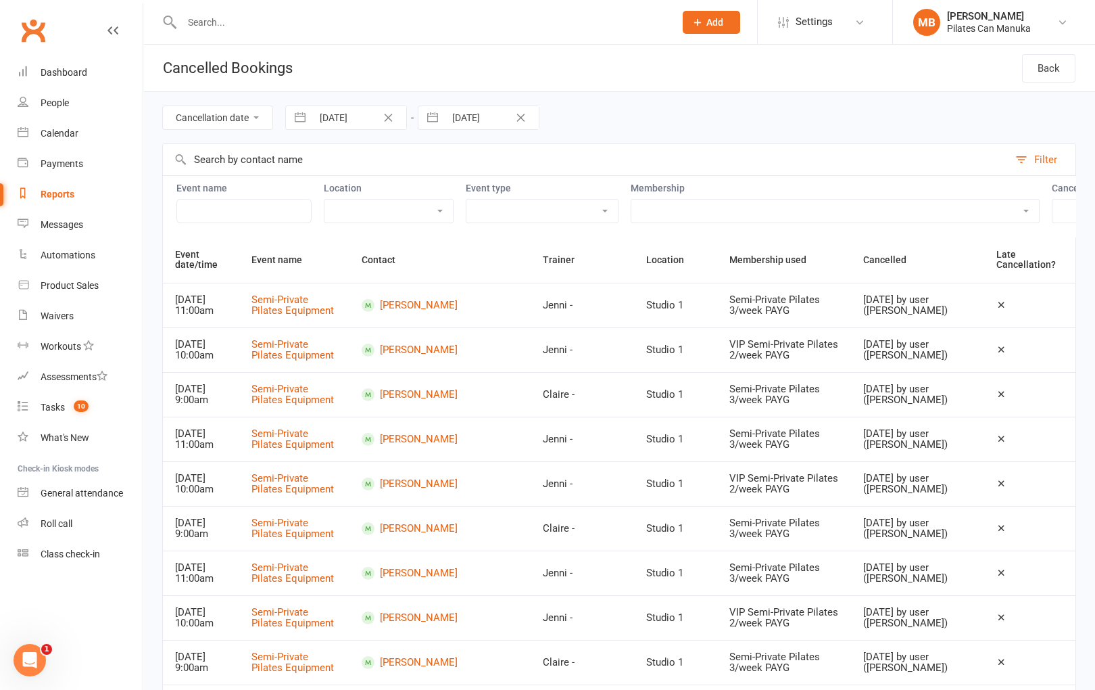
click at [431, 119] on button "button" at bounding box center [433, 117] width 24 height 23
select select "6"
select select "2025"
select select "7"
select select "2025"
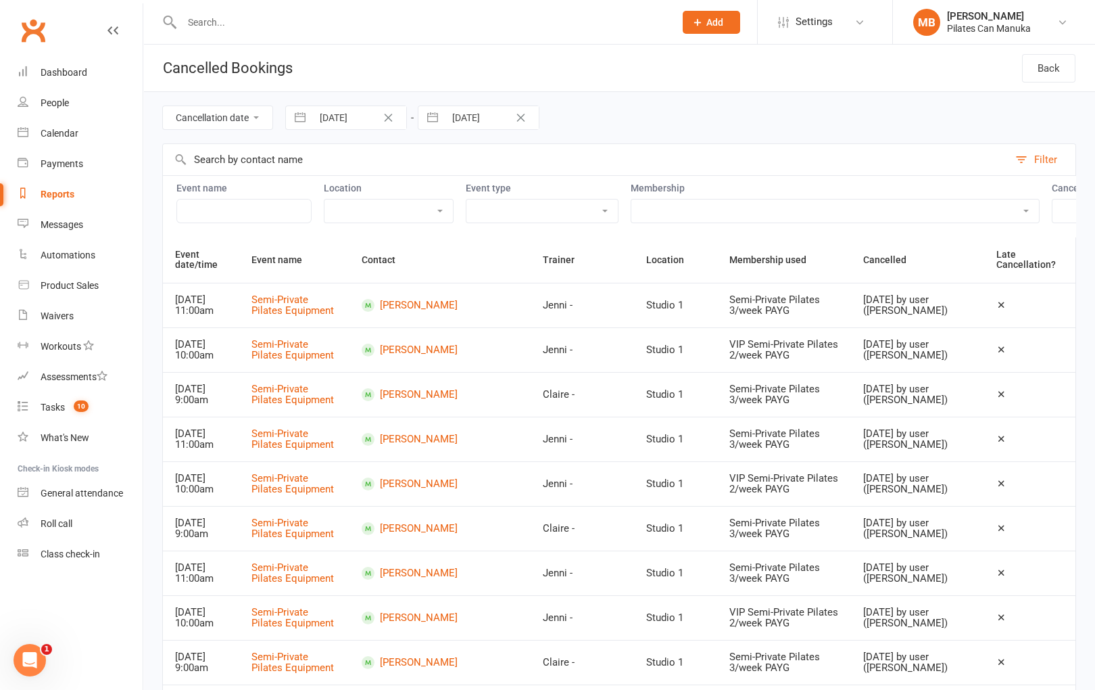
select select "8"
select select "2025"
click at [497, 172] on select "January February March April May June July August September October November De…" at bounding box center [506, 174] width 74 height 16
select select "2025"
select select "1"
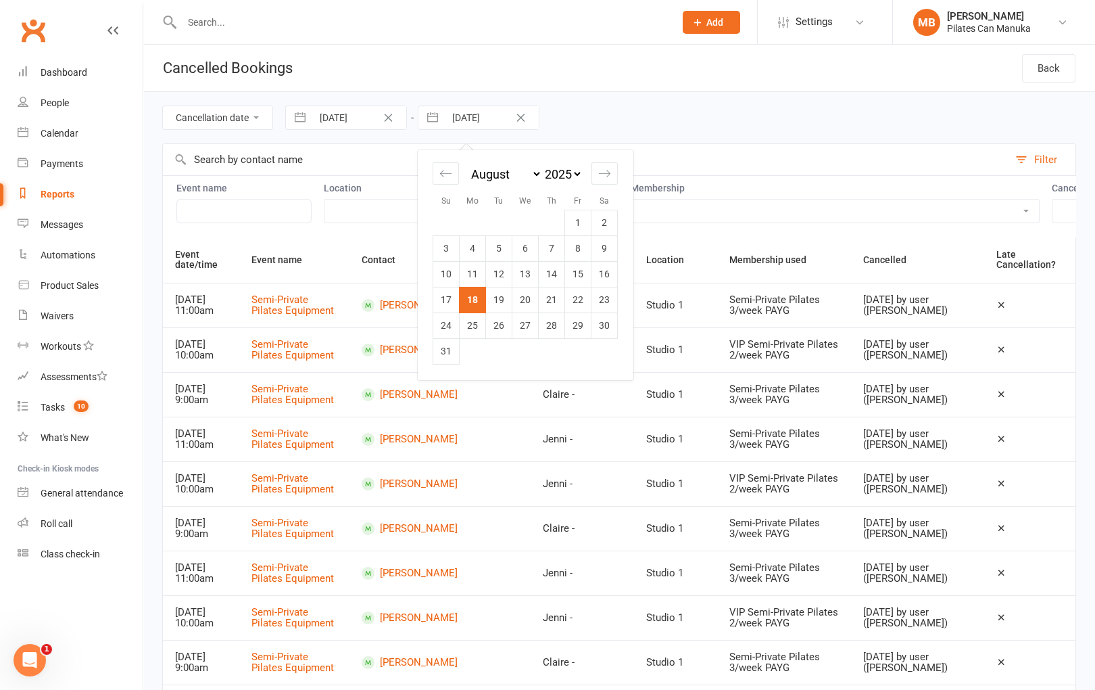
select select "2025"
select select "2"
select select "2025"
click at [513, 176] on select "January February March April May June July August September October November De…" at bounding box center [506, 174] width 74 height 16
click at [542, 167] on select "January February March April May June July August September October November De…" at bounding box center [506, 174] width 74 height 16
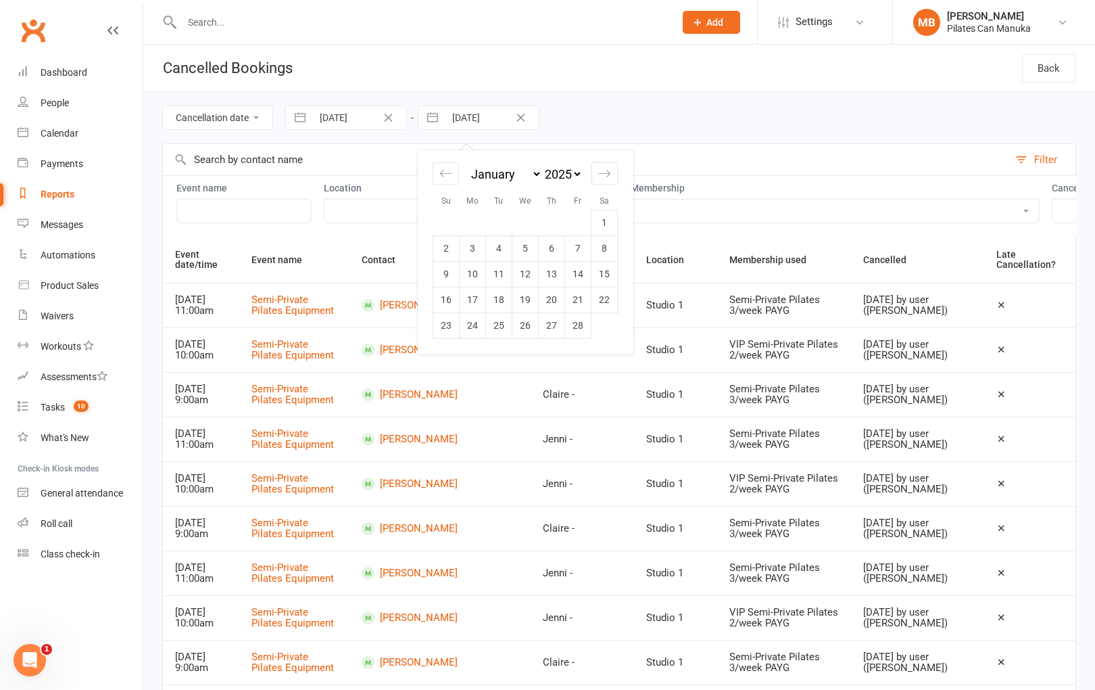
select select "1"
select select "11"
select select "2024"
click at [527, 253] on td "8" at bounding box center [526, 248] width 26 height 26
type input "08 Jan 2025"
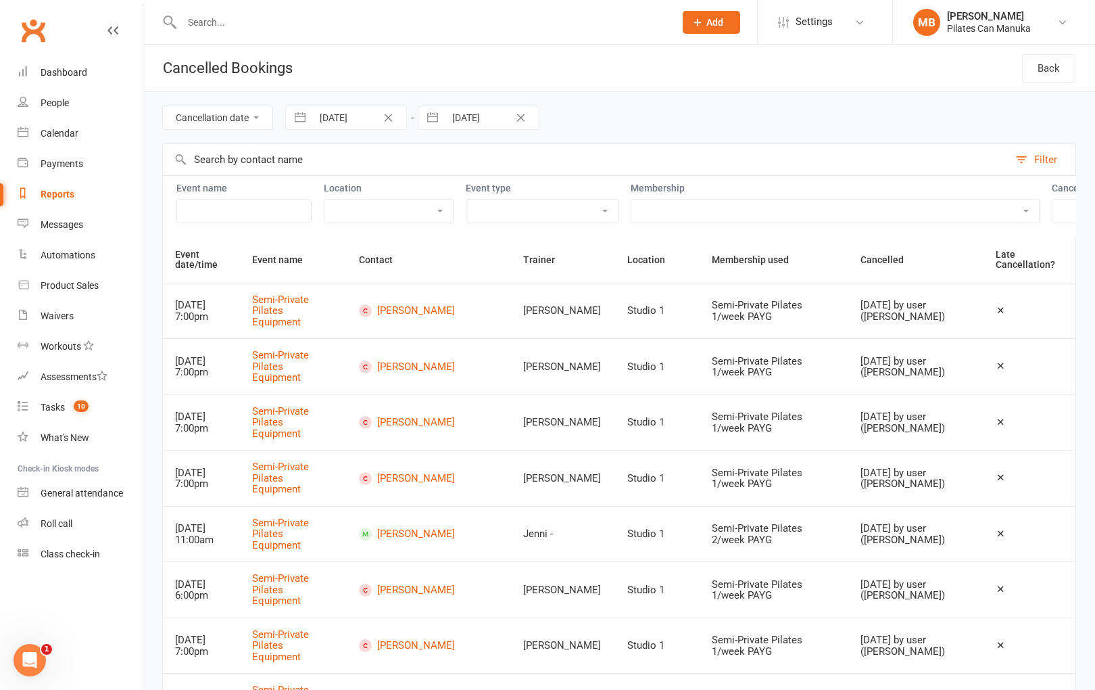
click at [287, 149] on input "text" at bounding box center [586, 159] width 846 height 31
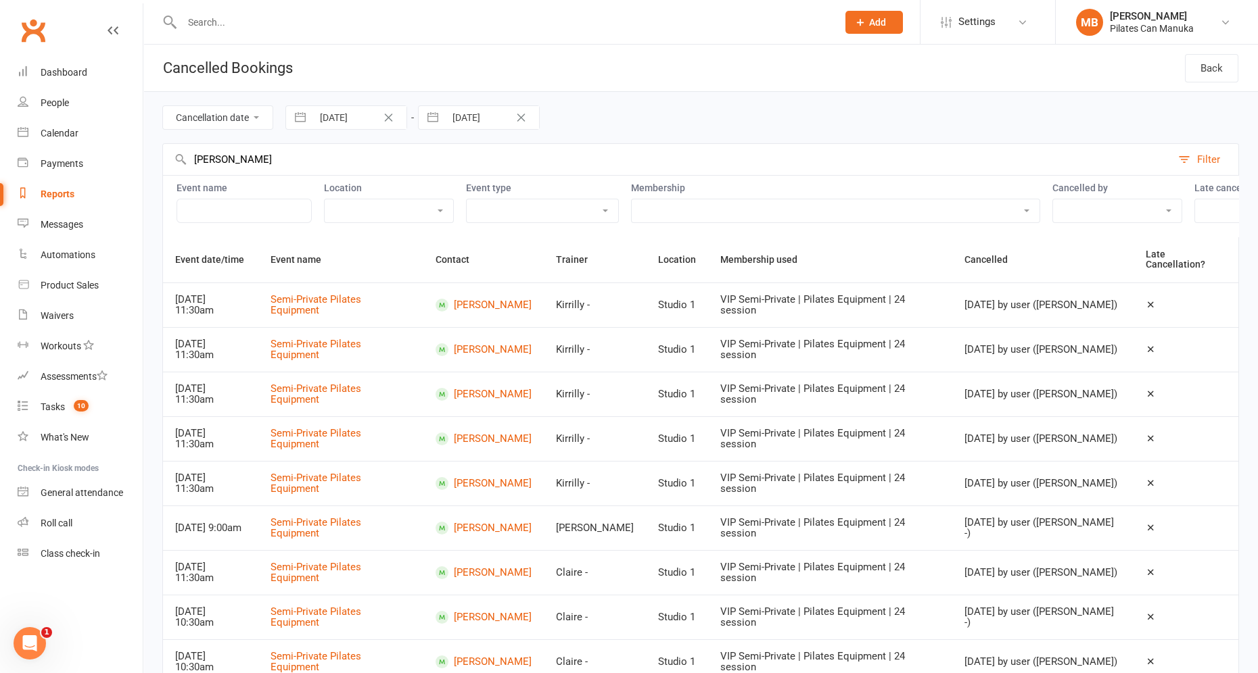
type input "liam Jones"
click at [1095, 218] on select "Exclude late cancellations Only show late cancellations" at bounding box center [1273, 210] width 156 height 23
select select "true"
click at [1095, 200] on select "Exclude late cancellations Only show late cancellations" at bounding box center [1273, 210] width 156 height 23
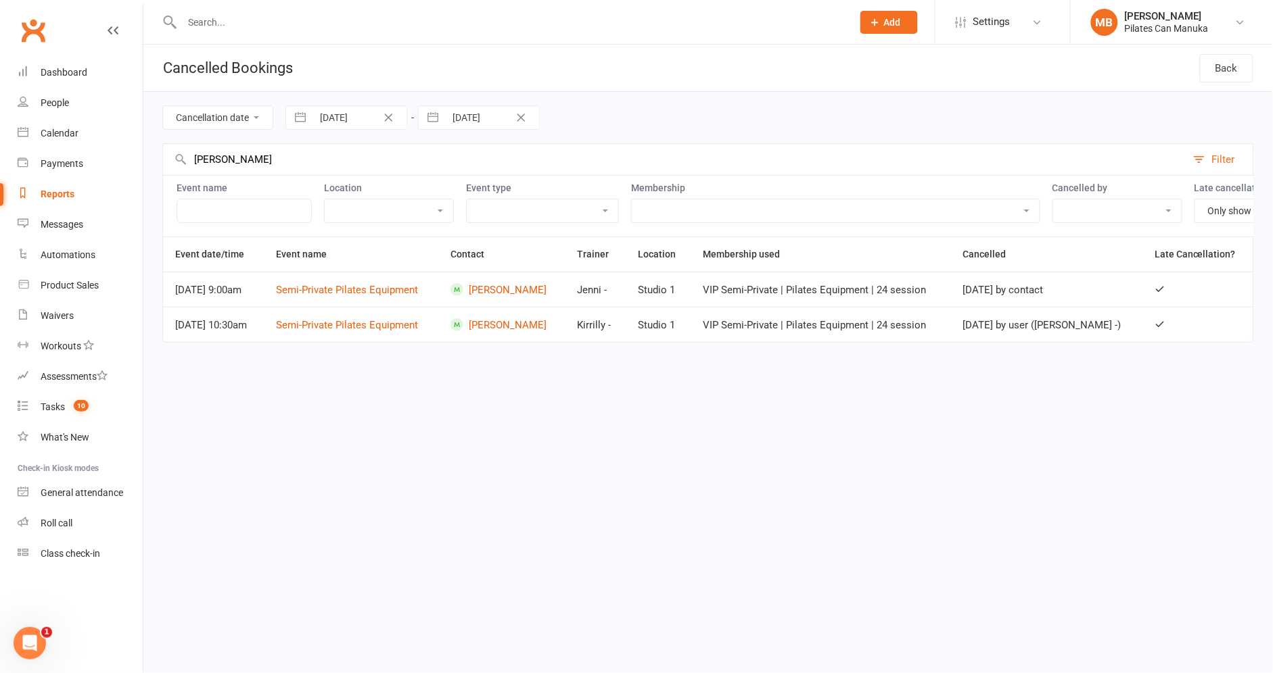
click at [958, 381] on html "Prospect Member Non-attending contact Class / event Appointment Task Add Settin…" at bounding box center [636, 190] width 1273 height 381
click at [1016, 99] on div "Cancellation date Event date 24 Oct 2024 Navigate forward to interact with the …" at bounding box center [707, 117] width 1091 height 51
click at [1064, 381] on html "Prospect Member Non-attending contact Class / event Appointment Task Add Settin…" at bounding box center [636, 190] width 1273 height 381
click at [1056, 381] on html "Prospect Member Non-attending contact Class / event Appointment Task Add Settin…" at bounding box center [636, 190] width 1273 height 381
click at [300, 118] on button "button" at bounding box center [300, 117] width 24 height 23
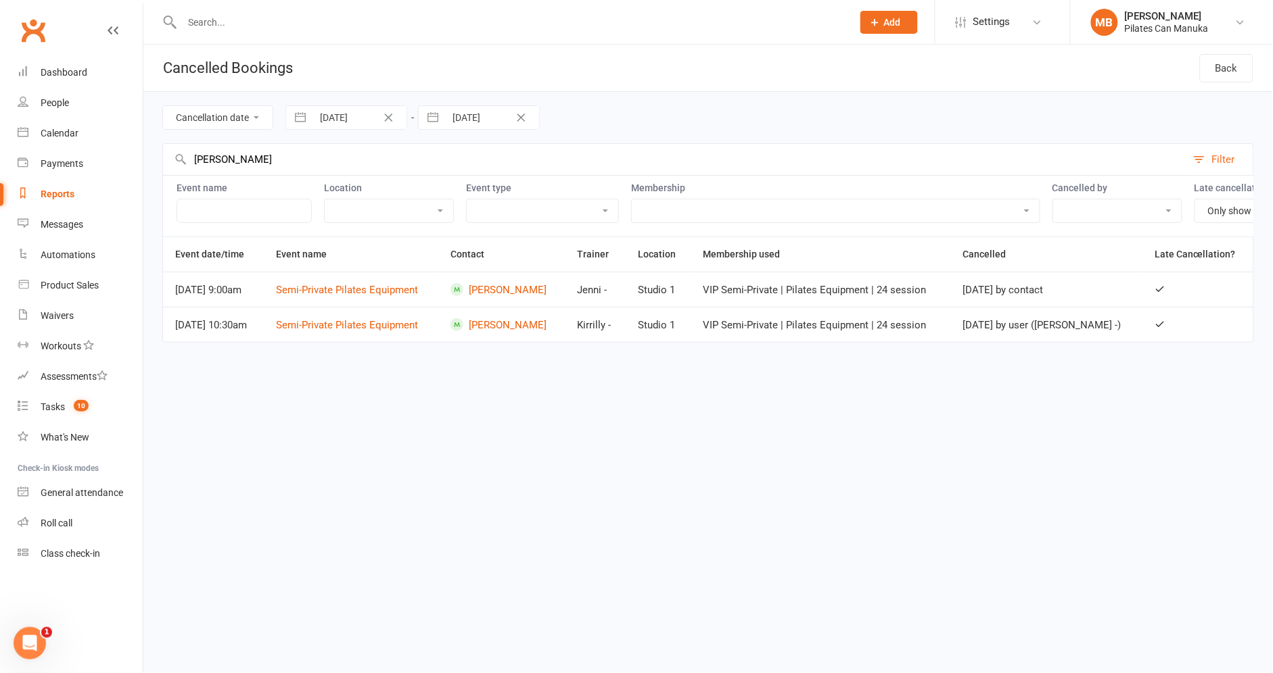
select select "8"
select select "2024"
select select "9"
select select "2024"
select select "10"
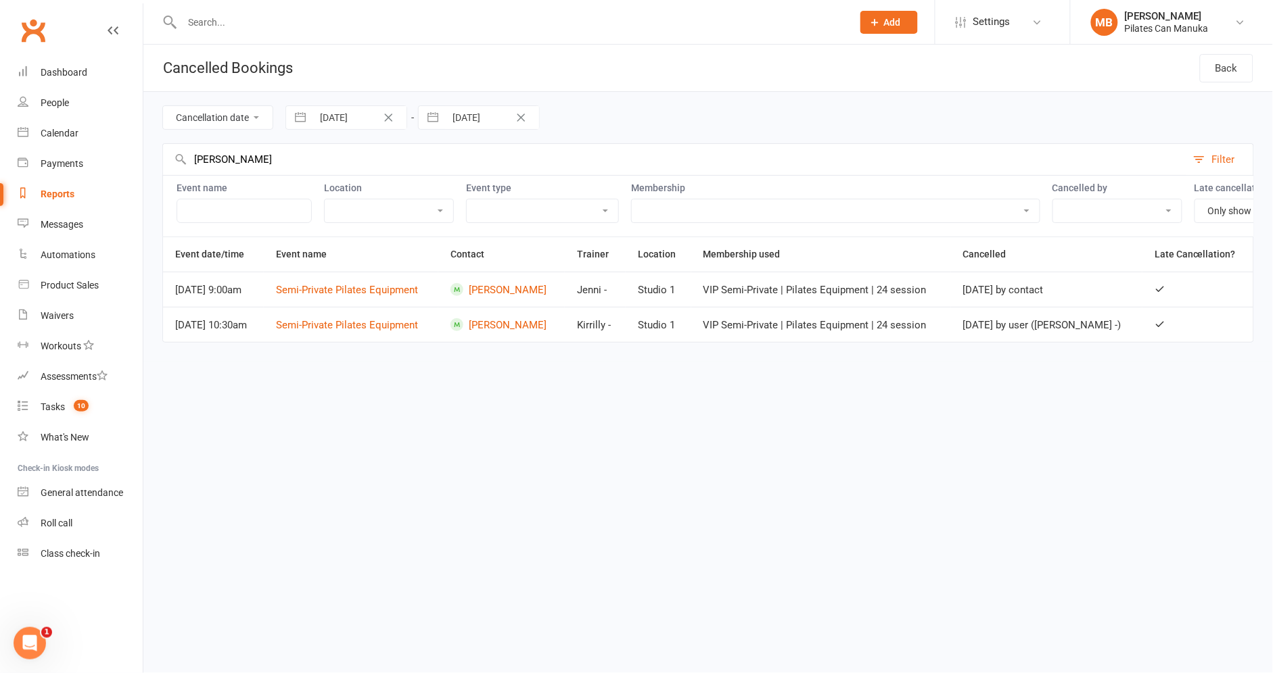
select select "2024"
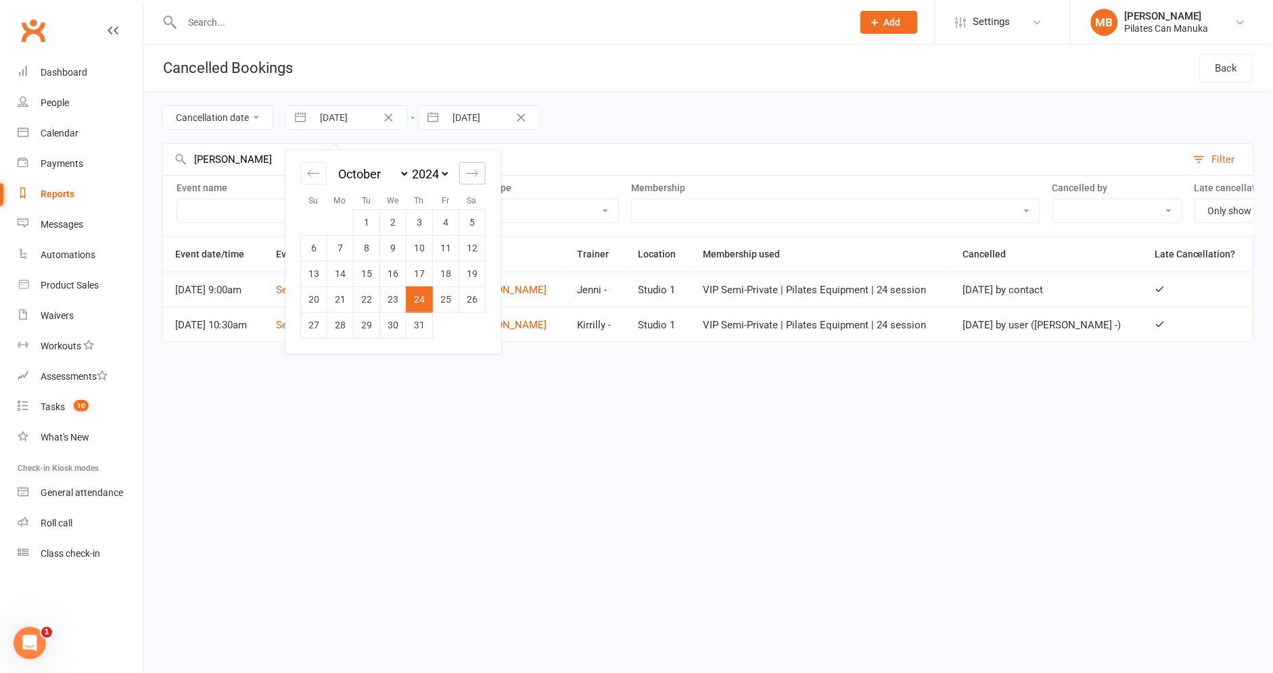
click at [468, 172] on icon "Move forward to switch to the next month." at bounding box center [472, 173] width 13 height 13
select select "11"
select select "2024"
click at [468, 172] on icon "Move forward to switch to the next month." at bounding box center [472, 173] width 13 height 13
select select "2025"
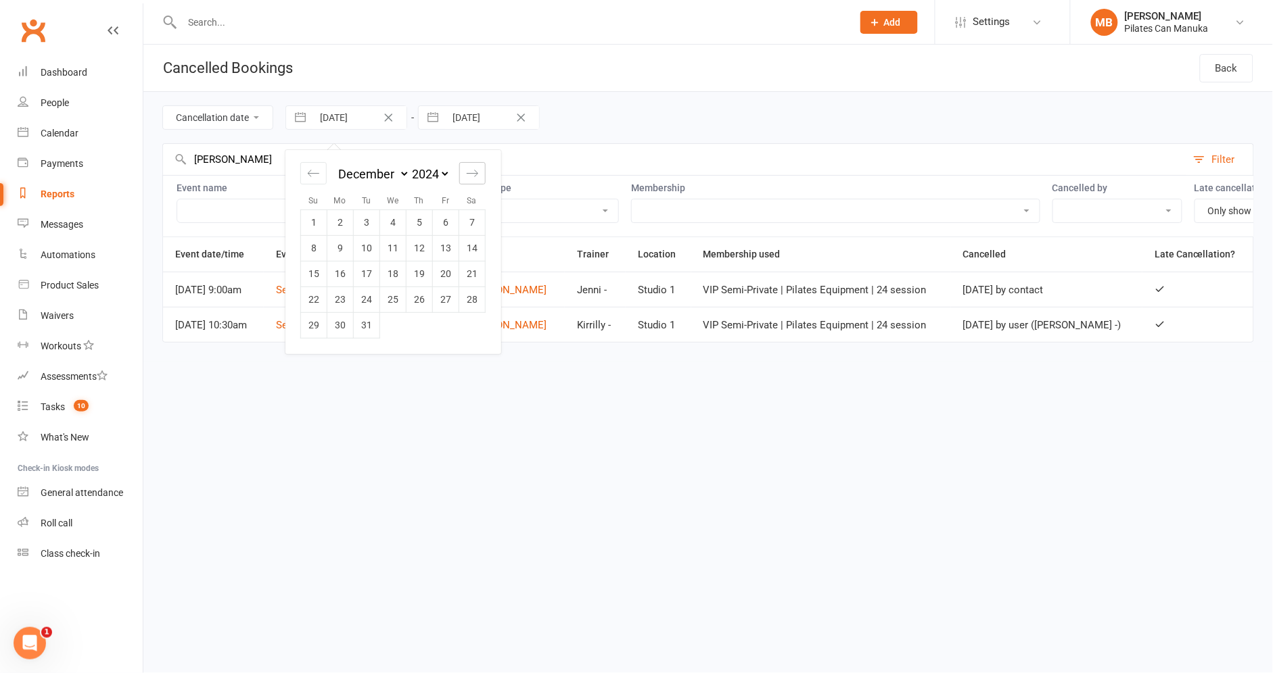
click at [468, 172] on icon "Move forward to switch to the next month." at bounding box center [472, 173] width 13 height 13
select select "1"
select select "2025"
click at [413, 277] on td "16" at bounding box center [419, 274] width 26 height 26
type input "16 Jan 2025"
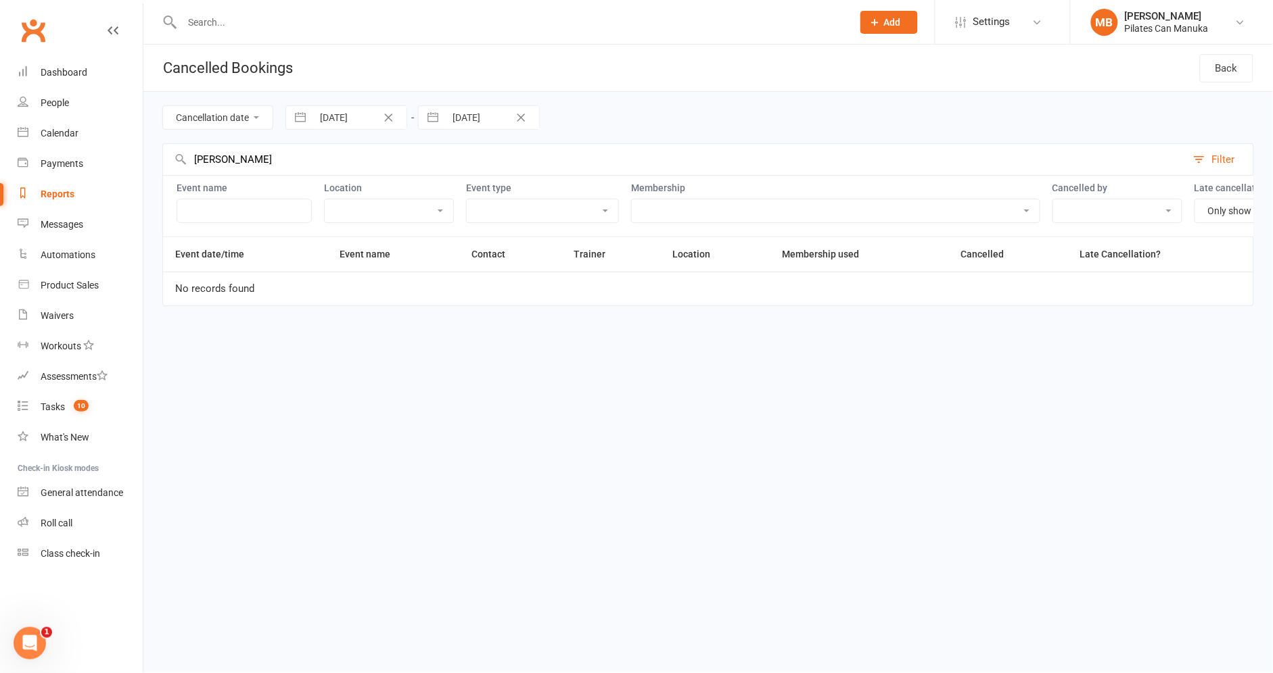
click at [437, 115] on button "button" at bounding box center [433, 117] width 24 height 23
select select "11"
select select "2024"
select select "2025"
select select "1"
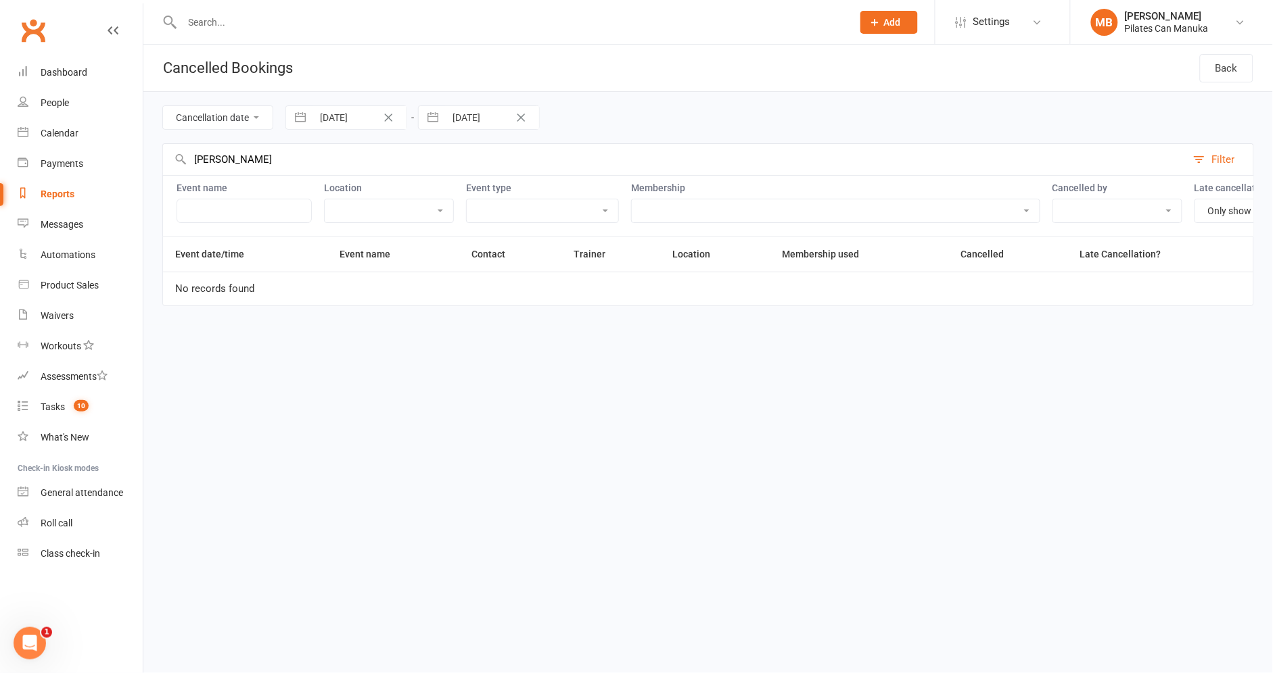
select select "2025"
click at [597, 172] on div "Move forward to switch to the next month." at bounding box center [605, 173] width 26 height 22
select select "2"
select select "2025"
click at [597, 172] on div "Move forward to switch to the next month." at bounding box center [605, 173] width 26 height 22
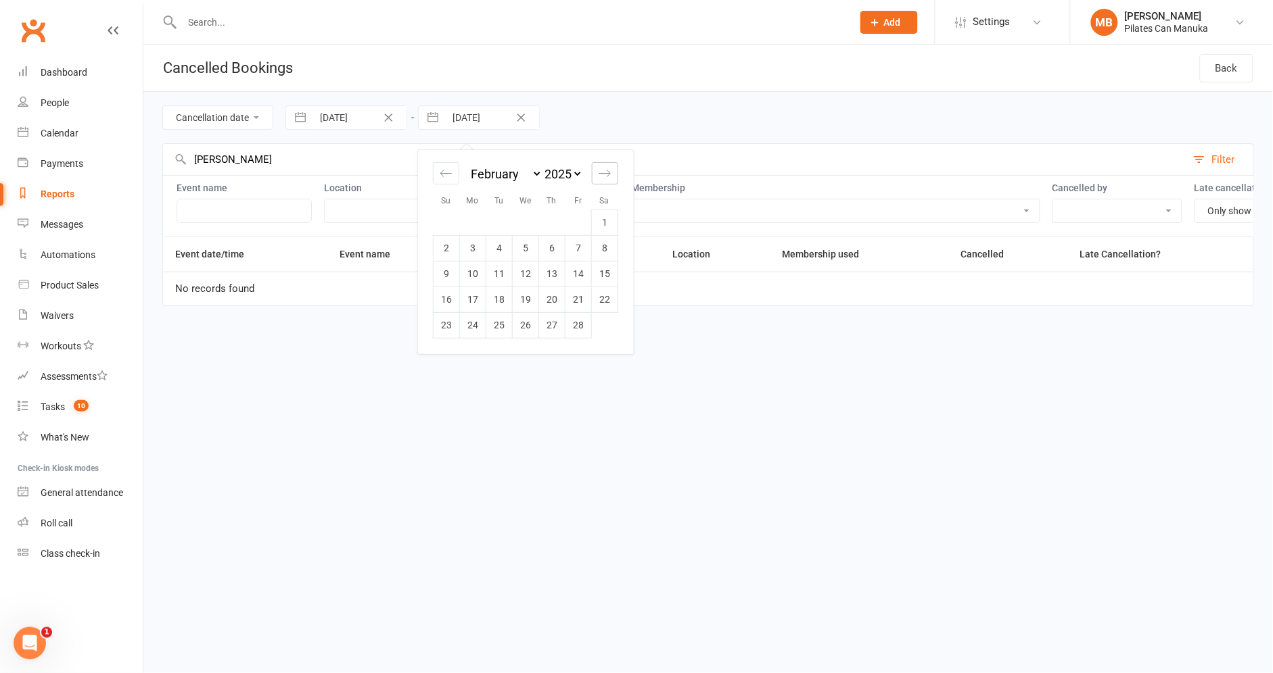
select select "3"
select select "2025"
click at [597, 172] on div "Move forward to switch to the next month." at bounding box center [605, 173] width 26 height 22
select select "4"
select select "2025"
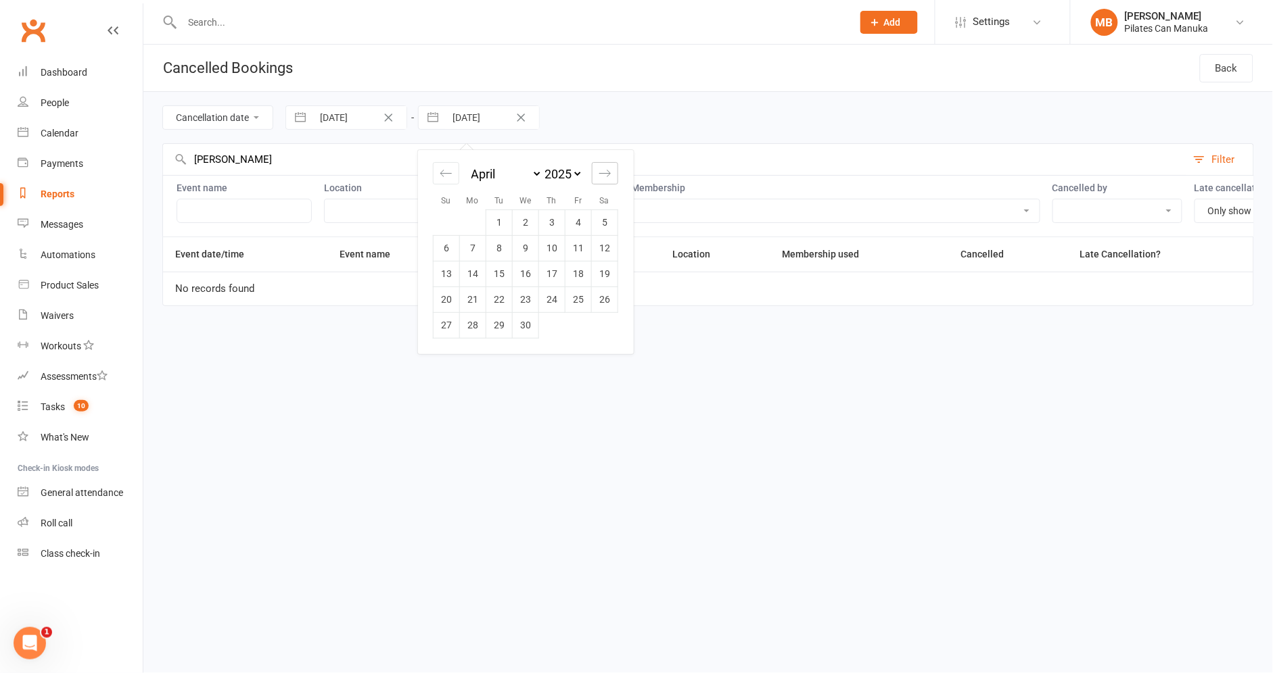
click at [597, 172] on div "Move forward to switch to the next month." at bounding box center [605, 173] width 26 height 22
select select "5"
select select "2025"
click at [551, 278] on td "15" at bounding box center [552, 274] width 26 height 26
type input "15 May 2025"
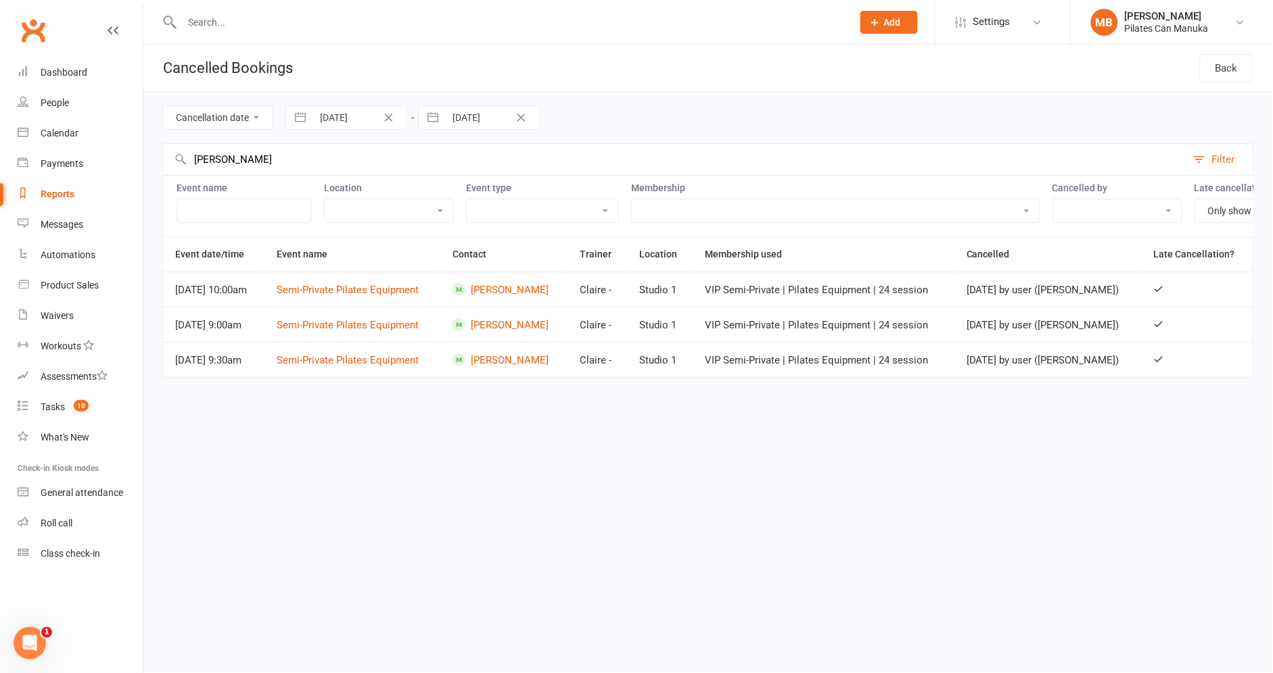
click at [1095, 416] on html "Prospect Member Non-attending contact Class / event Appointment Task Add Settin…" at bounding box center [636, 208] width 1273 height 416
click at [1053, 416] on html "Prospect Member Non-attending contact Class / event Appointment Task Add Settin…" at bounding box center [636, 208] width 1273 height 416
click at [583, 416] on html "Prospect Member Non-attending contact Class / event Appointment Task Add Settin…" at bounding box center [636, 208] width 1273 height 416
click at [425, 416] on html "Prospect Member Non-attending contact Class / event Appointment Task Add Settin…" at bounding box center [636, 208] width 1273 height 416
click at [1070, 416] on html "Prospect Member Non-attending contact Class / event Appointment Task Add Settin…" at bounding box center [636, 208] width 1273 height 416
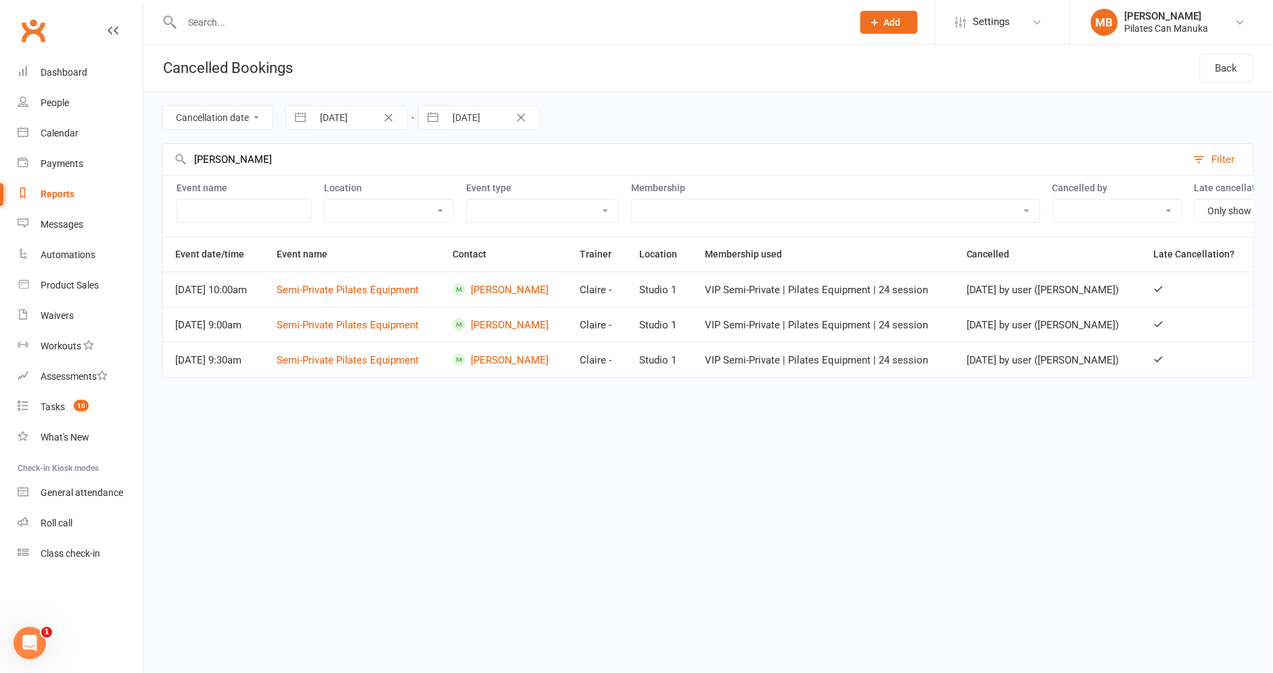
click at [608, 416] on html "Prospect Member Non-attending contact Class / event Appointment Task Add Settin…" at bounding box center [636, 208] width 1273 height 416
click at [656, 416] on html "Prospect Member Non-attending contact Class / event Appointment Task Add Settin…" at bounding box center [636, 208] width 1273 height 416
click at [1095, 416] on html "Prospect Member Non-attending contact Class / event Appointment Task Add Settin…" at bounding box center [636, 208] width 1273 height 416
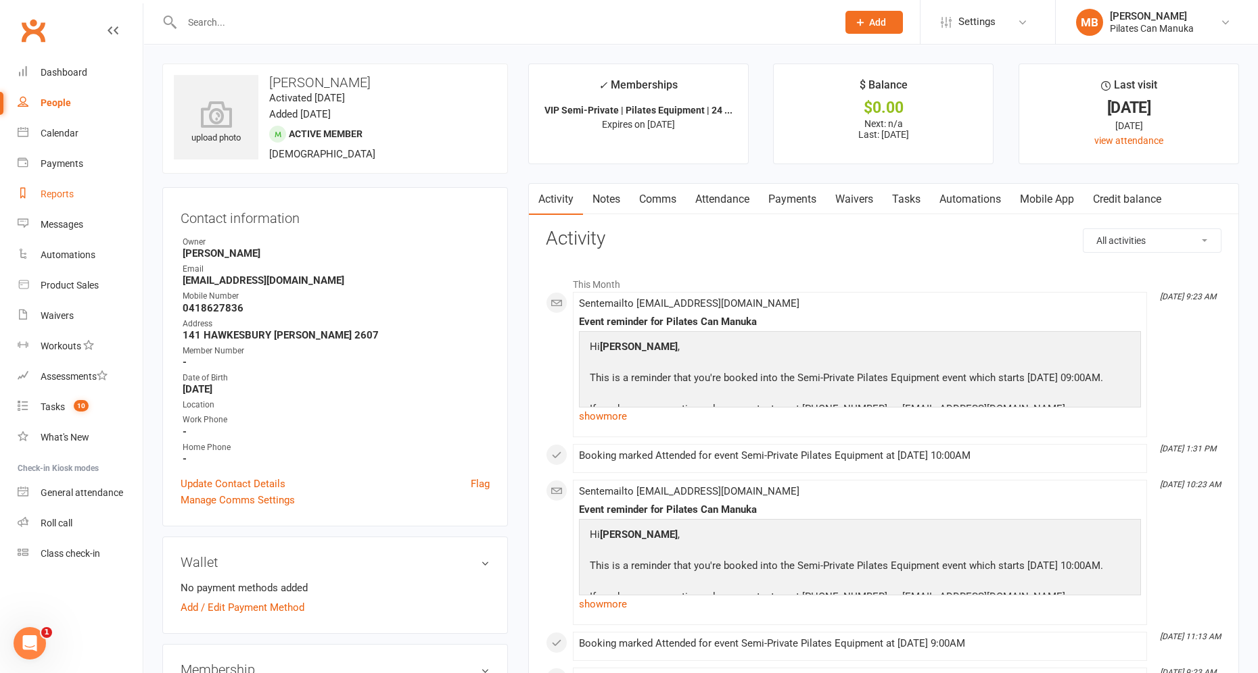
drag, startPoint x: 64, startPoint y: 195, endPoint x: 97, endPoint y: 178, distance: 36.9
click at [64, 194] on div "Reports" at bounding box center [57, 194] width 33 height 11
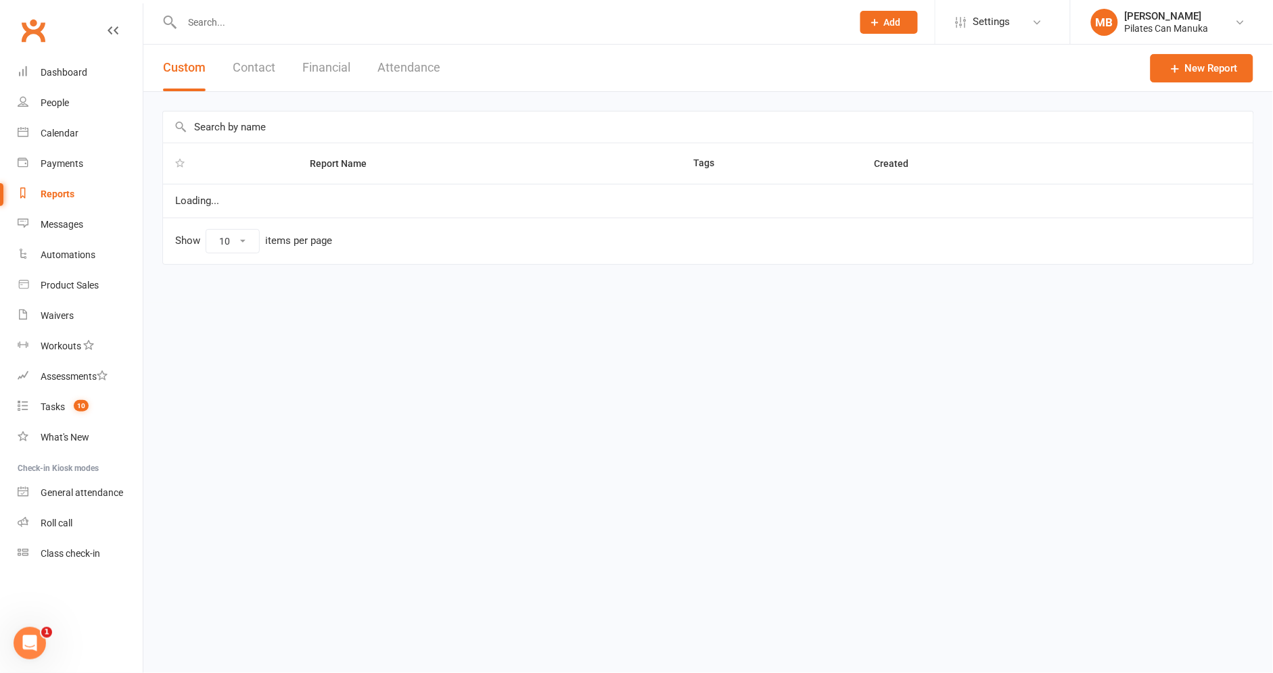
click at [411, 62] on button "Attendance" at bounding box center [408, 68] width 63 height 47
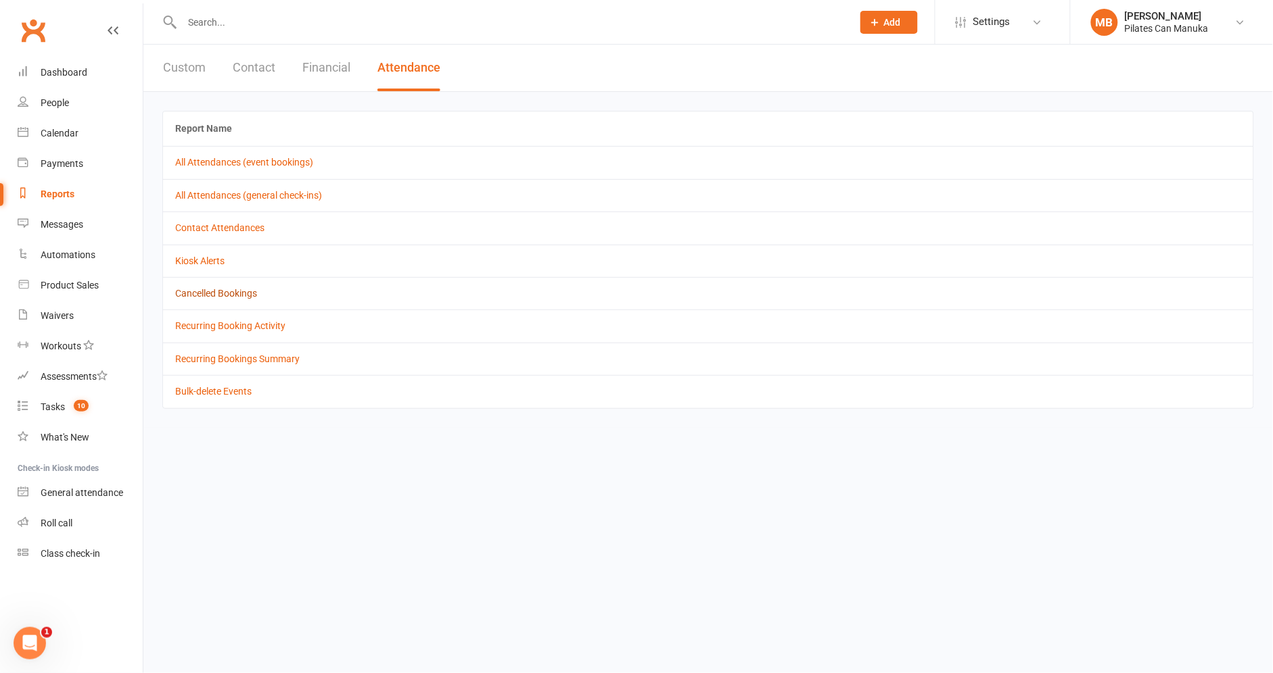
click at [220, 293] on link "Cancelled Bookings" at bounding box center [216, 293] width 82 height 11
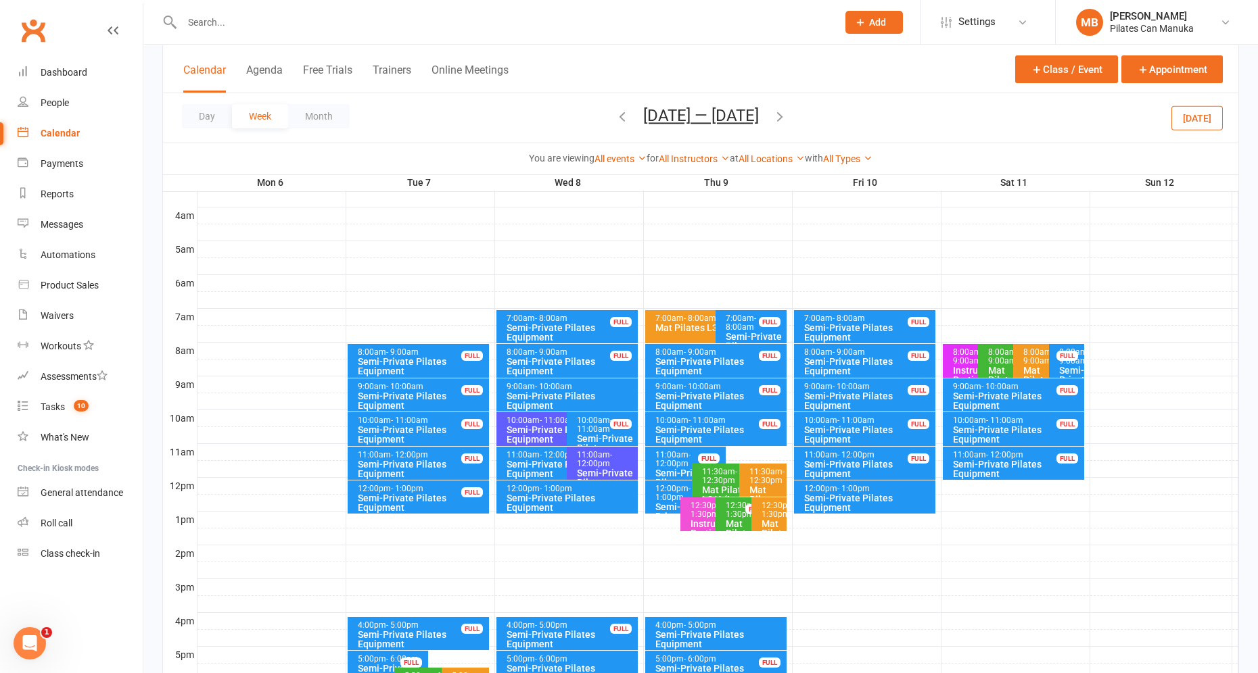
click at [689, 111] on button "[DATE] — [DATE]" at bounding box center [701, 115] width 116 height 19
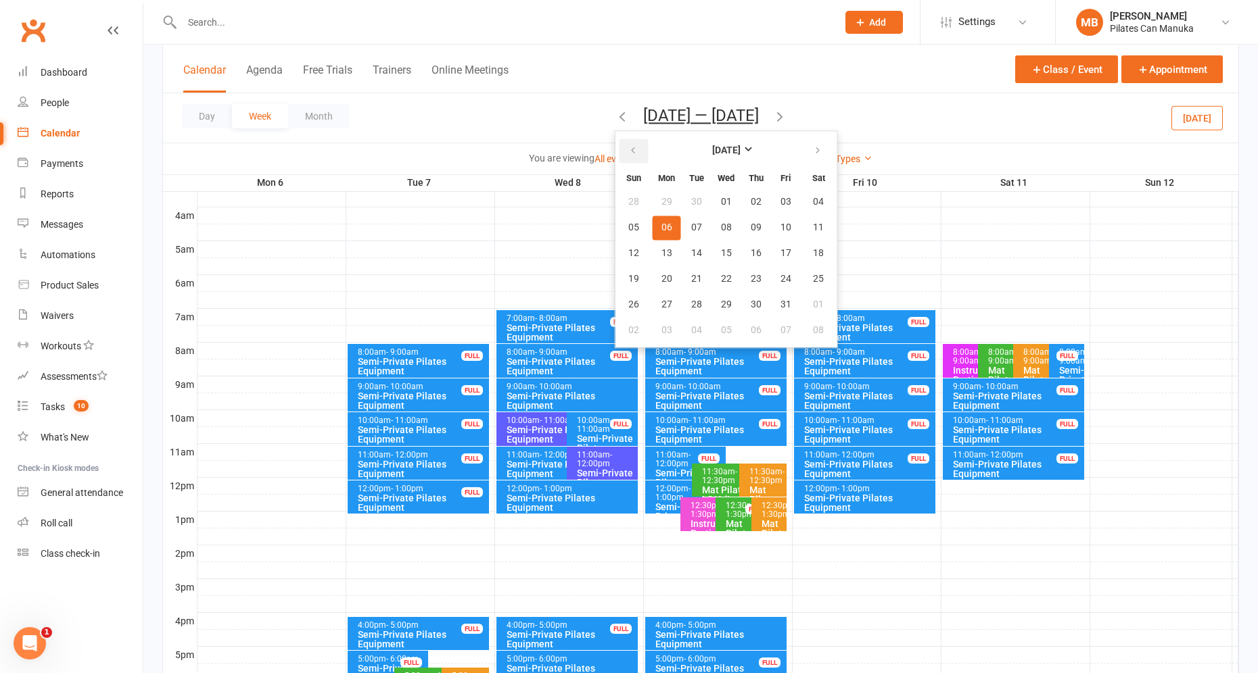
click at [628, 149] on icon "button" at bounding box center [632, 150] width 9 height 11
click at [813, 156] on icon "button" at bounding box center [817, 150] width 9 height 11
click at [668, 268] on button "18" at bounding box center [666, 279] width 28 height 24
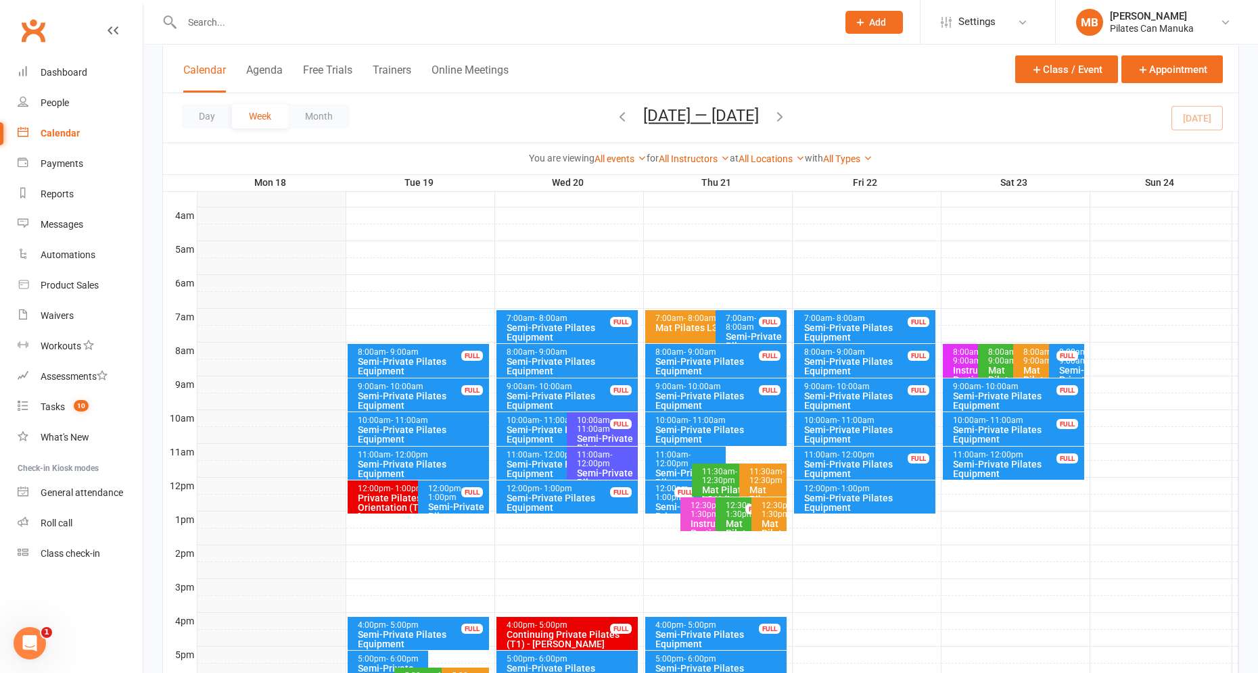
click at [719, 115] on button "[DATE] — [DATE]" at bounding box center [701, 115] width 116 height 19
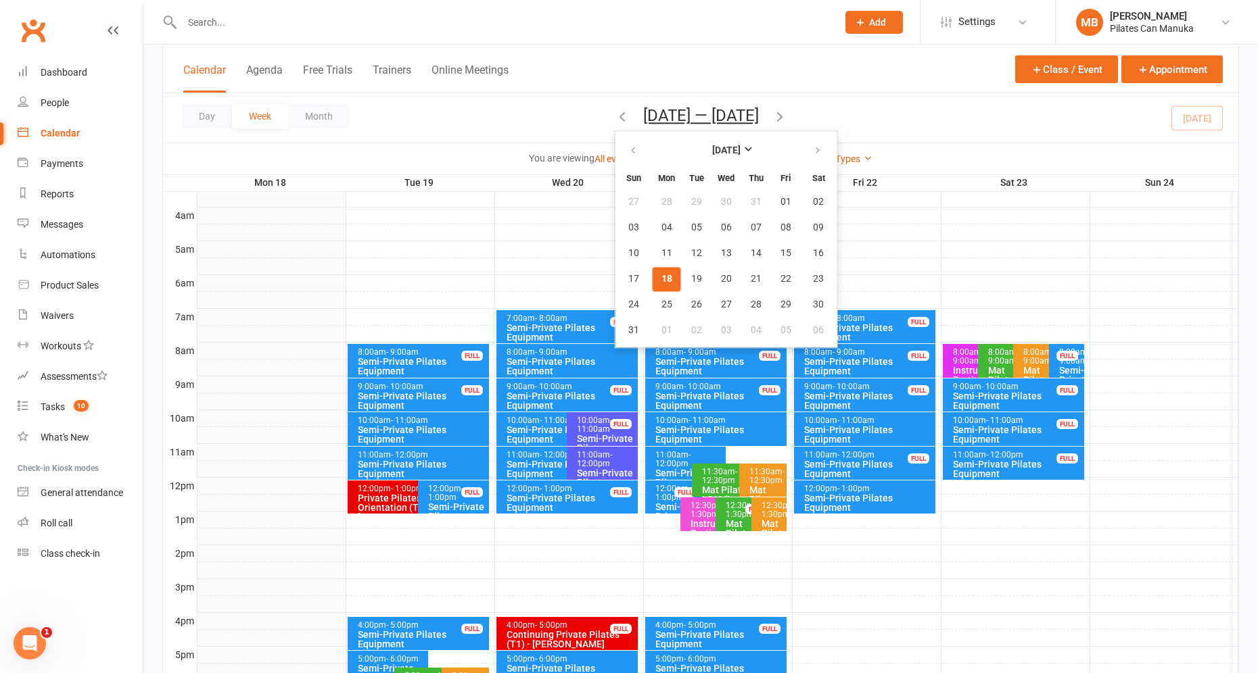
click at [727, 65] on div "Calendar Agenda Free Trials Trainers Online Meetings Class / Event Appointment" at bounding box center [700, 69] width 1075 height 49
click at [652, 277] on button "18" at bounding box center [666, 279] width 28 height 24
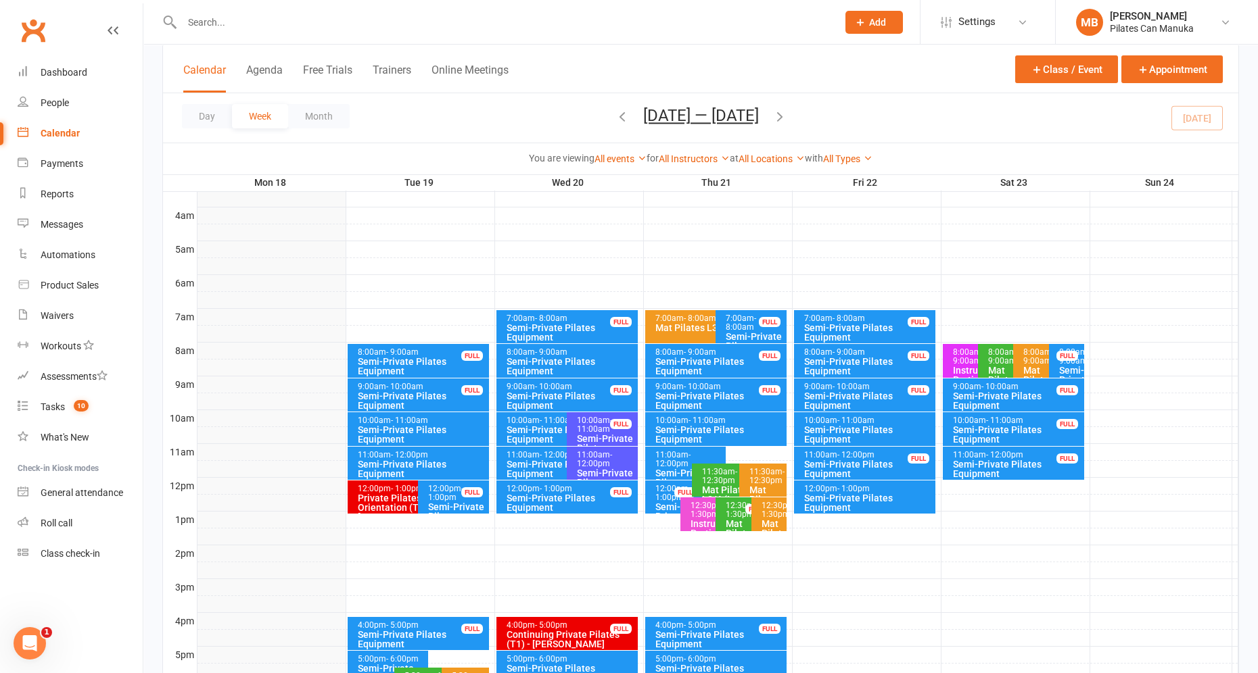
scroll to position [304, 0]
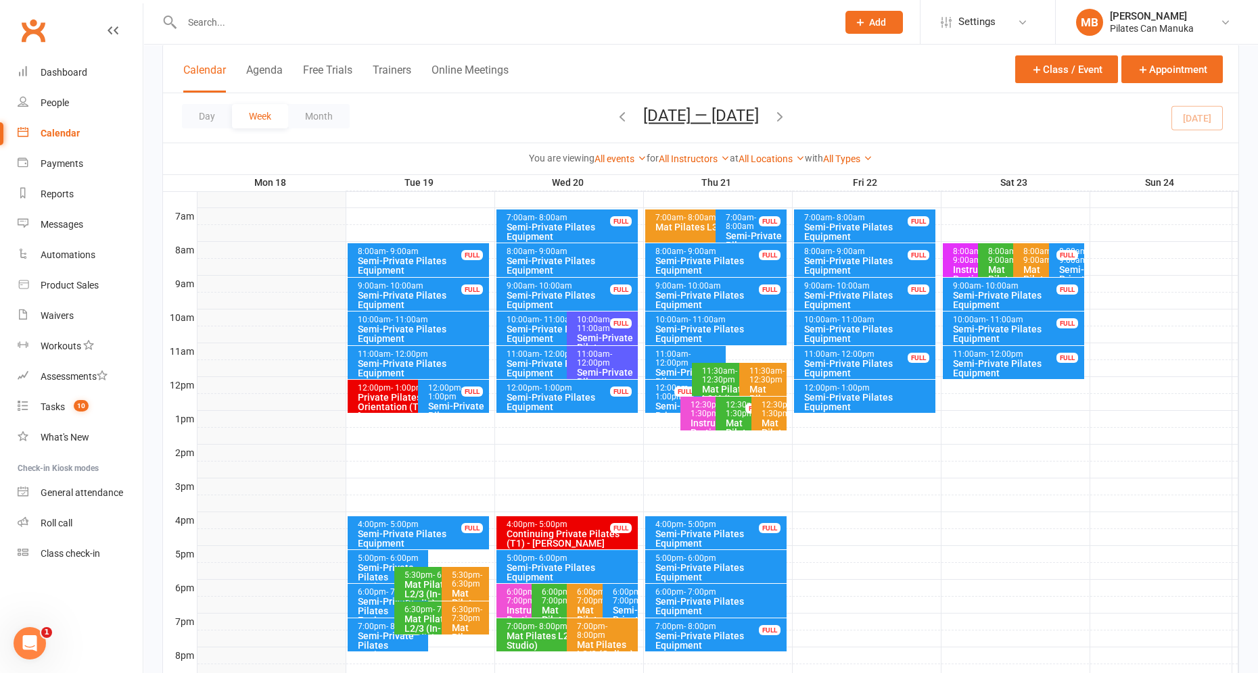
click at [782, 117] on icon "button" at bounding box center [779, 116] width 15 height 15
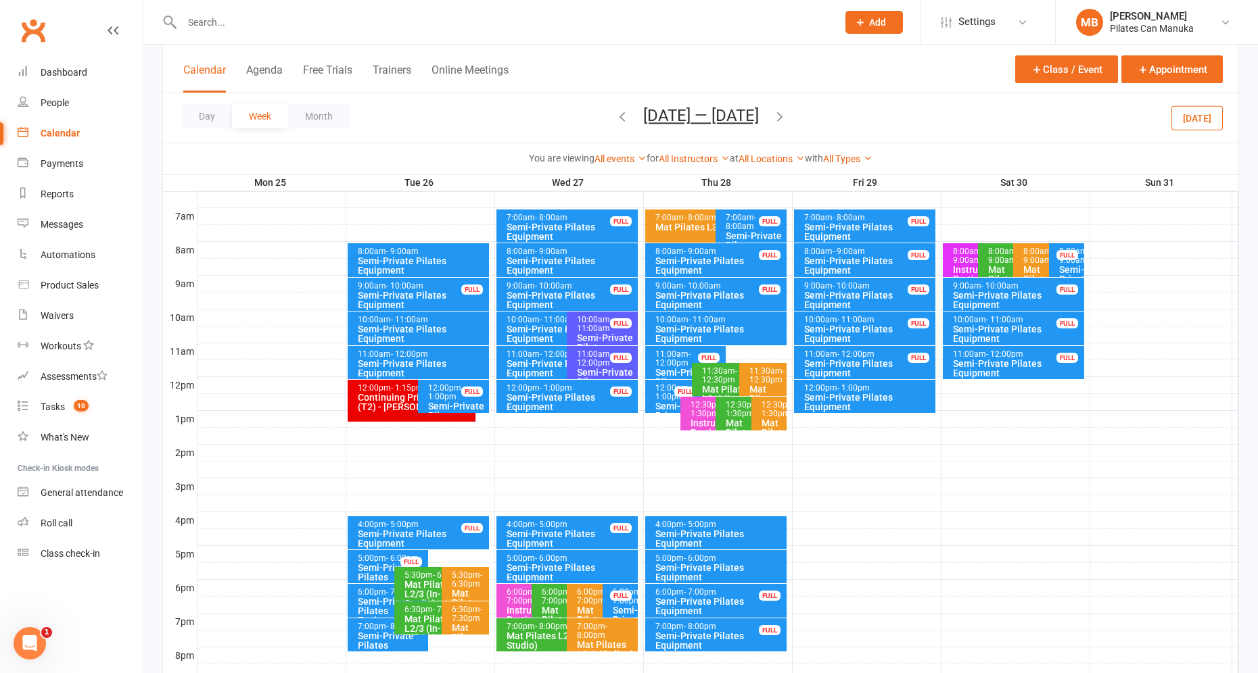
click at [785, 114] on icon "button" at bounding box center [779, 116] width 15 height 15
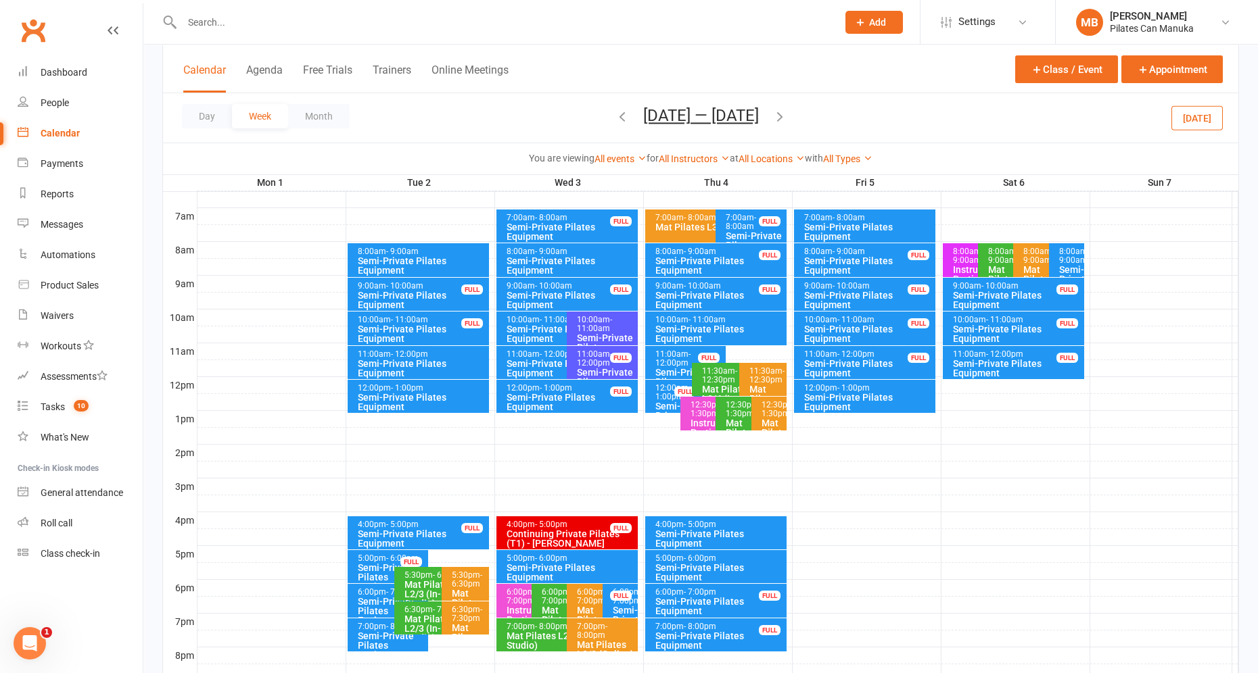
click at [620, 114] on icon "button" at bounding box center [622, 116] width 15 height 15
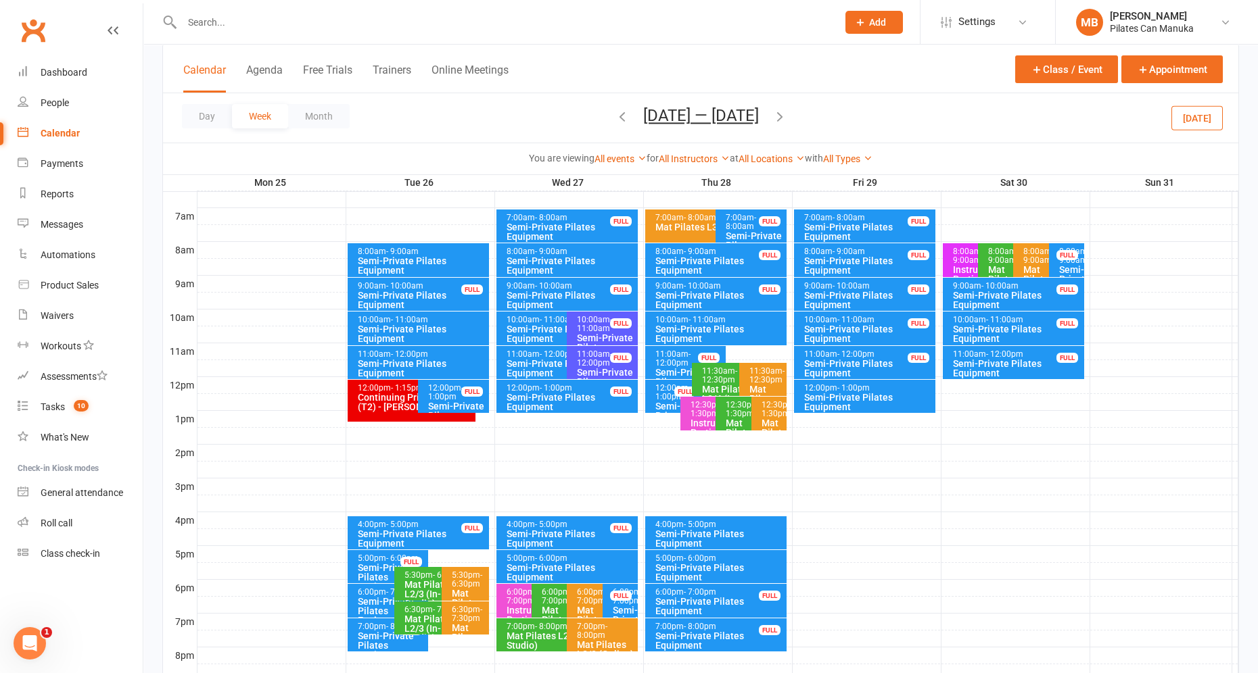
click at [616, 120] on icon "button" at bounding box center [622, 116] width 15 height 15
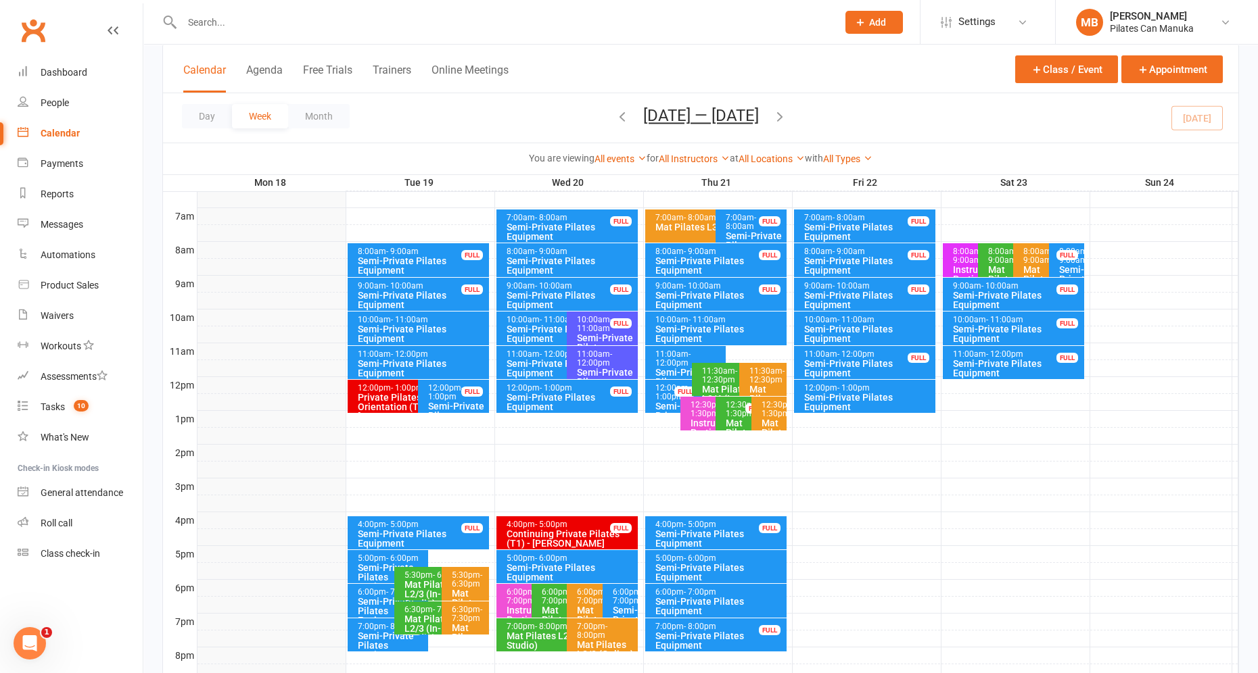
click at [782, 118] on icon "button" at bounding box center [779, 116] width 15 height 15
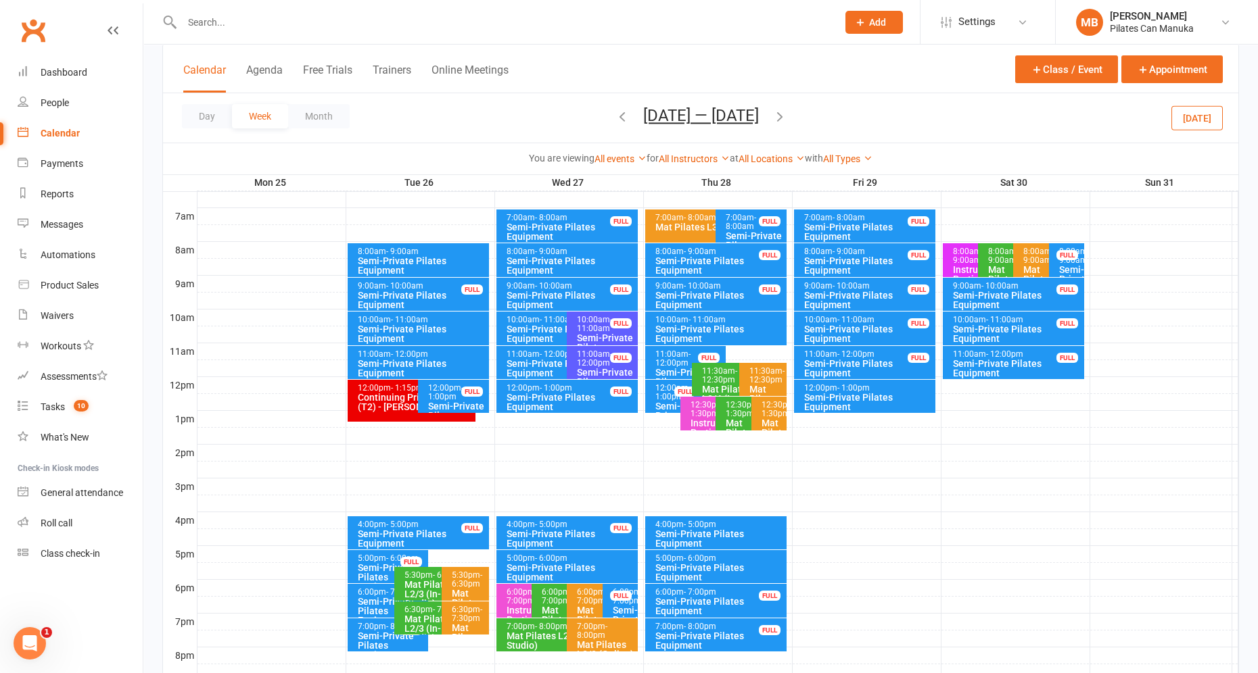
click at [782, 118] on icon "button" at bounding box center [779, 116] width 15 height 15
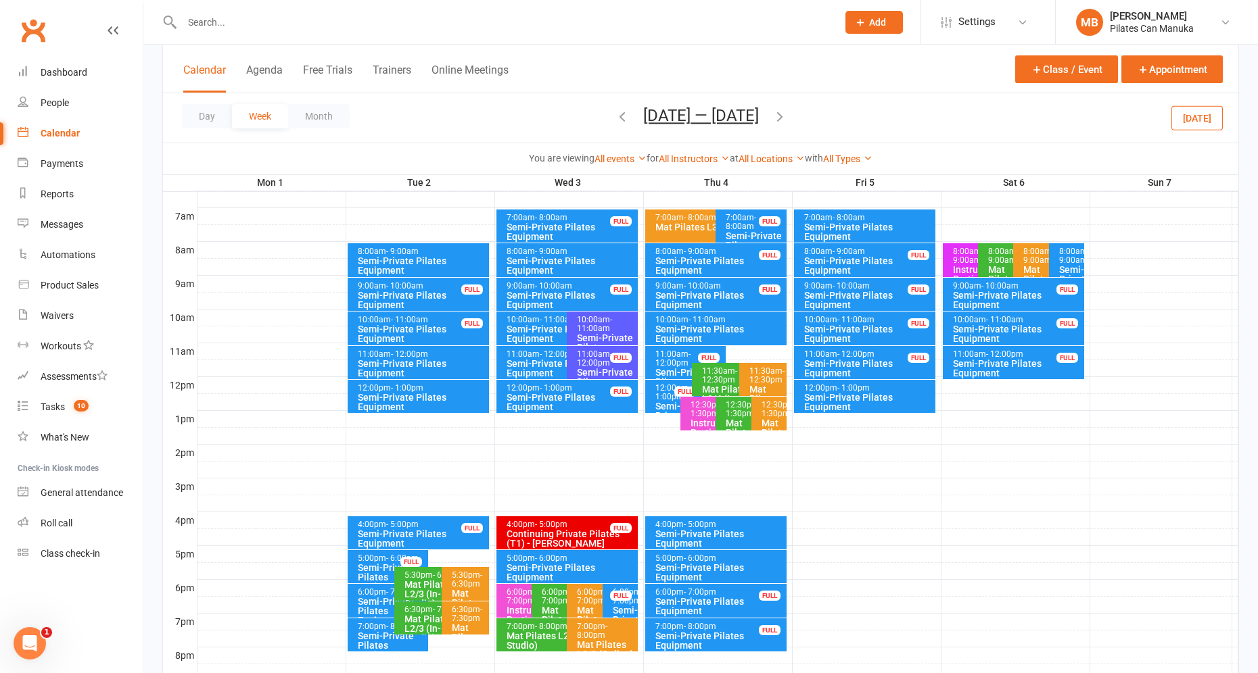
click at [700, 110] on button "[DATE] — [DATE]" at bounding box center [701, 115] width 116 height 19
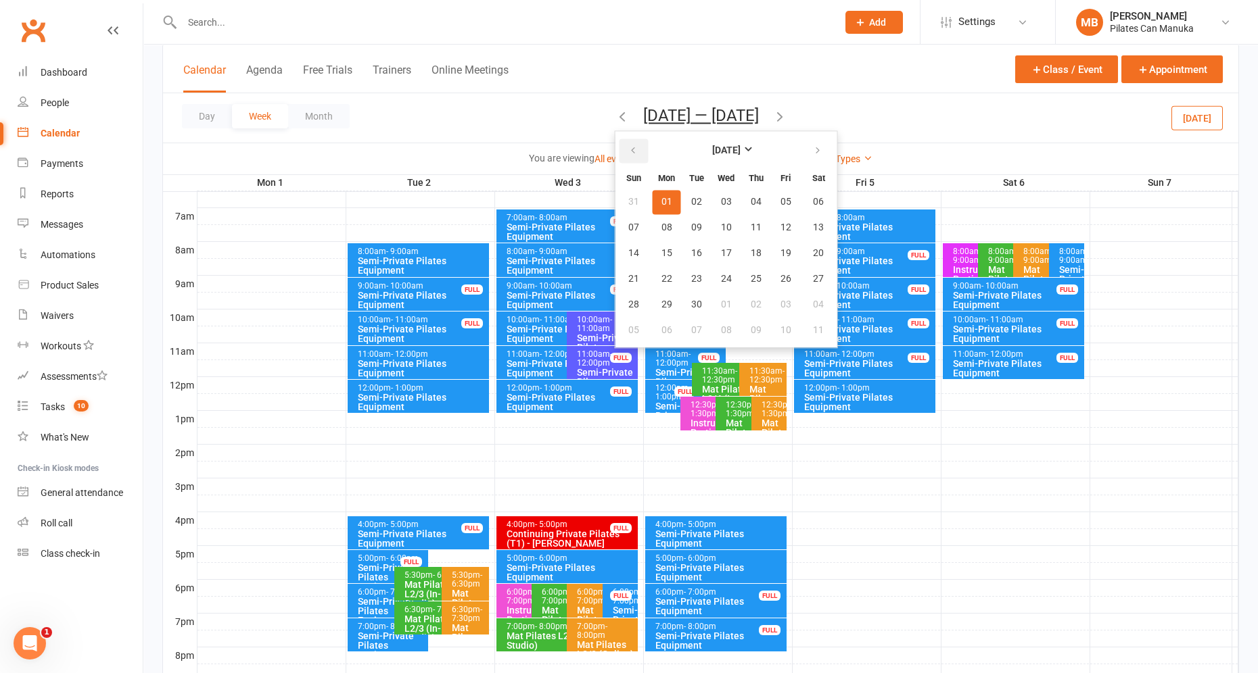
click at [634, 145] on icon "button" at bounding box center [632, 150] width 9 height 11
click at [817, 155] on icon "button" at bounding box center [817, 150] width 9 height 11
click at [673, 268] on button "18" at bounding box center [666, 279] width 28 height 24
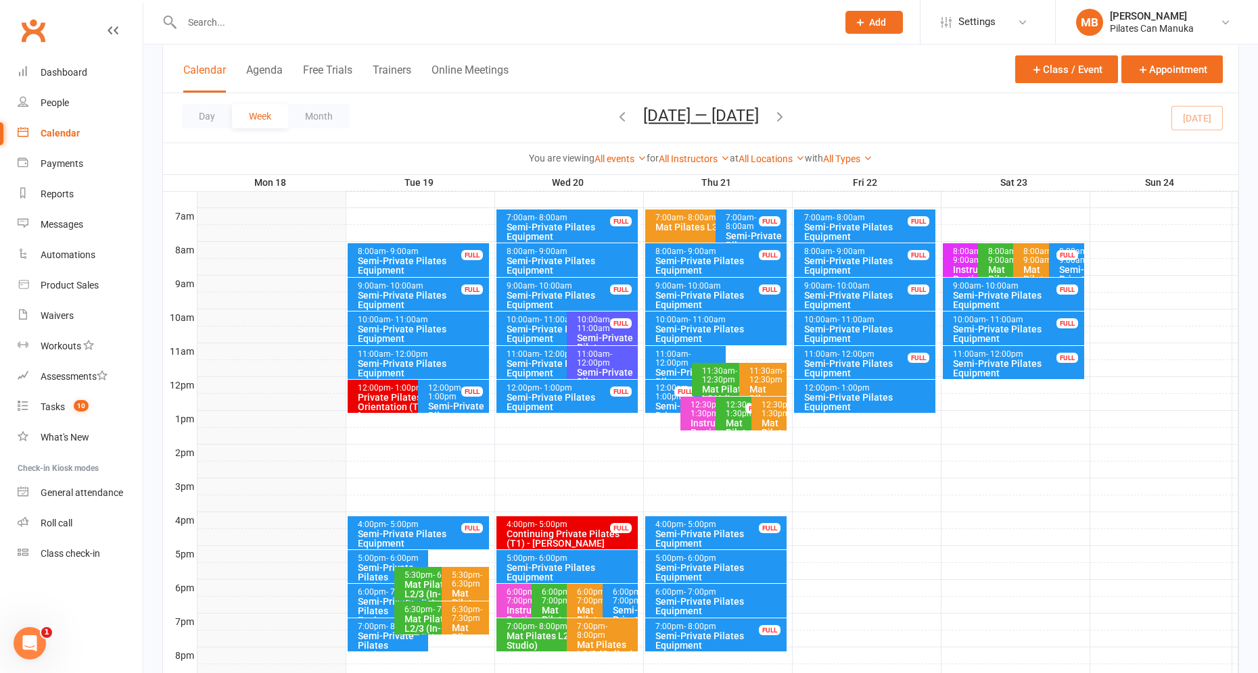
click at [784, 115] on icon "button" at bounding box center [779, 116] width 15 height 15
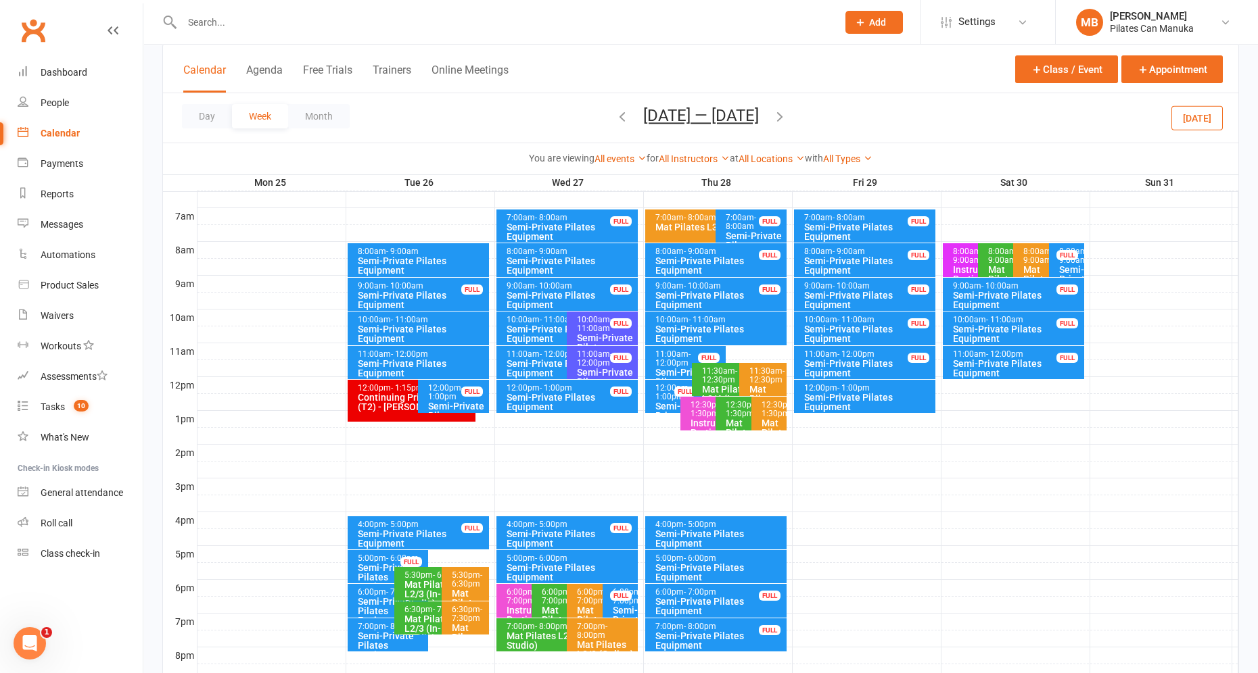
click at [784, 117] on icon "button" at bounding box center [779, 116] width 15 height 15
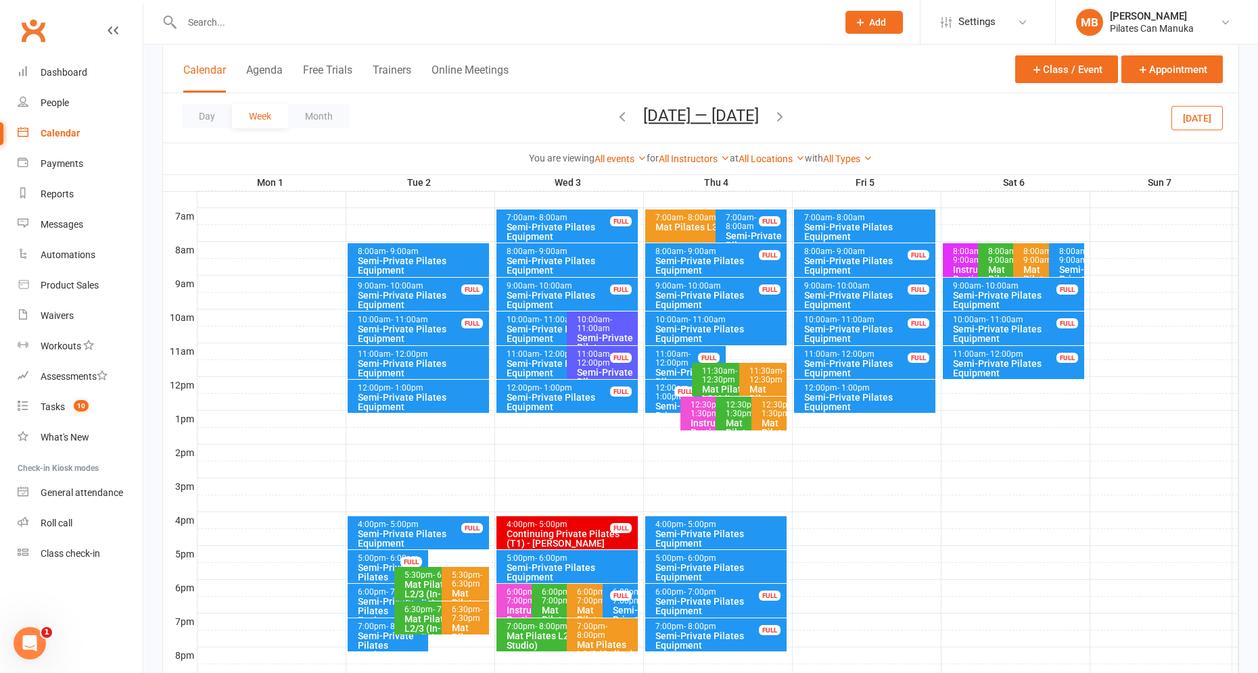
click at [700, 122] on button "[DATE] — [DATE]" at bounding box center [701, 115] width 116 height 19
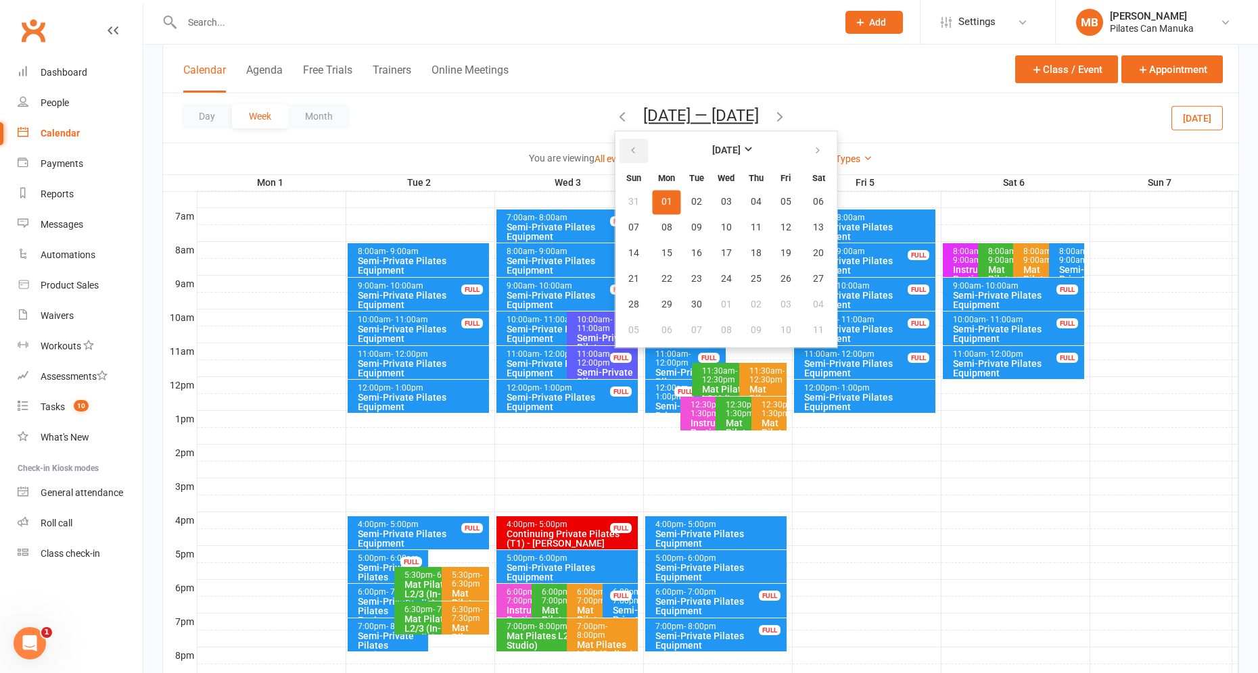
click at [631, 150] on icon "button" at bounding box center [632, 150] width 9 height 11
click at [667, 277] on span "18" at bounding box center [666, 279] width 11 height 11
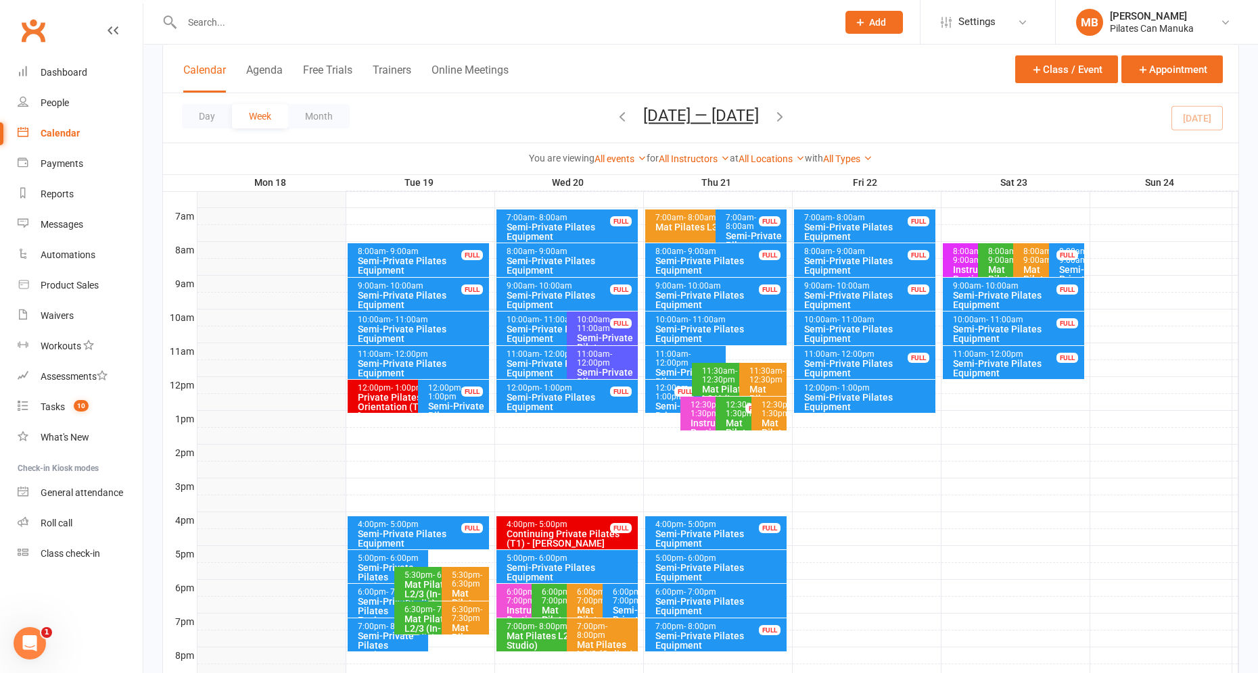
click at [787, 116] on icon "button" at bounding box center [779, 116] width 15 height 15
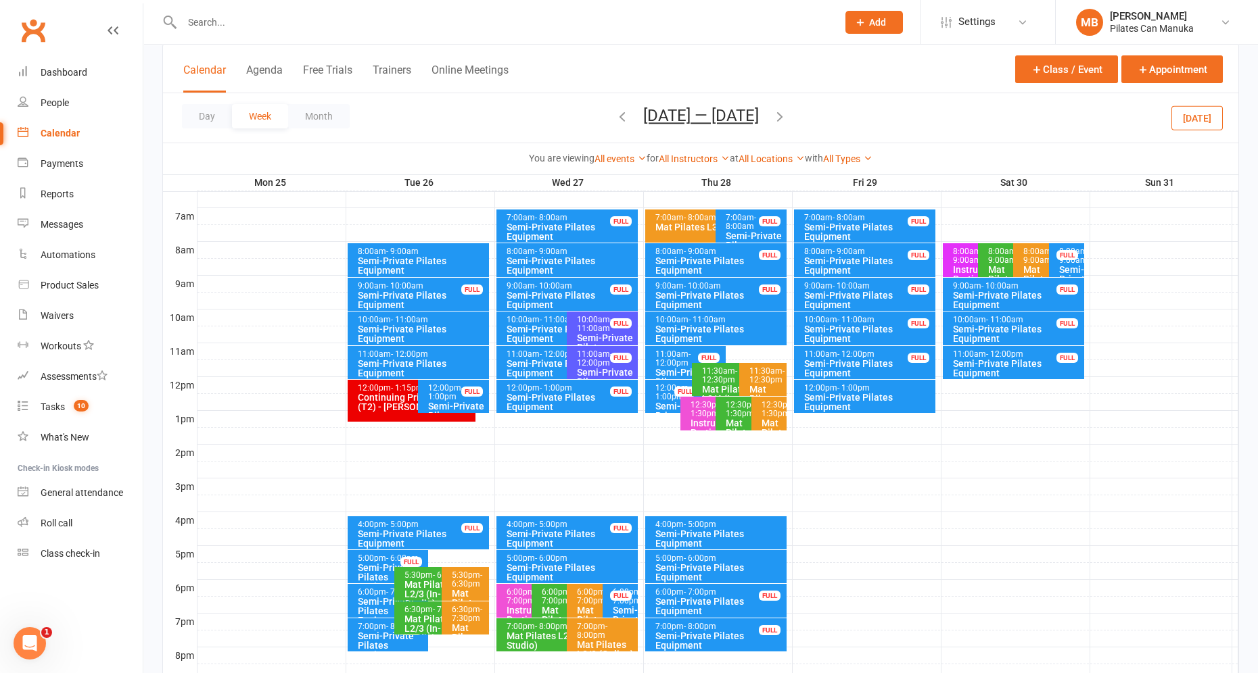
click at [786, 116] on icon "button" at bounding box center [779, 116] width 15 height 15
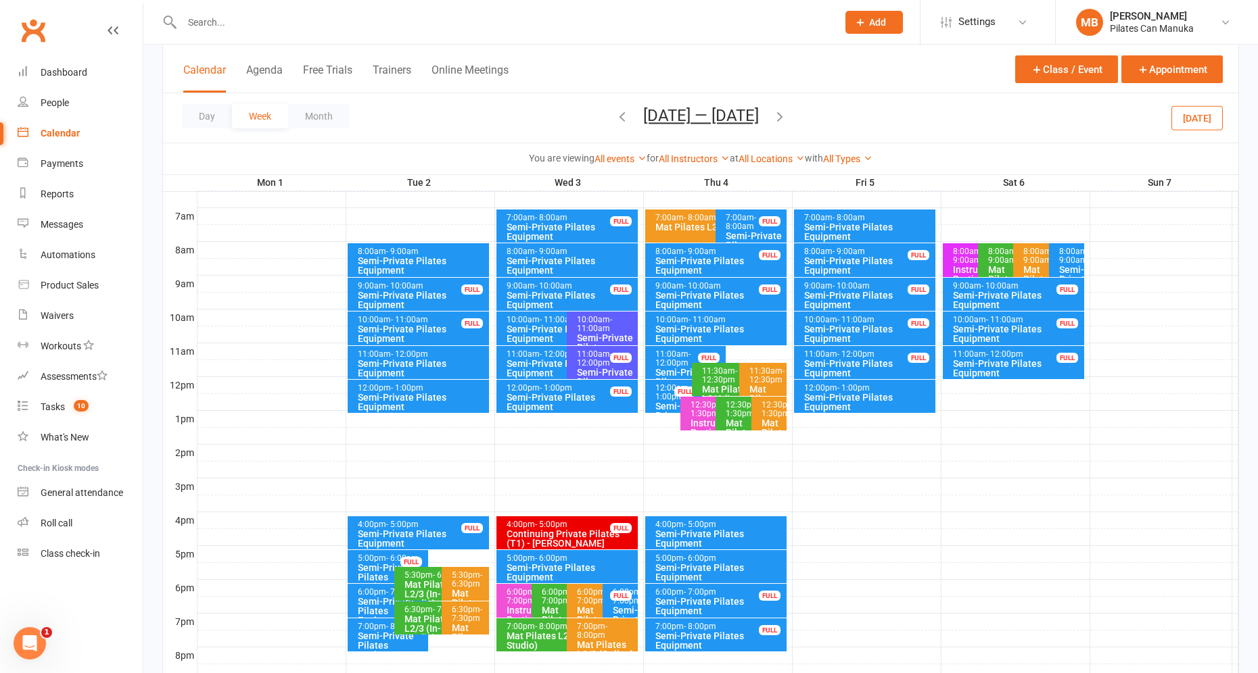
click at [777, 114] on icon "button" at bounding box center [779, 116] width 15 height 15
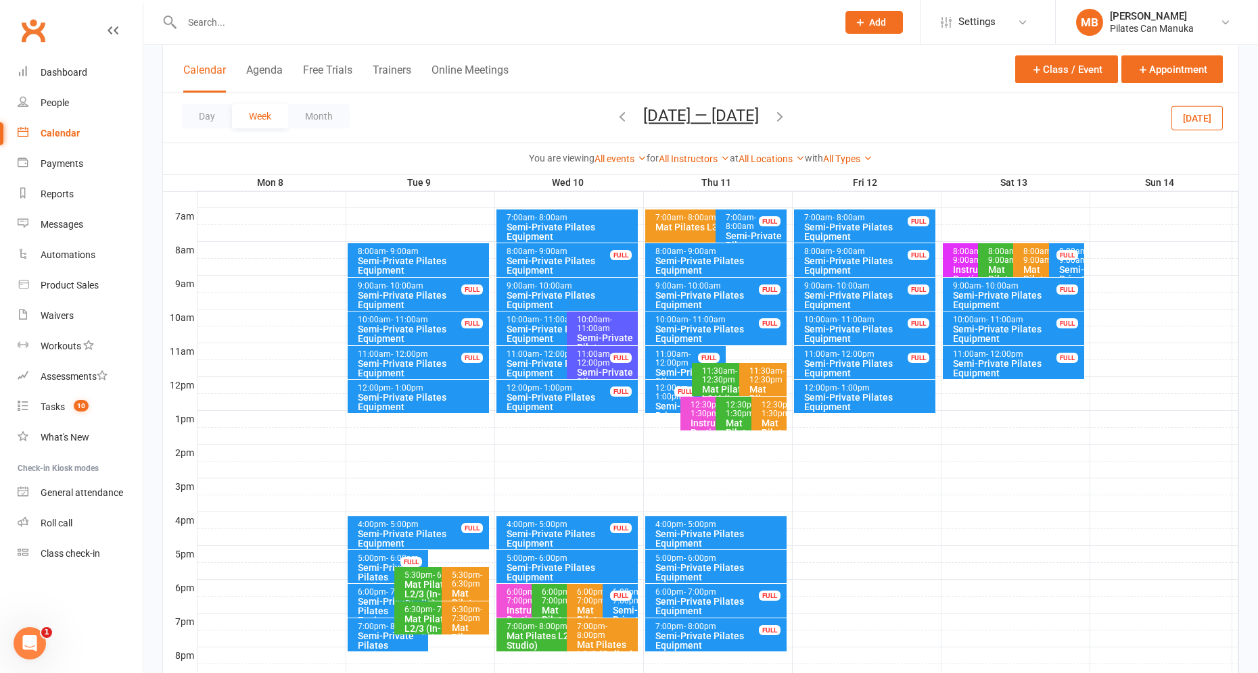
click at [780, 115] on icon "button" at bounding box center [779, 116] width 15 height 15
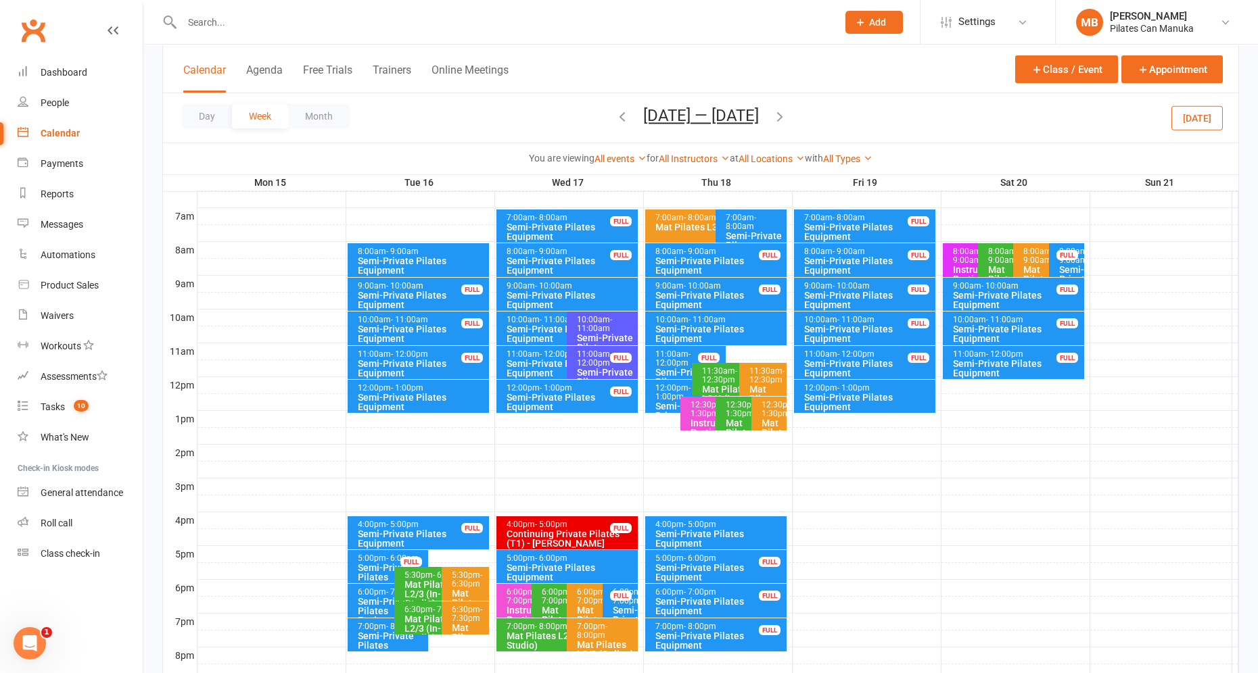
click at [781, 115] on icon "button" at bounding box center [779, 116] width 15 height 15
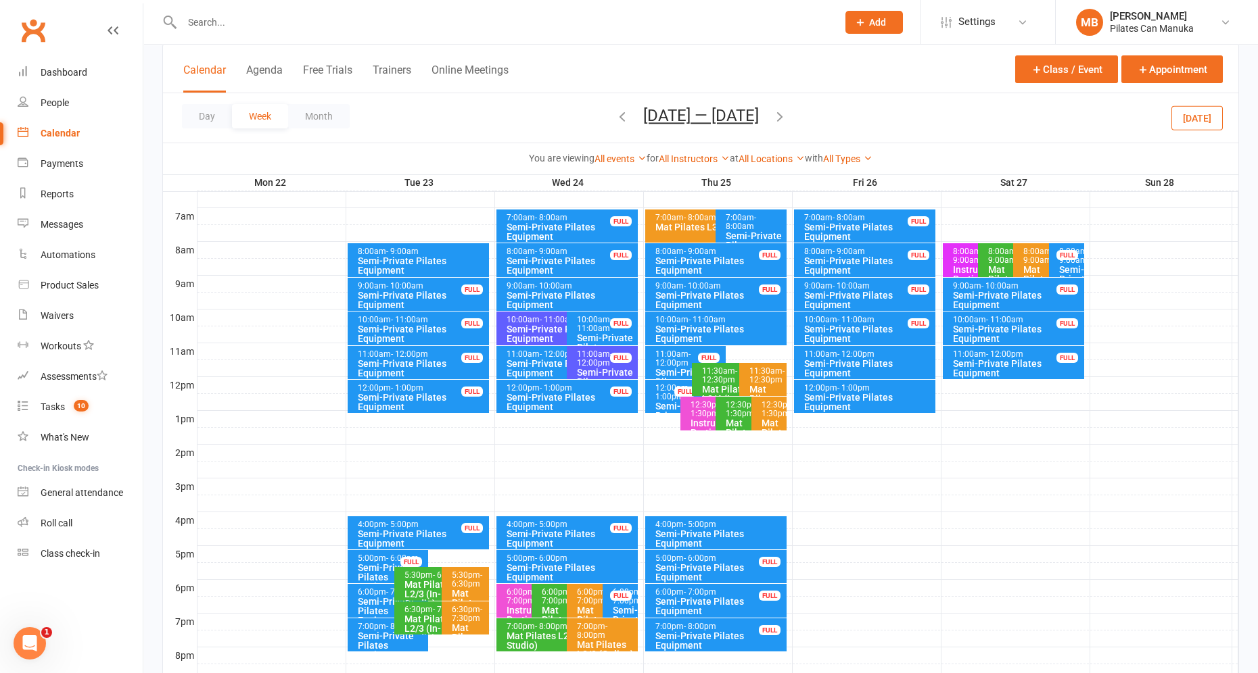
click at [785, 116] on icon "button" at bounding box center [779, 116] width 15 height 15
click at [677, 109] on button "[DATE] — [DATE]" at bounding box center [701, 115] width 116 height 19
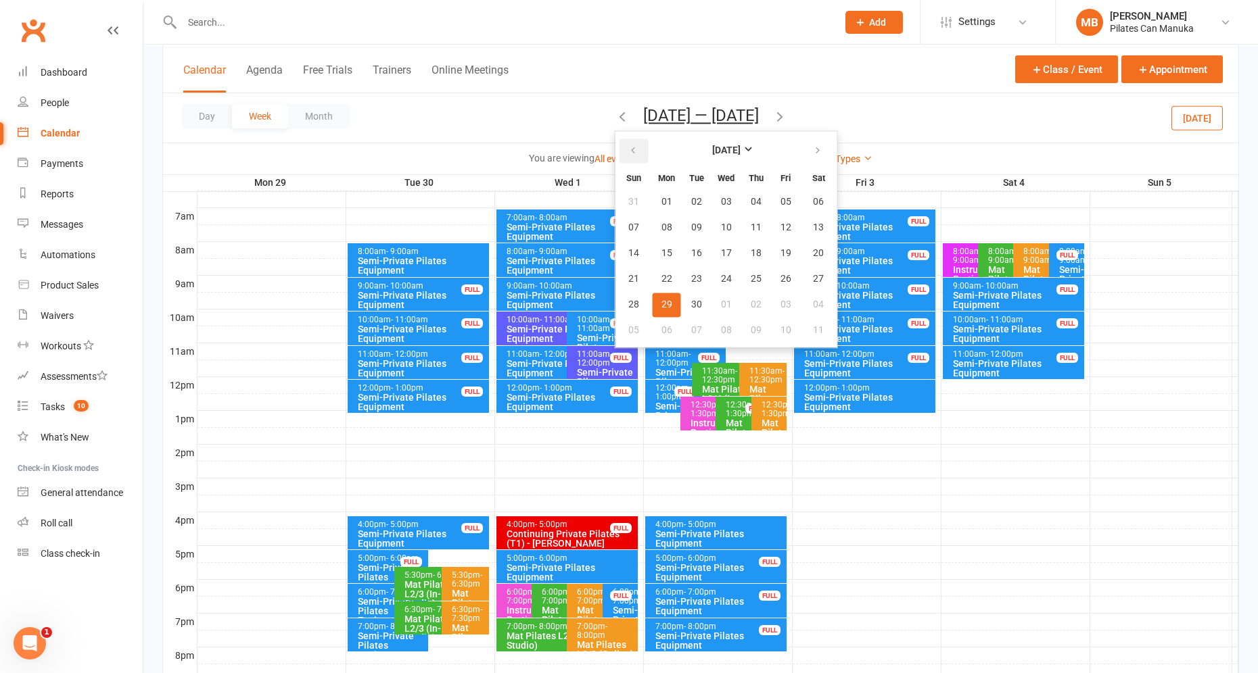
click at [620, 145] on button "button" at bounding box center [633, 151] width 29 height 24
click at [804, 153] on button "button" at bounding box center [818, 151] width 29 height 24
click at [691, 274] on span "19" at bounding box center [696, 279] width 11 height 11
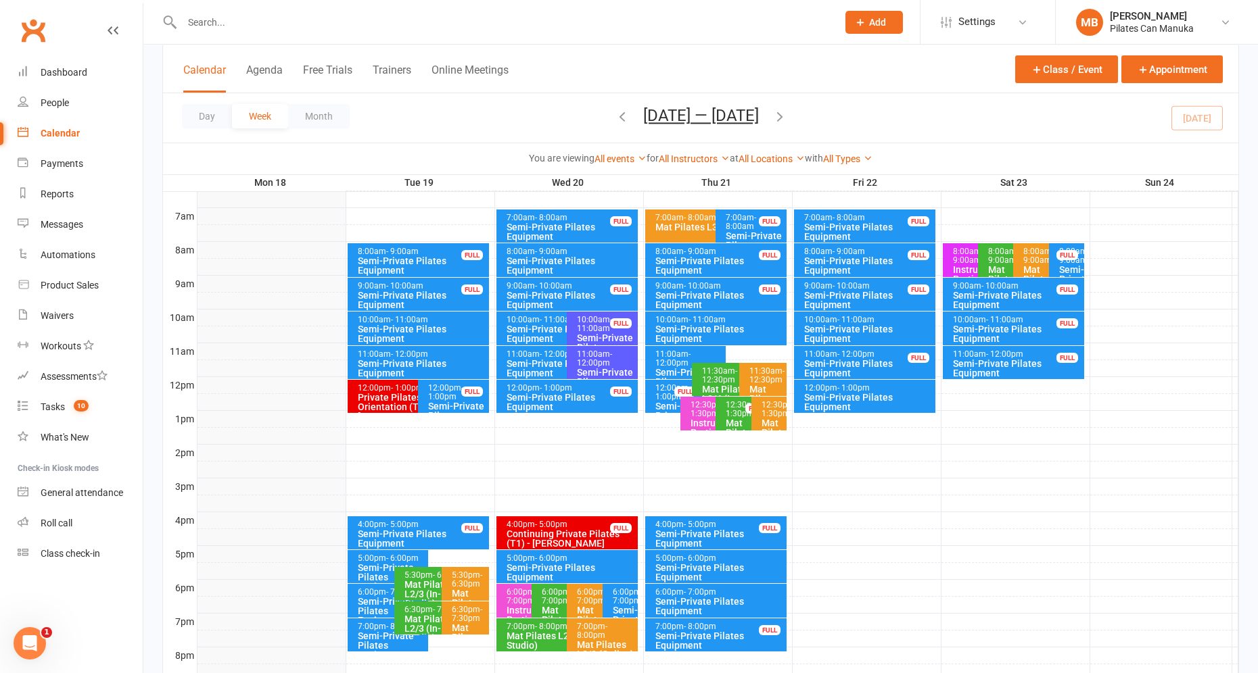
click at [787, 116] on icon "button" at bounding box center [779, 116] width 15 height 15
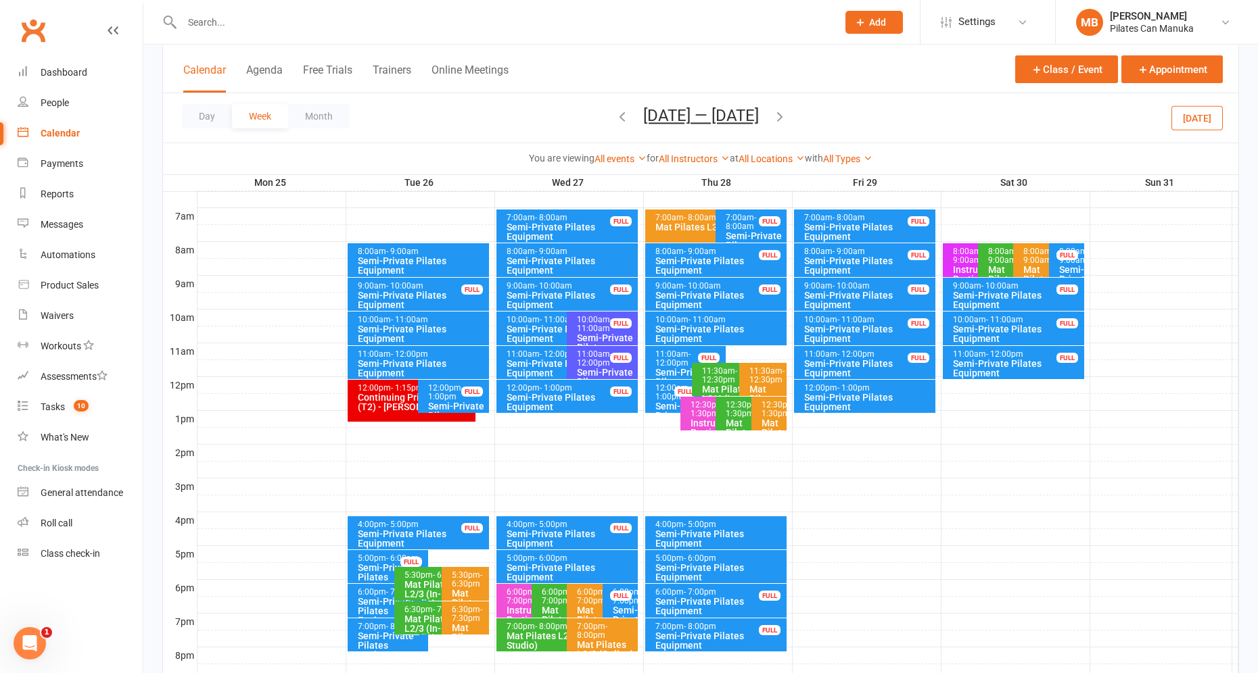
click at [787, 116] on icon "button" at bounding box center [779, 116] width 15 height 15
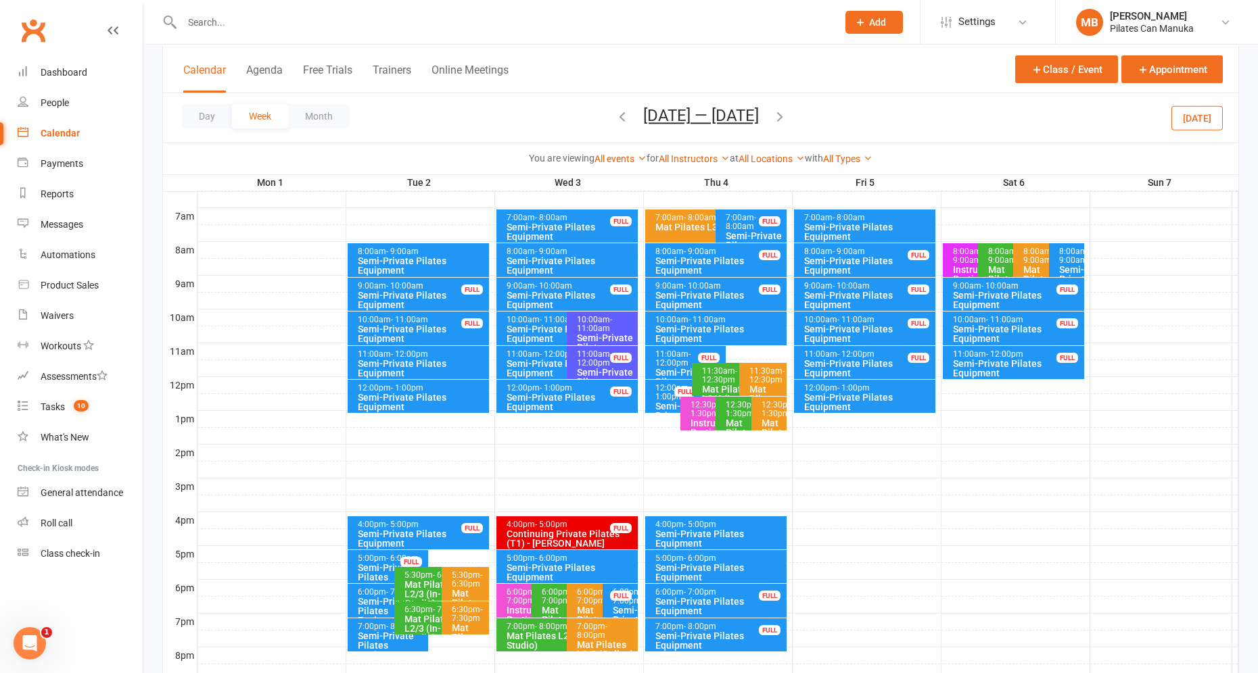
click at [788, 116] on div "Day Week Month [DATE] — [DATE] [DATE] Sun Mon Tue Wed Thu Fri Sat 27 28 29 30 3…" at bounding box center [700, 117] width 1075 height 49
click at [780, 114] on icon "button" at bounding box center [779, 116] width 15 height 15
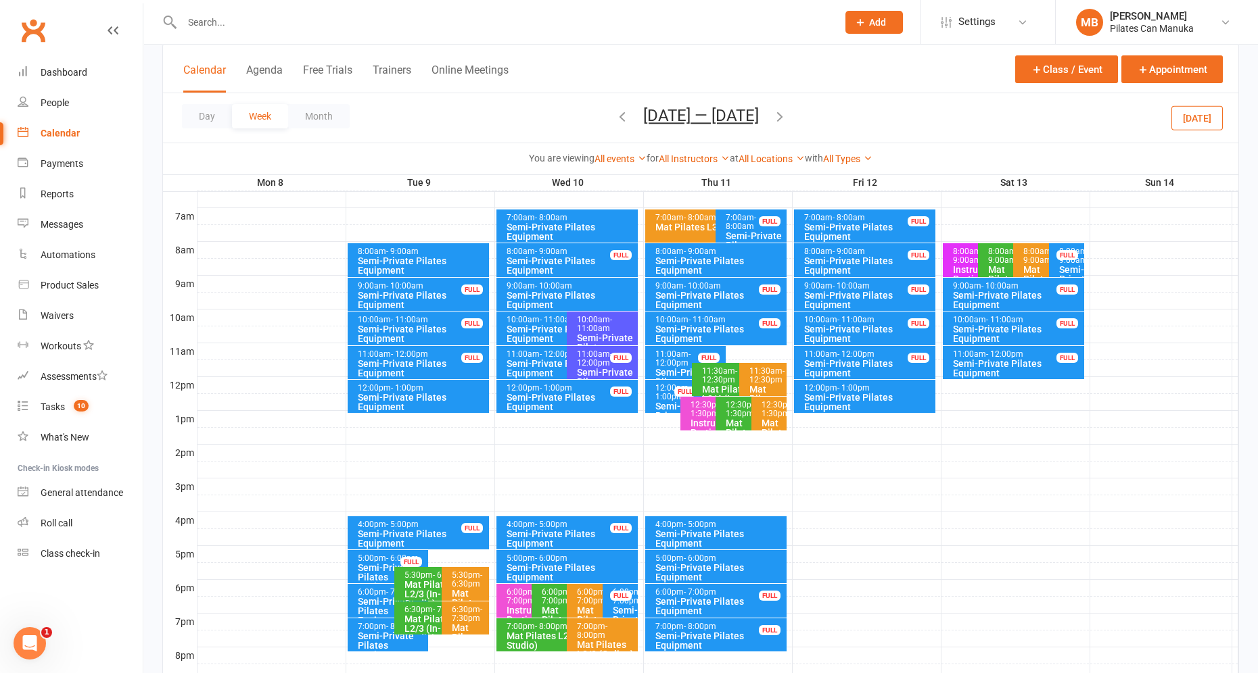
click at [734, 118] on button "[DATE] — [DATE]" at bounding box center [701, 115] width 116 height 19
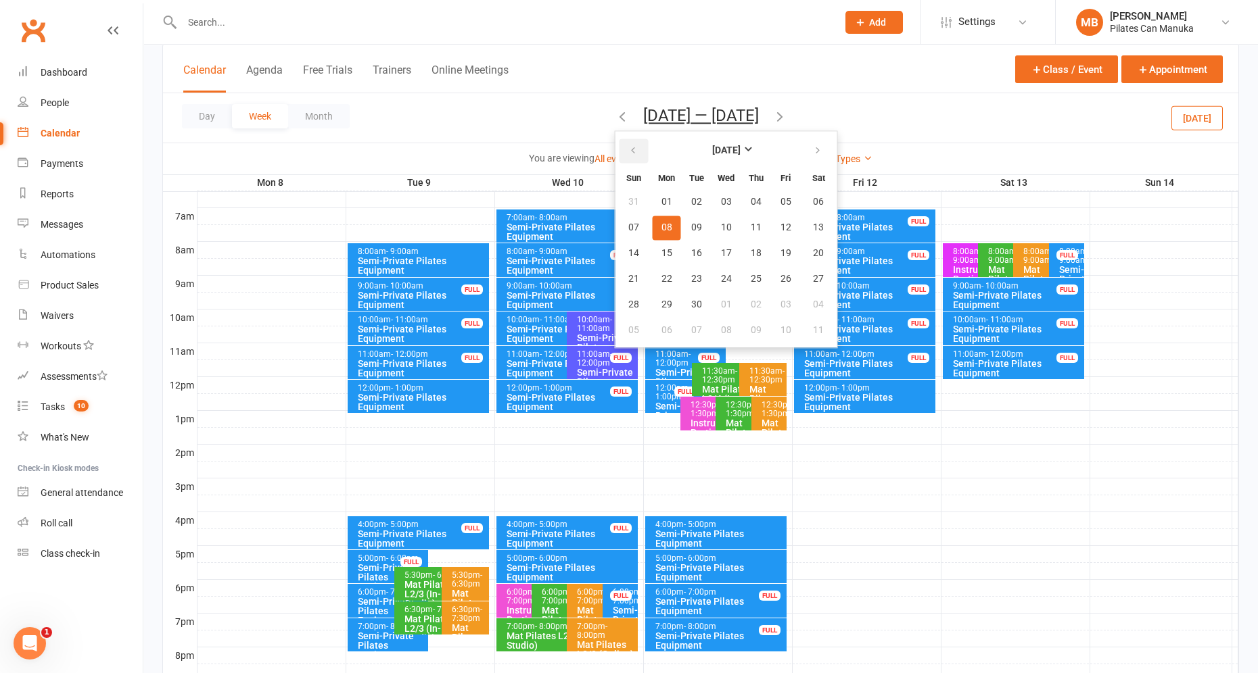
click at [621, 156] on button "button" at bounding box center [633, 151] width 29 height 24
click at [693, 274] on span "19" at bounding box center [696, 279] width 11 height 11
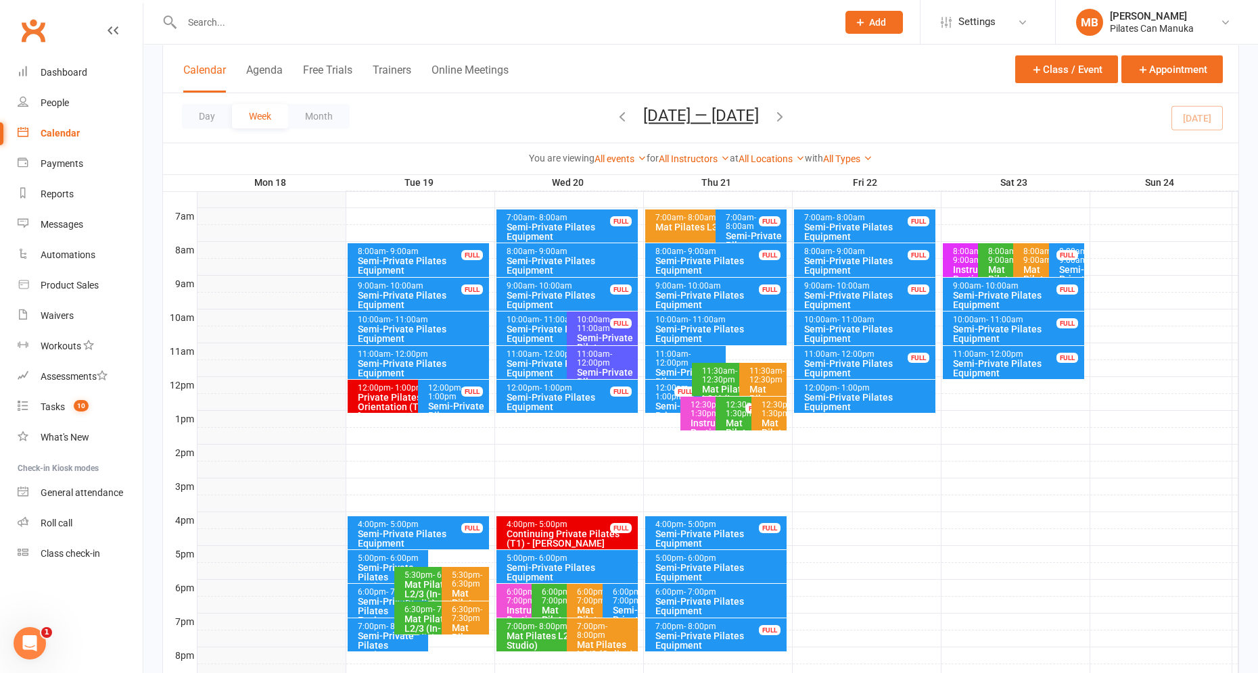
click at [787, 112] on icon "button" at bounding box center [779, 116] width 15 height 15
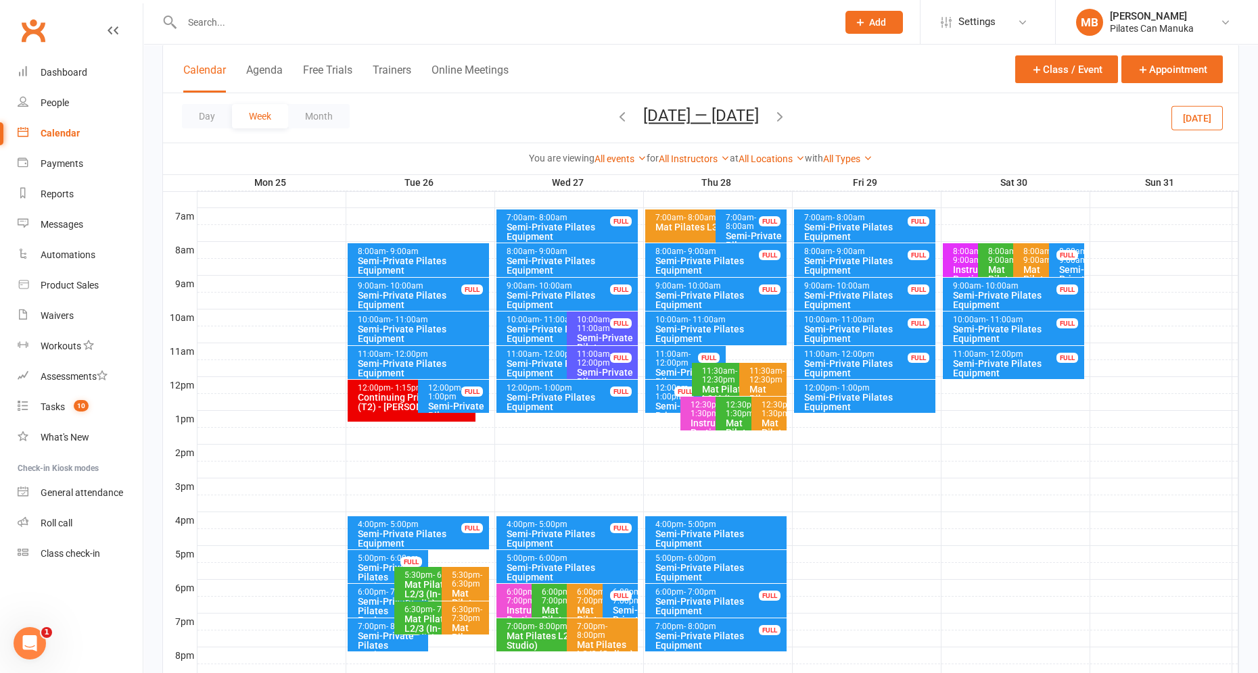
click at [786, 112] on icon "button" at bounding box center [779, 116] width 15 height 15
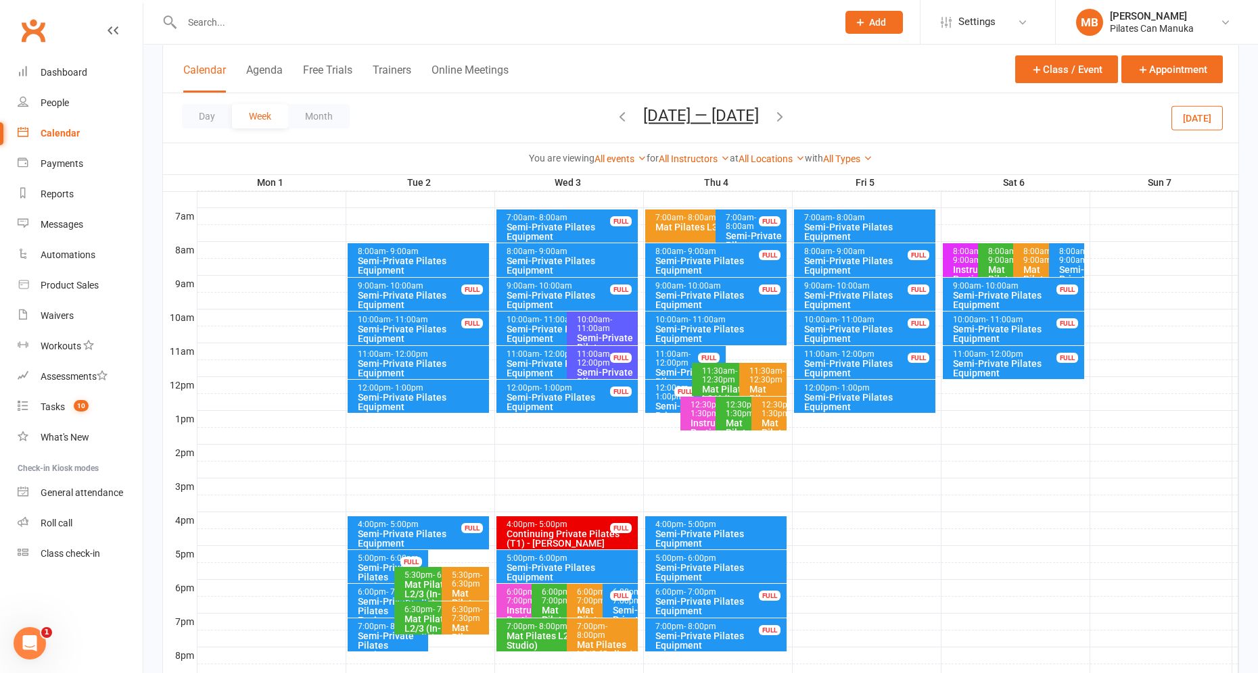
click at [774, 114] on icon "button" at bounding box center [779, 116] width 15 height 15
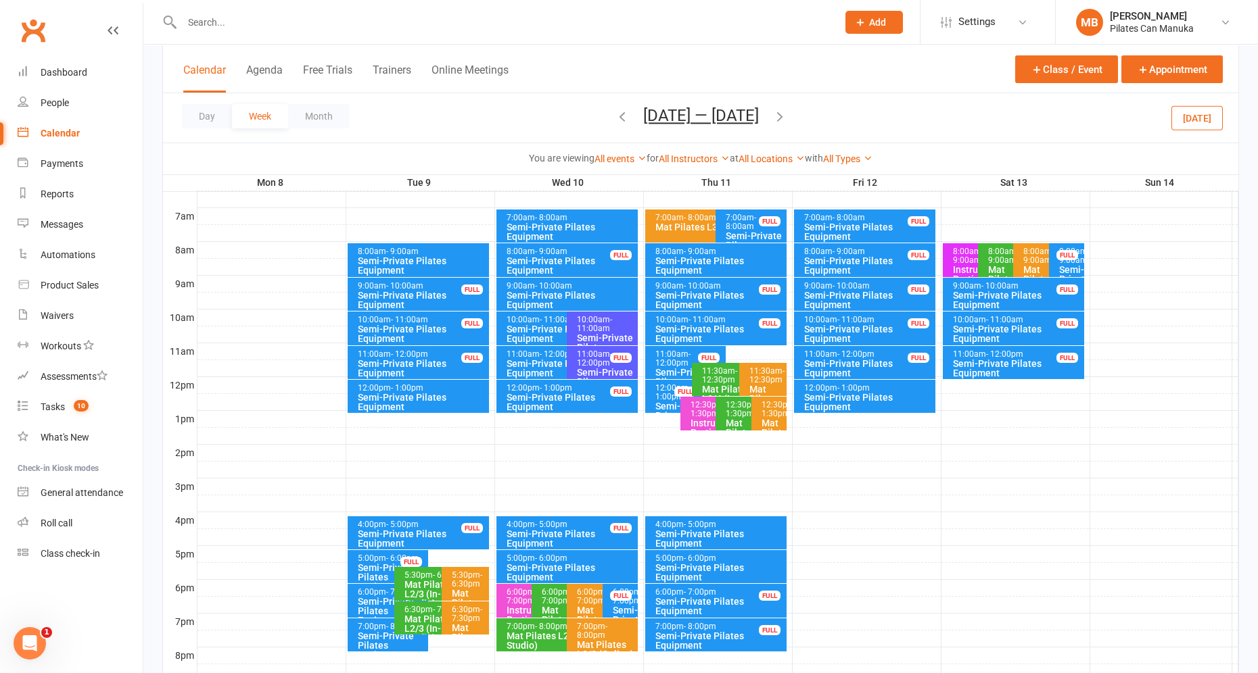
click at [615, 114] on icon "button" at bounding box center [622, 116] width 15 height 15
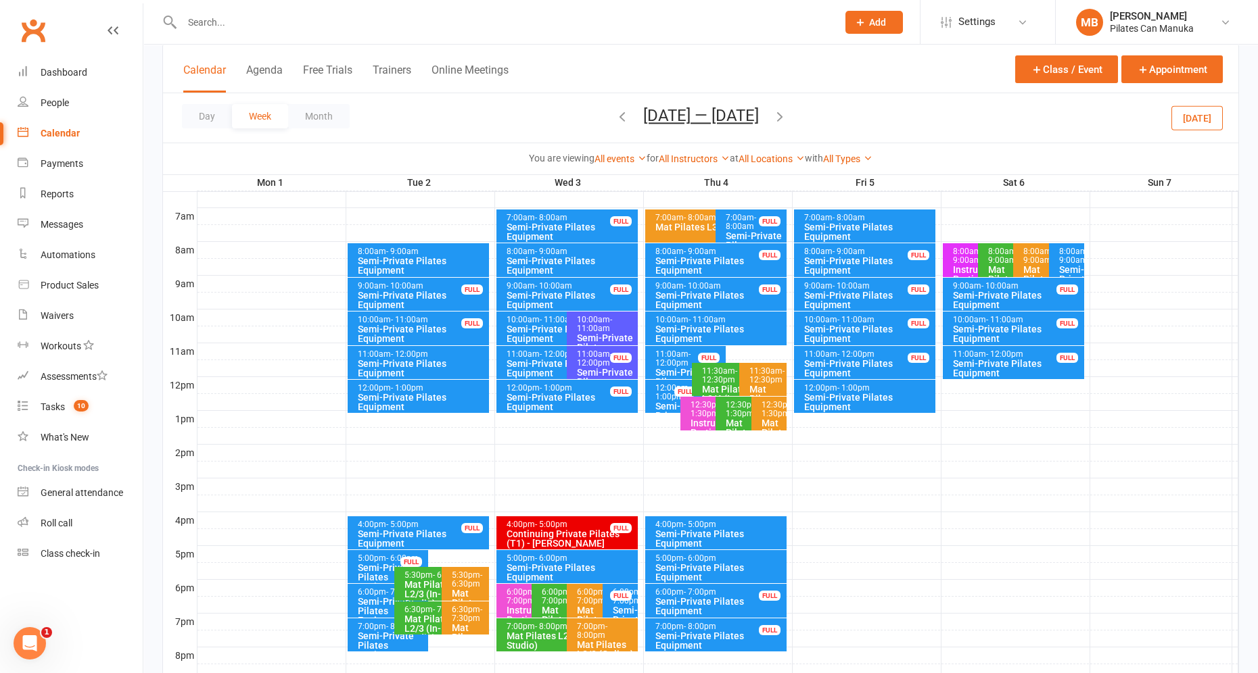
click at [696, 118] on button "[DATE] — [DATE]" at bounding box center [701, 115] width 116 height 19
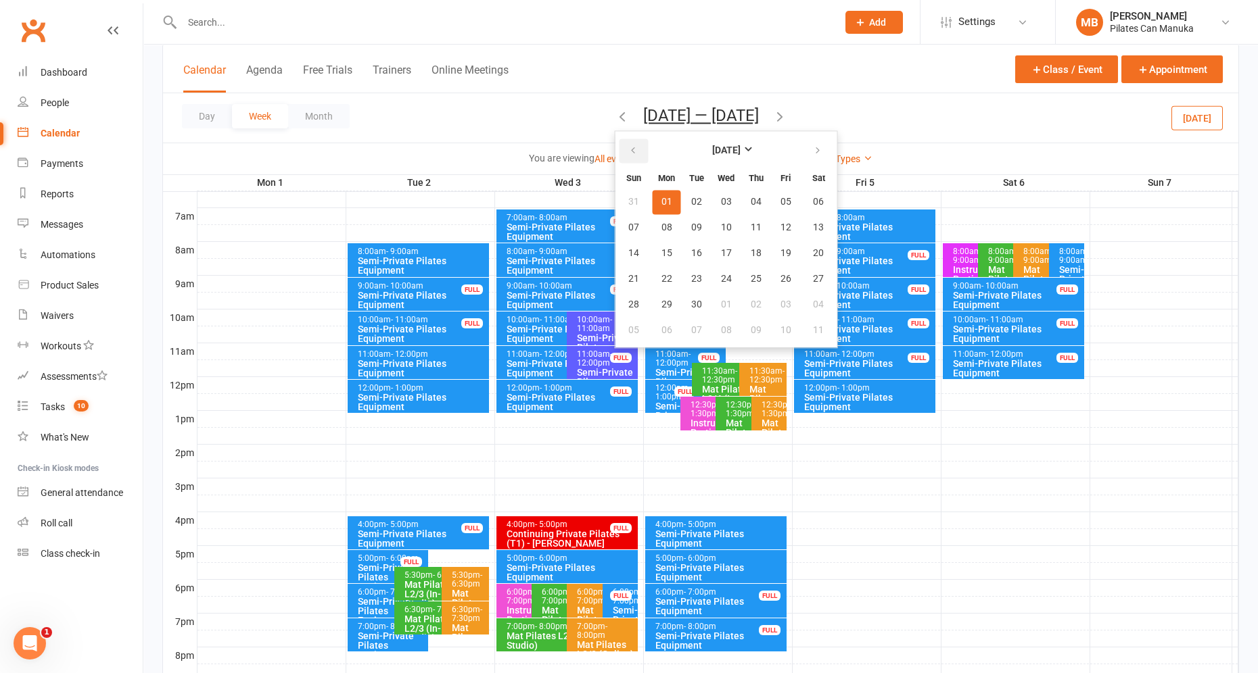
click at [634, 151] on icon "button" at bounding box center [632, 150] width 9 height 11
click at [696, 281] on span "19" at bounding box center [696, 279] width 11 height 11
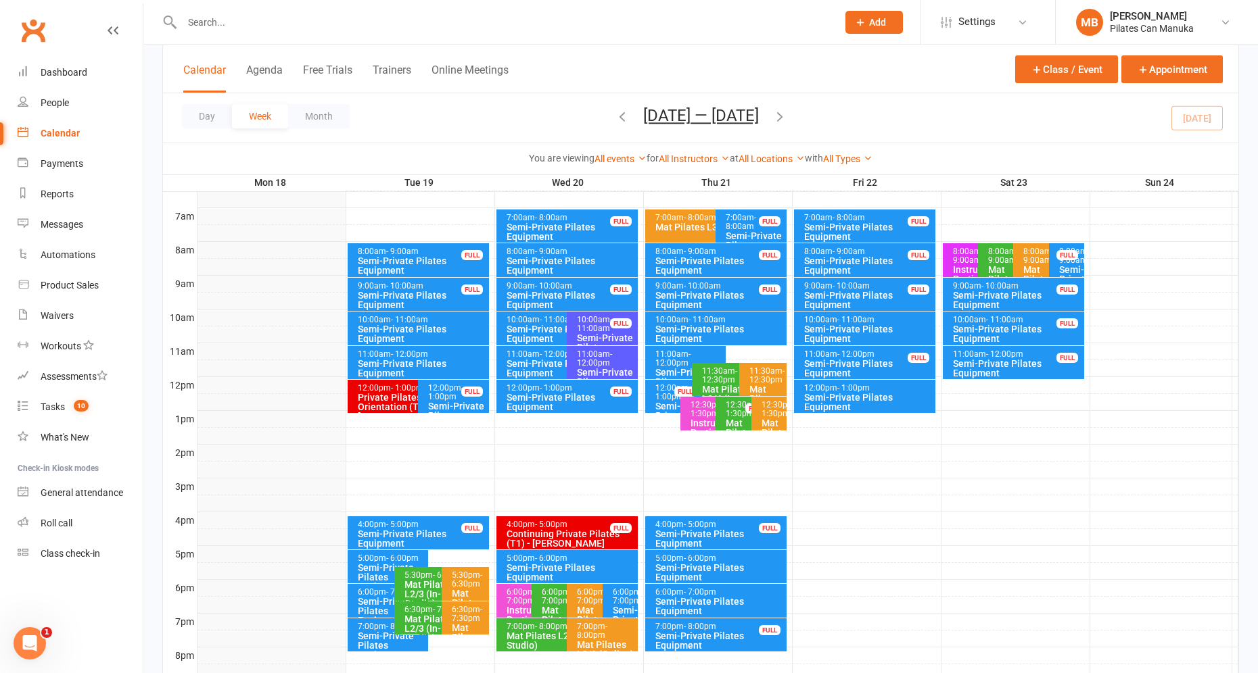
click at [537, 325] on div "Semi-Private Pilates Equipment" at bounding box center [564, 334] width 116 height 19
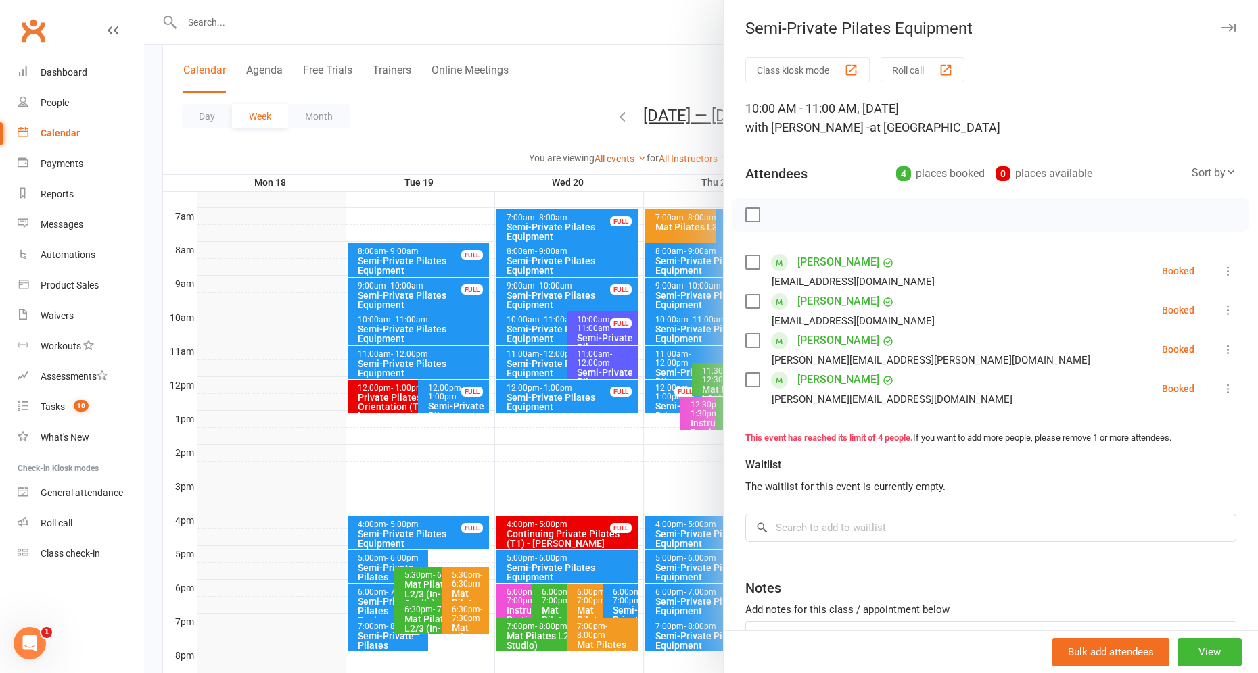
click at [533, 325] on div at bounding box center [700, 336] width 1114 height 673
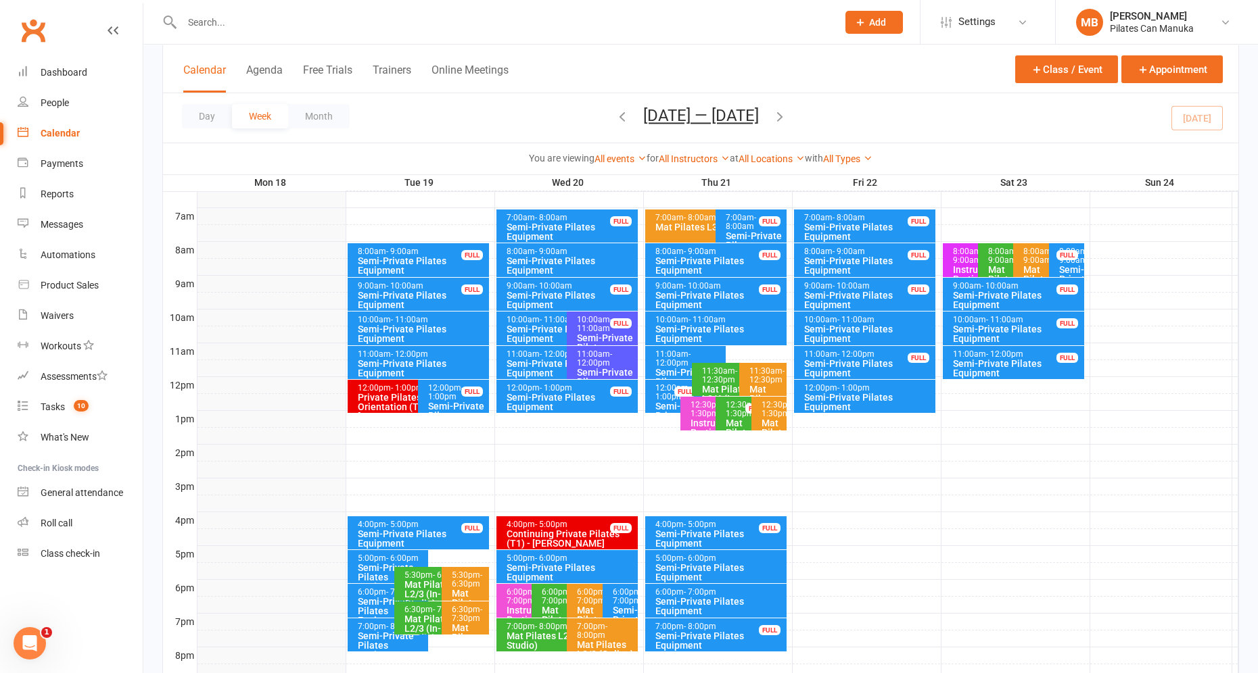
click at [787, 108] on button "button" at bounding box center [779, 118] width 15 height 24
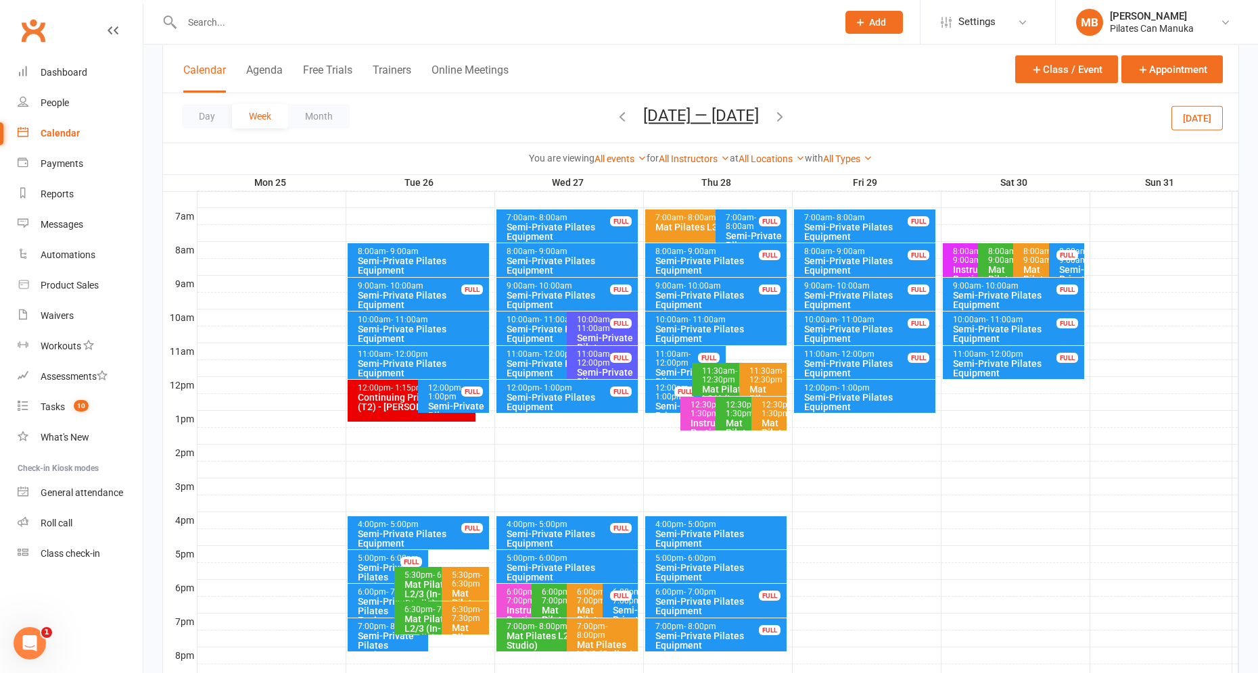
click at [787, 109] on icon "button" at bounding box center [779, 116] width 15 height 15
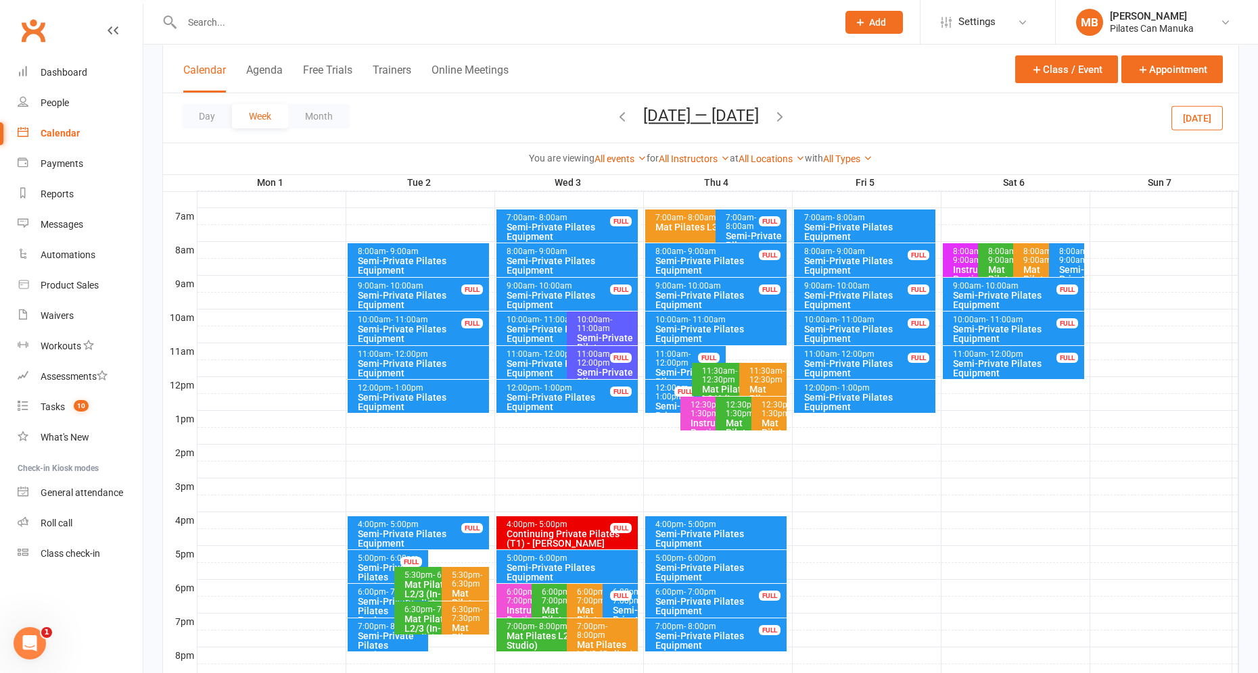
click at [774, 113] on icon "button" at bounding box center [779, 116] width 15 height 15
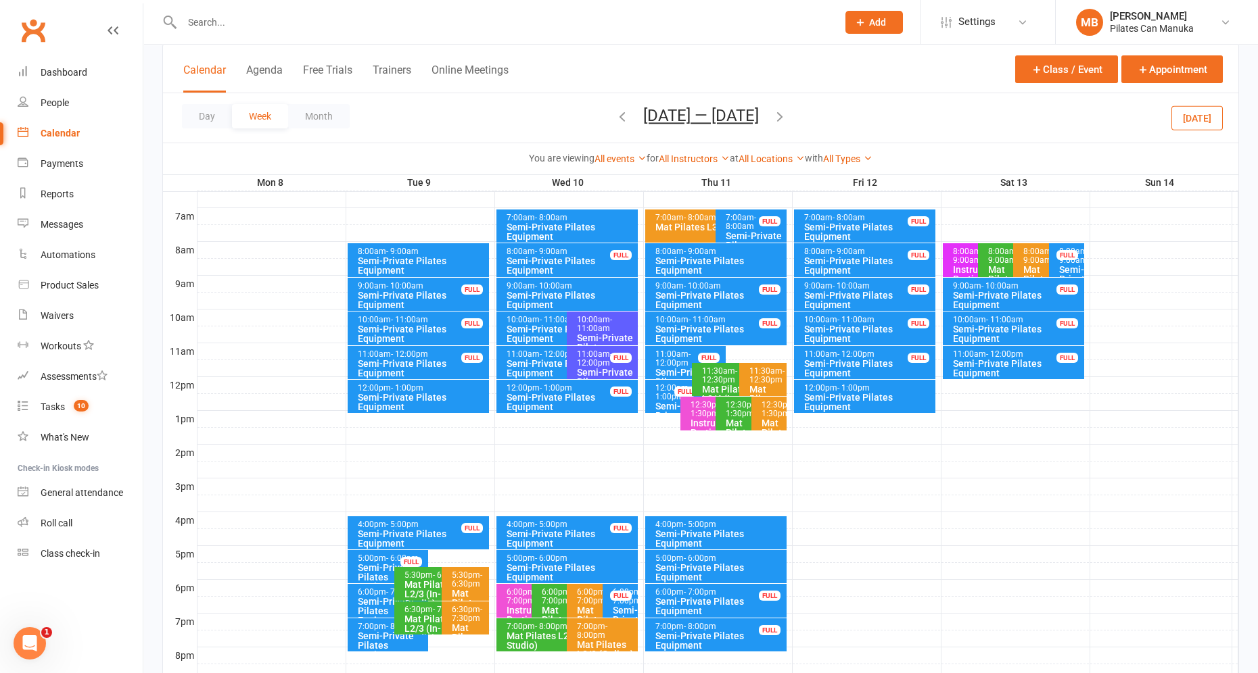
click at [720, 115] on button "[DATE] — [DATE]" at bounding box center [701, 115] width 116 height 19
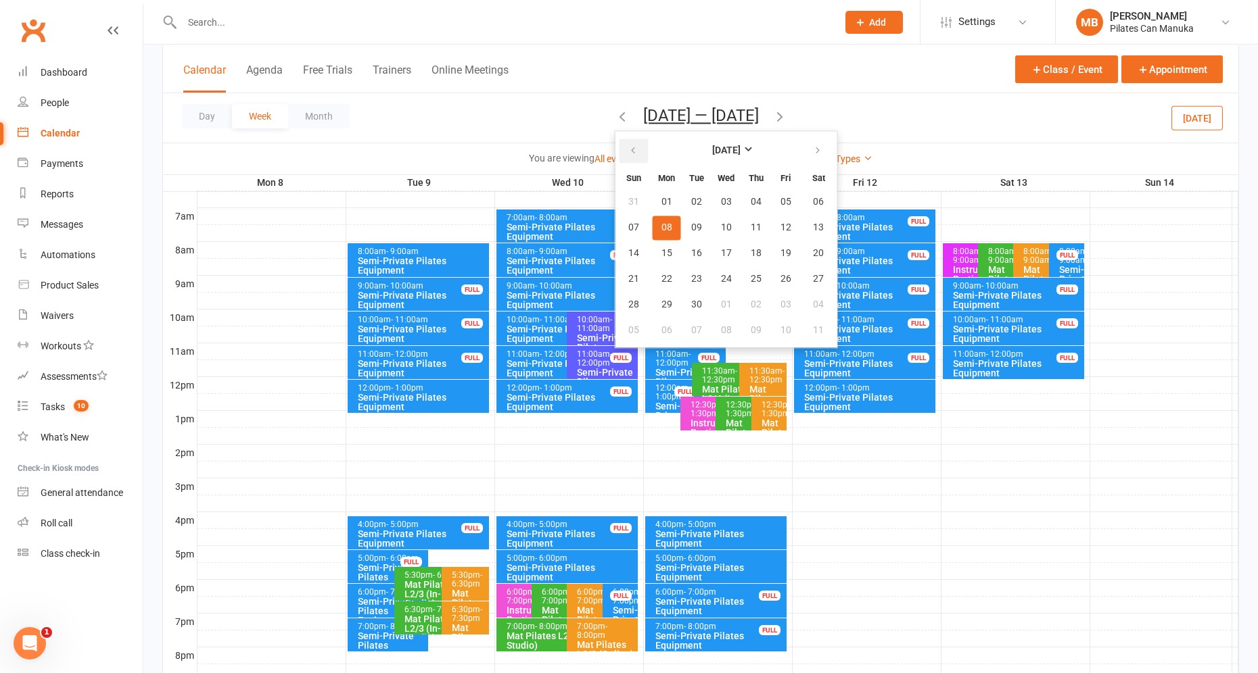
click at [628, 148] on icon "button" at bounding box center [632, 150] width 9 height 11
click at [727, 269] on button "20" at bounding box center [726, 279] width 28 height 24
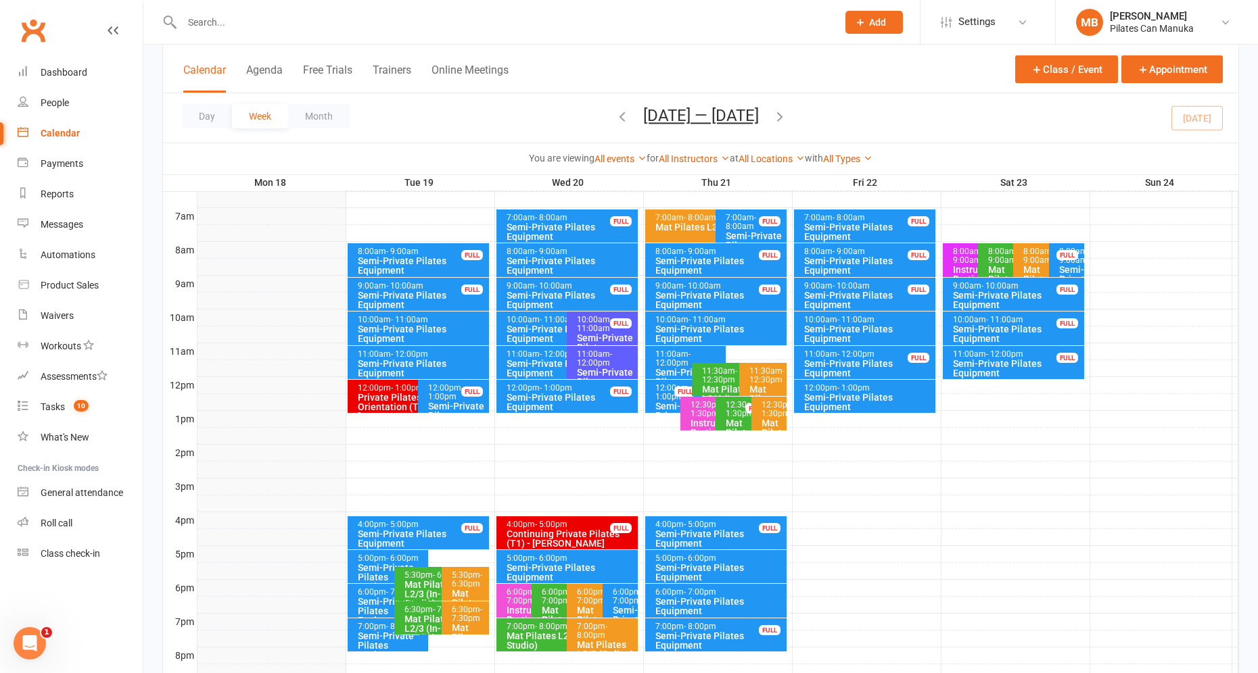
click at [787, 114] on icon "button" at bounding box center [779, 116] width 15 height 15
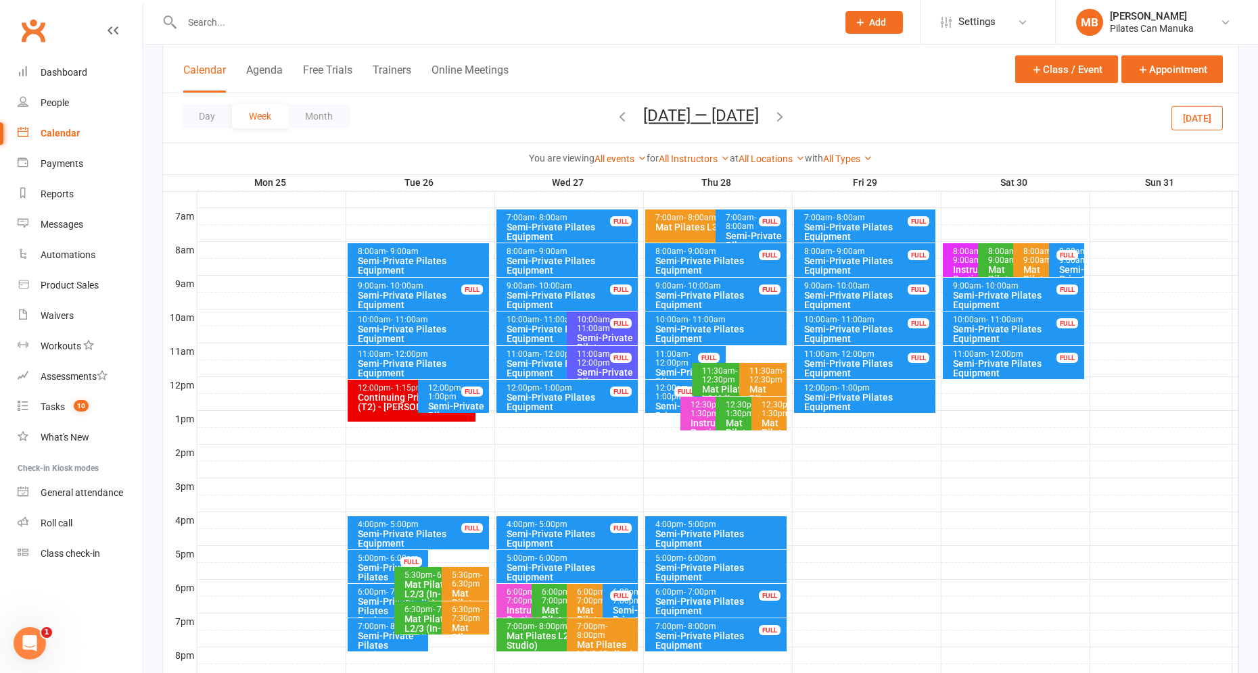
click at [785, 114] on icon "button" at bounding box center [779, 116] width 15 height 15
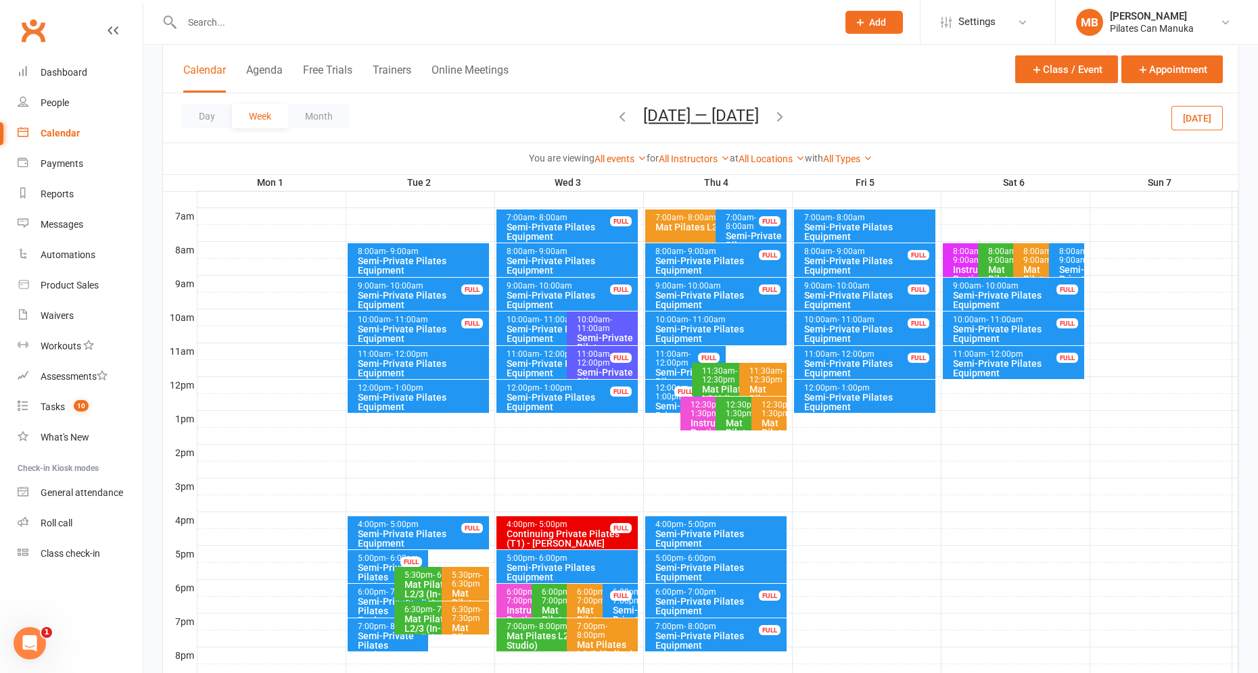
click at [778, 115] on icon "button" at bounding box center [779, 116] width 15 height 15
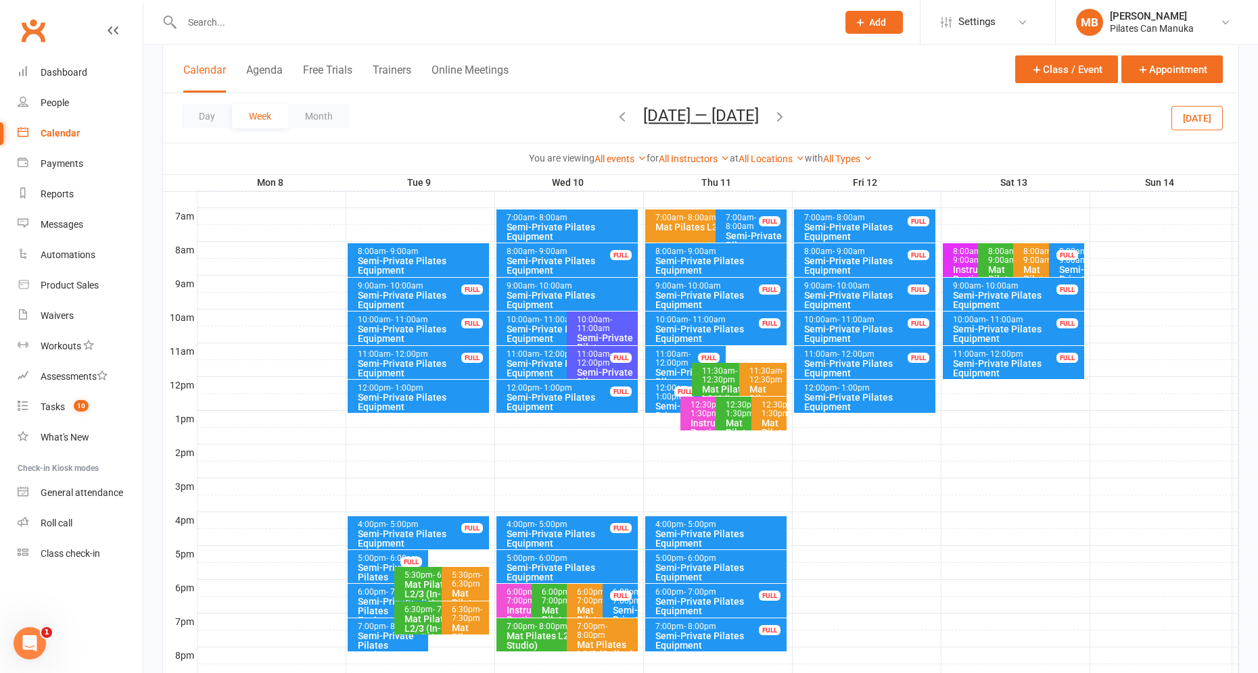
click at [717, 115] on button "[DATE] — [DATE]" at bounding box center [701, 115] width 116 height 19
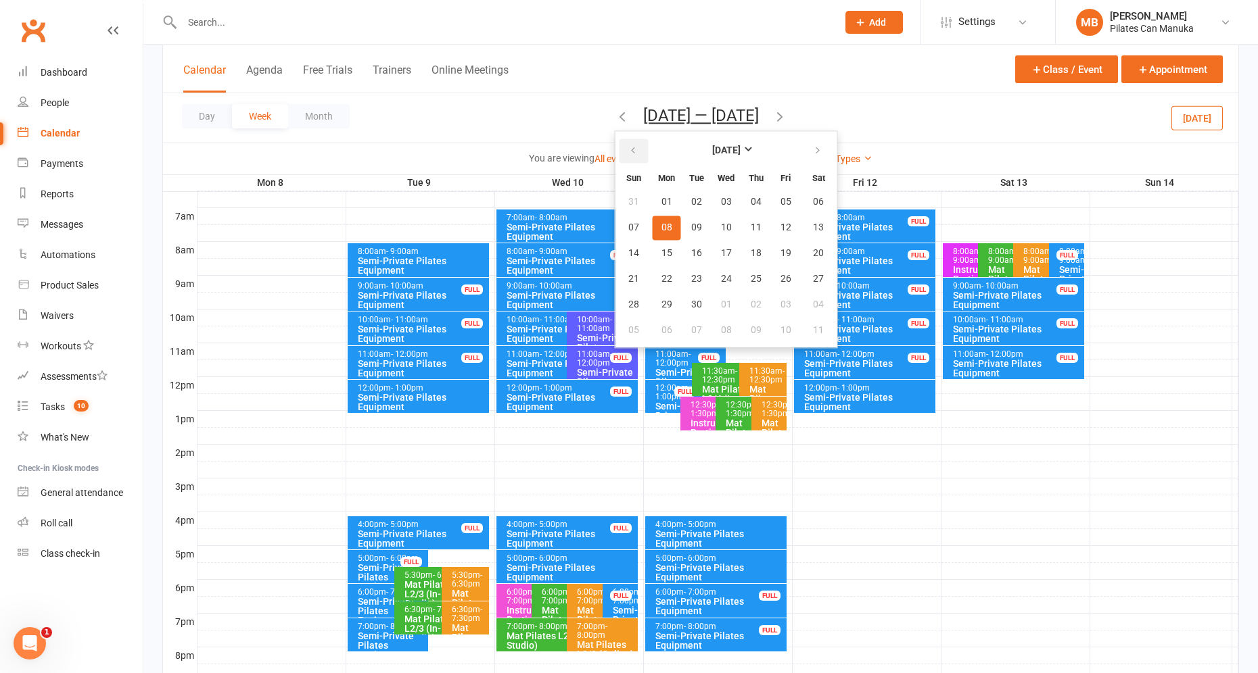
click at [636, 153] on button "button" at bounding box center [633, 151] width 29 height 24
click at [728, 273] on button "20" at bounding box center [726, 279] width 28 height 24
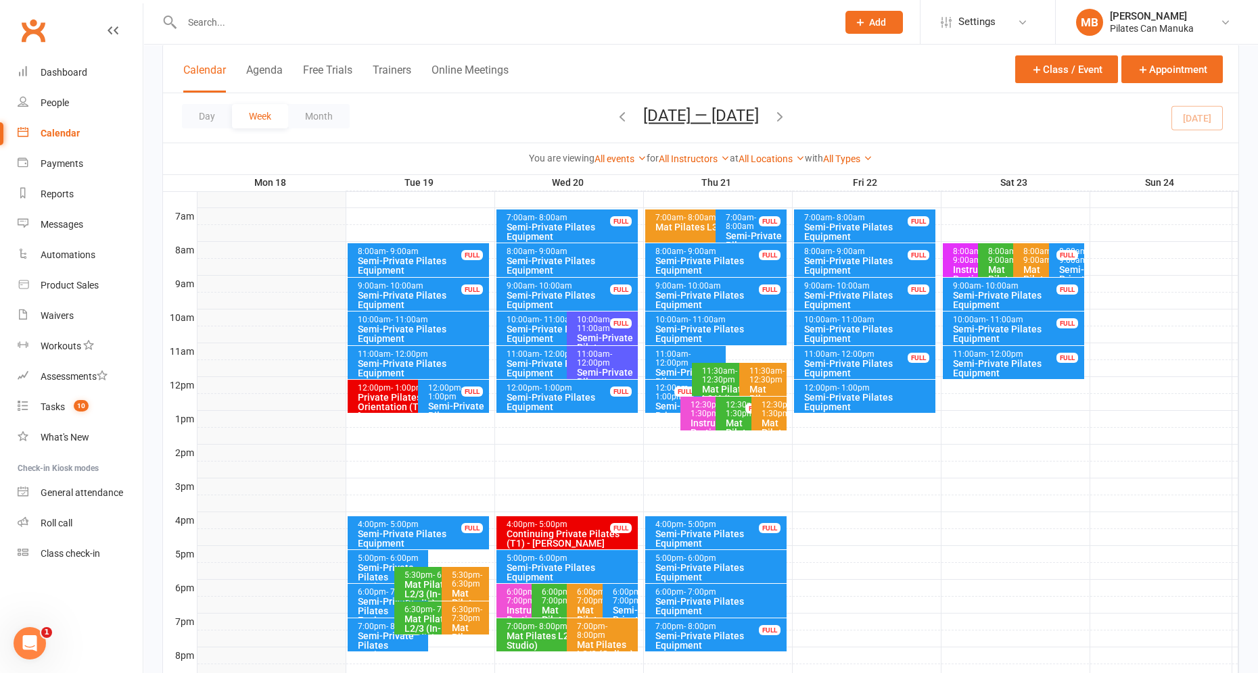
click at [782, 119] on icon "button" at bounding box center [779, 116] width 15 height 15
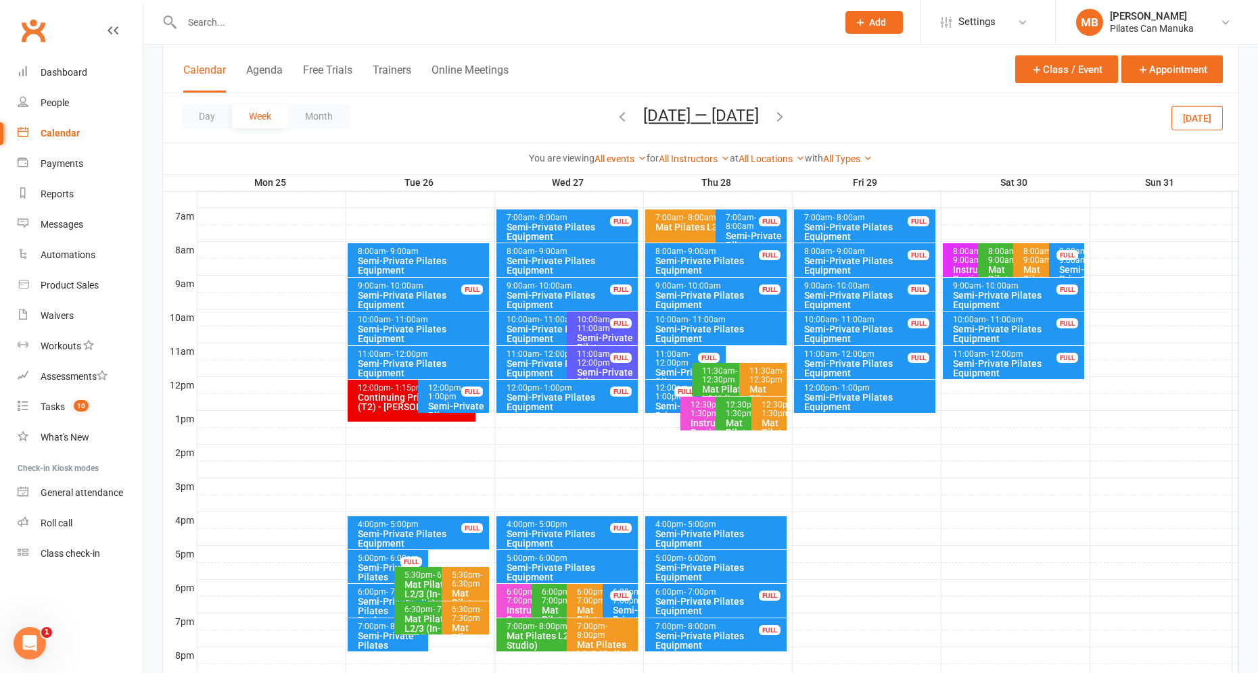
click at [786, 114] on icon "button" at bounding box center [779, 116] width 15 height 15
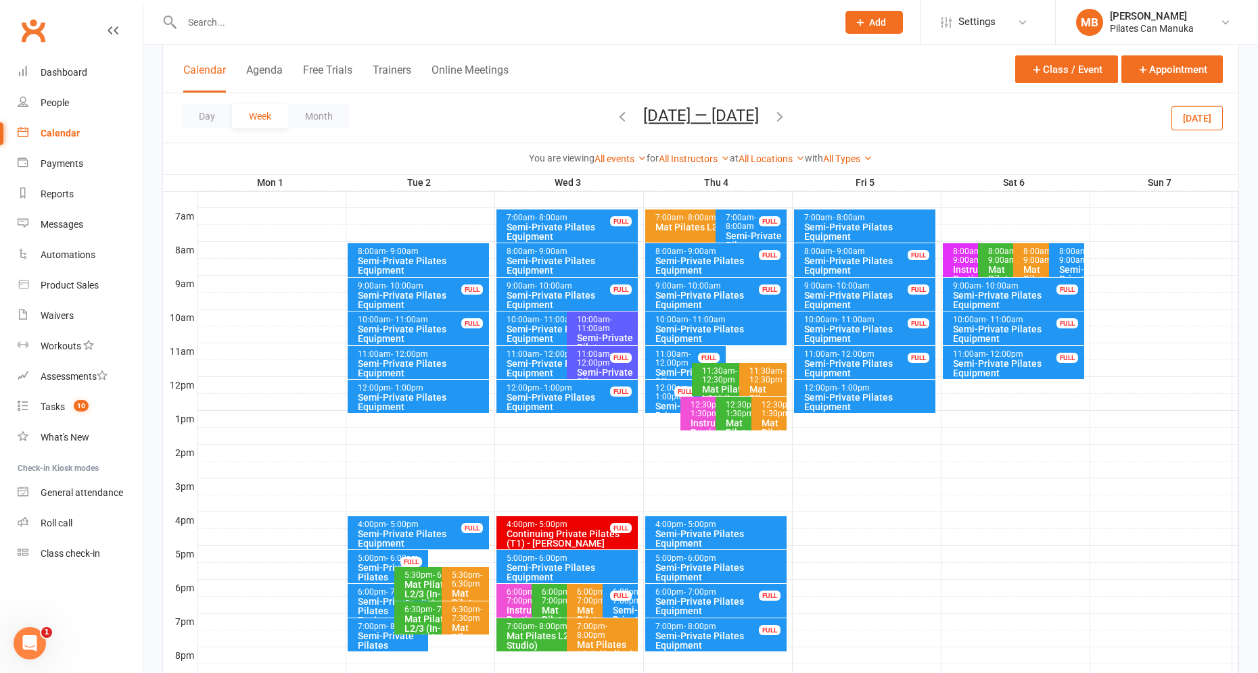
click at [778, 115] on icon "button" at bounding box center [779, 116] width 15 height 15
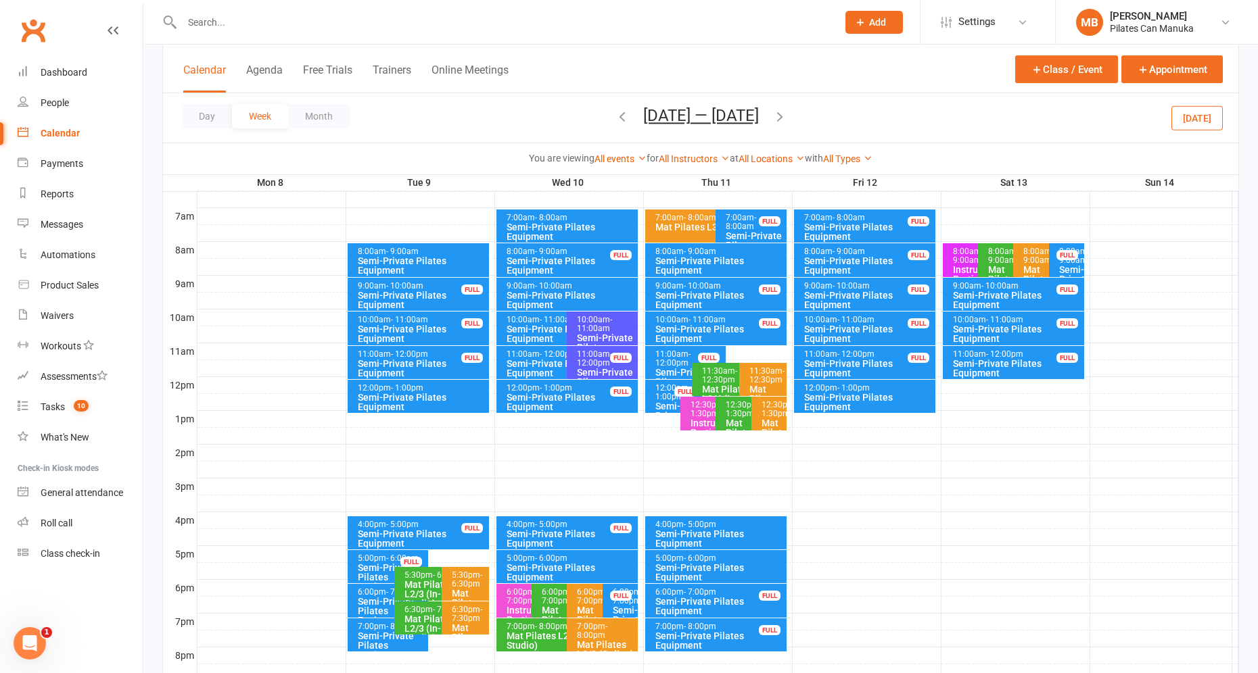
click at [780, 118] on icon "button" at bounding box center [779, 116] width 15 height 15
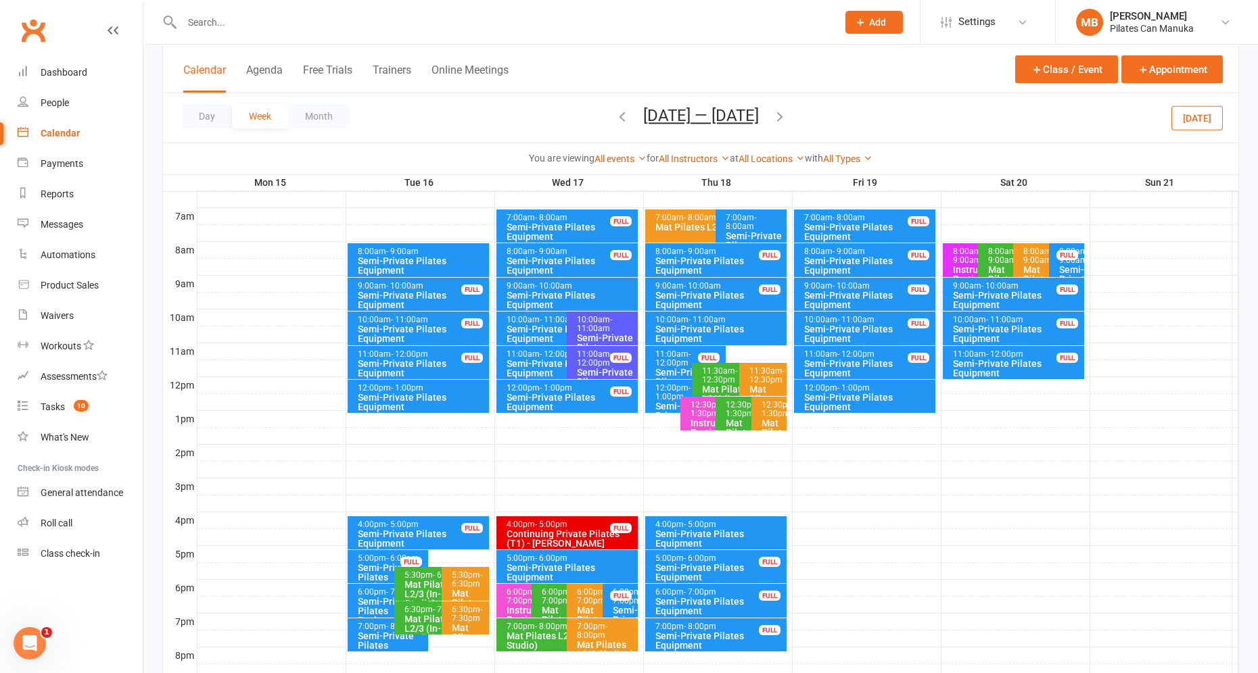
click at [782, 120] on icon "button" at bounding box center [779, 116] width 15 height 15
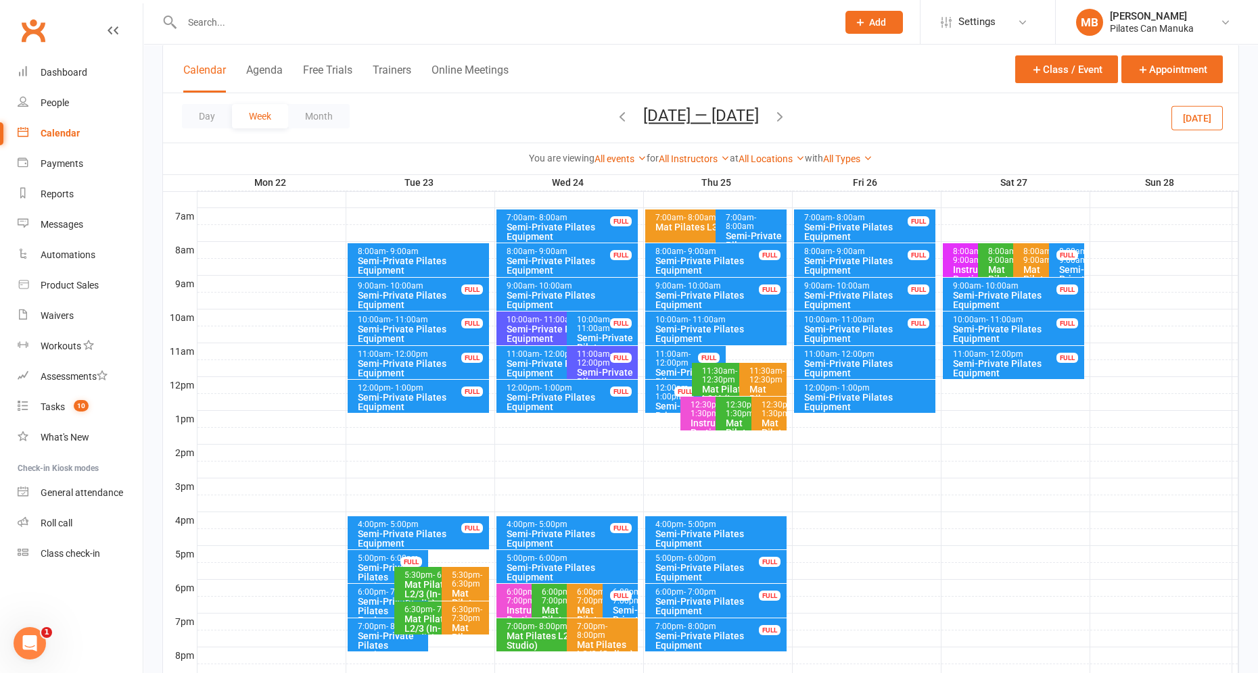
click at [782, 118] on icon "button" at bounding box center [779, 116] width 15 height 15
click at [787, 118] on icon "button" at bounding box center [779, 116] width 15 height 15
click at [695, 107] on button "[DATE] — [DATE]" at bounding box center [701, 115] width 116 height 19
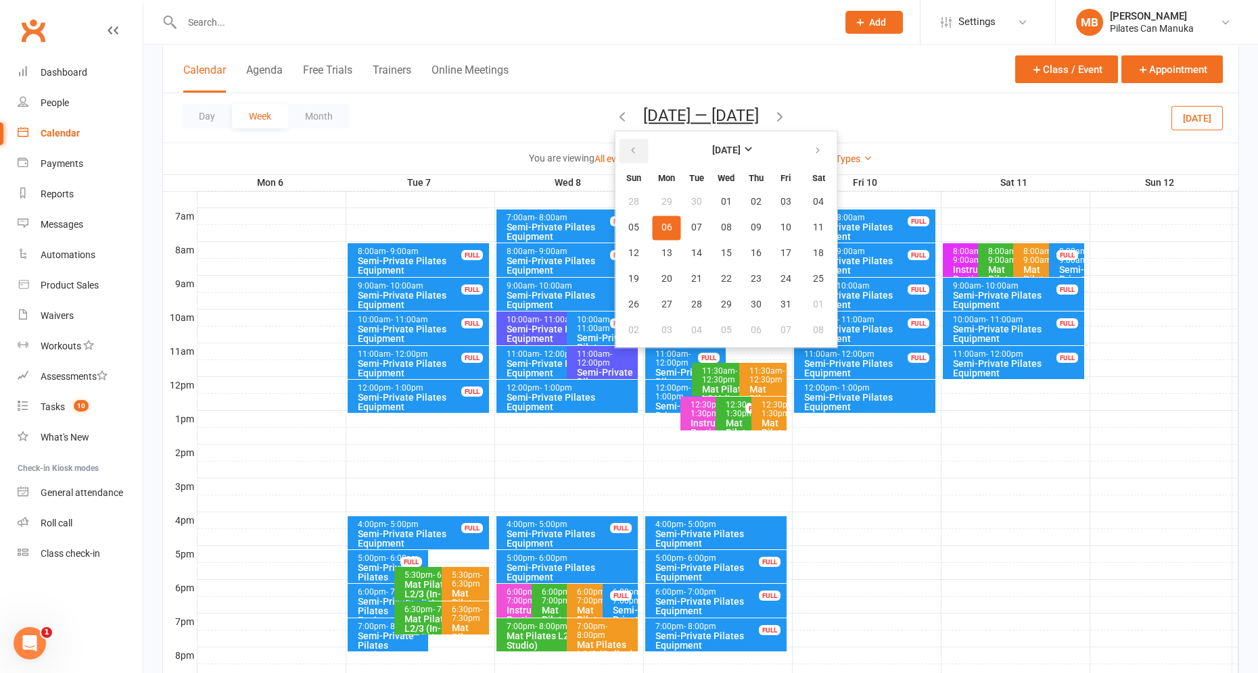
click at [628, 146] on icon "button" at bounding box center [632, 150] width 9 height 11
click at [744, 271] on button "21" at bounding box center [756, 279] width 28 height 24
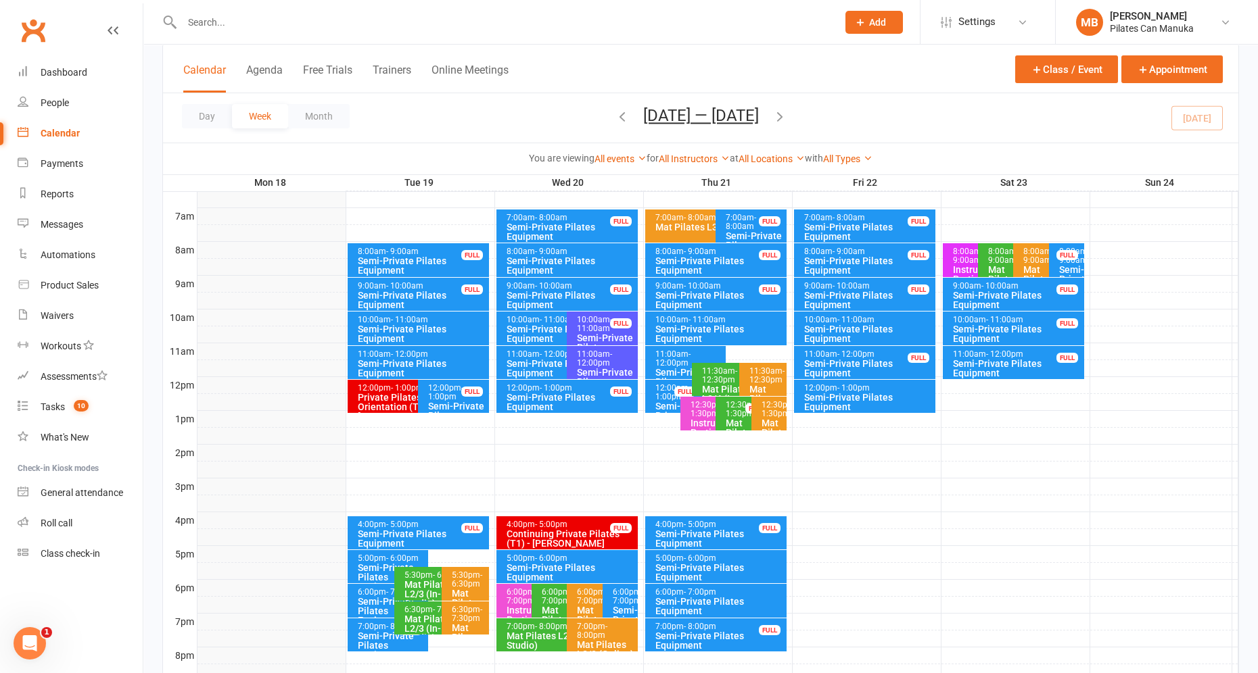
click at [786, 114] on icon "button" at bounding box center [779, 116] width 15 height 15
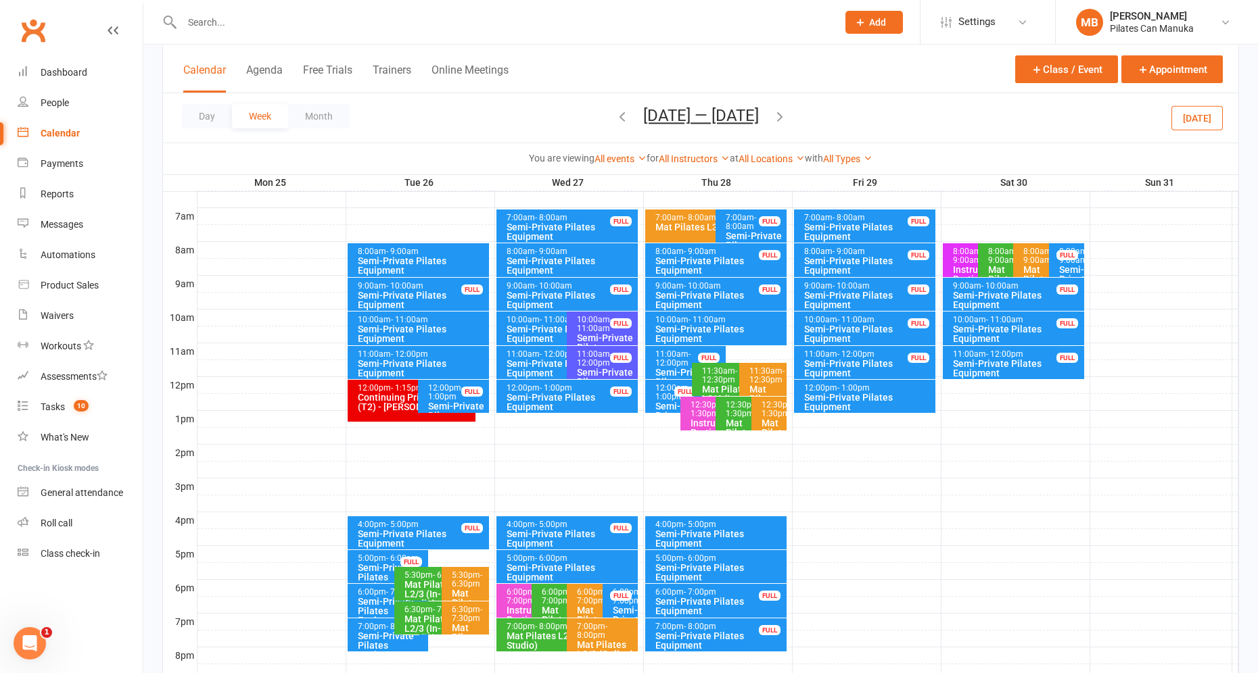
click at [786, 114] on icon "button" at bounding box center [779, 116] width 15 height 15
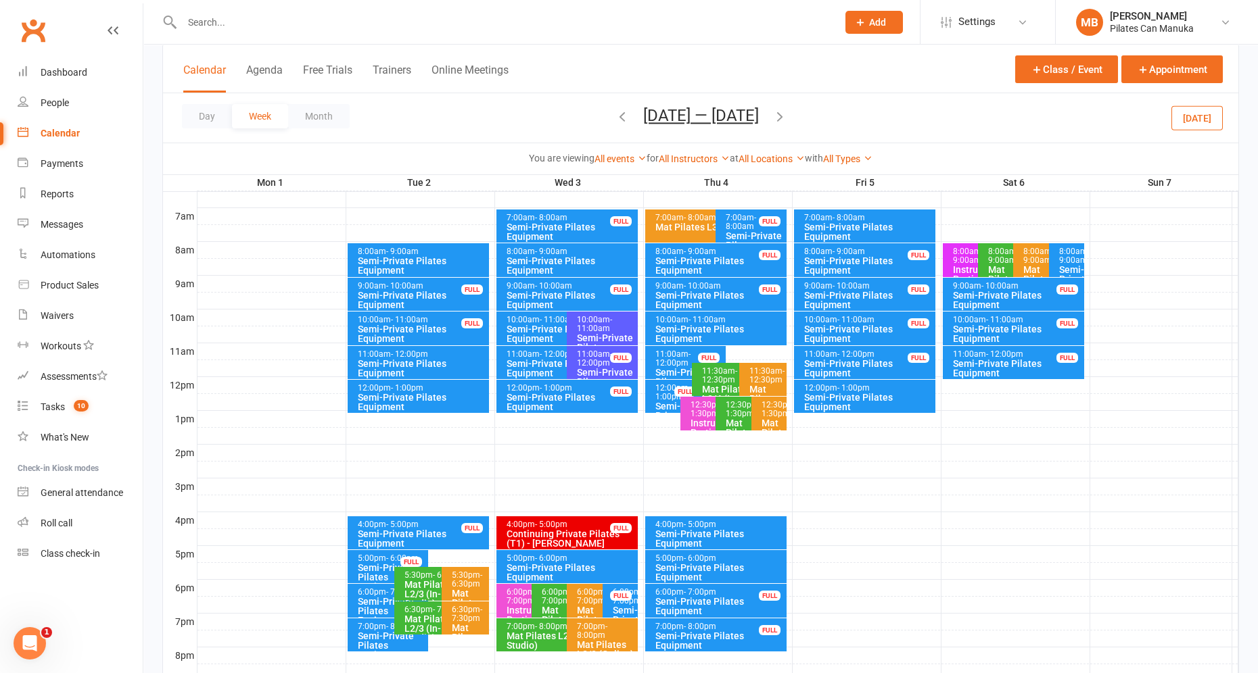
click at [778, 115] on icon "button" at bounding box center [779, 116] width 15 height 15
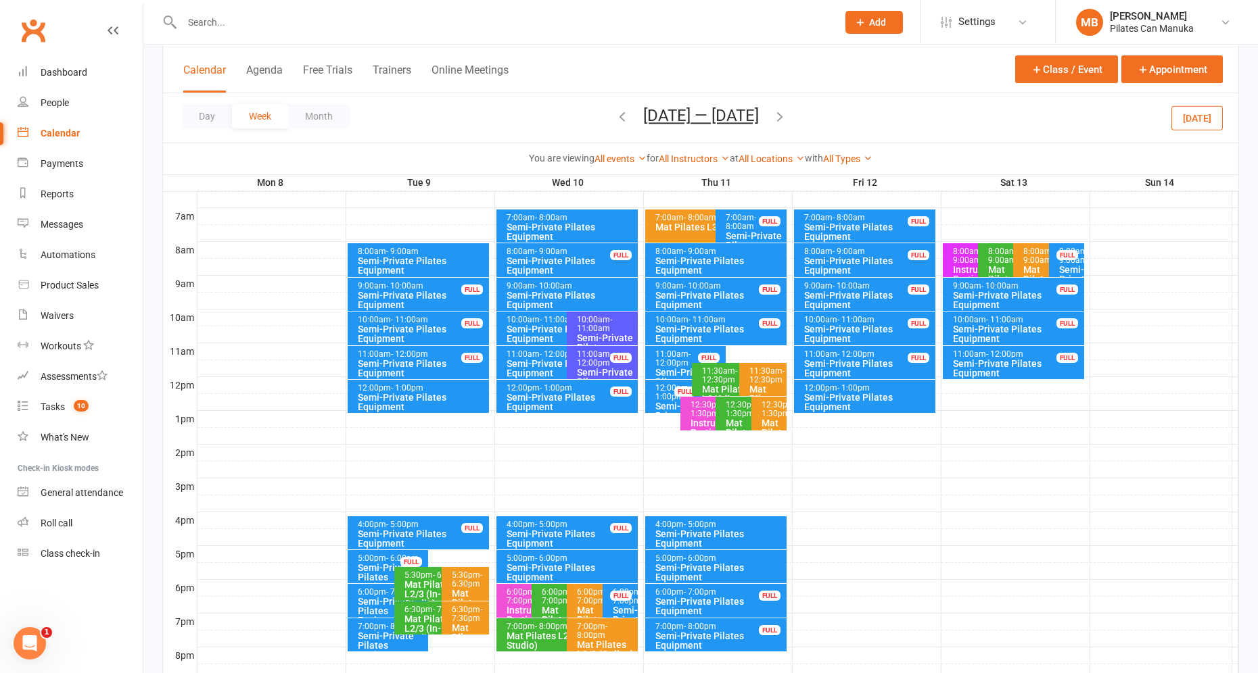
click at [780, 117] on icon "button" at bounding box center [779, 116] width 15 height 15
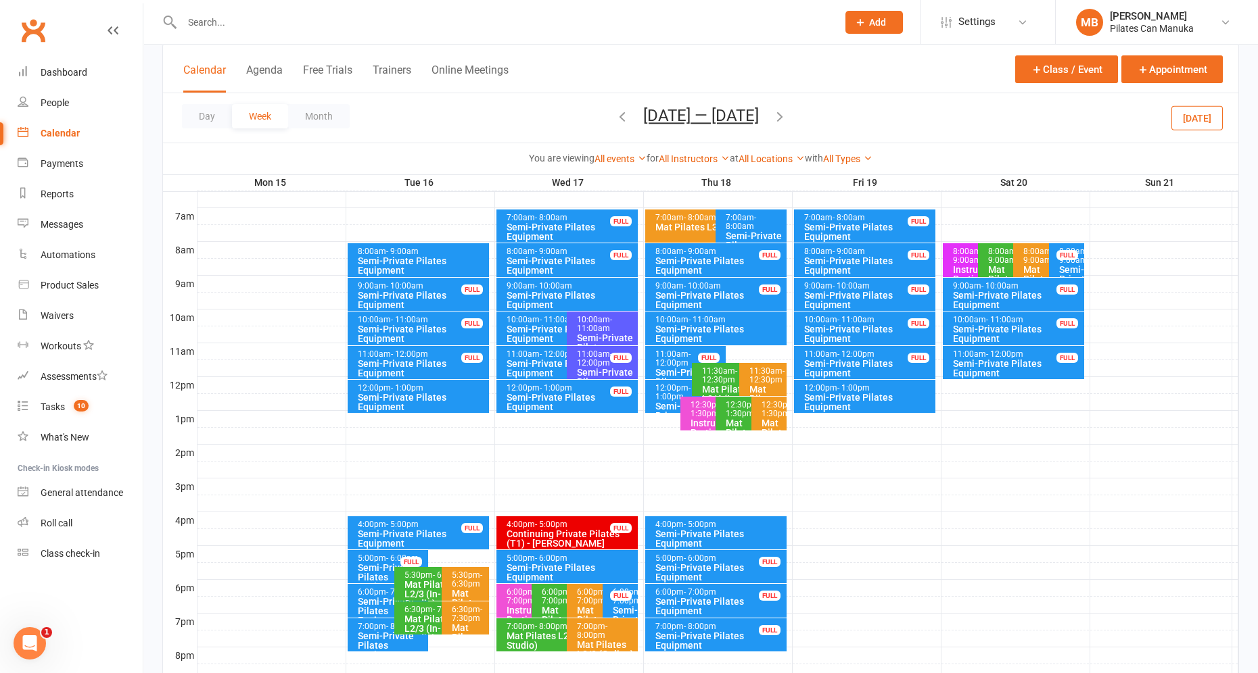
click at [619, 114] on icon "button" at bounding box center [622, 116] width 15 height 15
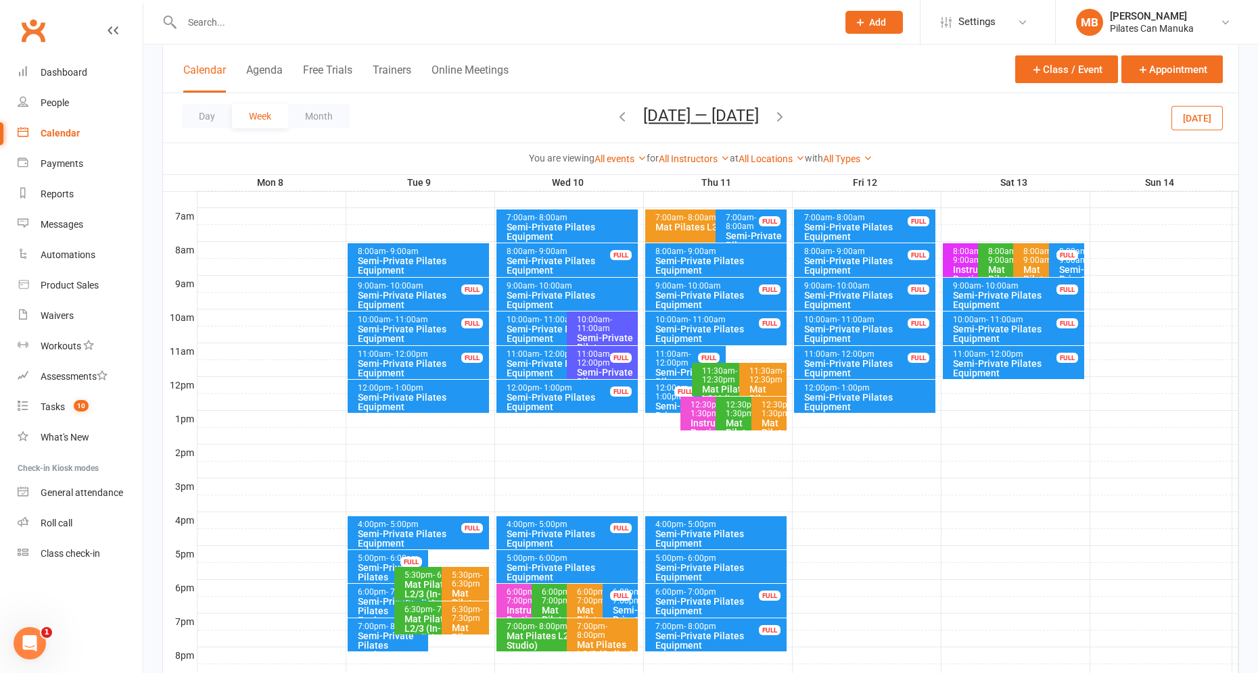
click at [736, 110] on button "[DATE] — [DATE]" at bounding box center [701, 115] width 116 height 19
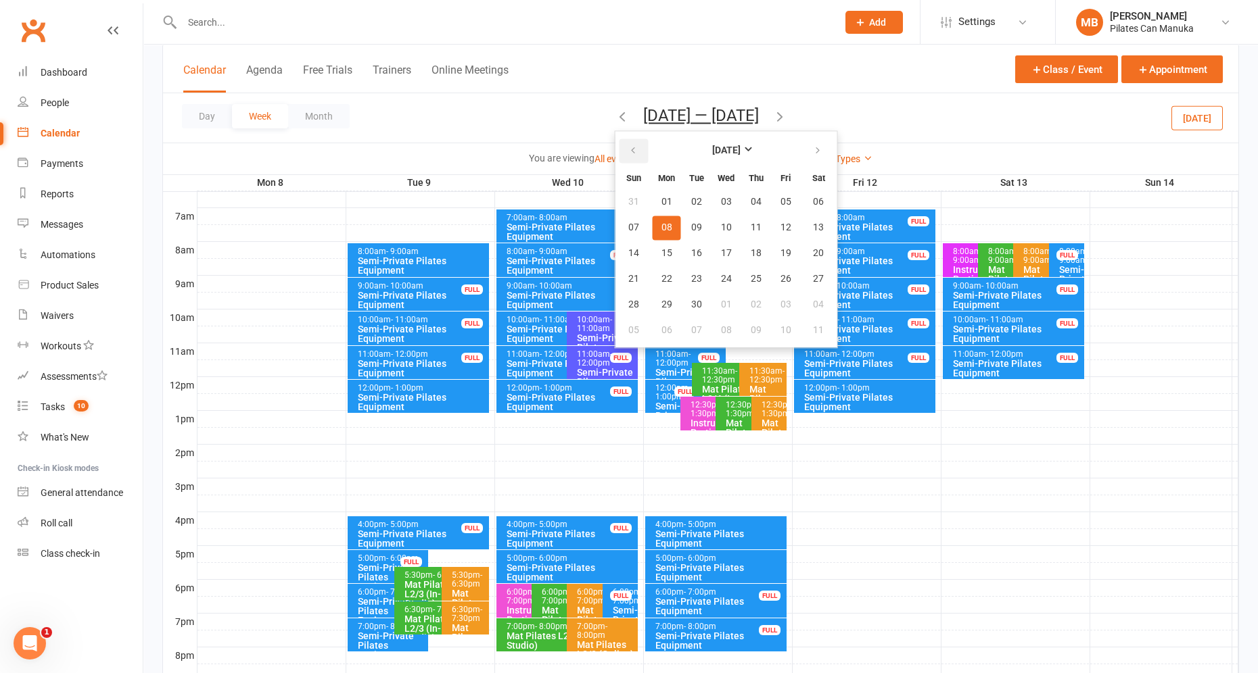
click at [627, 158] on button "button" at bounding box center [633, 151] width 29 height 24
click at [801, 269] on button "23" at bounding box center [818, 279] width 34 height 24
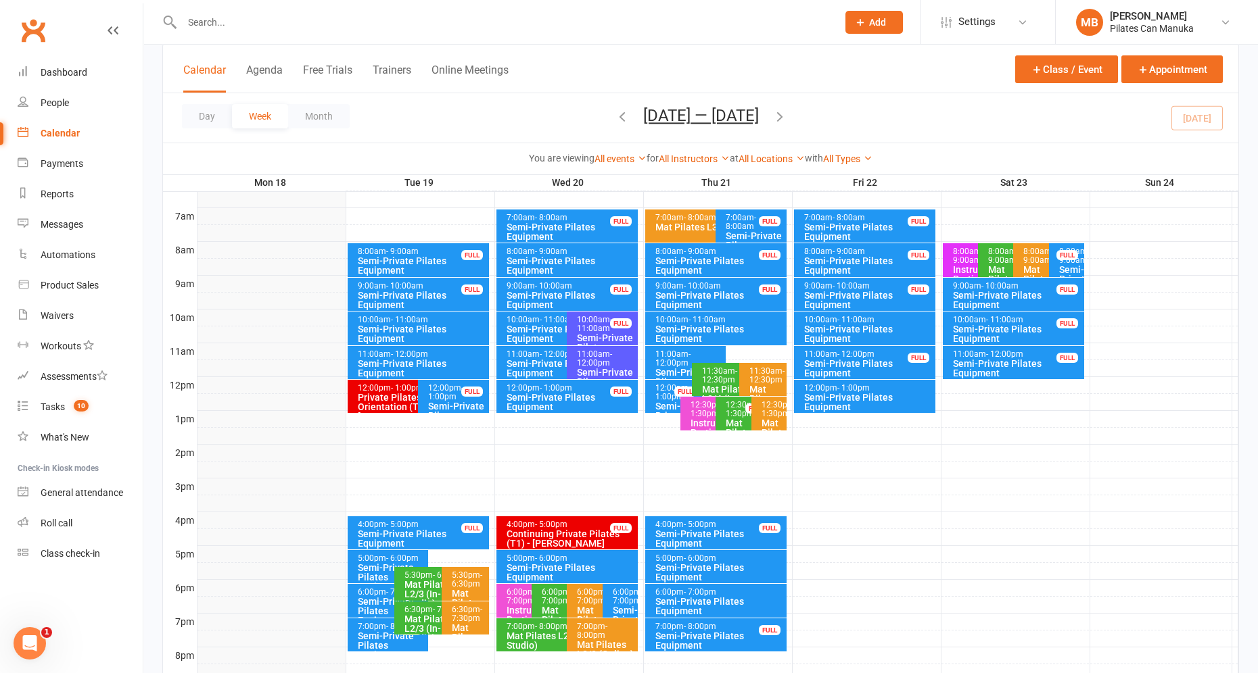
click at [780, 117] on icon "button" at bounding box center [779, 116] width 15 height 15
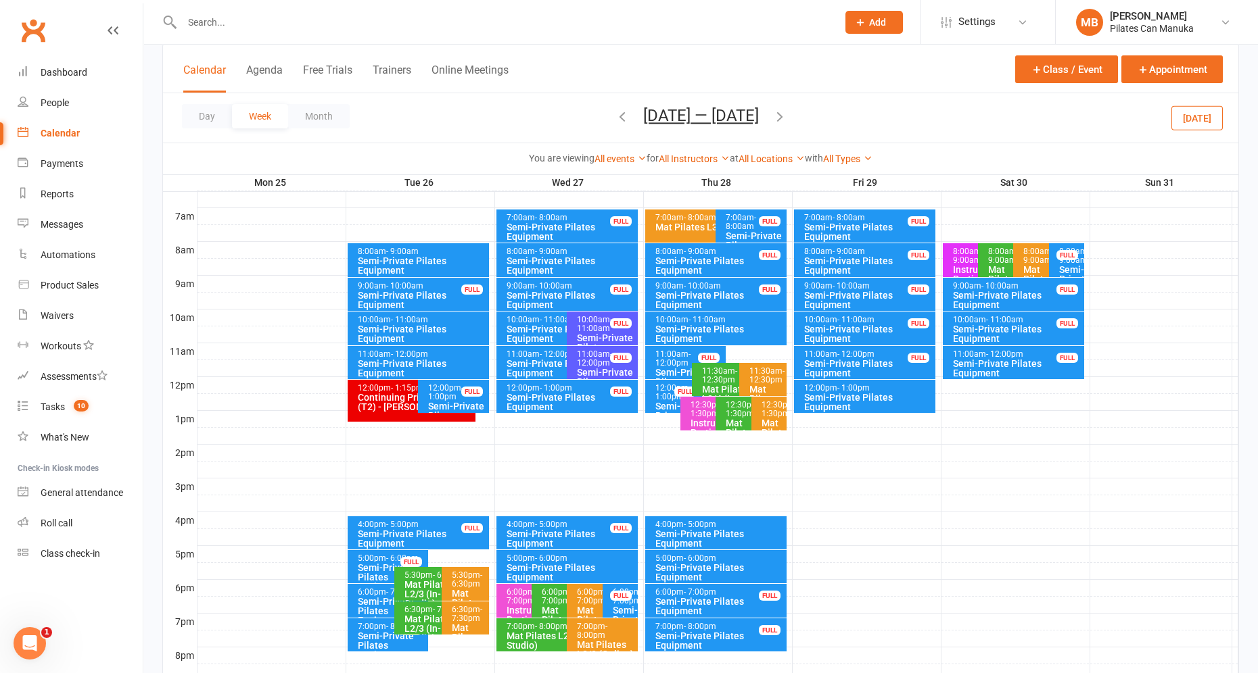
click at [782, 118] on icon "button" at bounding box center [779, 116] width 15 height 15
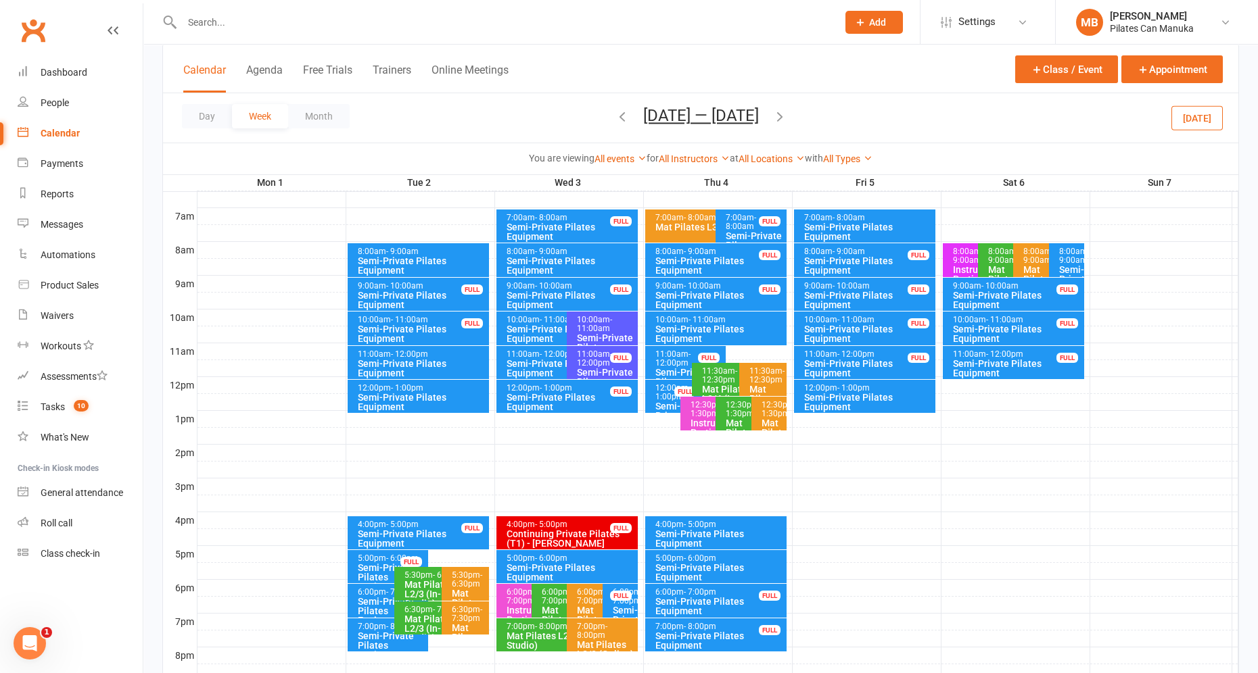
click at [778, 118] on icon "button" at bounding box center [779, 116] width 15 height 15
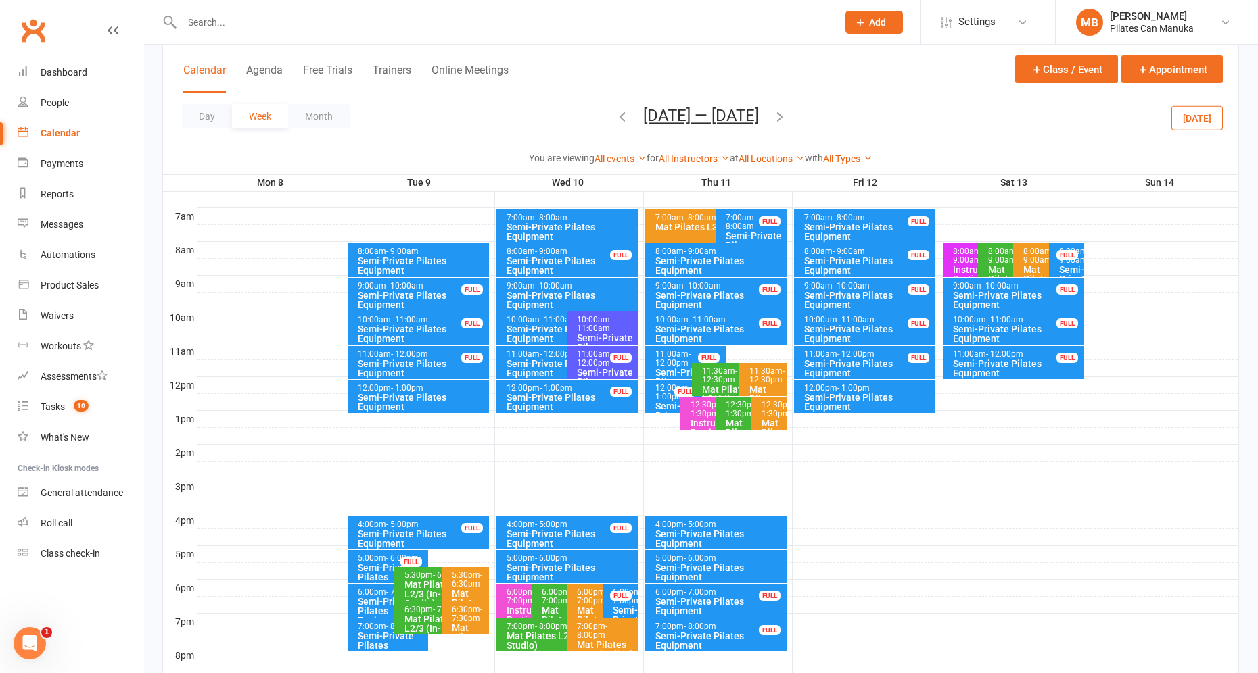
click at [778, 118] on icon "button" at bounding box center [779, 116] width 15 height 15
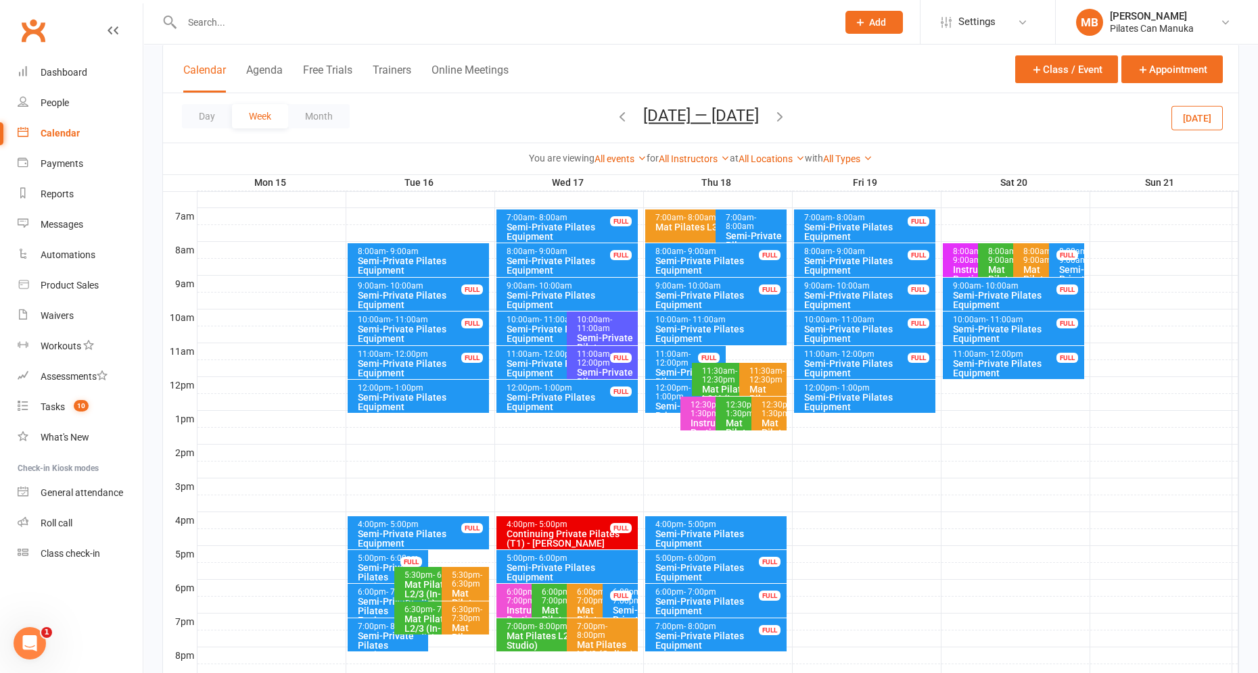
click at [786, 117] on icon "button" at bounding box center [779, 116] width 15 height 15
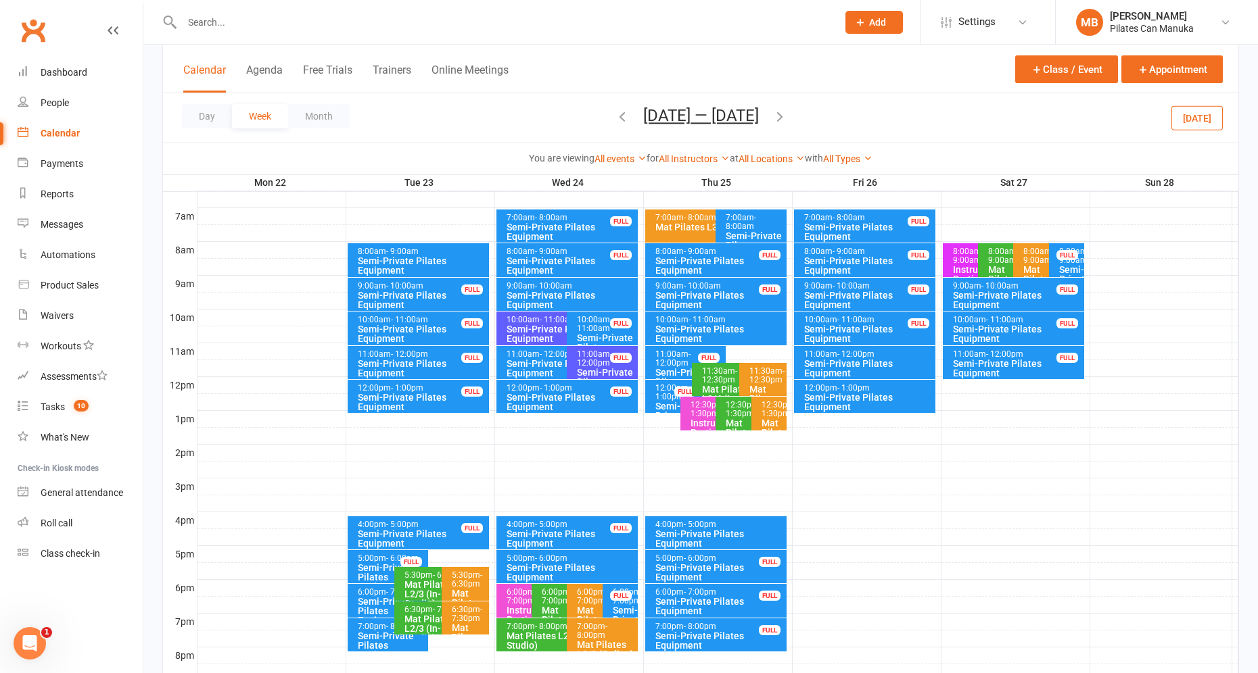
click at [786, 117] on icon "button" at bounding box center [779, 116] width 15 height 15
click at [787, 118] on icon "button" at bounding box center [779, 116] width 15 height 15
click at [782, 114] on icon "button" at bounding box center [779, 116] width 15 height 15
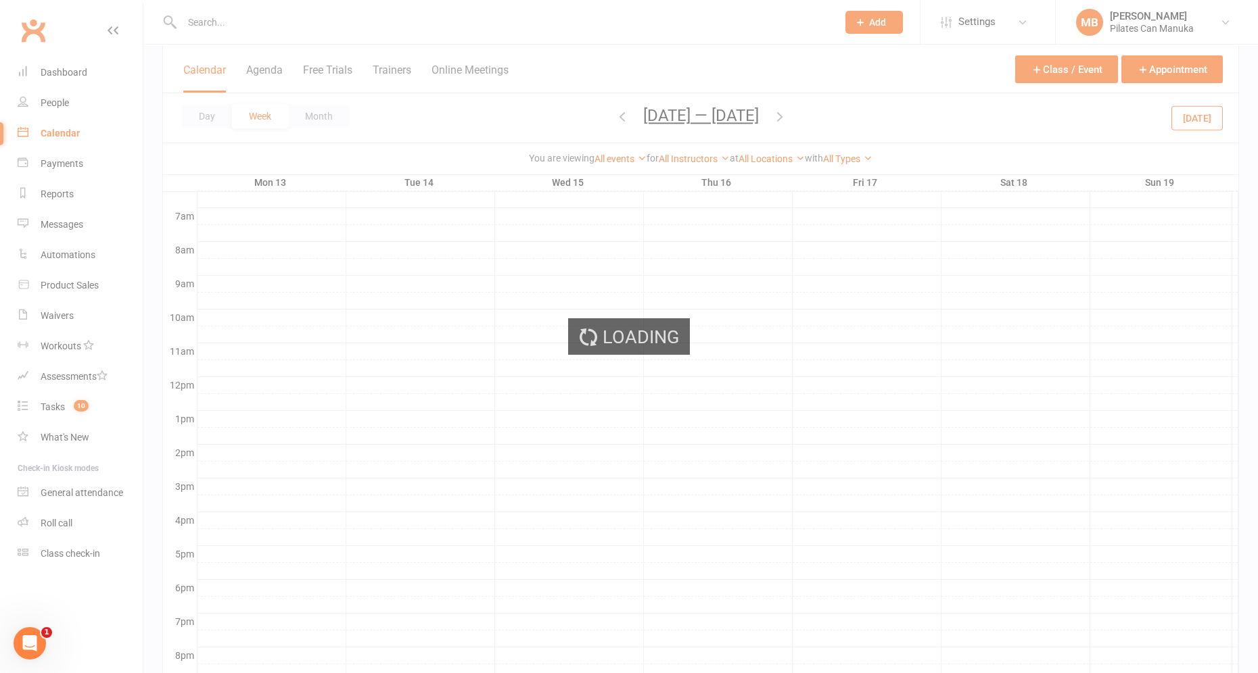
click at [732, 114] on div "Loading" at bounding box center [629, 336] width 1258 height 673
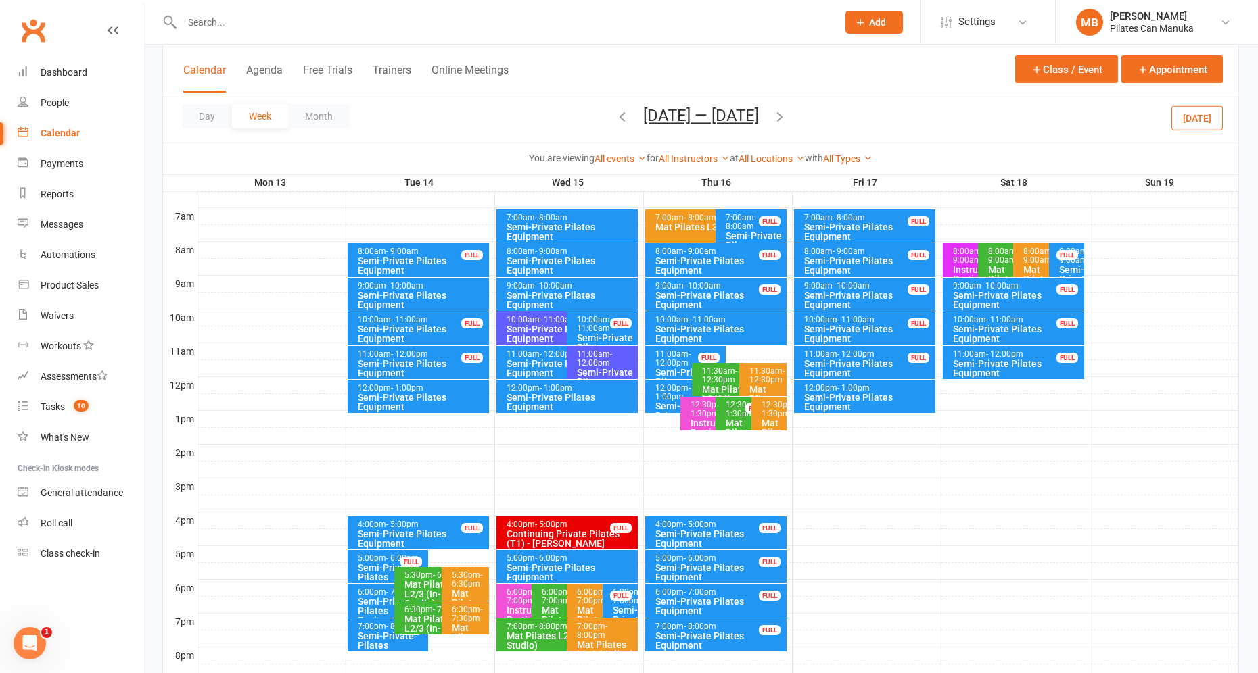
click at [745, 118] on button "[DATE] — [DATE]" at bounding box center [701, 115] width 116 height 19
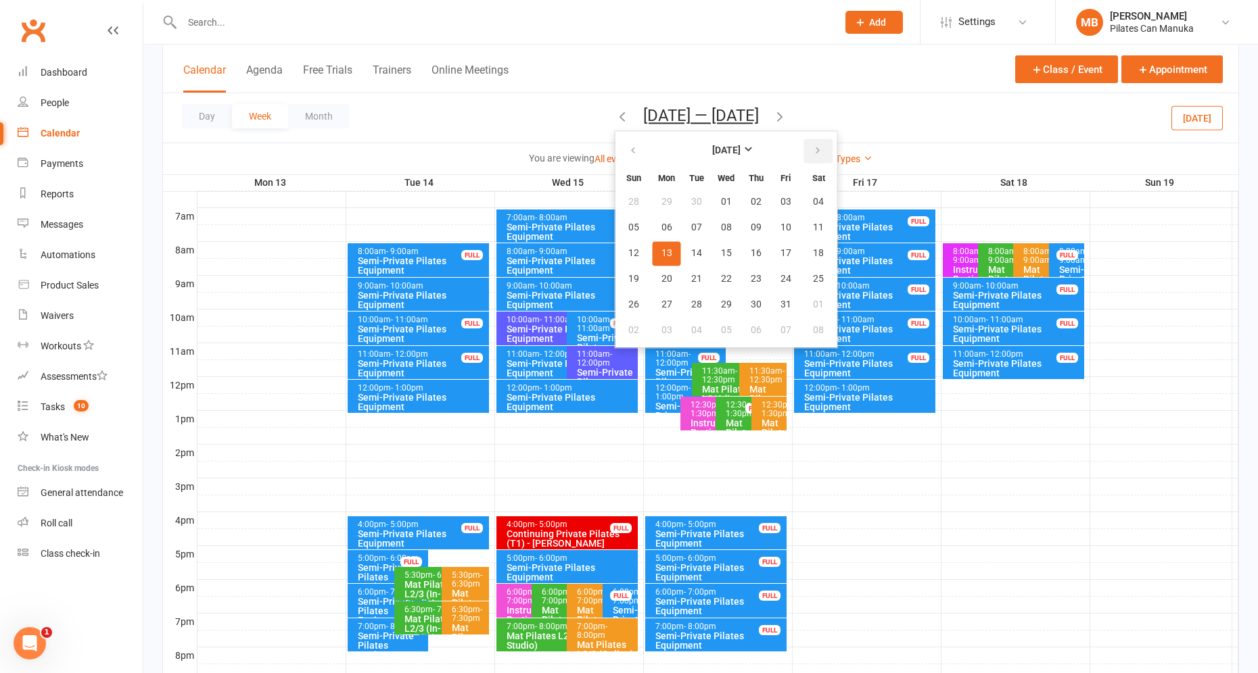
click at [810, 143] on button "button" at bounding box center [818, 151] width 29 height 24
click at [782, 199] on button "05" at bounding box center [785, 202] width 28 height 24
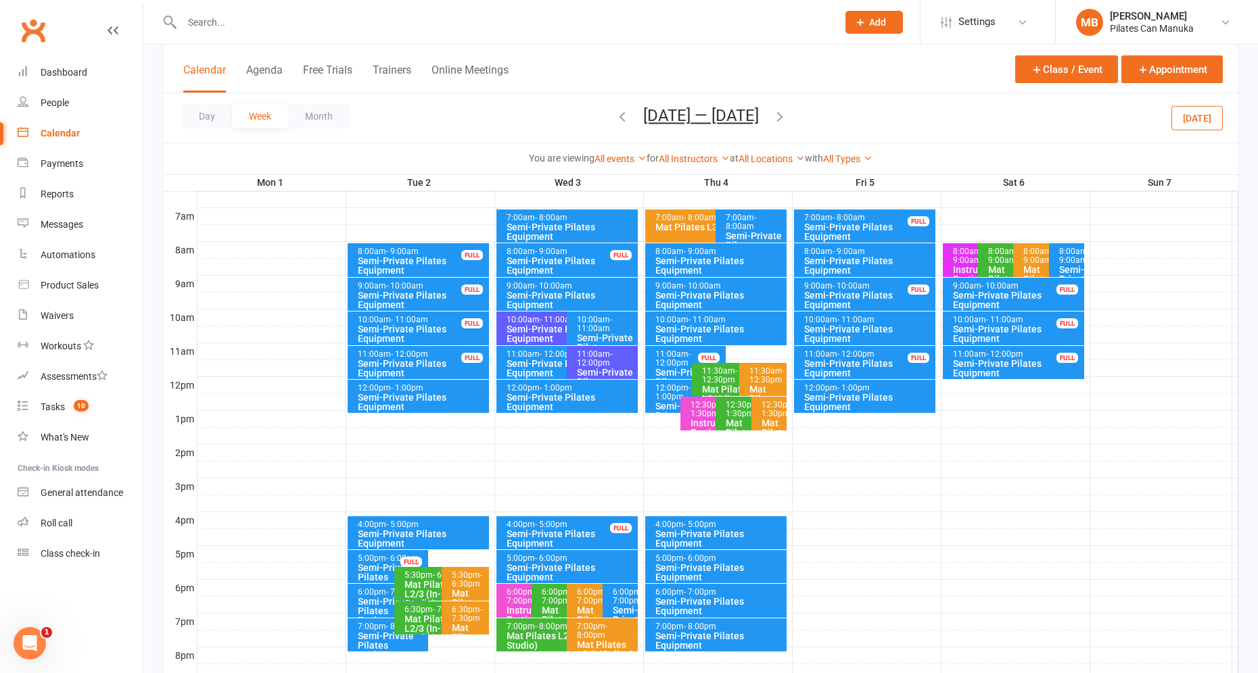
click at [774, 117] on icon "button" at bounding box center [779, 116] width 15 height 15
click at [785, 117] on icon "button" at bounding box center [779, 116] width 15 height 15
click at [787, 117] on icon "button" at bounding box center [779, 116] width 15 height 15
click at [724, 114] on button "[DATE] — [DATE]" at bounding box center [701, 115] width 116 height 19
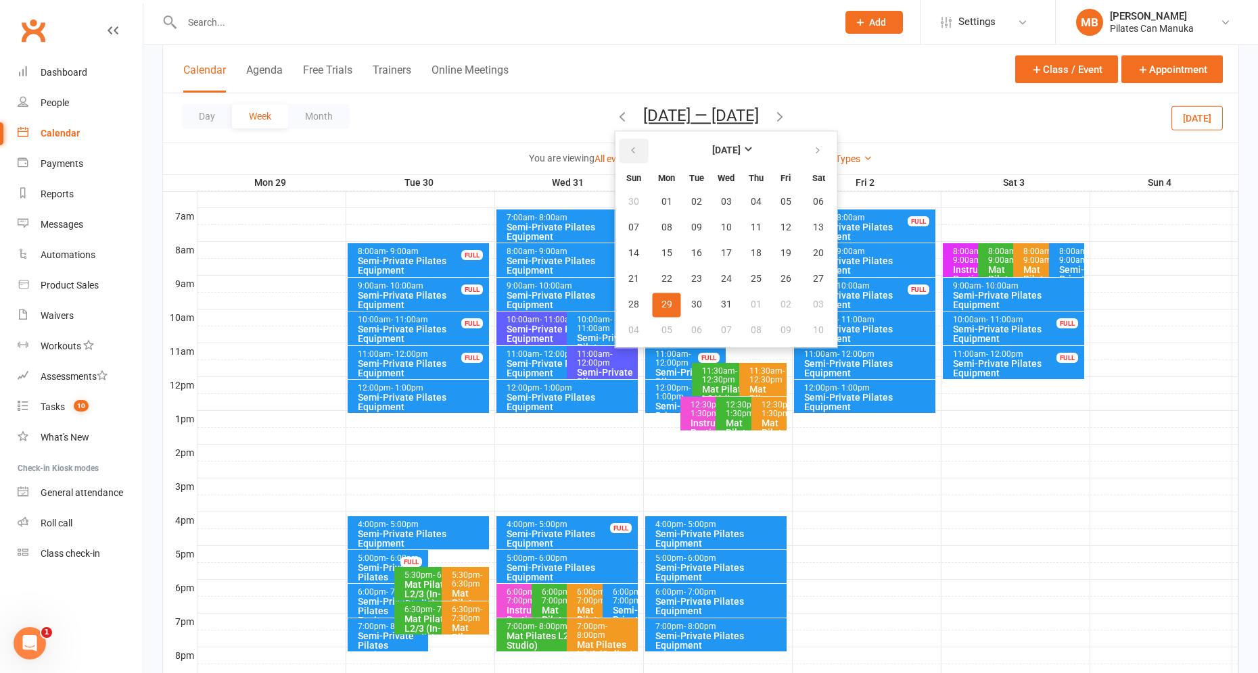
click at [619, 162] on button "button" at bounding box center [633, 151] width 29 height 24
click at [751, 277] on span "21" at bounding box center [756, 279] width 11 height 11
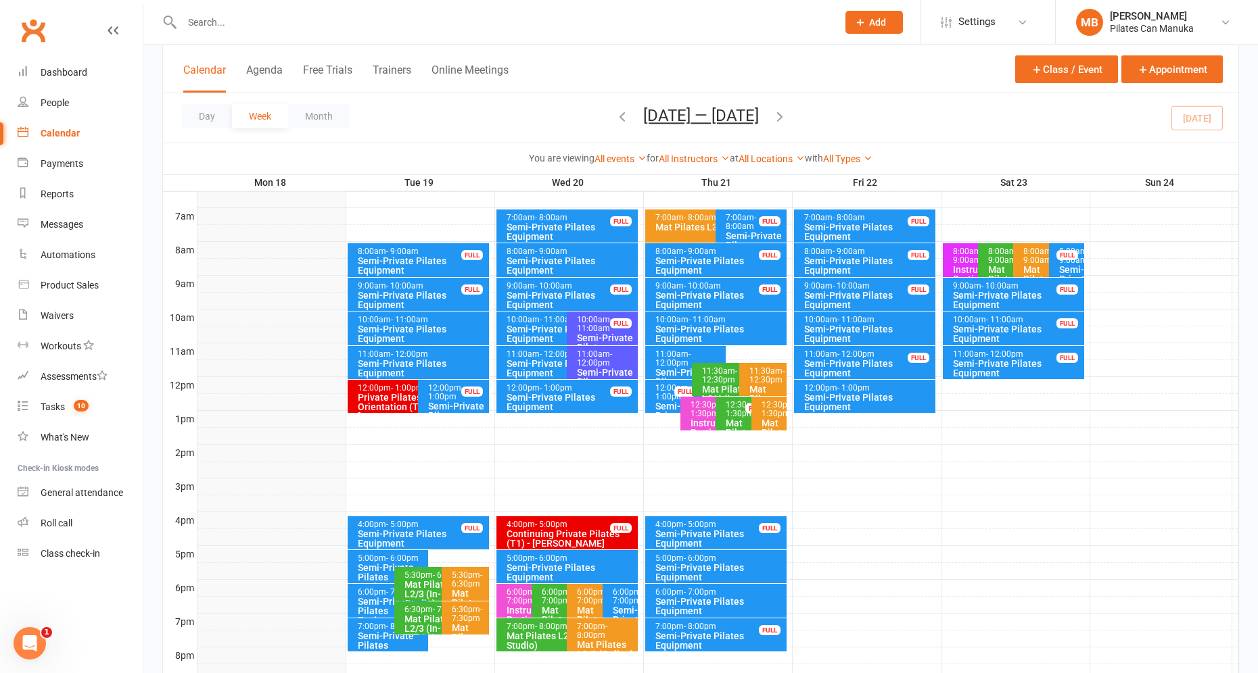
click at [787, 119] on icon "button" at bounding box center [779, 116] width 15 height 15
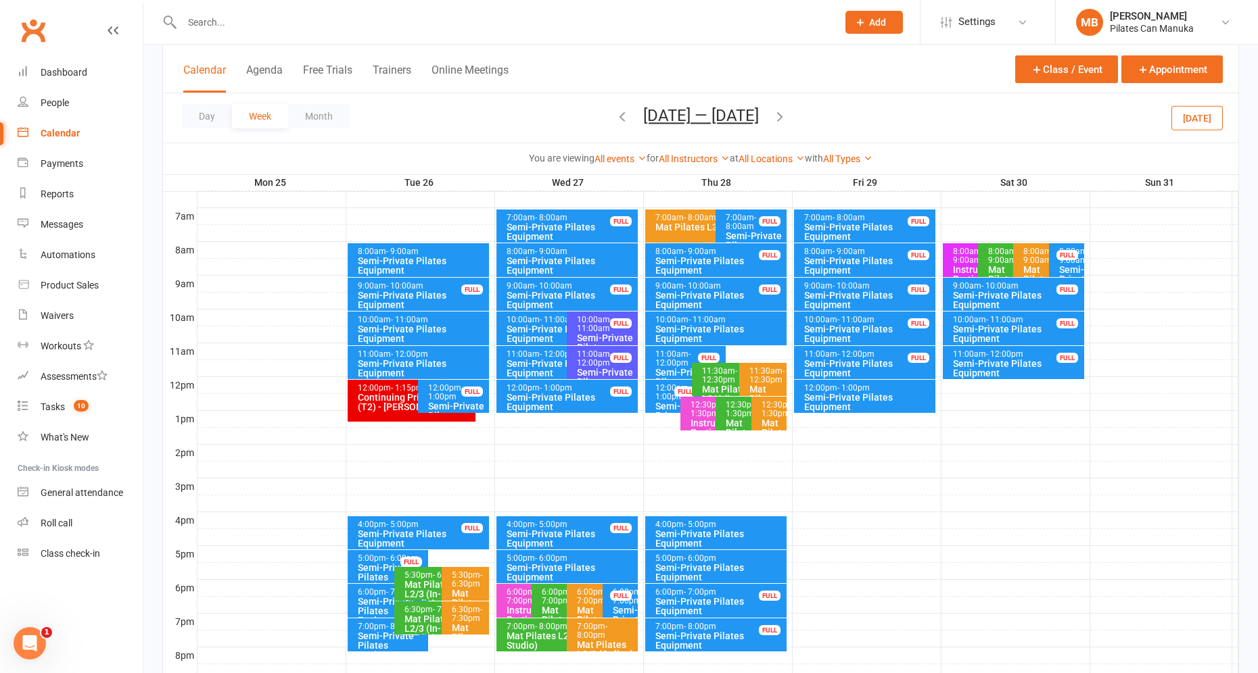
click at [784, 120] on icon "button" at bounding box center [779, 116] width 15 height 15
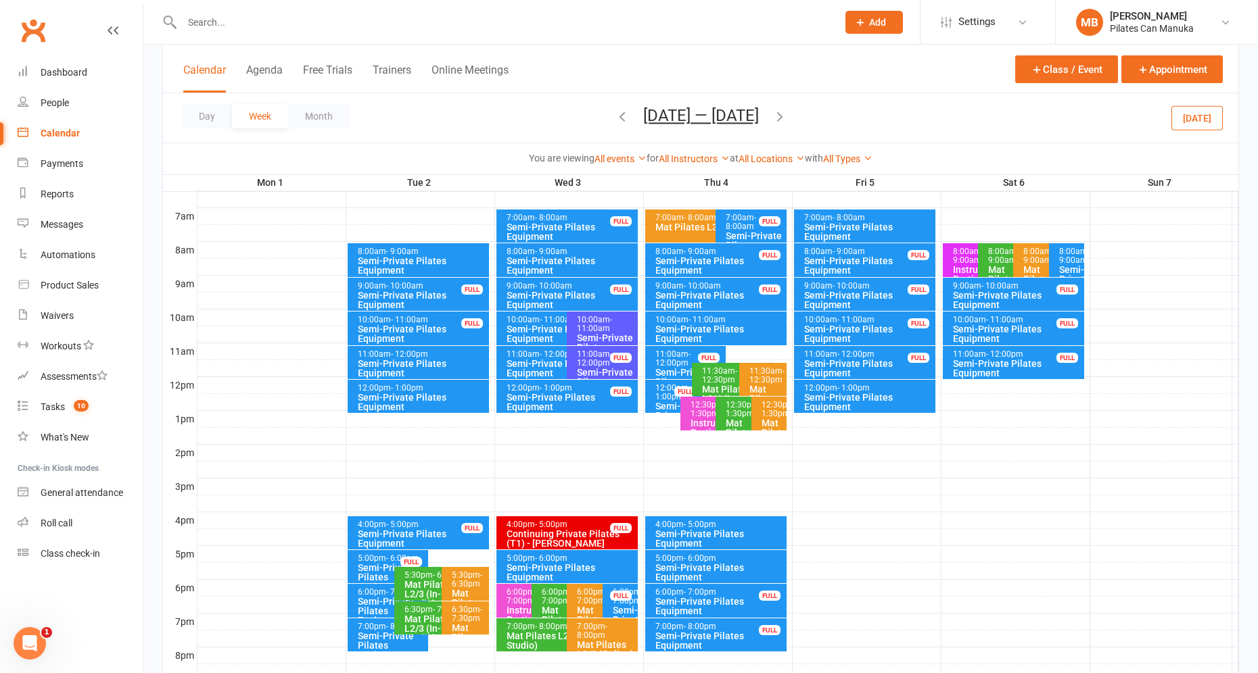
click at [778, 119] on icon "button" at bounding box center [779, 116] width 15 height 15
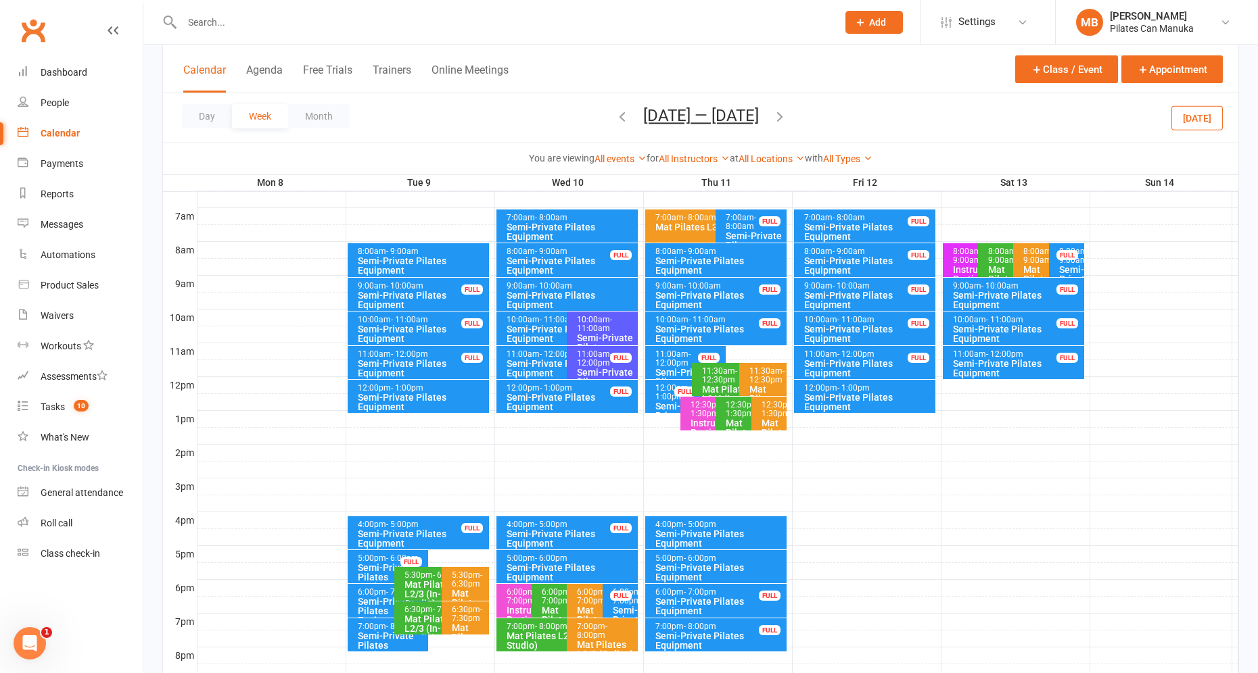
click at [778, 122] on icon "button" at bounding box center [779, 116] width 15 height 15
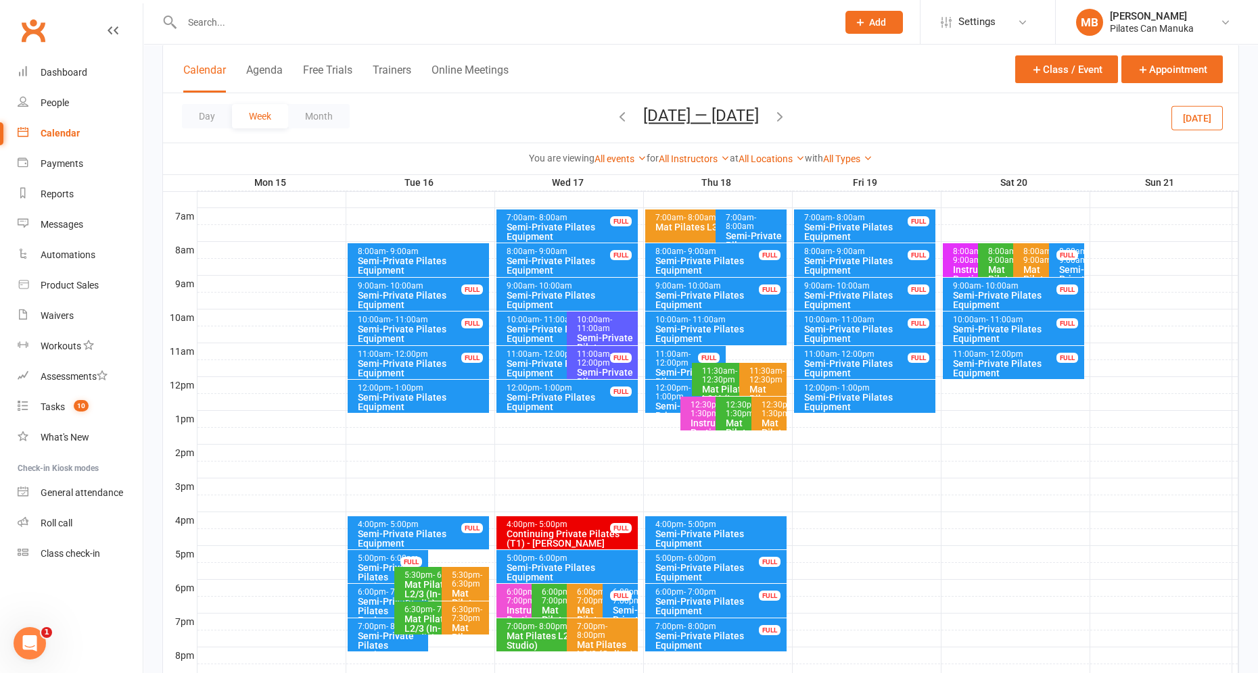
click at [781, 110] on icon "button" at bounding box center [779, 116] width 15 height 15
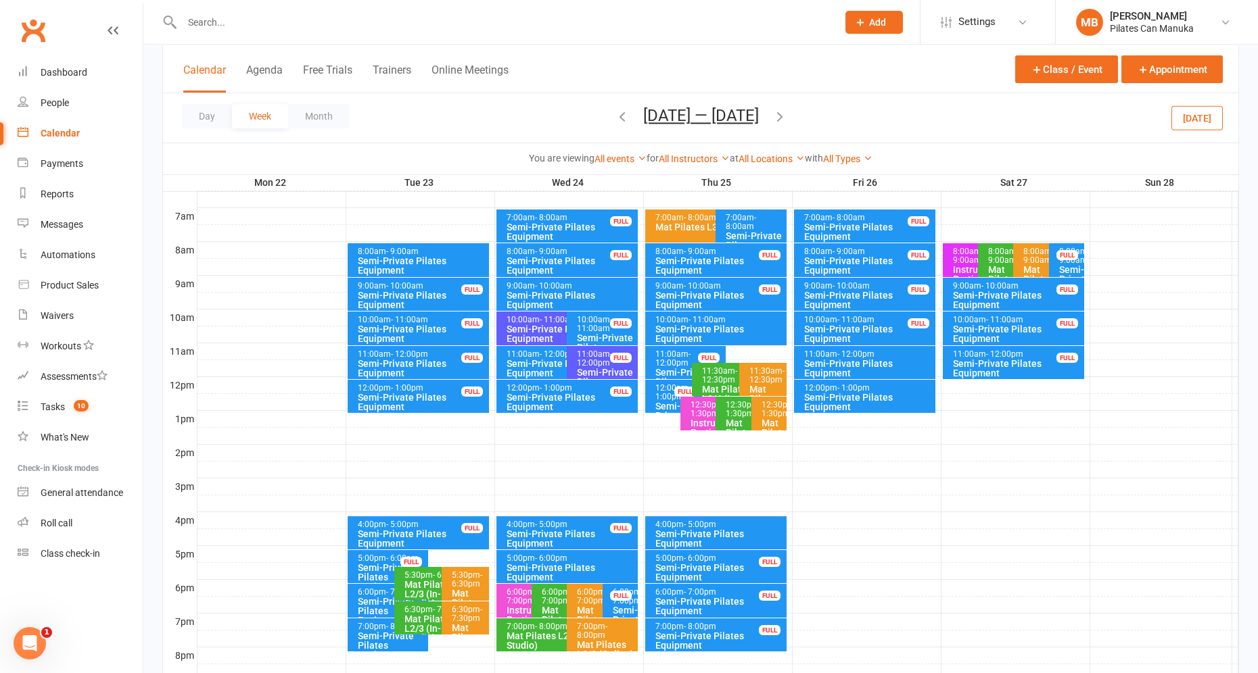
click at [785, 117] on icon "button" at bounding box center [779, 116] width 15 height 15
click at [787, 114] on icon "button" at bounding box center [779, 116] width 15 height 15
click at [784, 114] on icon "button" at bounding box center [779, 116] width 15 height 15
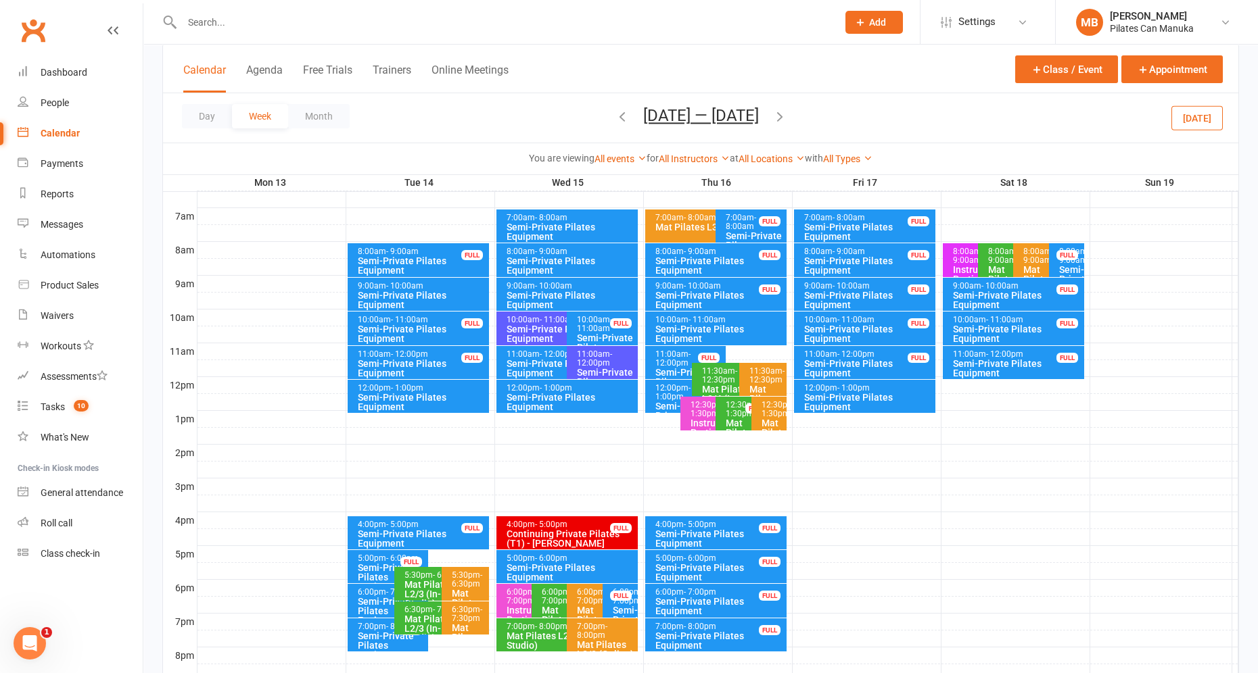
click at [782, 114] on icon "button" at bounding box center [779, 116] width 15 height 15
click at [782, 119] on icon "button" at bounding box center [779, 116] width 15 height 15
click at [787, 112] on icon "button" at bounding box center [779, 116] width 15 height 15
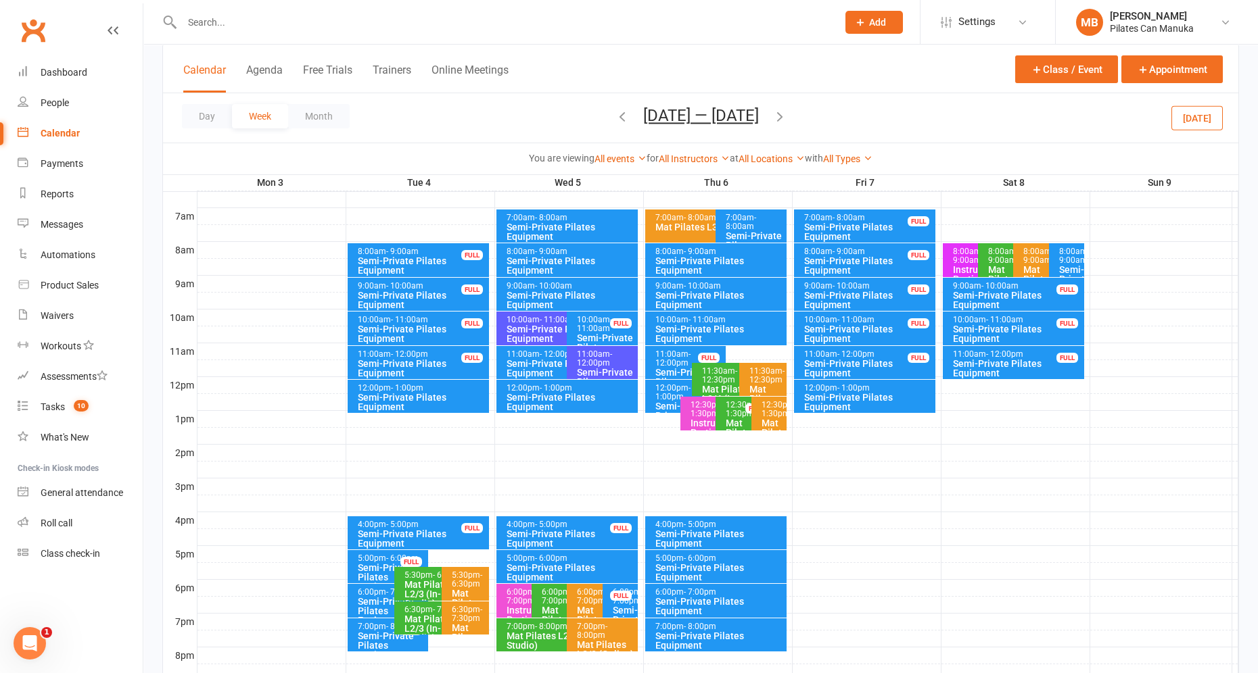
click at [622, 114] on icon "button" at bounding box center [622, 116] width 15 height 15
click at [787, 115] on icon "button" at bounding box center [779, 116] width 15 height 15
click at [711, 108] on button "[DATE] — [DATE]" at bounding box center [701, 115] width 116 height 19
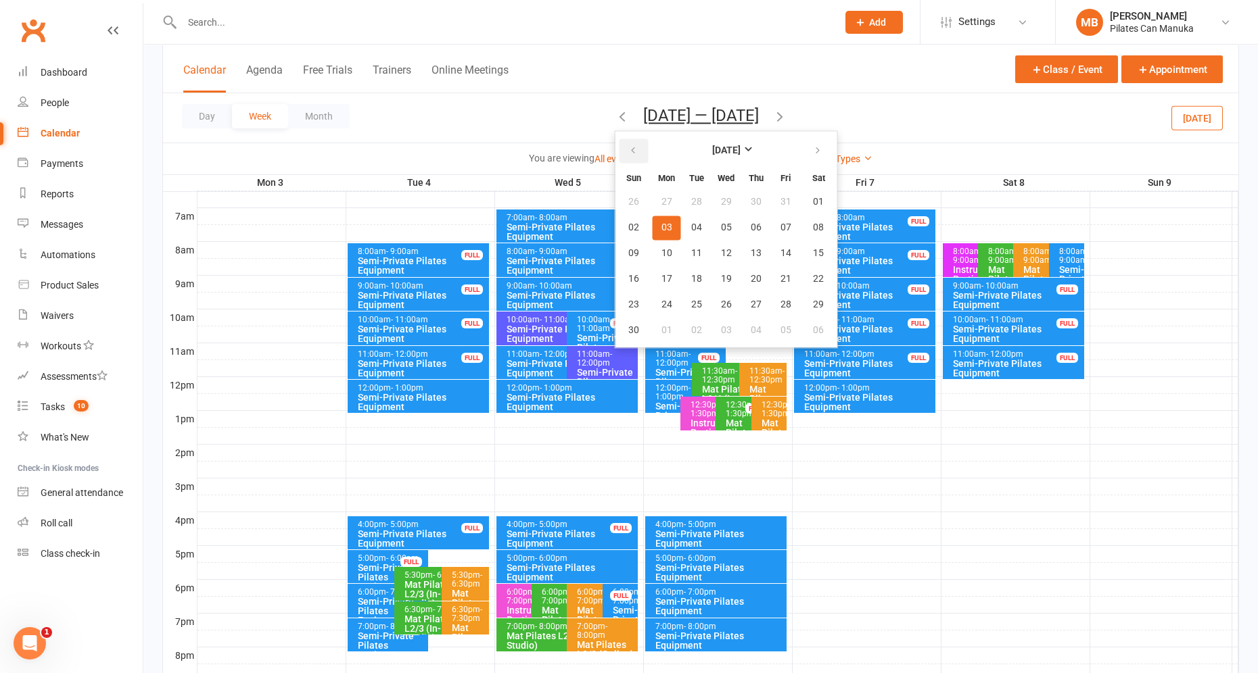
click at [634, 149] on icon "button" at bounding box center [632, 150] width 9 height 11
click at [630, 151] on icon "button" at bounding box center [632, 150] width 9 height 11
click at [630, 150] on icon "button" at bounding box center [632, 150] width 9 height 11
click at [695, 274] on span "19" at bounding box center [696, 279] width 11 height 11
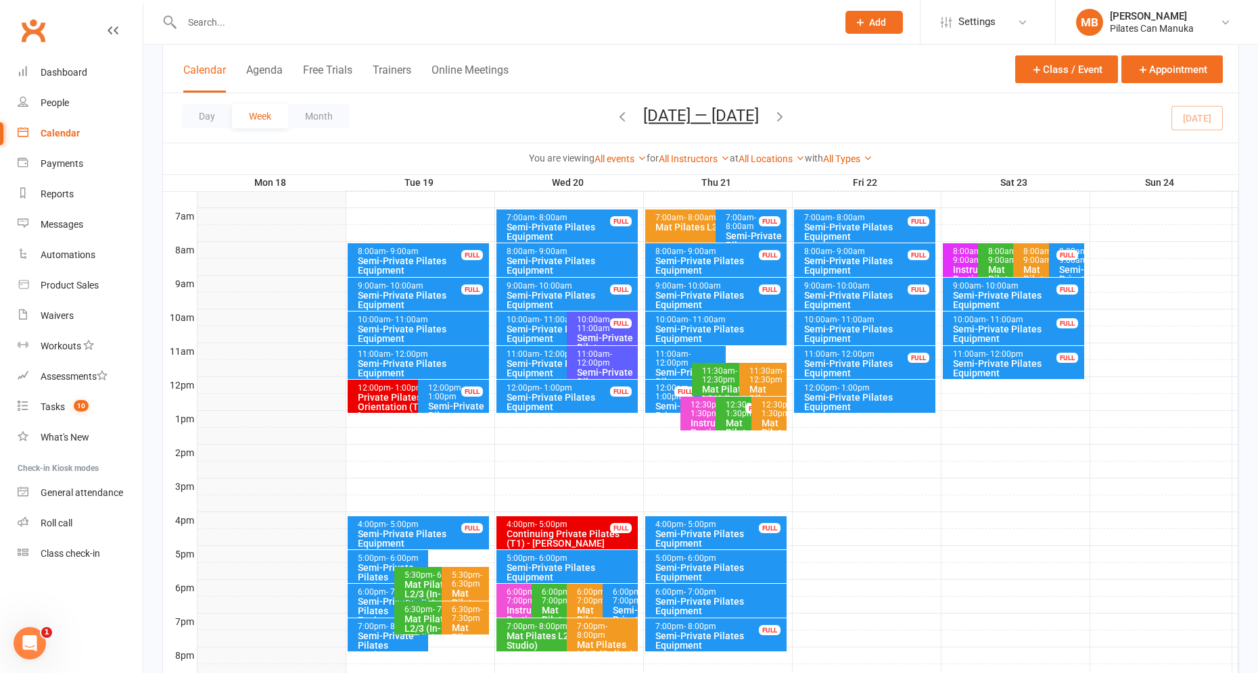
click at [375, 569] on div "Semi-Private Pilates Equipment" at bounding box center [391, 577] width 69 height 28
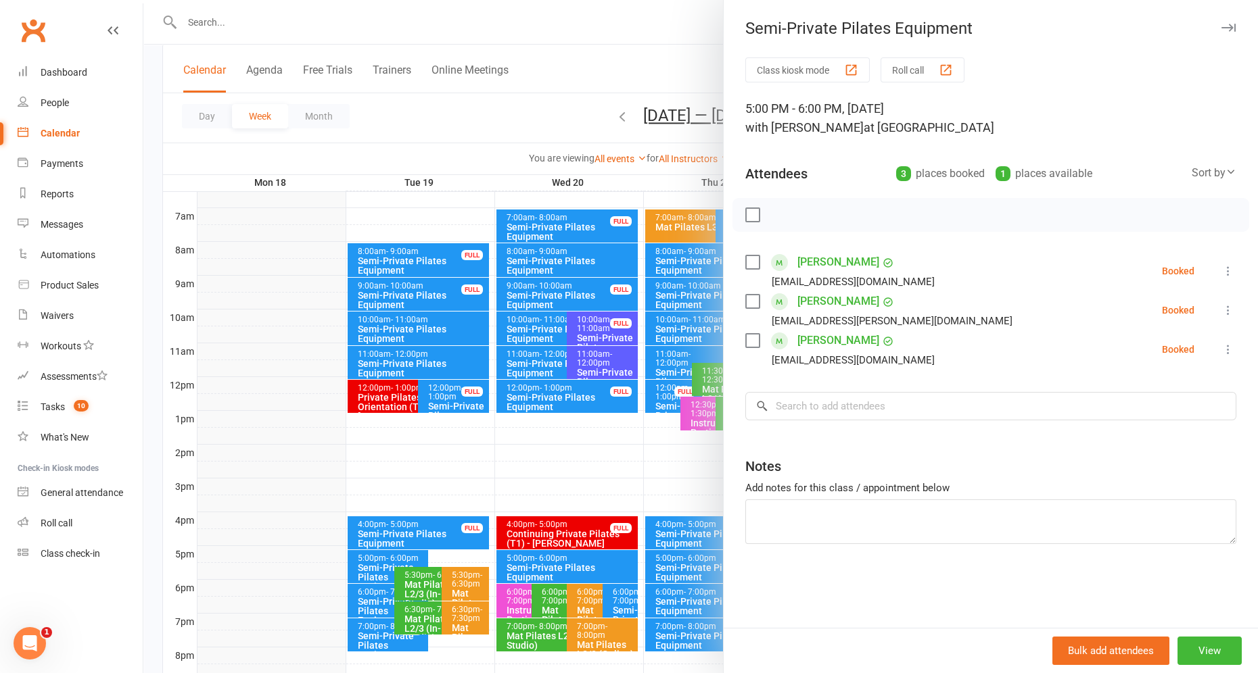
click at [375, 567] on div at bounding box center [700, 336] width 1114 height 673
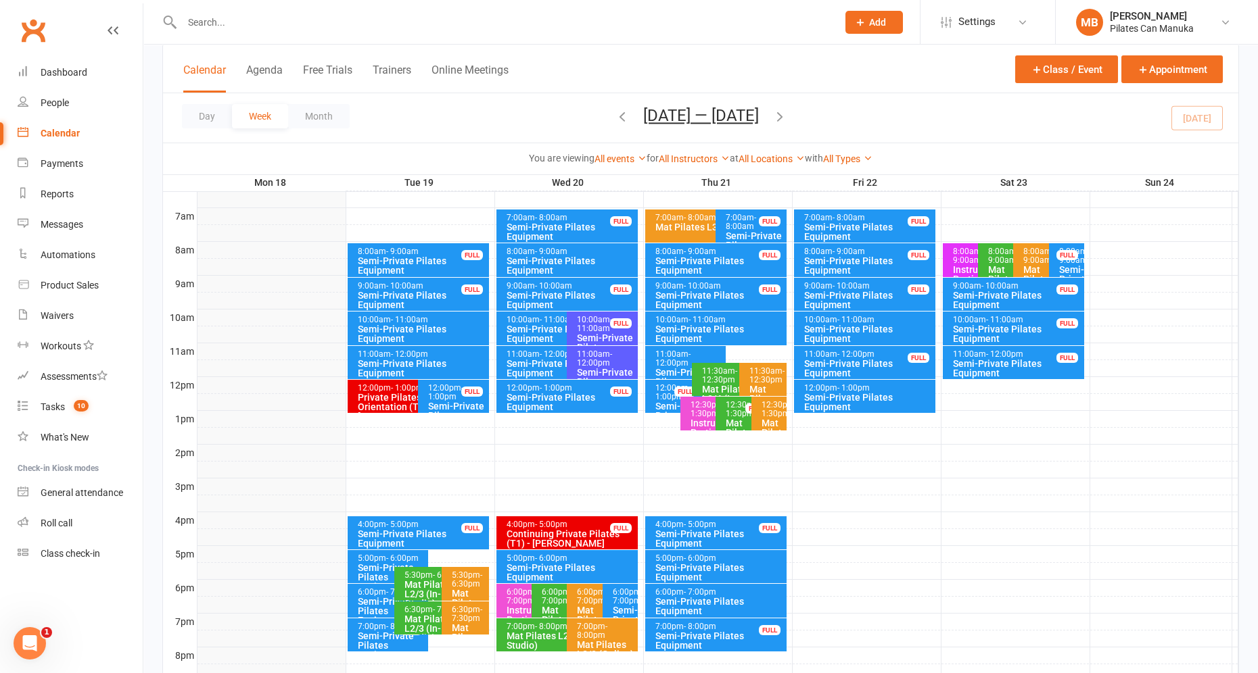
click at [787, 114] on icon "button" at bounding box center [779, 116] width 15 height 15
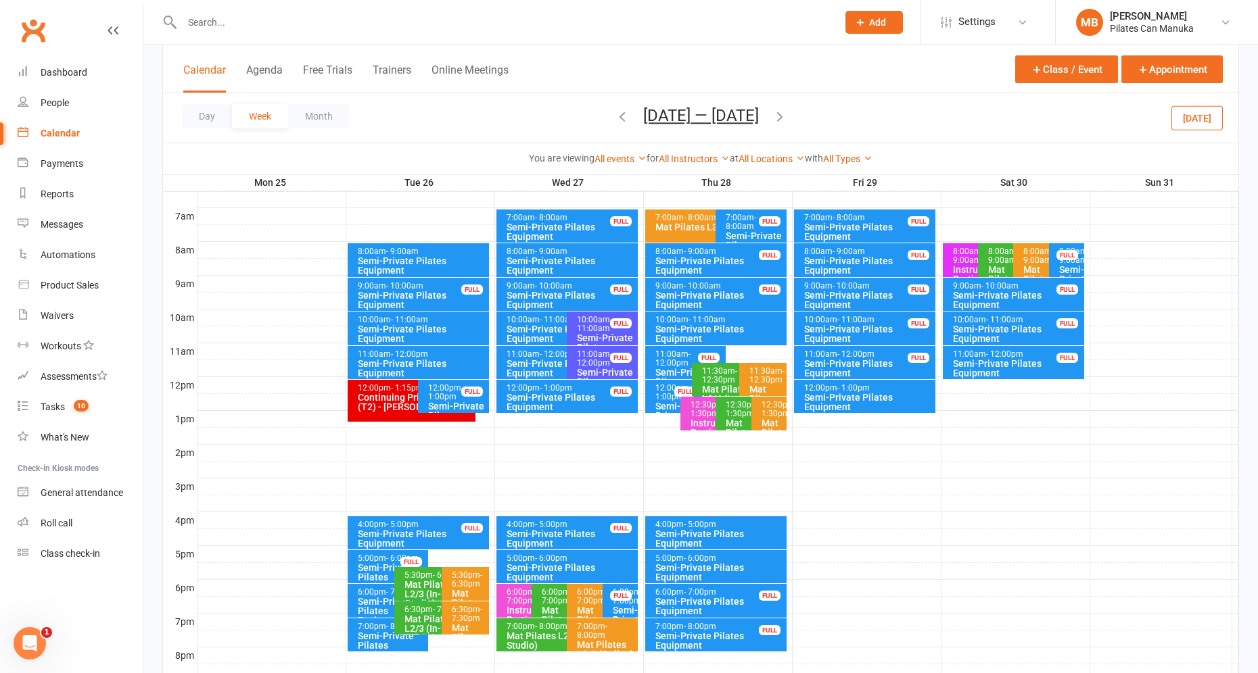
click at [615, 114] on icon "button" at bounding box center [622, 116] width 15 height 15
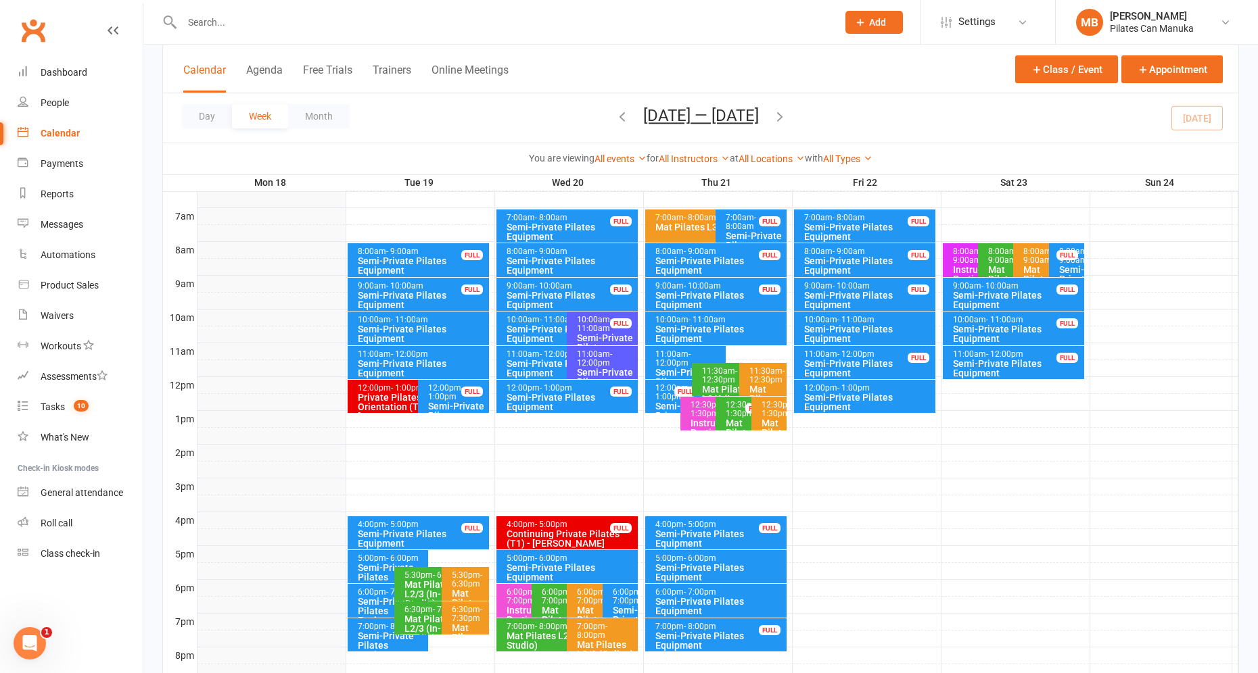
click at [363, 598] on div "Semi-Private Pilates Equipment" at bounding box center [391, 611] width 69 height 28
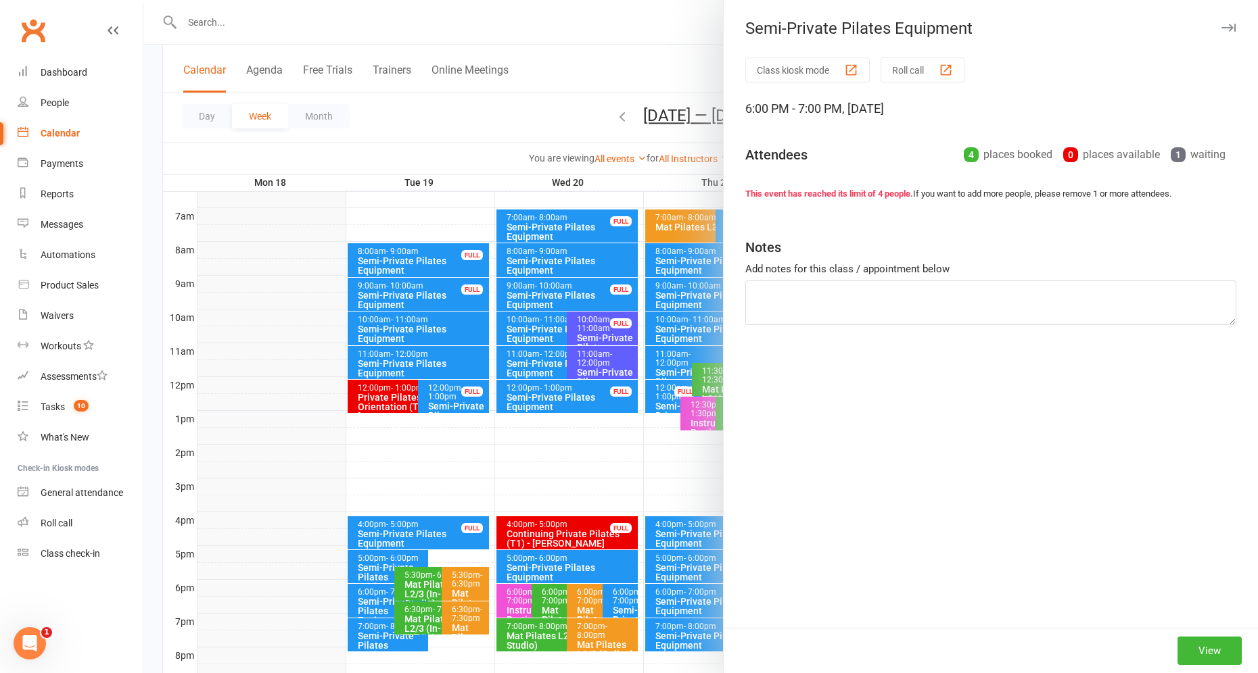
click at [363, 598] on div at bounding box center [700, 336] width 1114 height 673
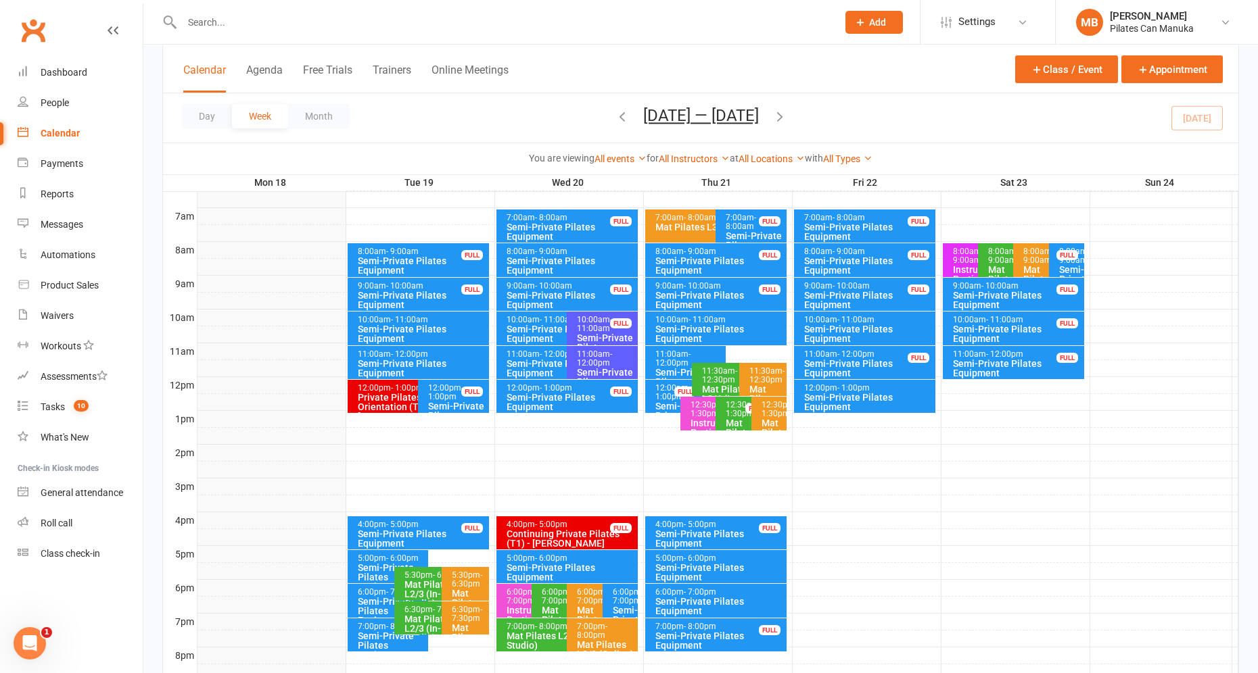
click at [372, 632] on div "Semi-Private Pilates Equipment" at bounding box center [391, 646] width 69 height 28
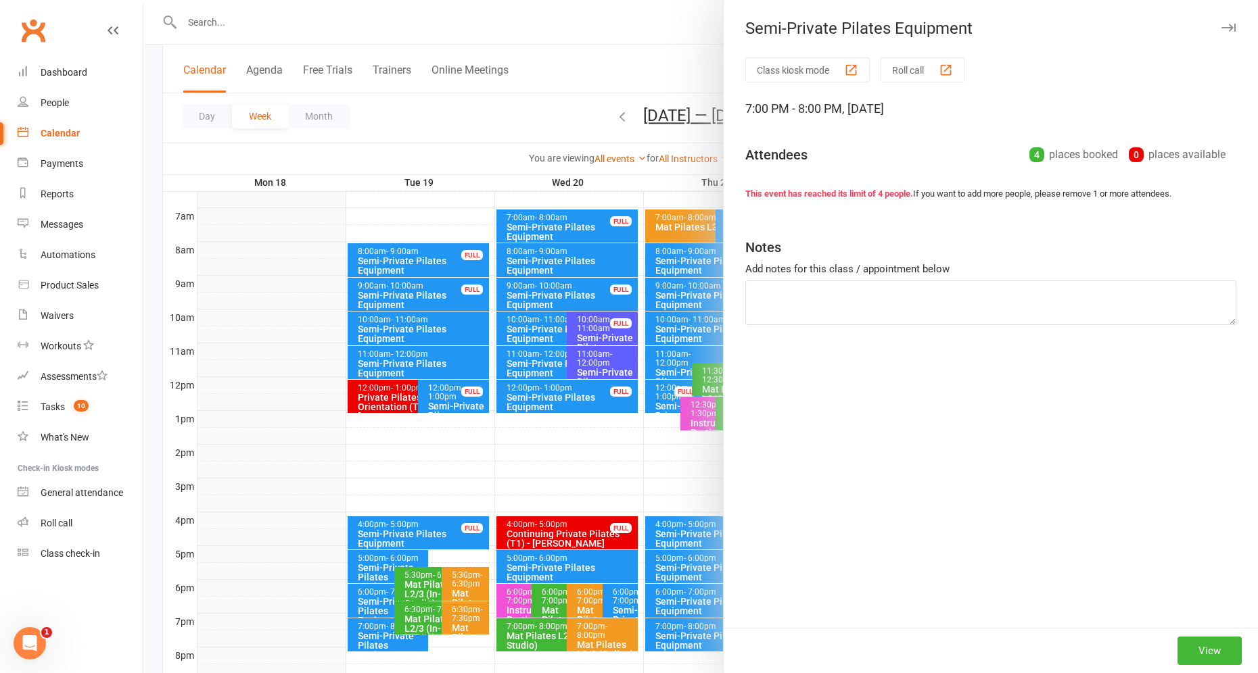
click at [372, 630] on div at bounding box center [700, 336] width 1114 height 673
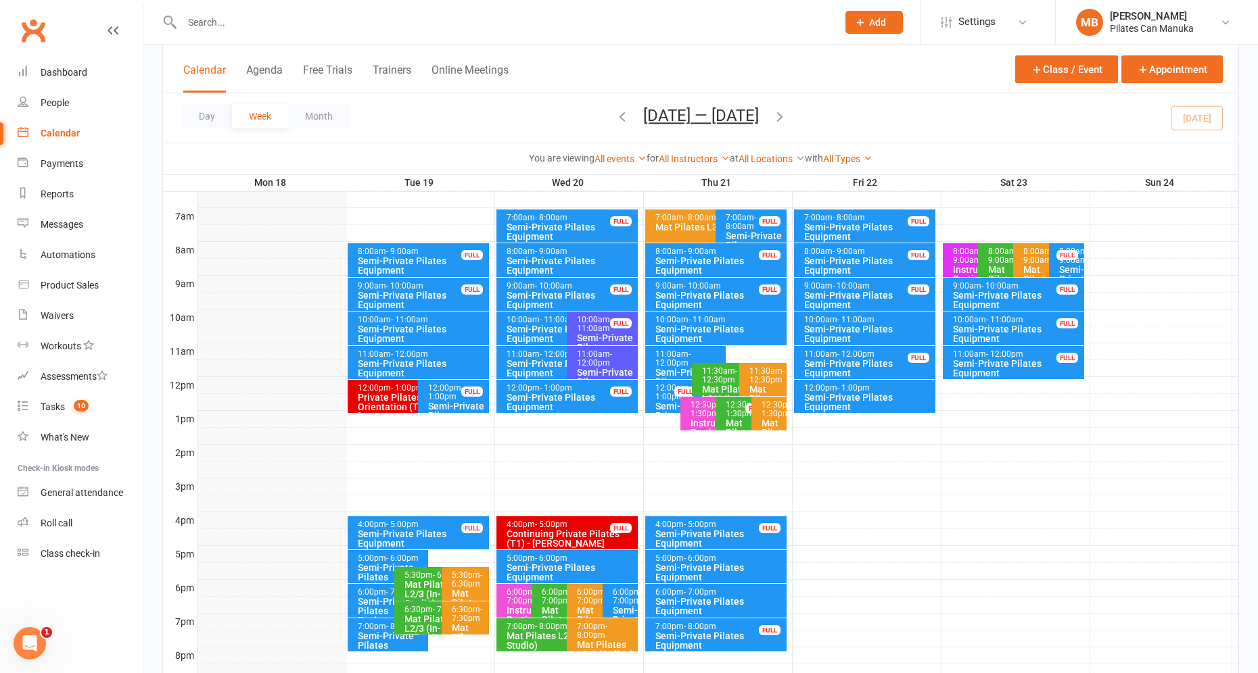
click at [543, 330] on div "Semi-Private Pilates Equipment" at bounding box center [564, 334] width 116 height 19
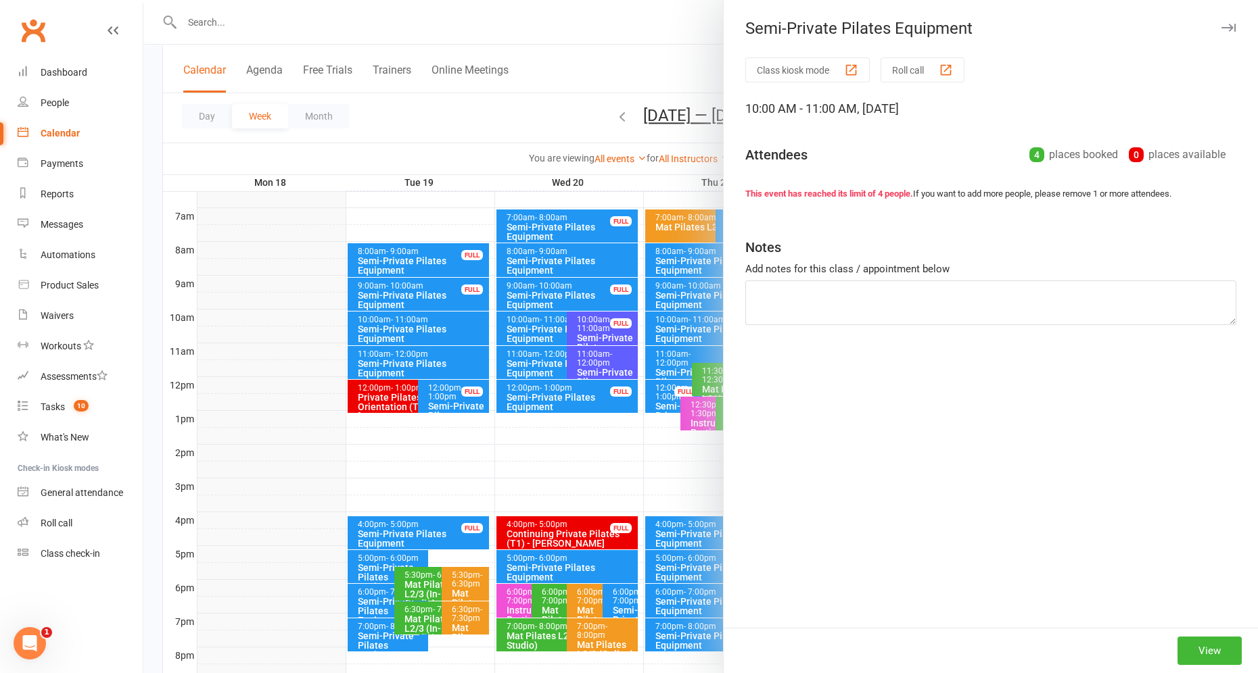
click at [536, 357] on div at bounding box center [700, 336] width 1114 height 673
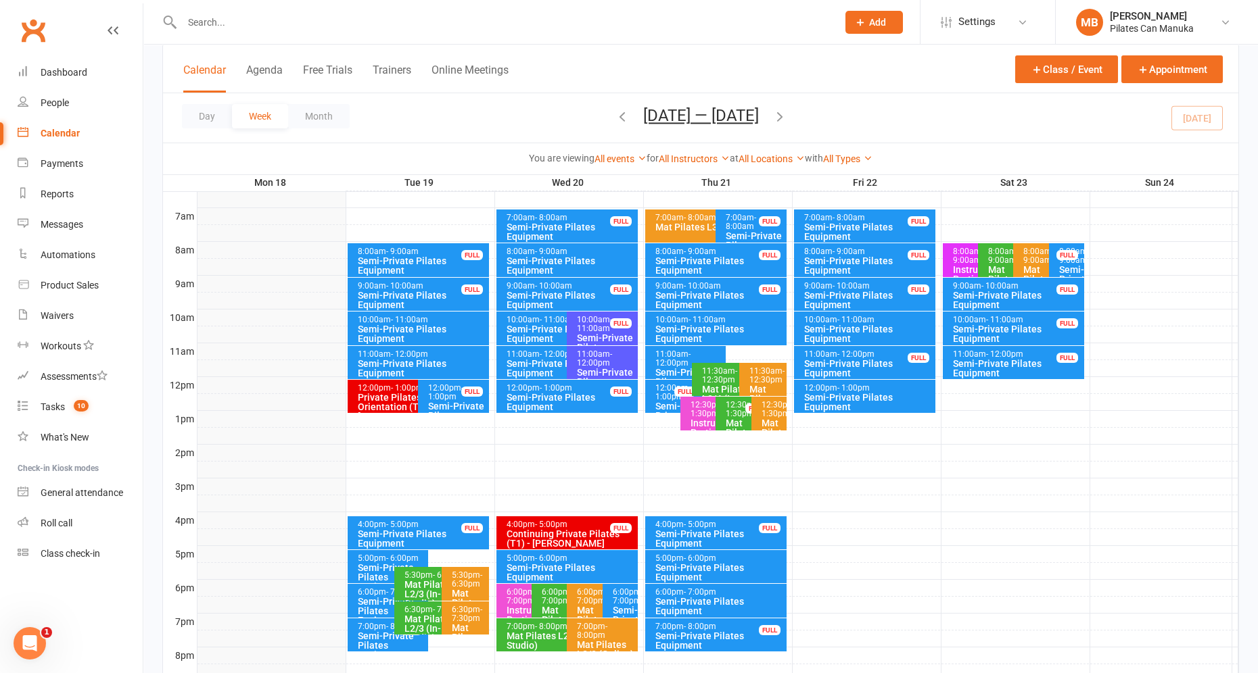
click at [786, 118] on icon "button" at bounding box center [779, 116] width 15 height 15
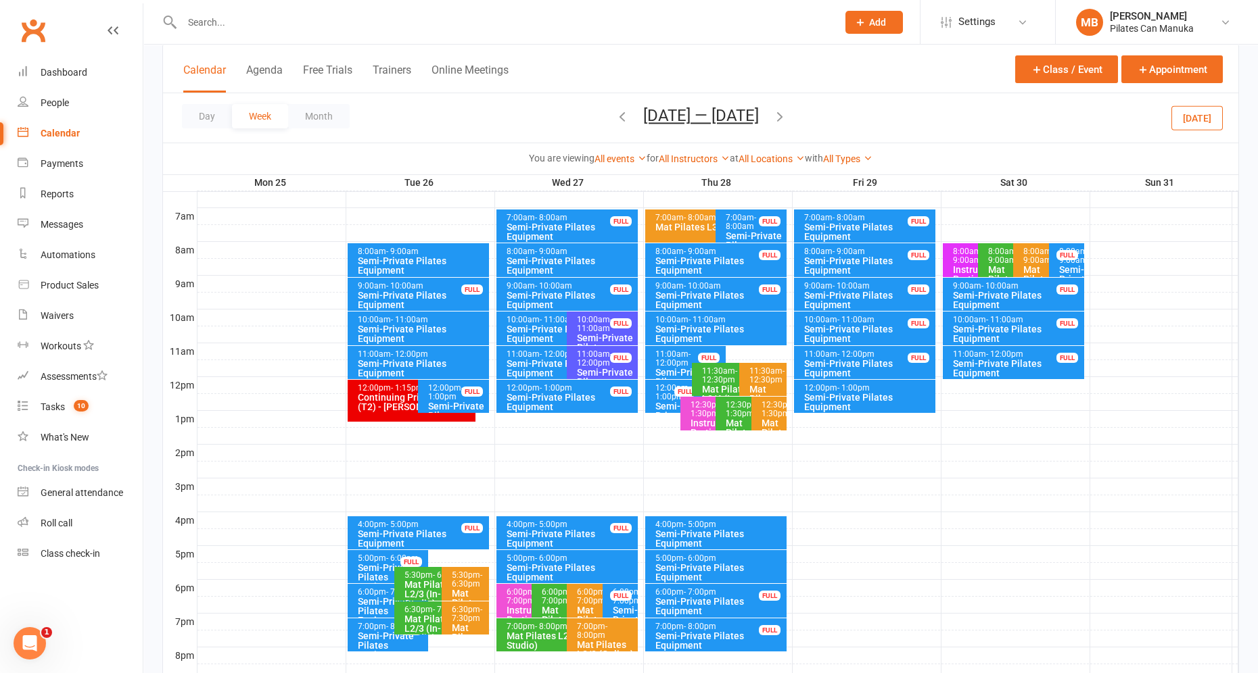
click at [615, 117] on icon "button" at bounding box center [622, 116] width 15 height 15
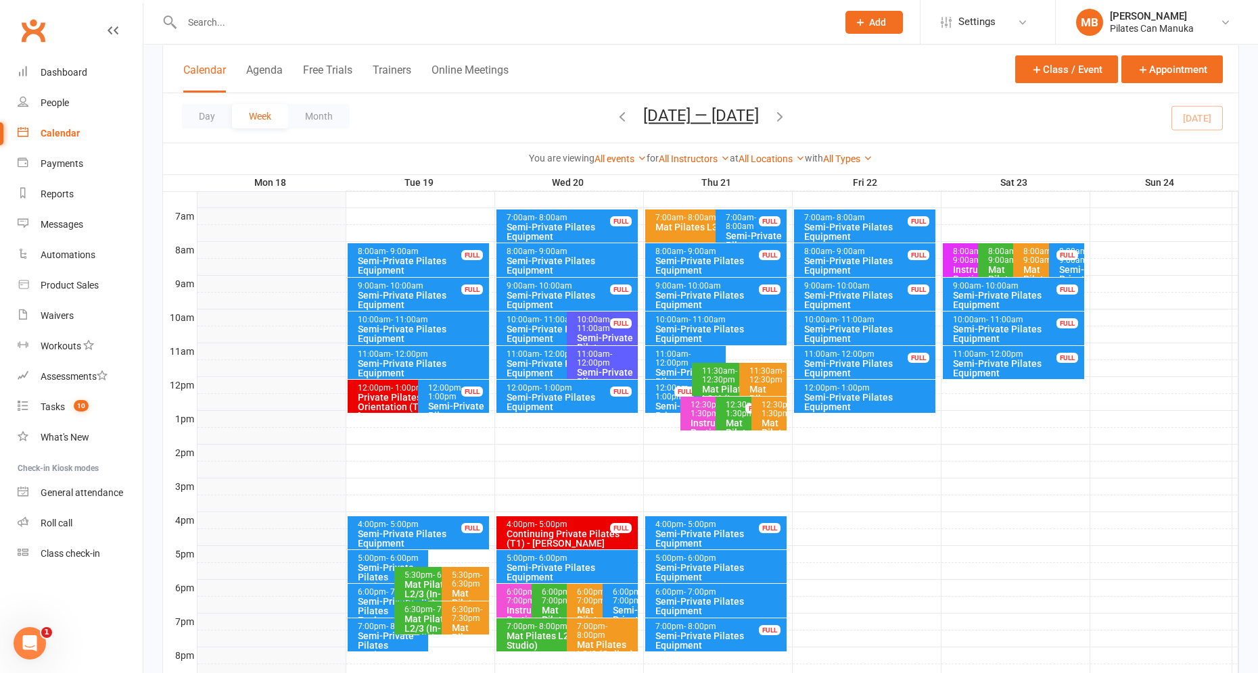
click at [590, 358] on span "- 12:00pm" at bounding box center [594, 359] width 35 height 18
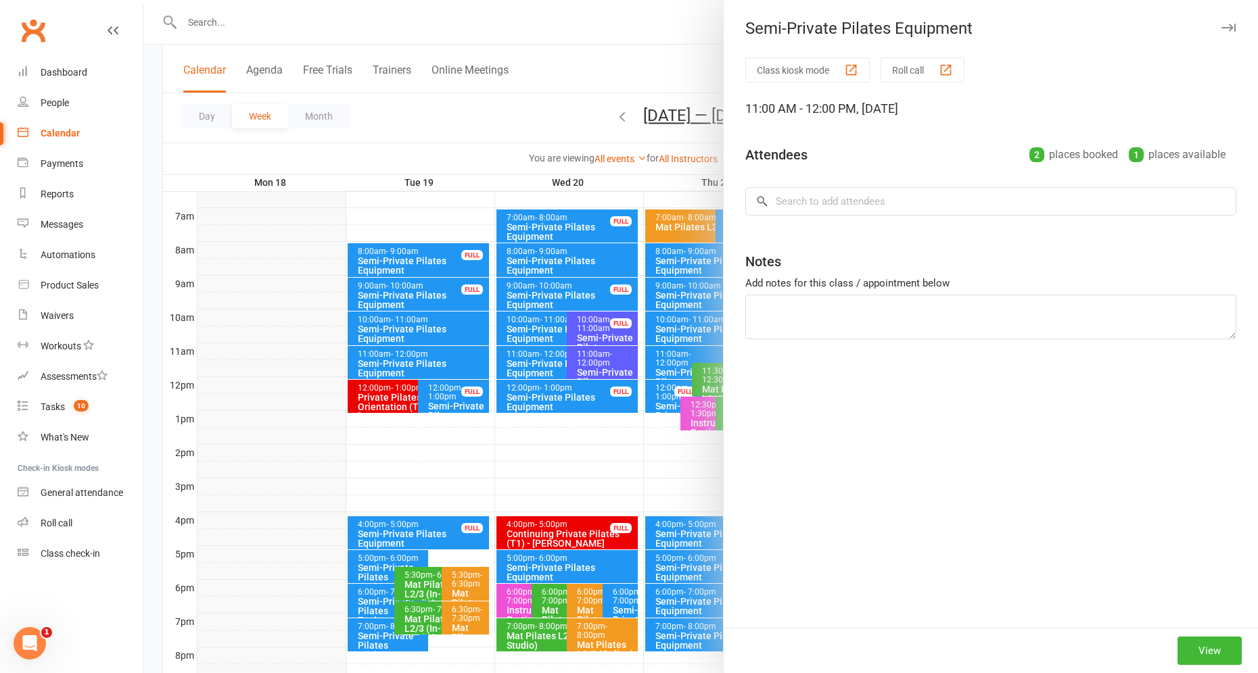
click at [554, 366] on div at bounding box center [700, 336] width 1114 height 673
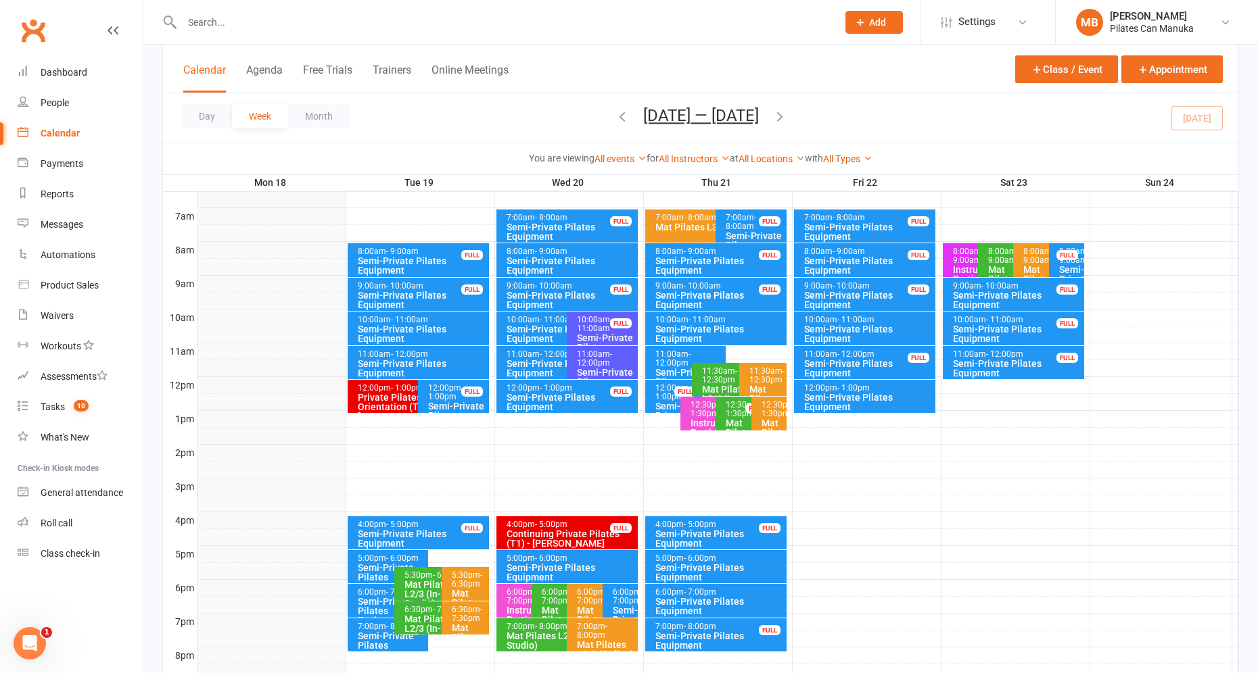
click at [538, 359] on div "Semi-Private Pilates Equipment" at bounding box center [564, 368] width 116 height 19
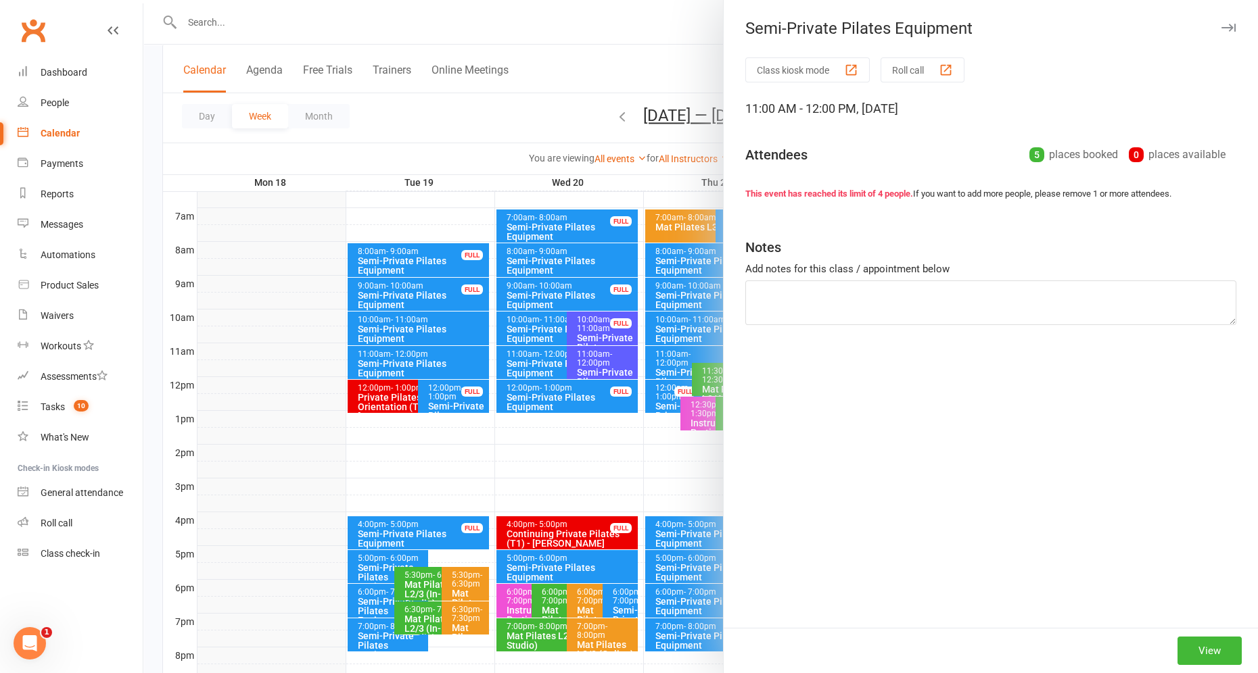
click at [538, 358] on div at bounding box center [700, 336] width 1114 height 673
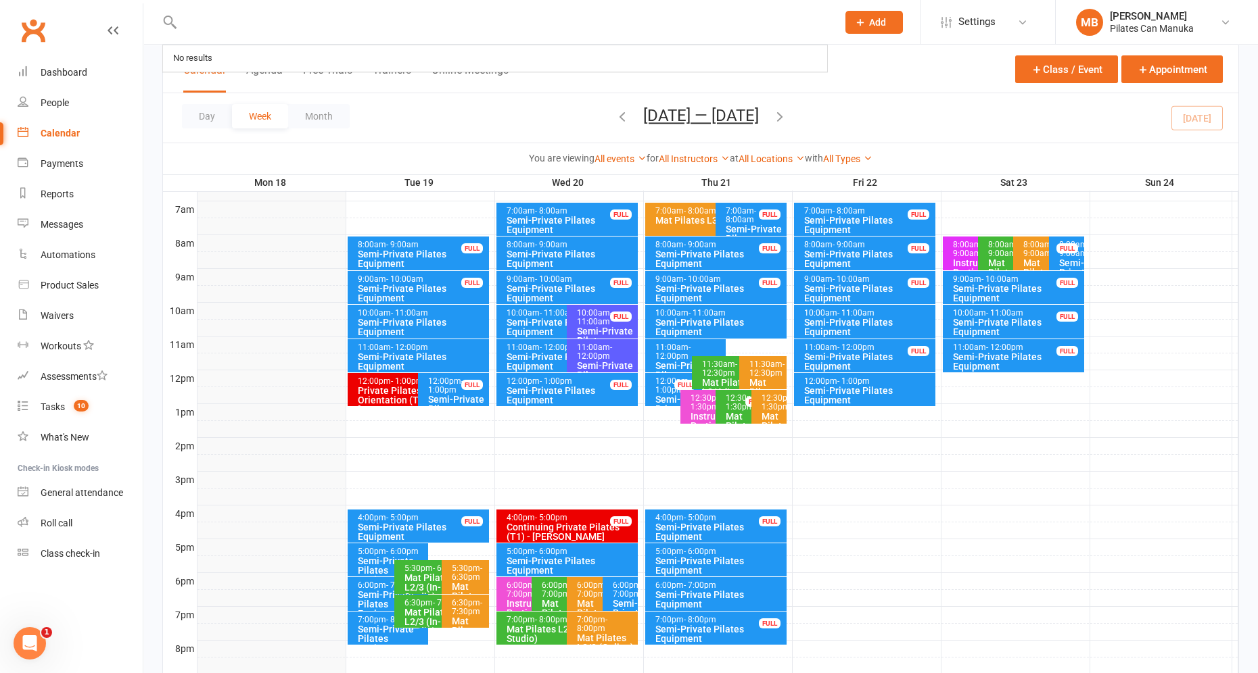
scroll to position [358, 0]
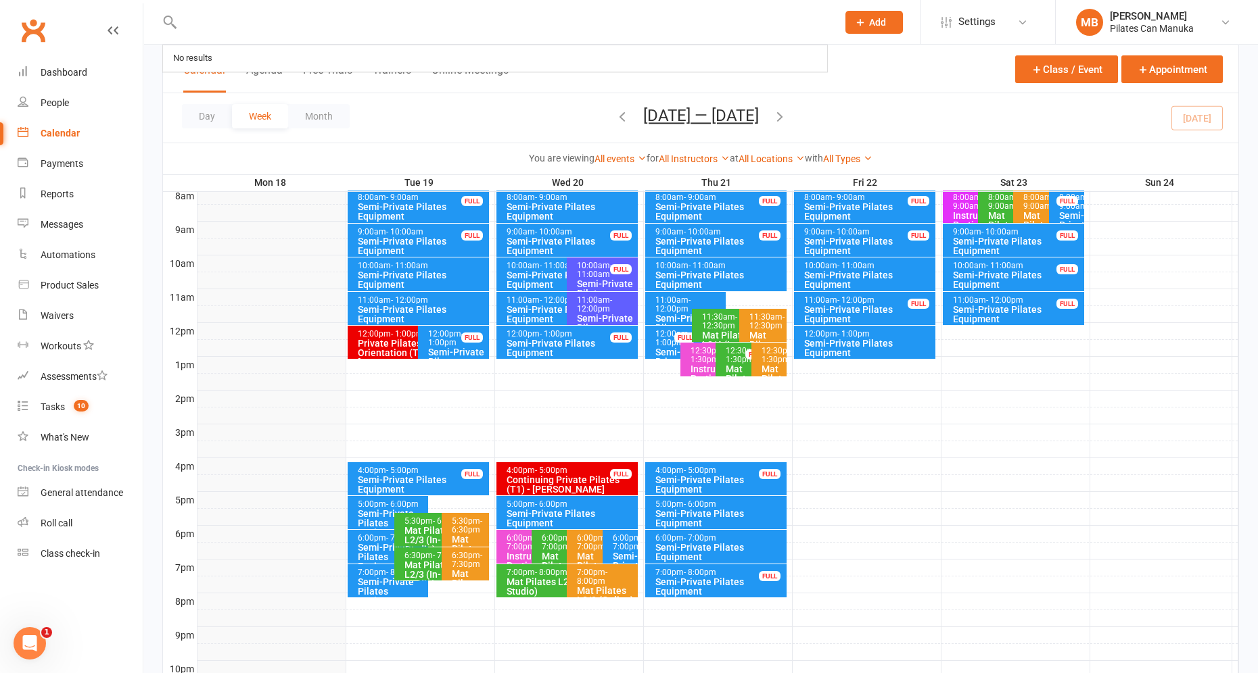
click at [621, 550] on span "- 7:00pm" at bounding box center [628, 542] width 30 height 18
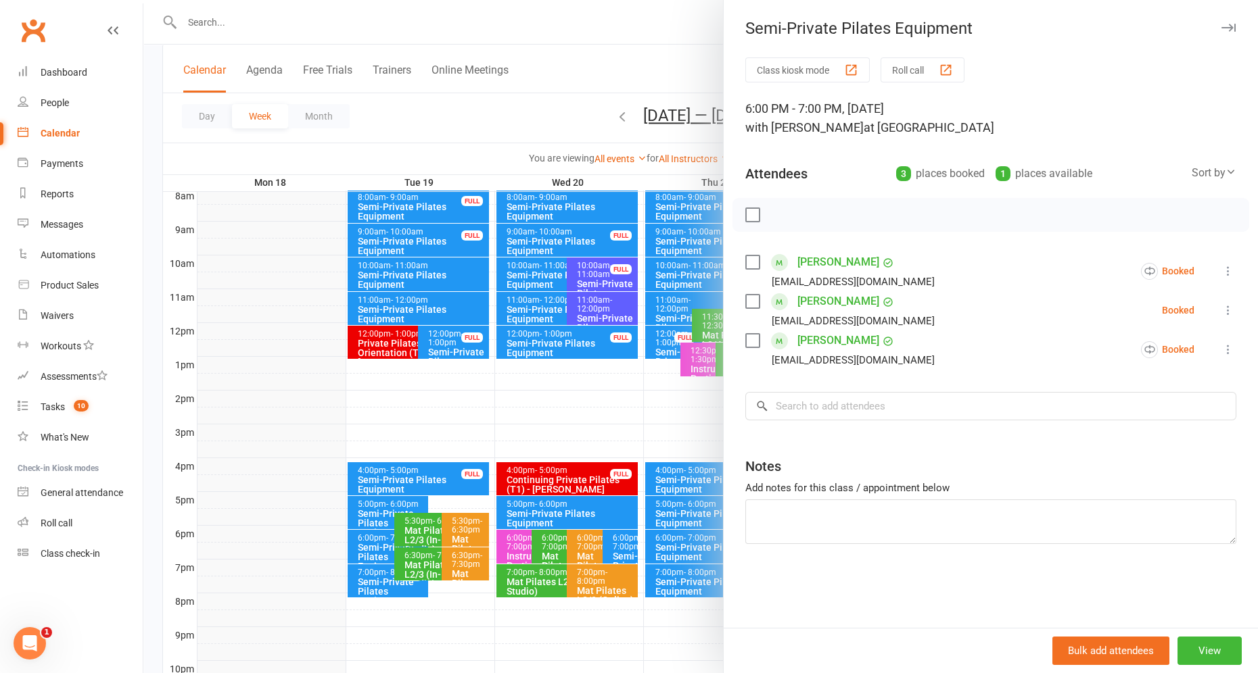
click at [559, 89] on div at bounding box center [700, 336] width 1114 height 673
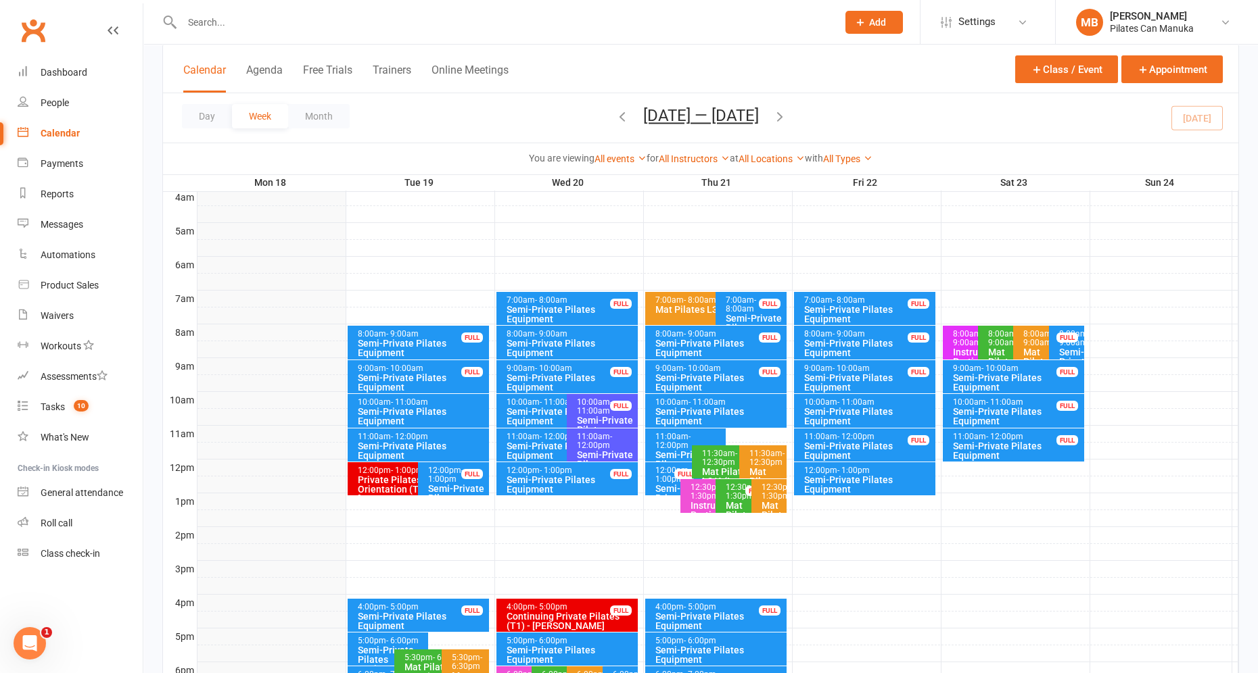
scroll to position [256, 0]
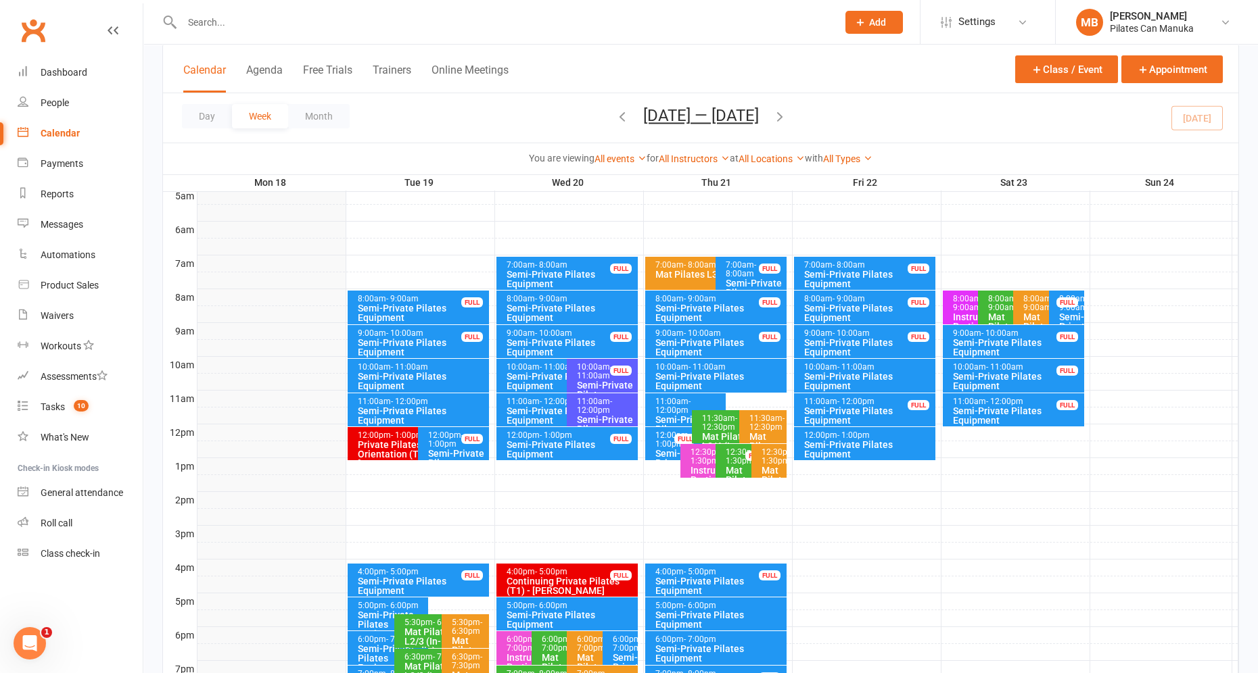
drag, startPoint x: 788, startPoint y: 120, endPoint x: 709, endPoint y: 122, distance: 79.1
click at [786, 120] on icon "button" at bounding box center [779, 116] width 15 height 15
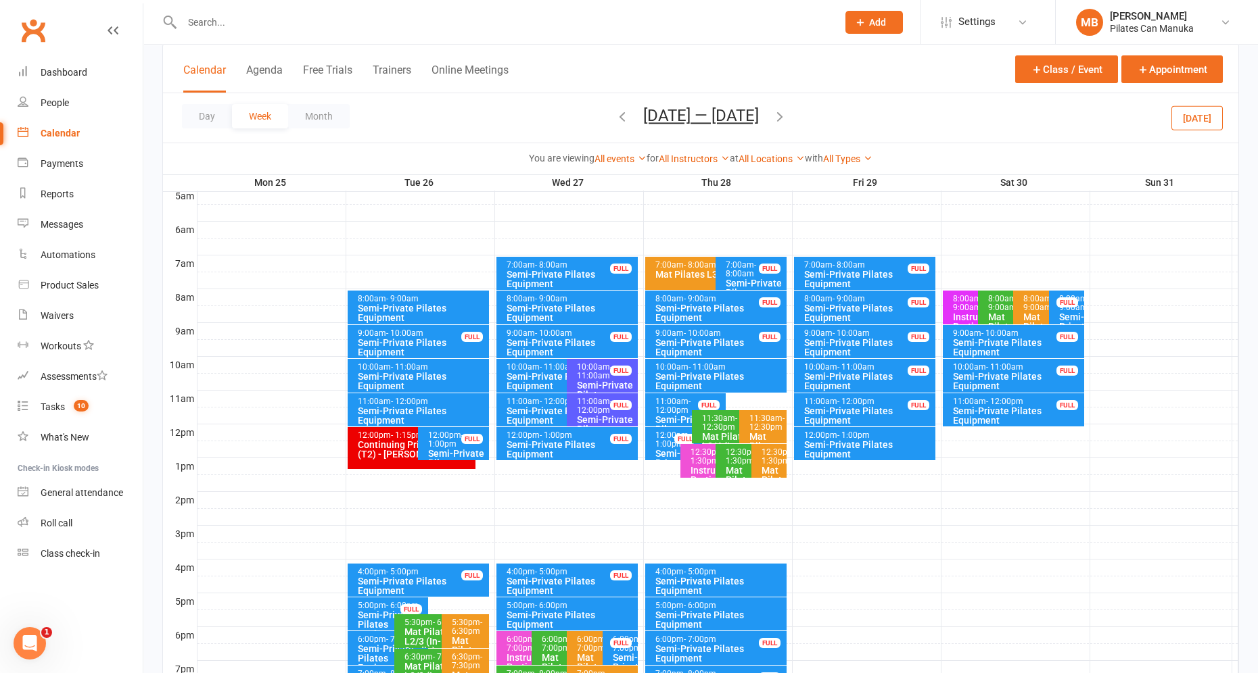
click at [615, 115] on icon "button" at bounding box center [622, 116] width 15 height 15
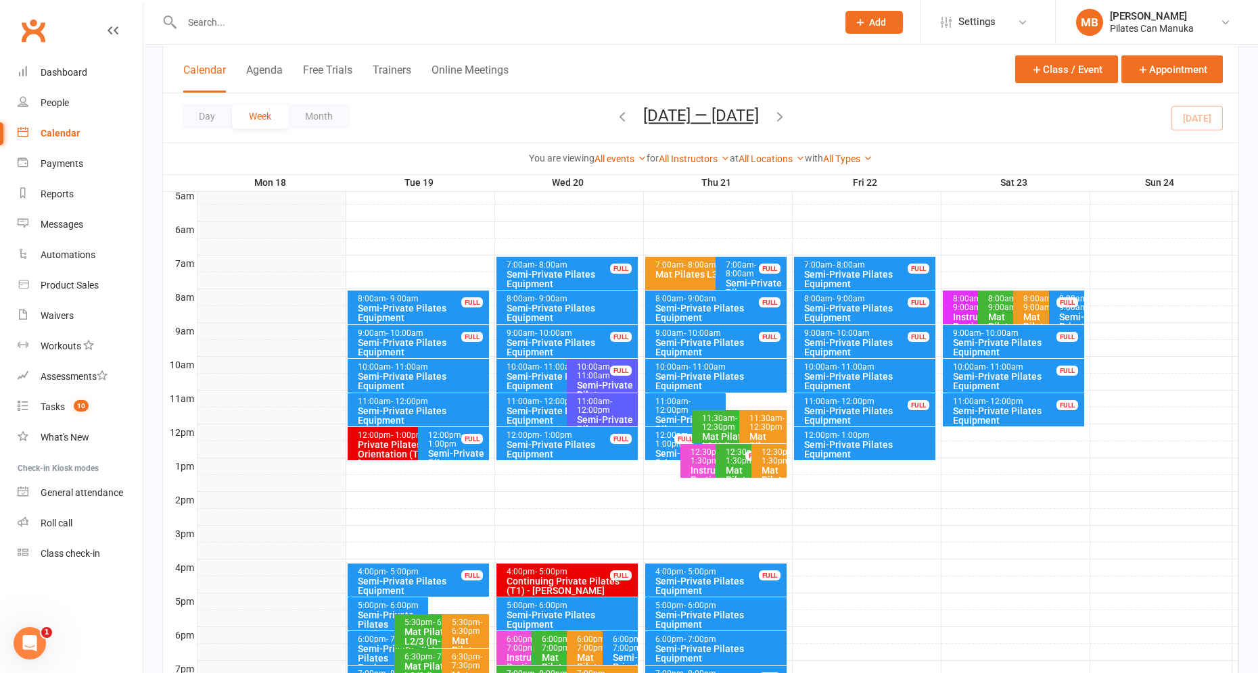
click at [677, 406] on span "- 12:00pm" at bounding box center [672, 406] width 35 height 18
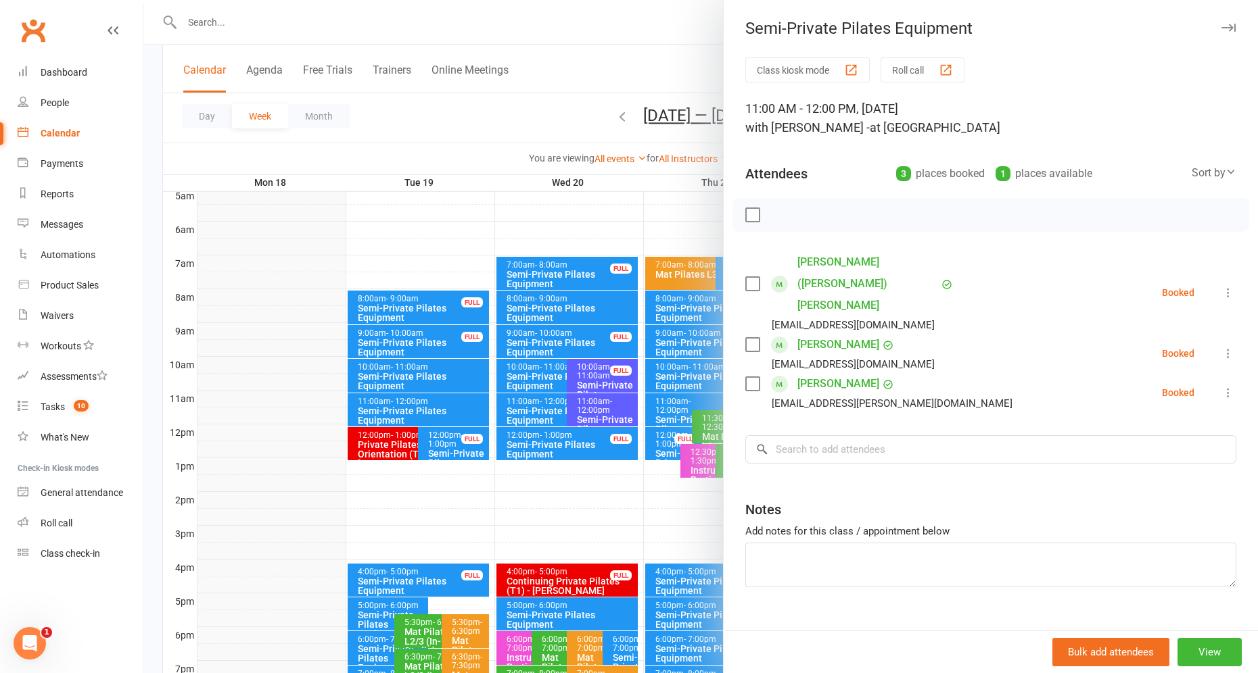
click at [542, 91] on div at bounding box center [700, 336] width 1114 height 673
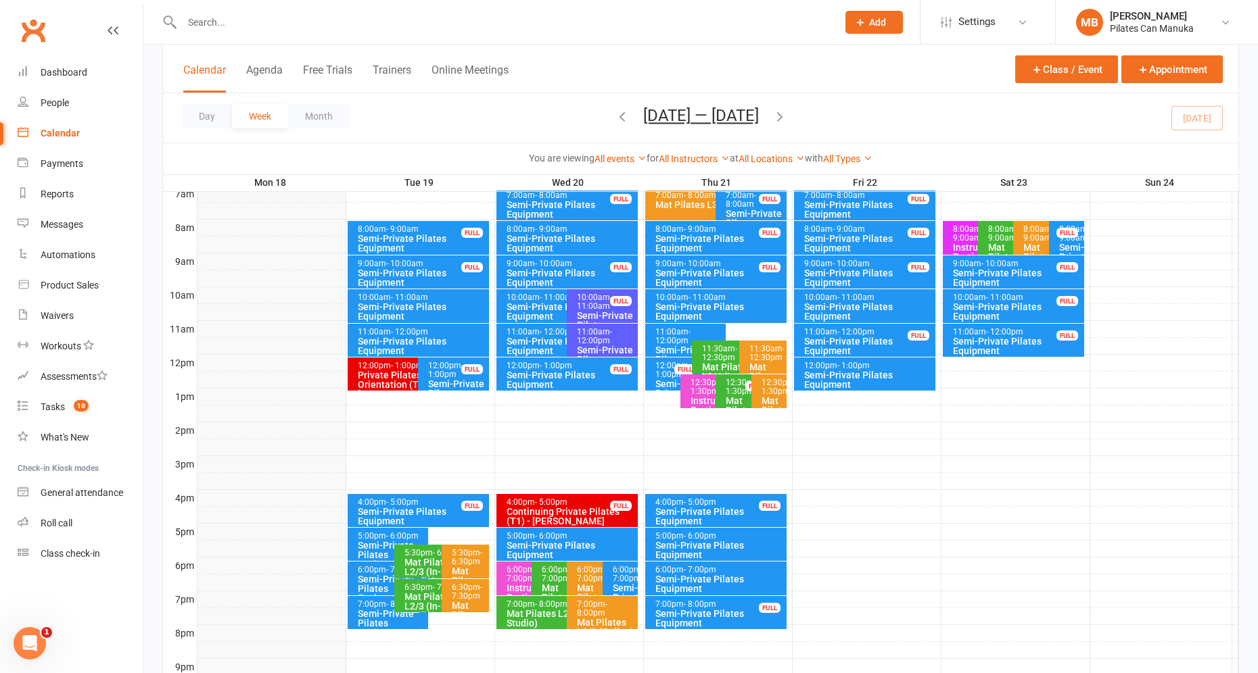
scroll to position [358, 0]
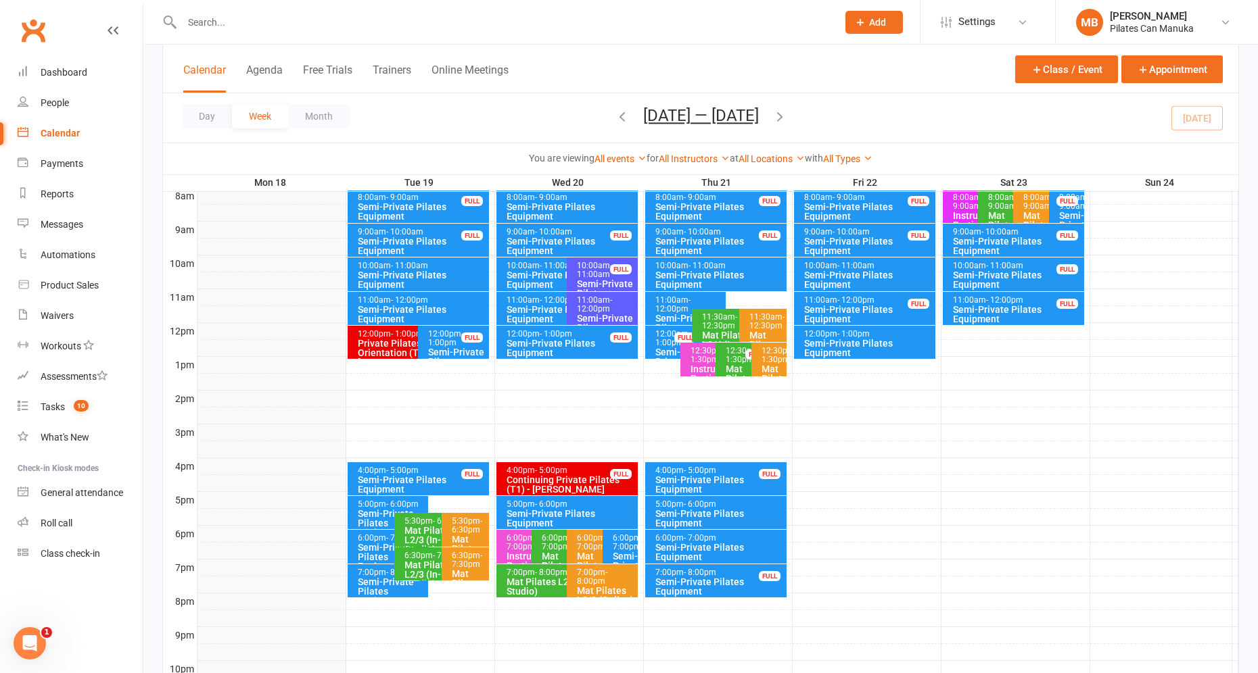
click at [786, 111] on icon "button" at bounding box center [779, 116] width 15 height 15
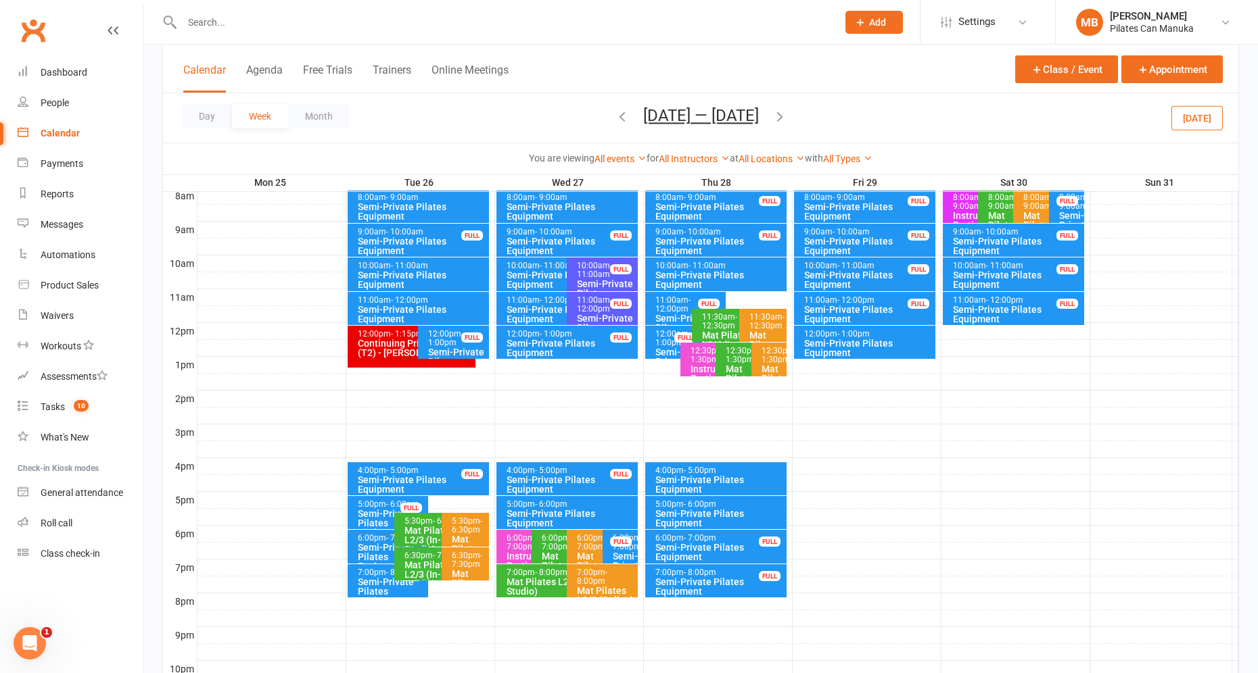
click at [615, 114] on icon "button" at bounding box center [622, 116] width 15 height 15
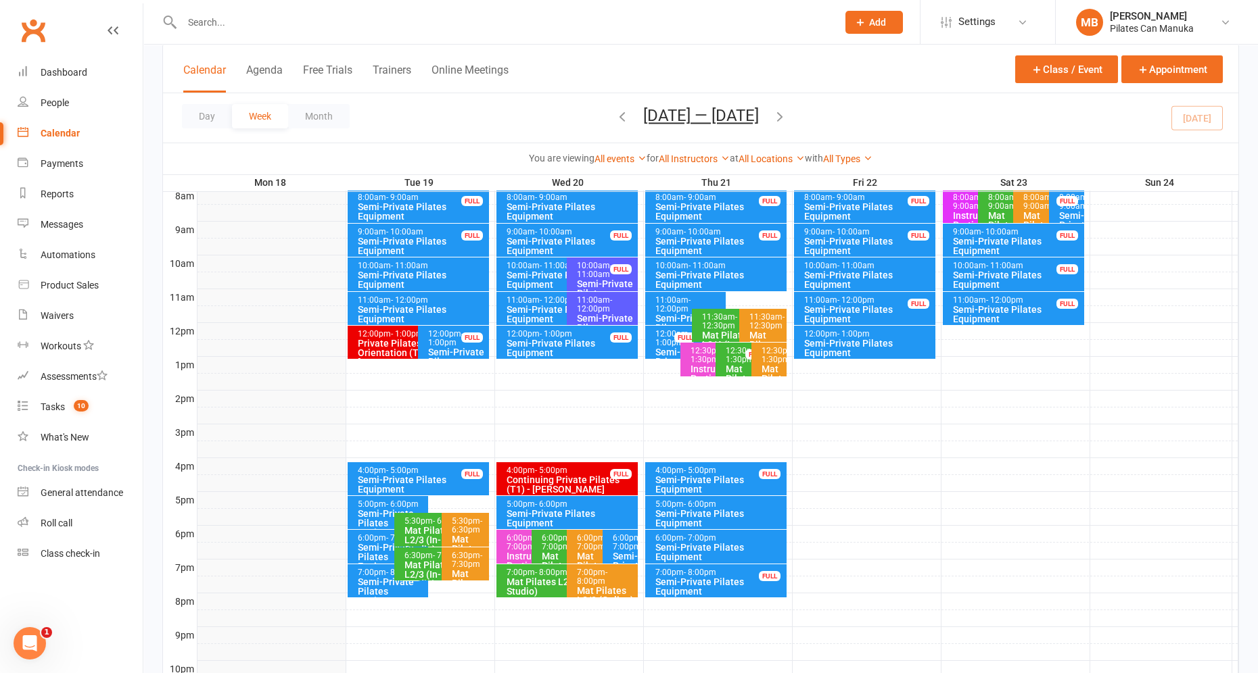
click at [729, 546] on div "Semi-Private Pilates Equipment" at bounding box center [719, 552] width 129 height 19
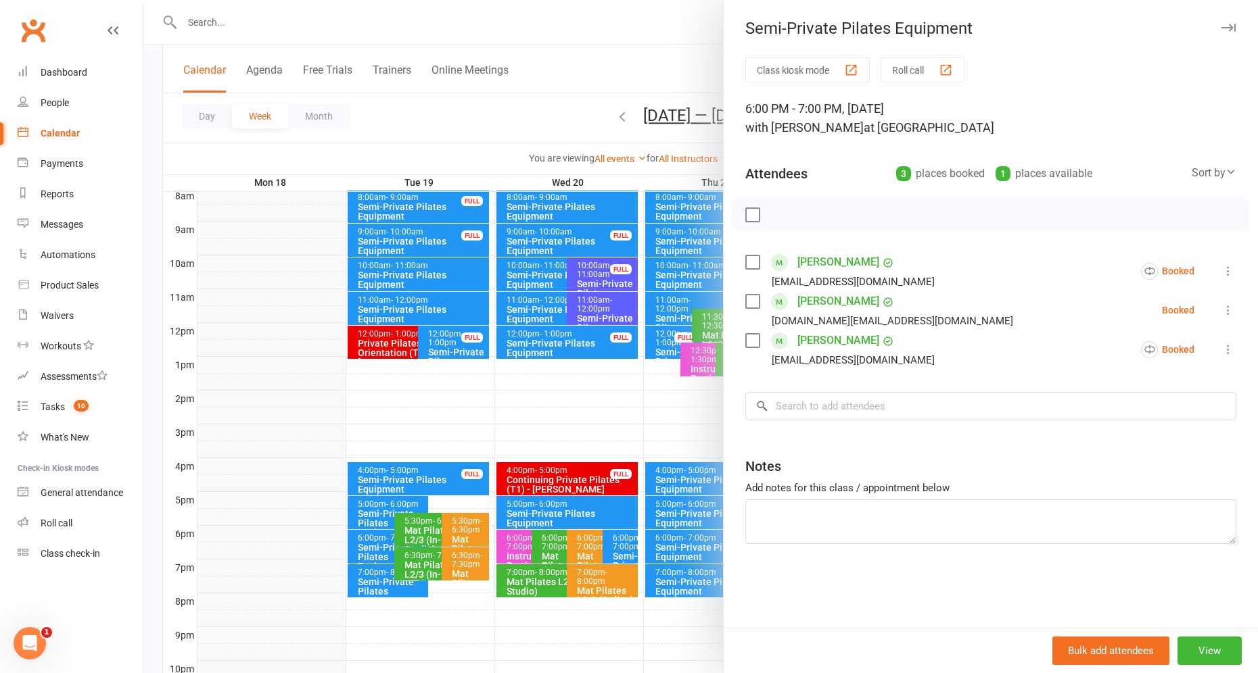
click at [685, 49] on div at bounding box center [700, 336] width 1114 height 673
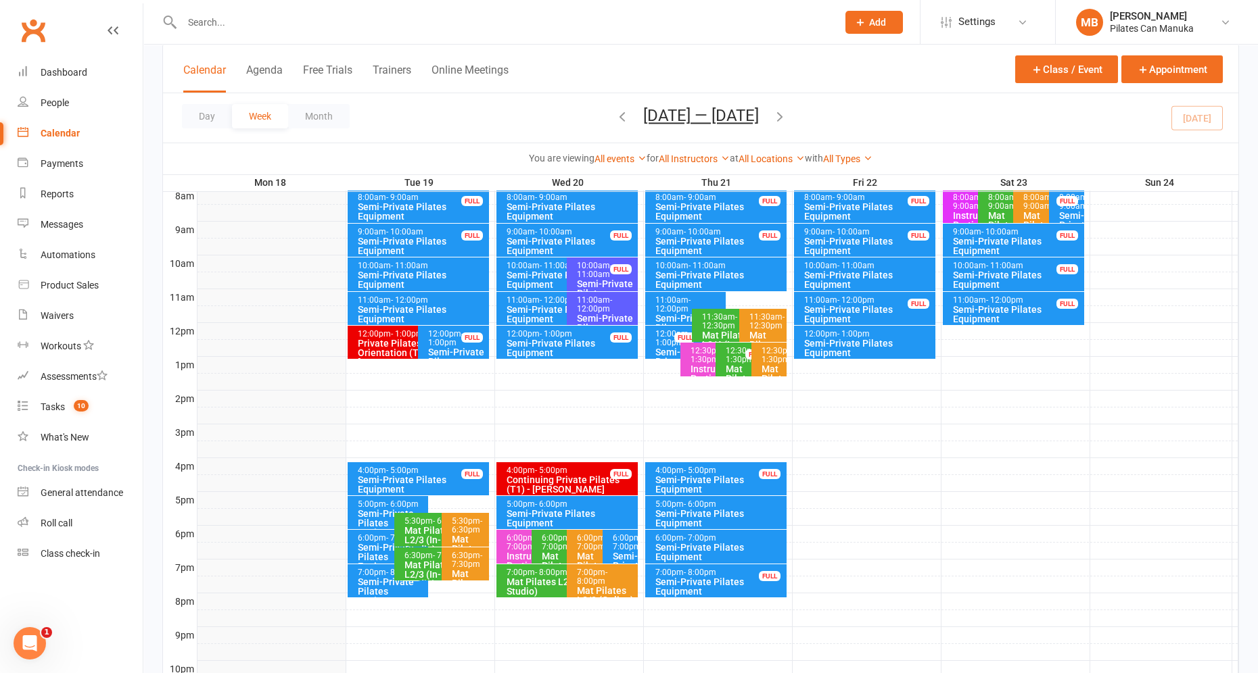
click at [781, 114] on icon "button" at bounding box center [779, 116] width 15 height 15
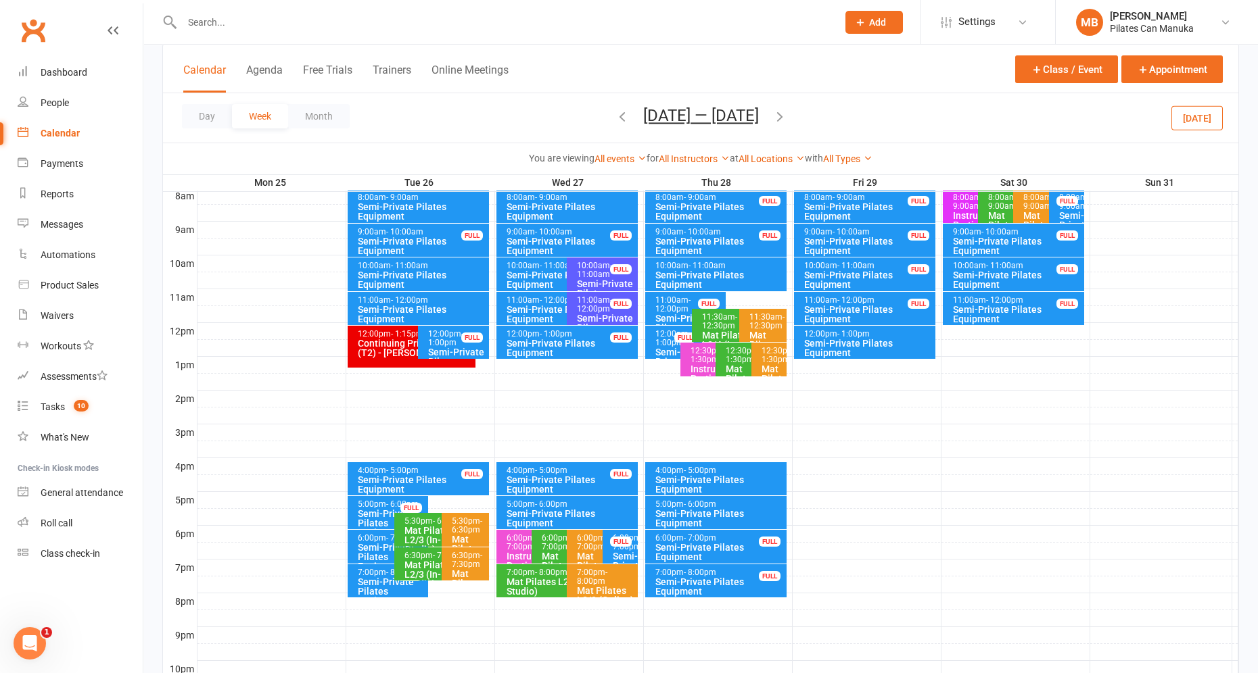
click at [615, 118] on icon "button" at bounding box center [622, 116] width 15 height 15
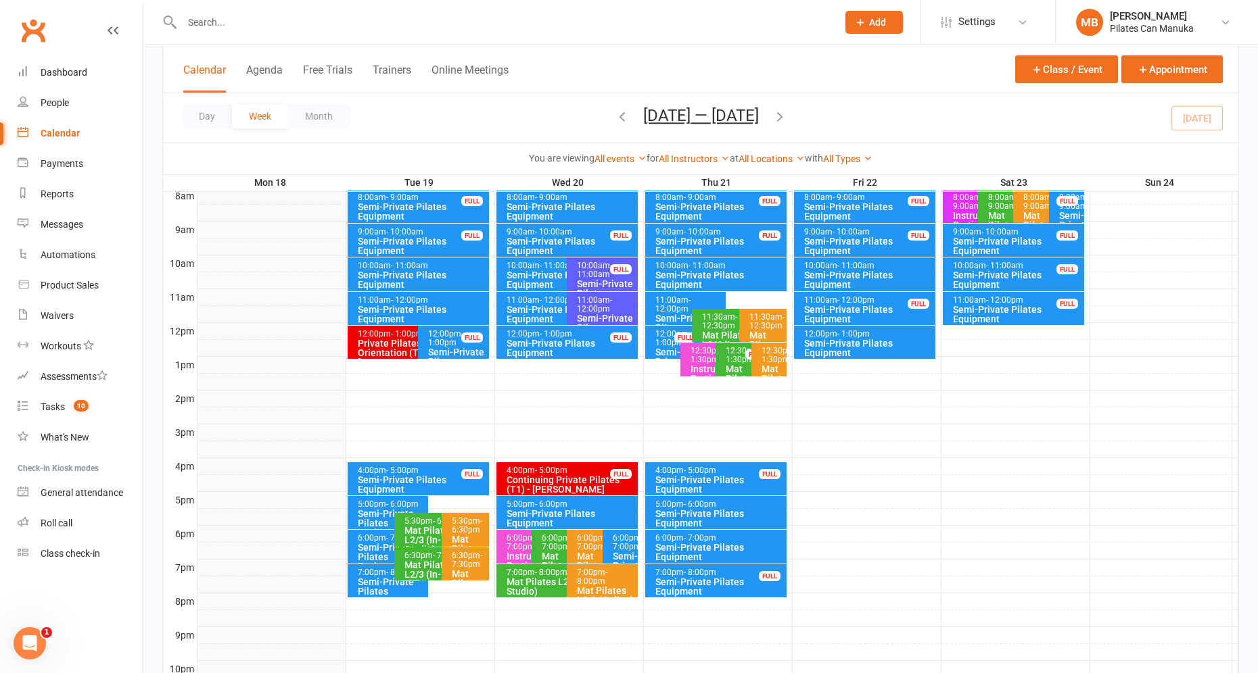
click at [867, 274] on div "Semi-Private Pilates Equipment" at bounding box center [867, 279] width 129 height 19
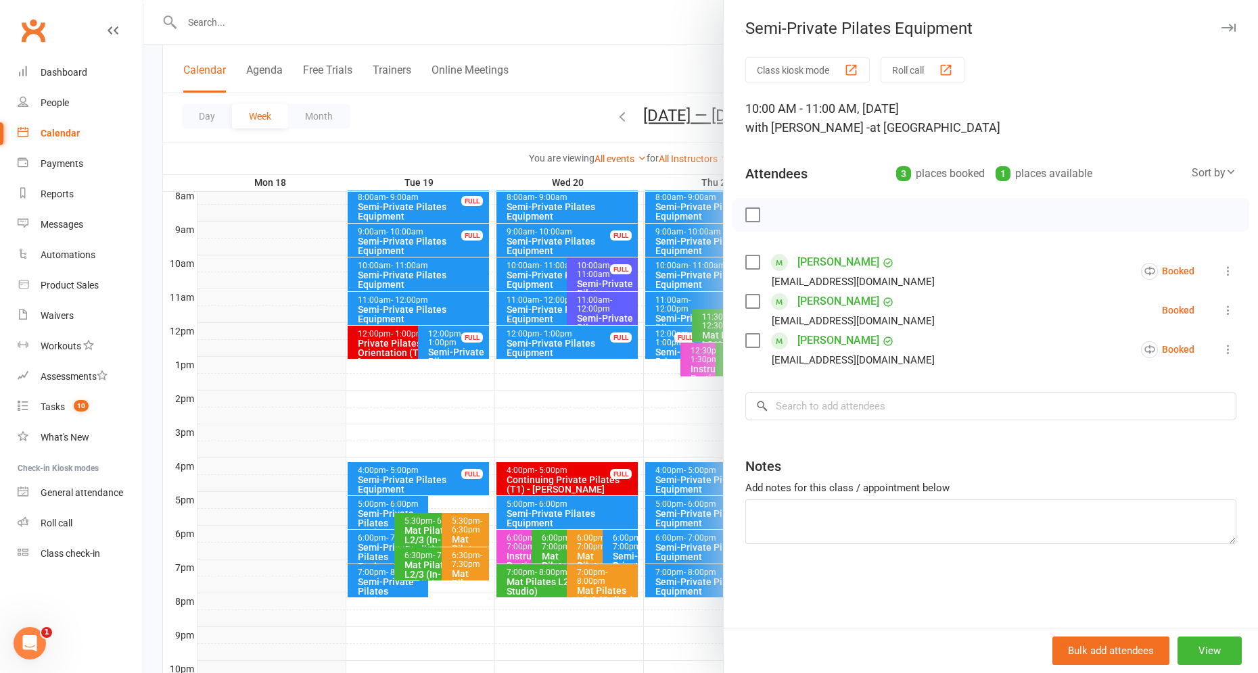
click at [652, 39] on div at bounding box center [700, 336] width 1114 height 673
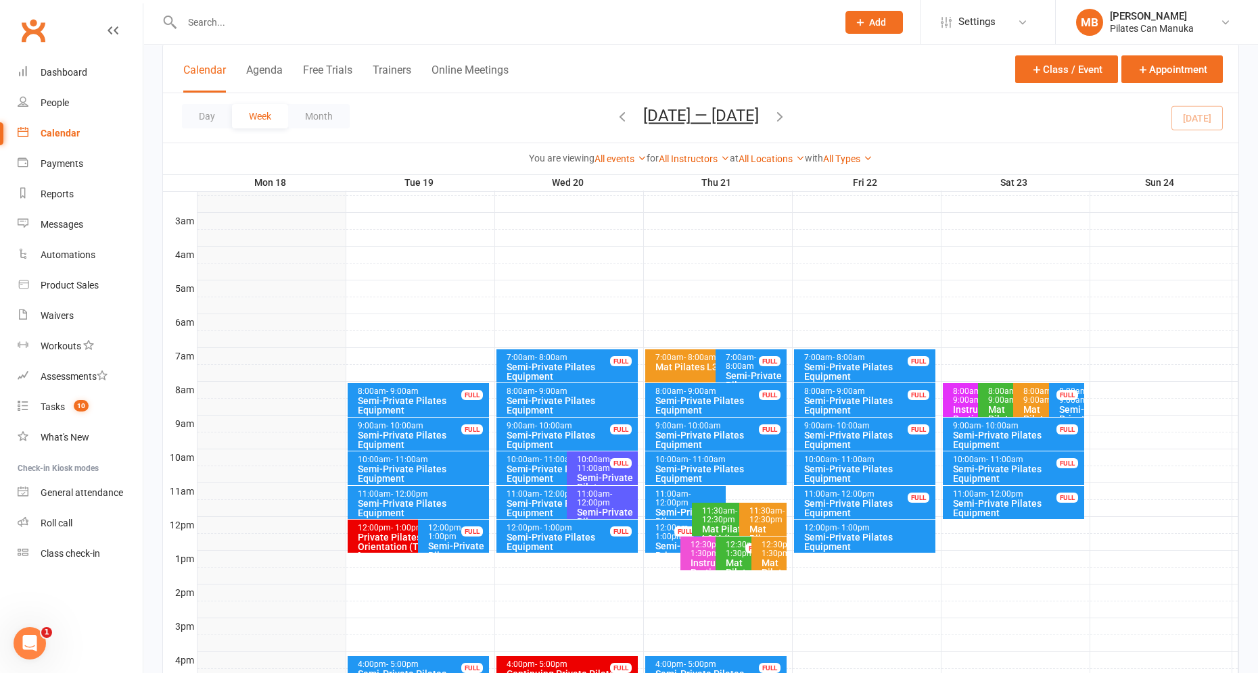
scroll to position [155, 0]
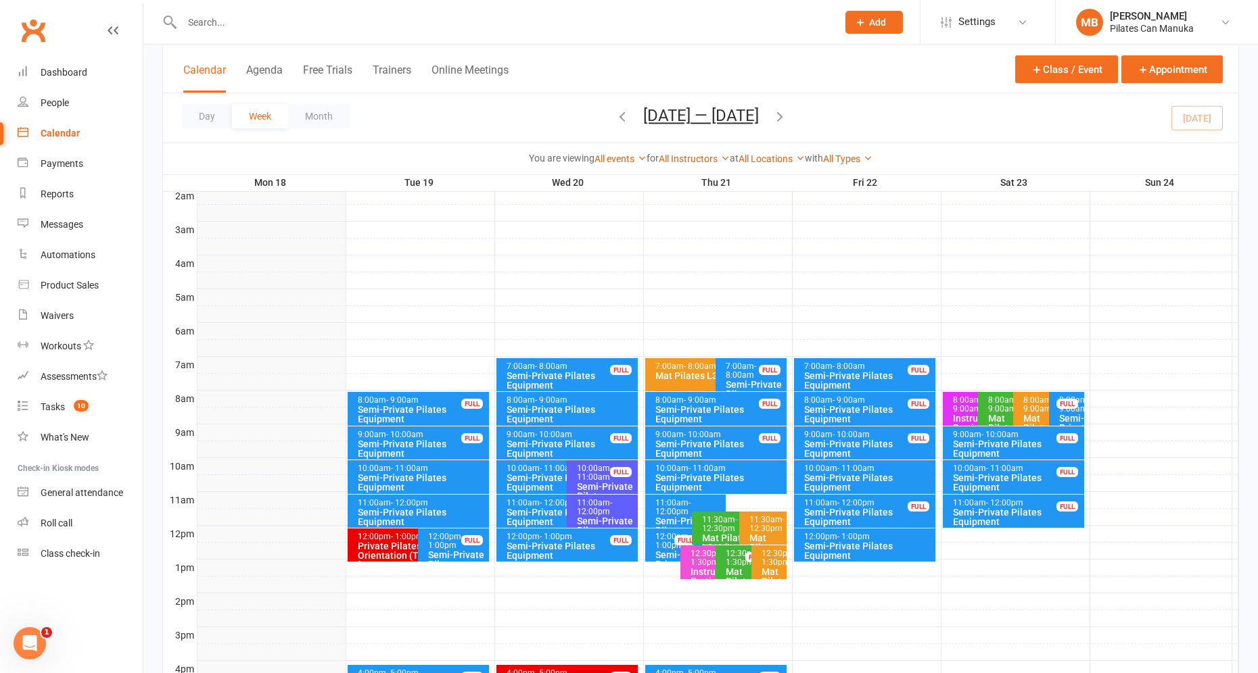
click at [787, 114] on icon "button" at bounding box center [779, 116] width 15 height 15
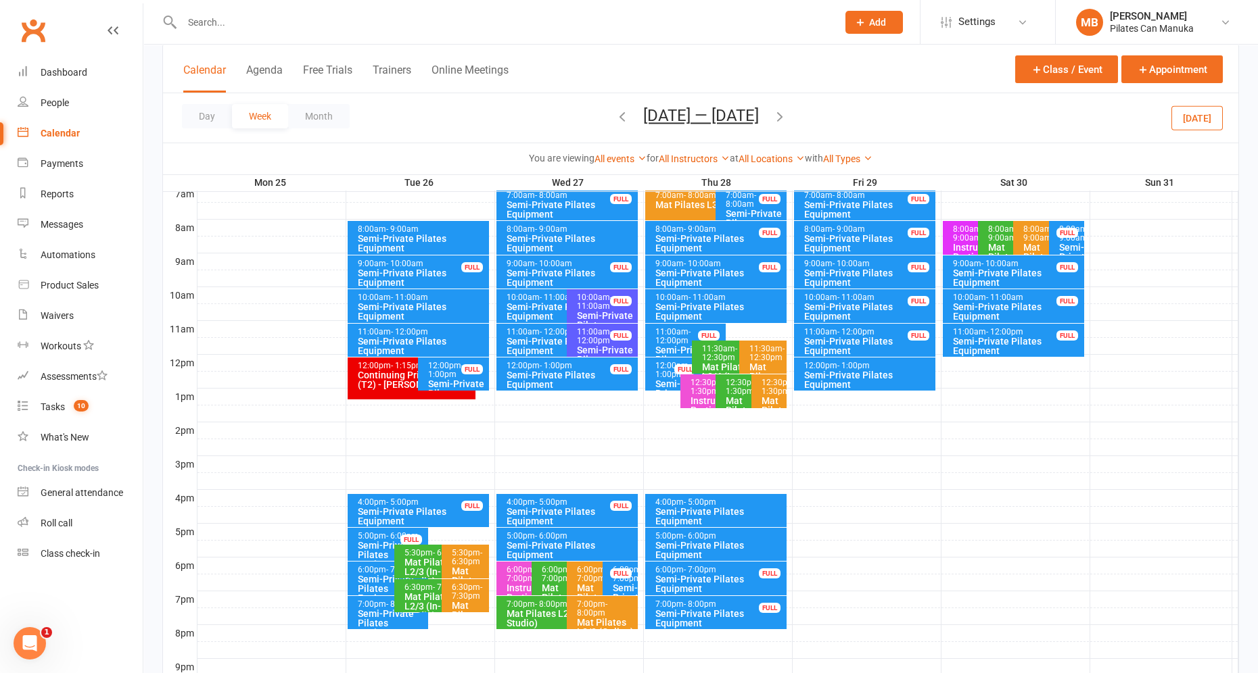
scroll to position [358, 0]
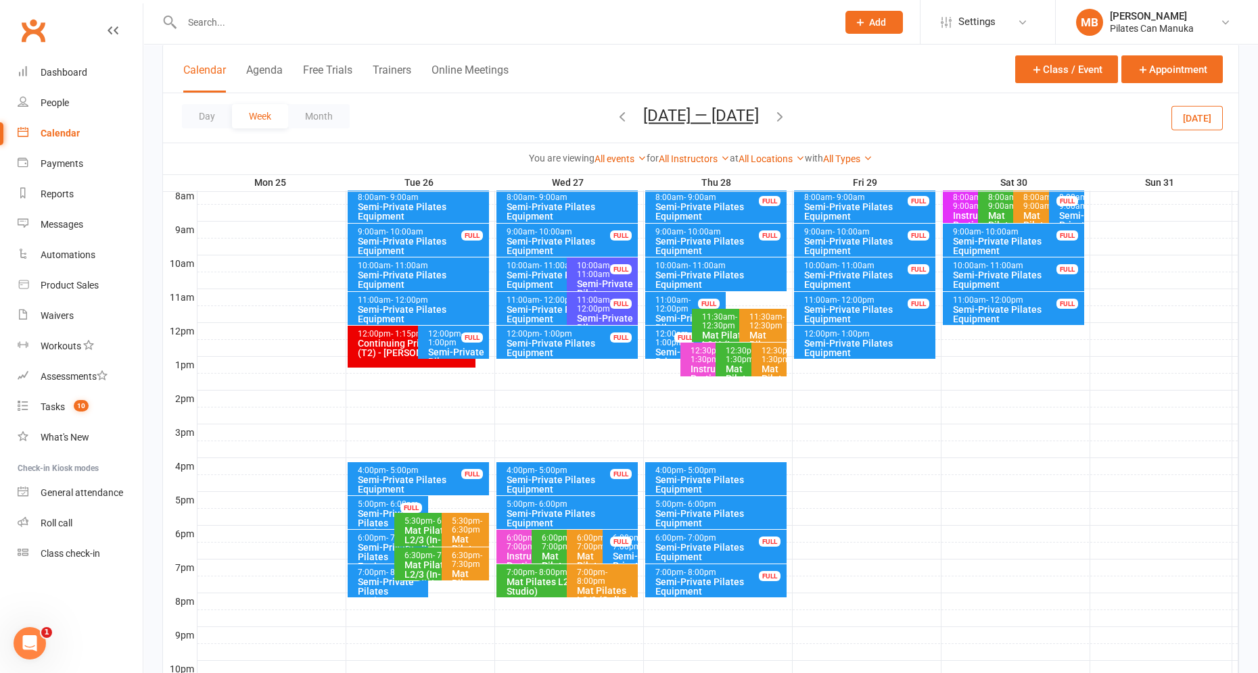
click at [368, 546] on div "Semi-Private Pilates Equipment" at bounding box center [391, 557] width 69 height 28
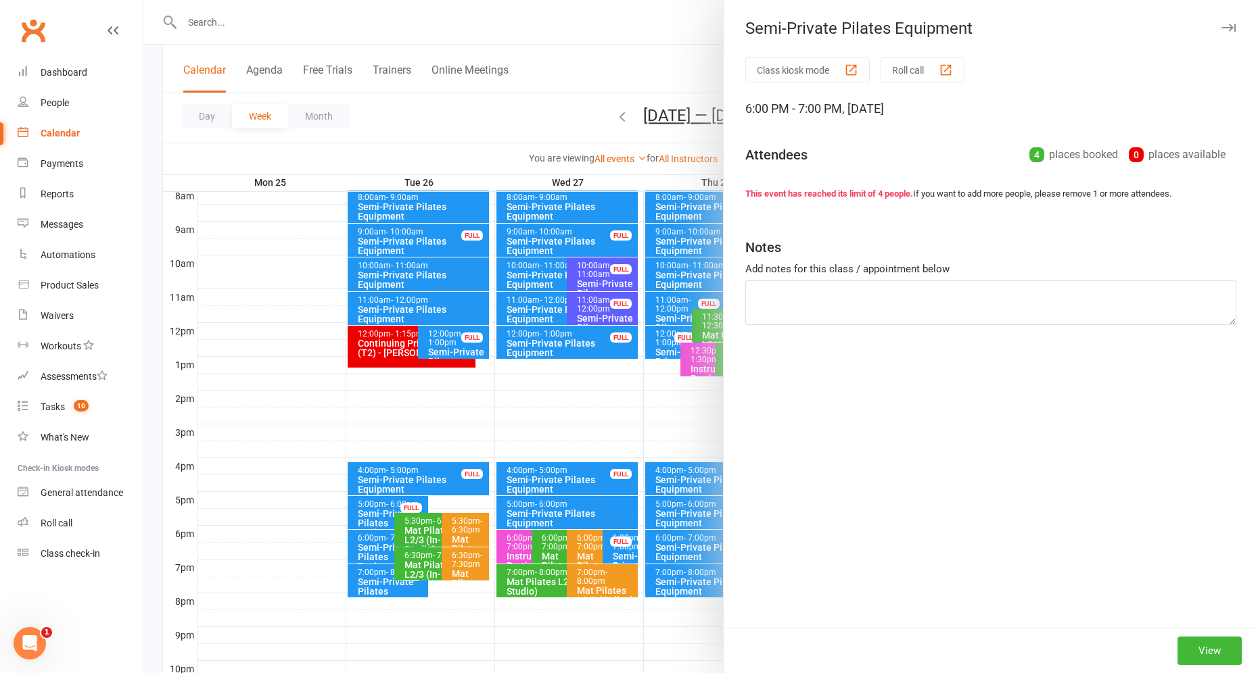
click at [372, 569] on div at bounding box center [700, 336] width 1114 height 673
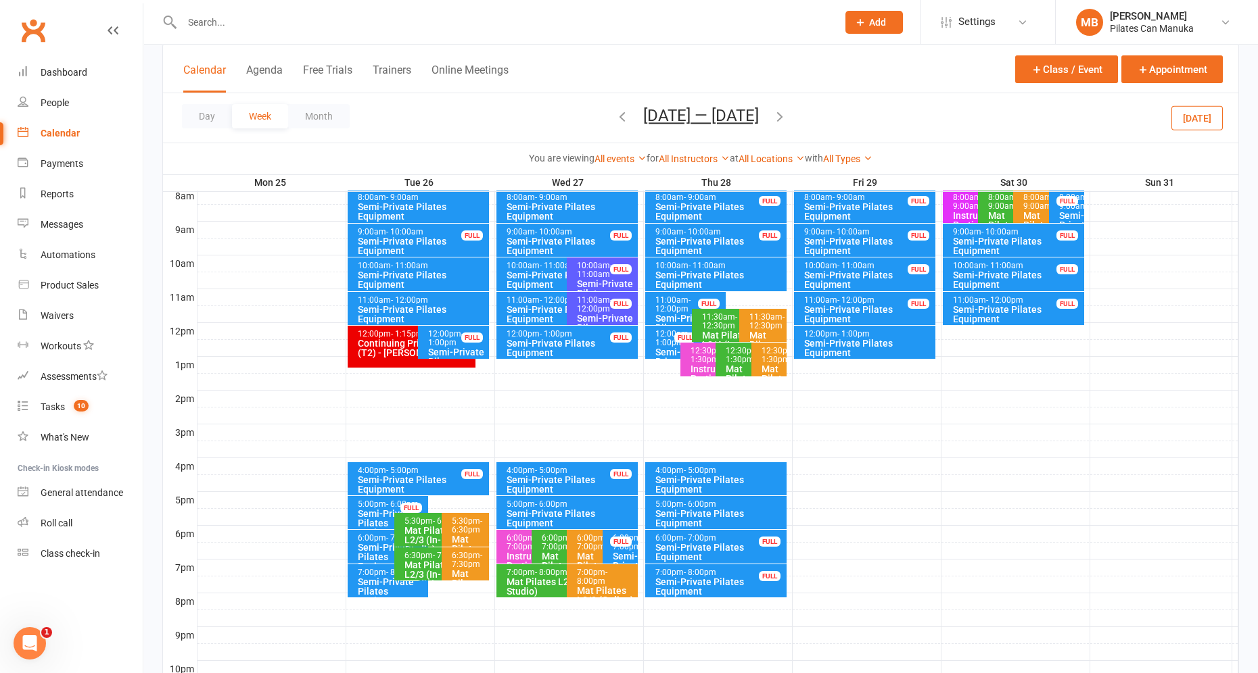
click at [380, 573] on div "7:00pm - 8:00pm" at bounding box center [391, 573] width 69 height 9
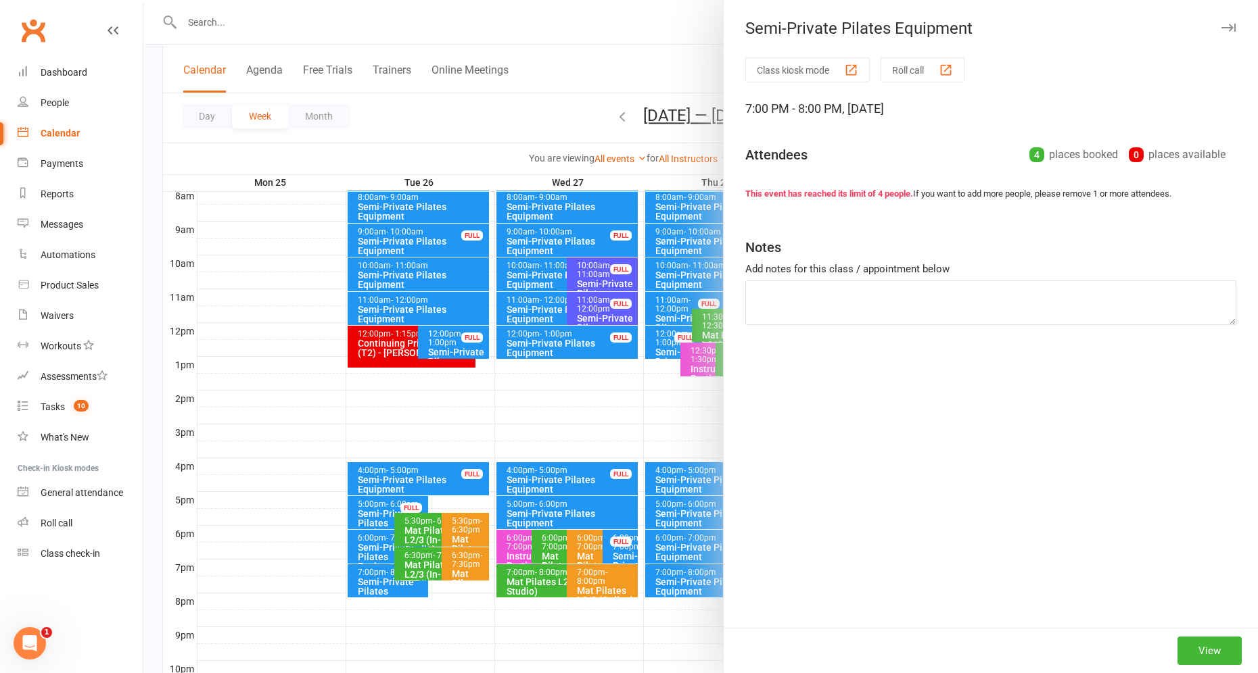
click at [377, 579] on div at bounding box center [700, 336] width 1114 height 673
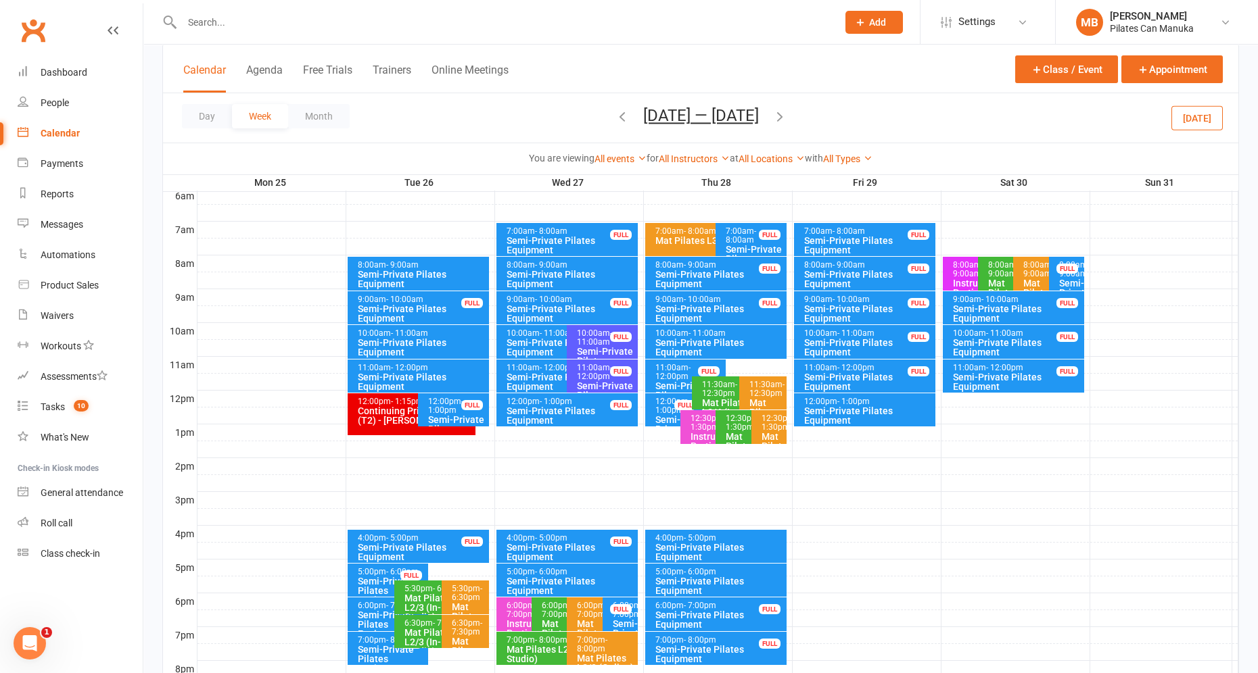
scroll to position [256, 0]
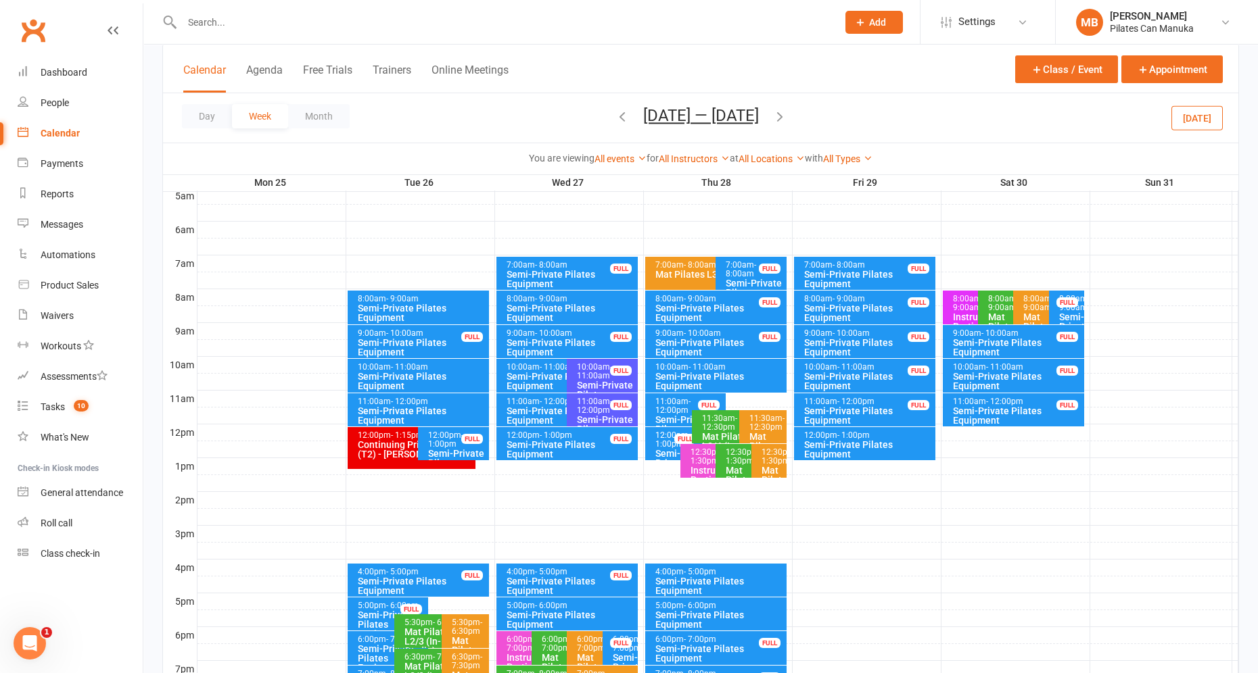
click at [615, 115] on icon "button" at bounding box center [622, 116] width 15 height 15
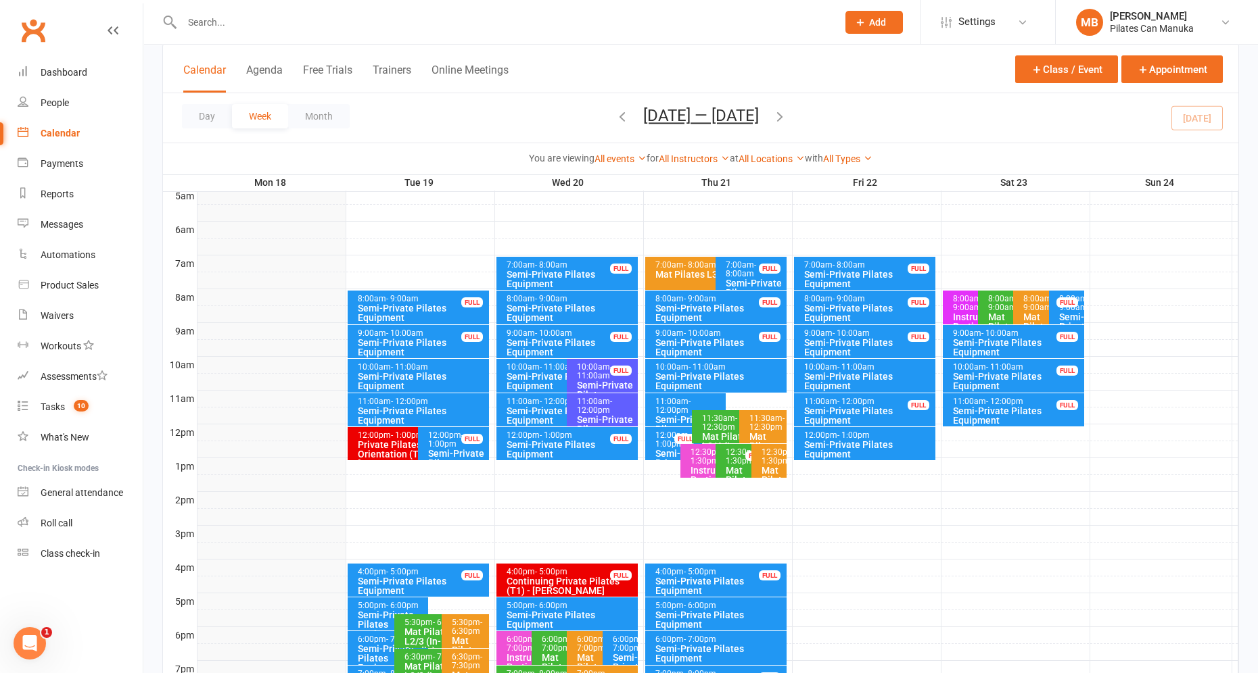
click at [787, 114] on icon "button" at bounding box center [779, 116] width 15 height 15
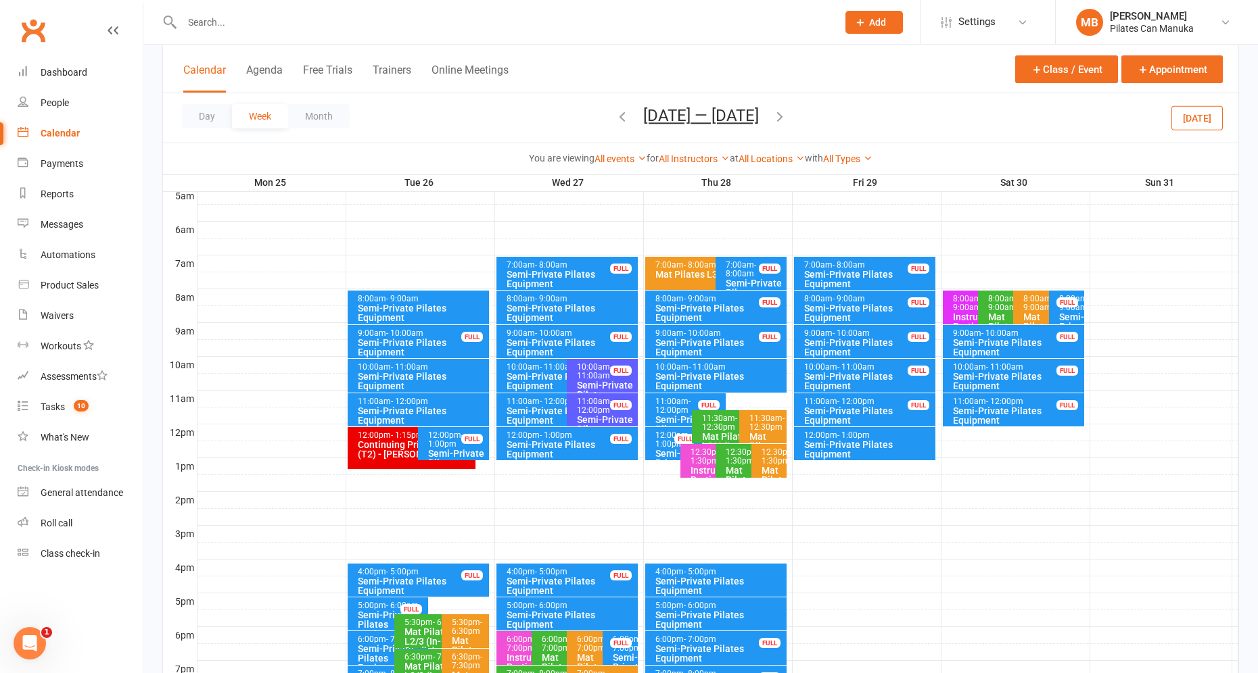
click at [787, 114] on icon "button" at bounding box center [779, 116] width 15 height 15
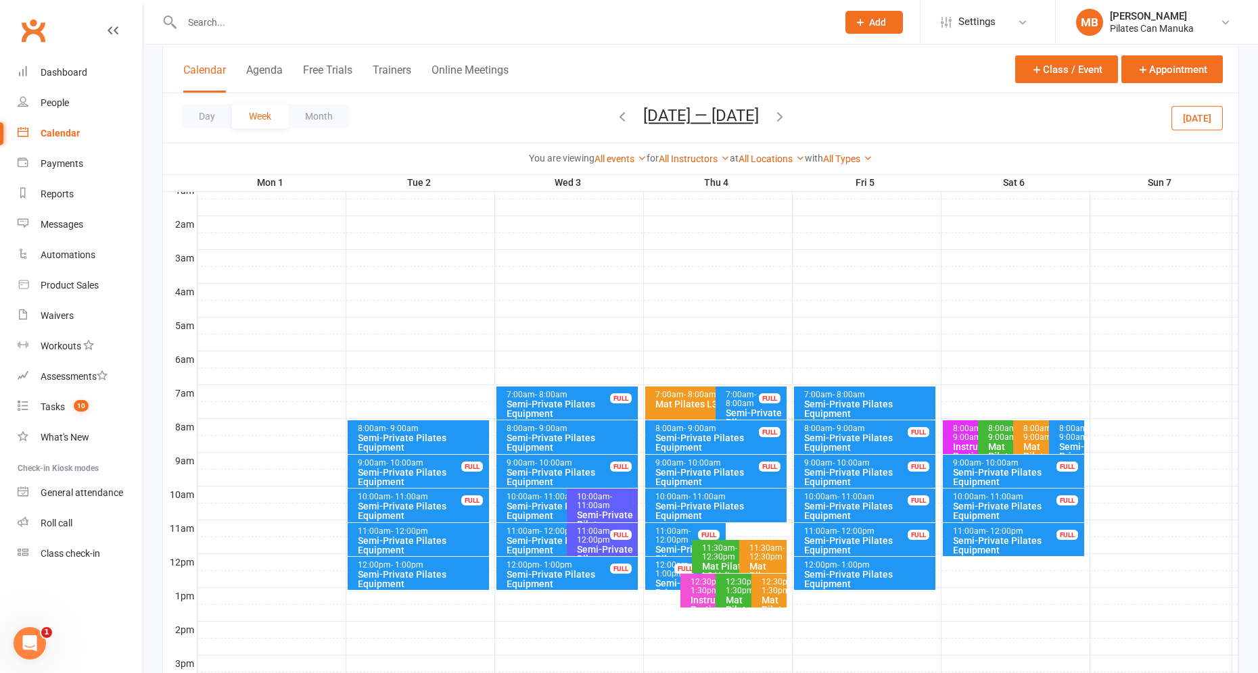
scroll to position [0, 0]
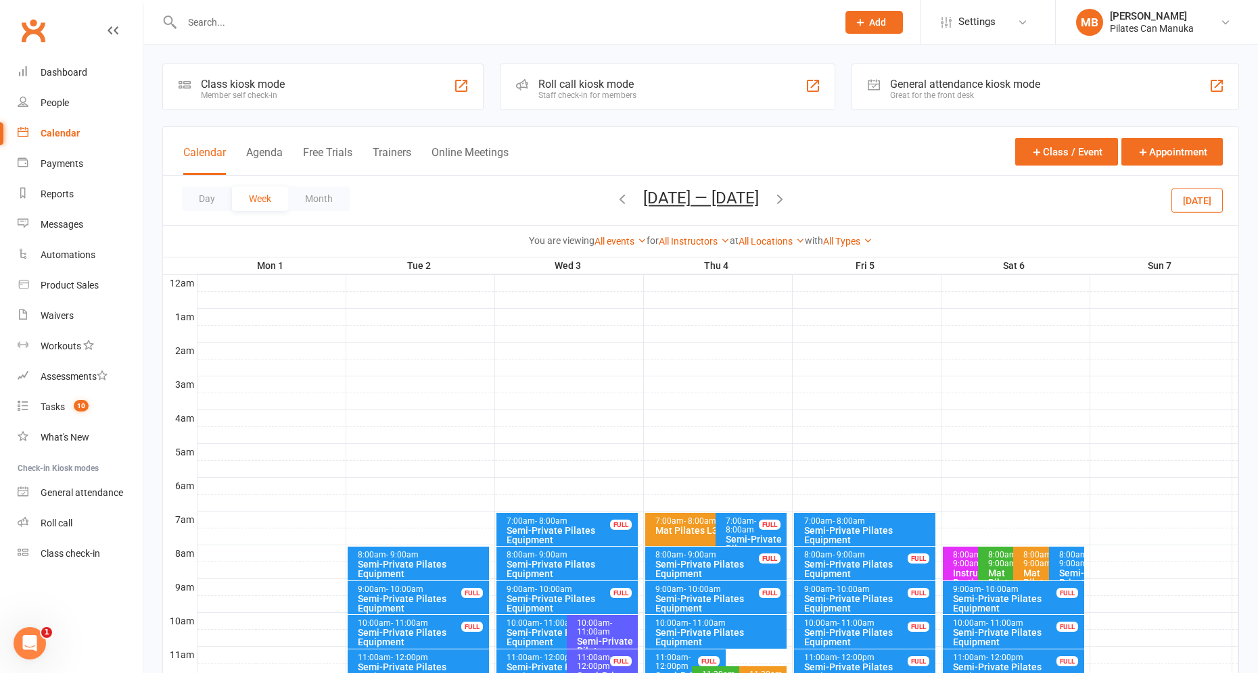
click at [698, 203] on button "[DATE] — [DATE]" at bounding box center [701, 198] width 116 height 19
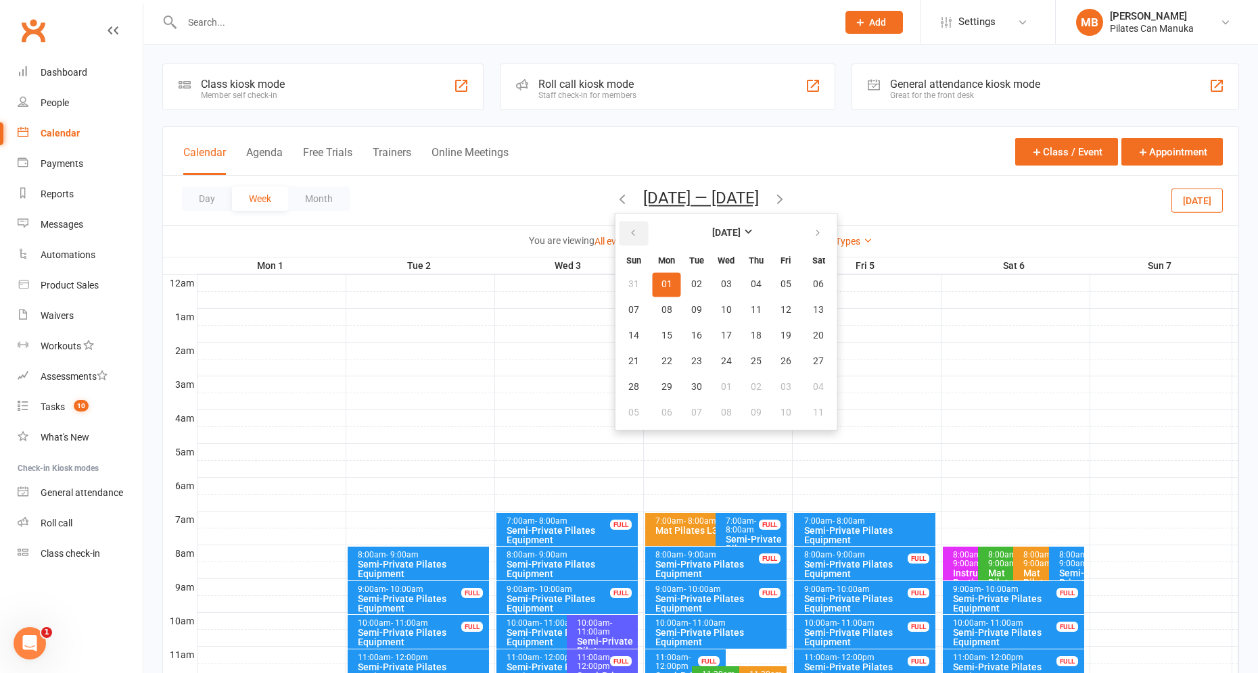
click at [643, 232] on button "button" at bounding box center [633, 233] width 29 height 24
drag, startPoint x: 703, startPoint y: 358, endPoint x: 842, endPoint y: 308, distance: 147.4
click at [703, 359] on button "19" at bounding box center [696, 362] width 28 height 24
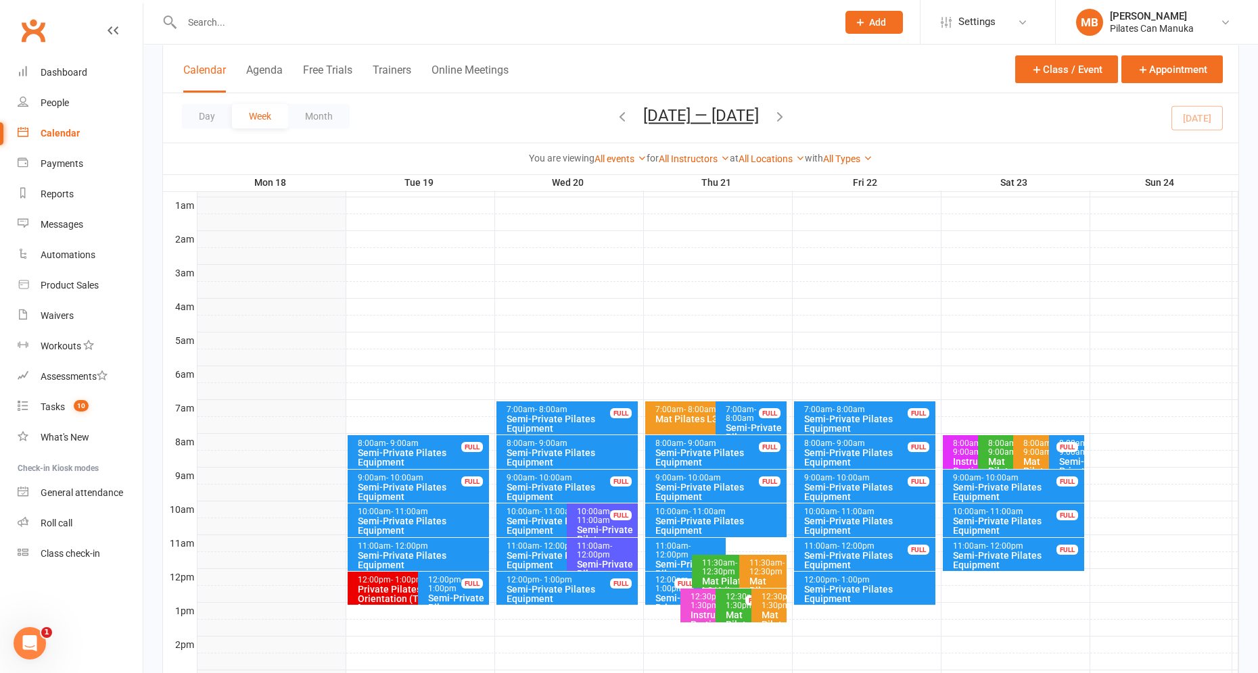
scroll to position [304, 0]
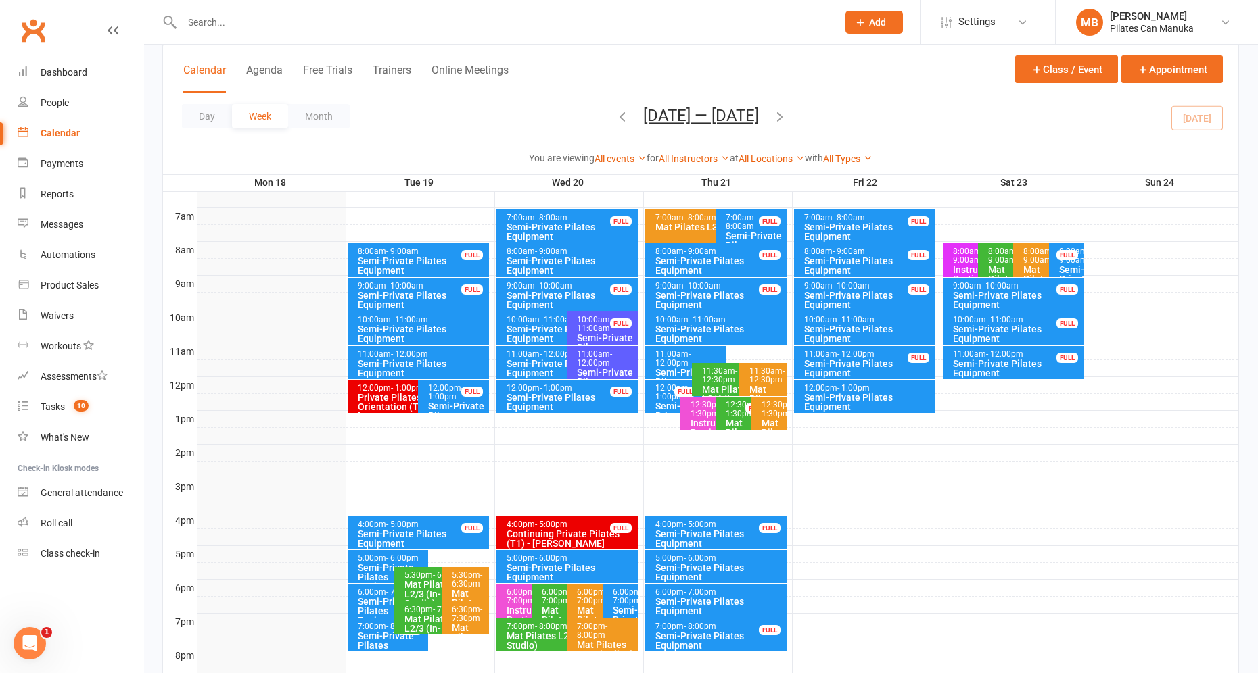
click at [427, 327] on div "Semi-Private Pilates Equipment" at bounding box center [421, 334] width 129 height 19
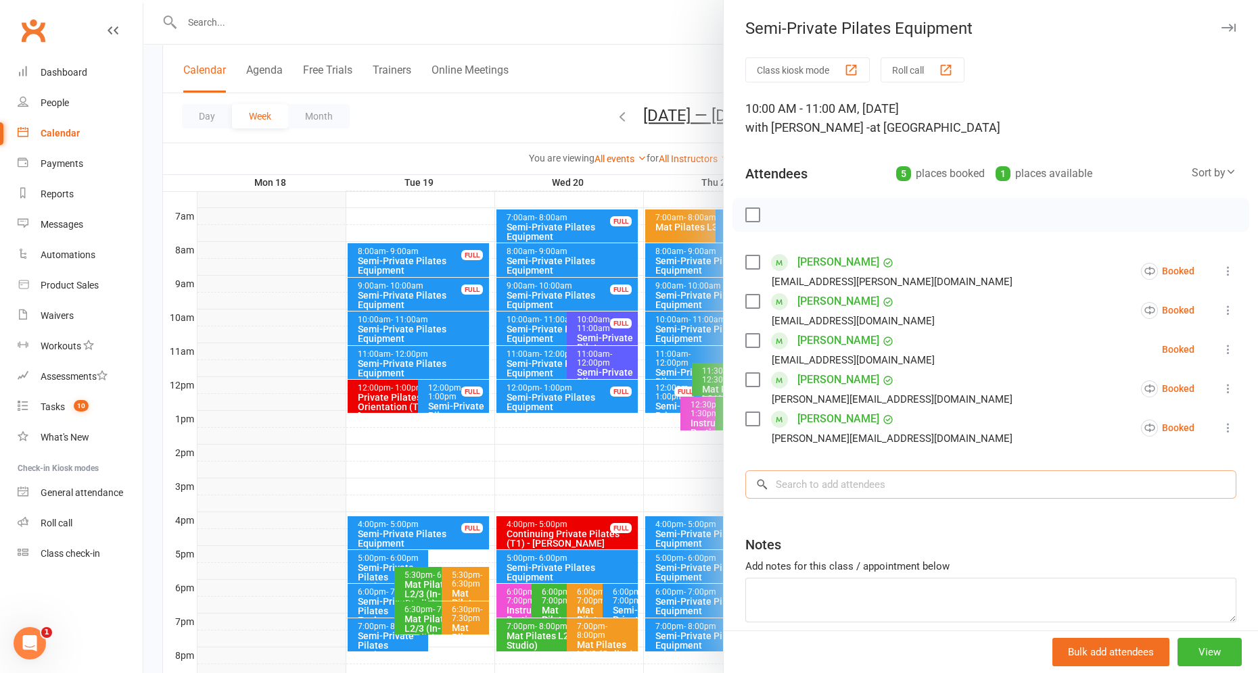
click at [832, 480] on input "search" at bounding box center [990, 485] width 491 height 28
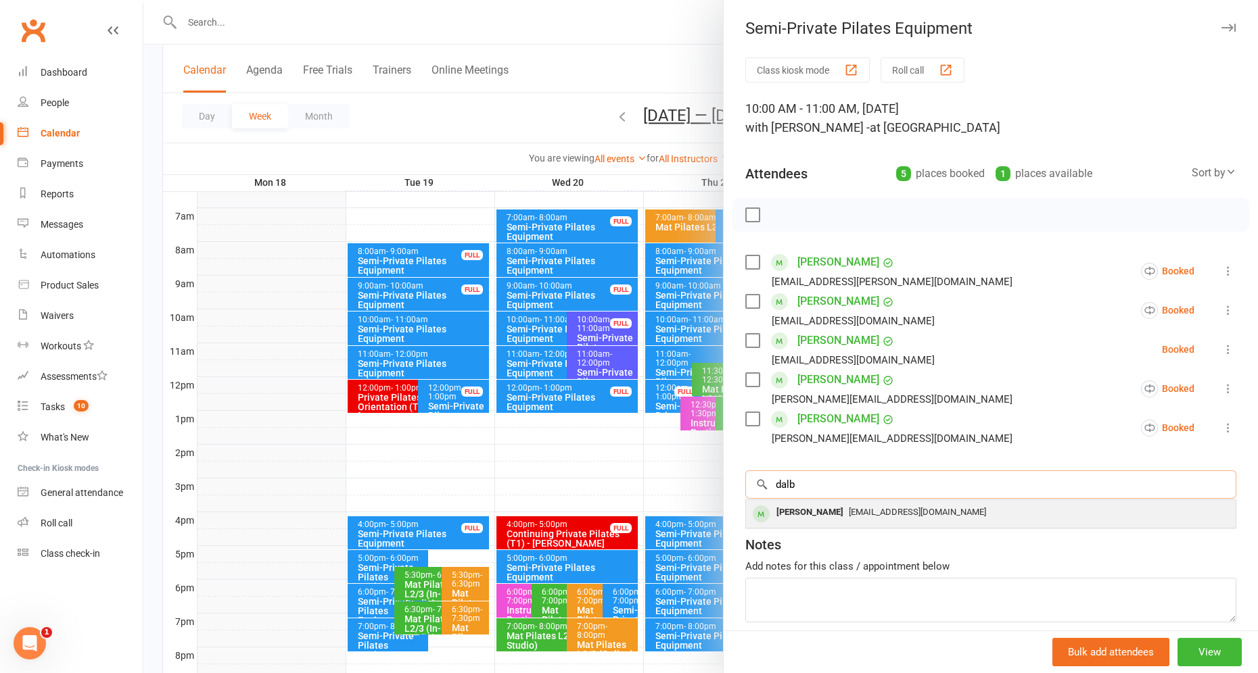
type input "dalb"
click at [849, 516] on span "[EMAIL_ADDRESS][DOMAIN_NAME]" at bounding box center [917, 512] width 137 height 10
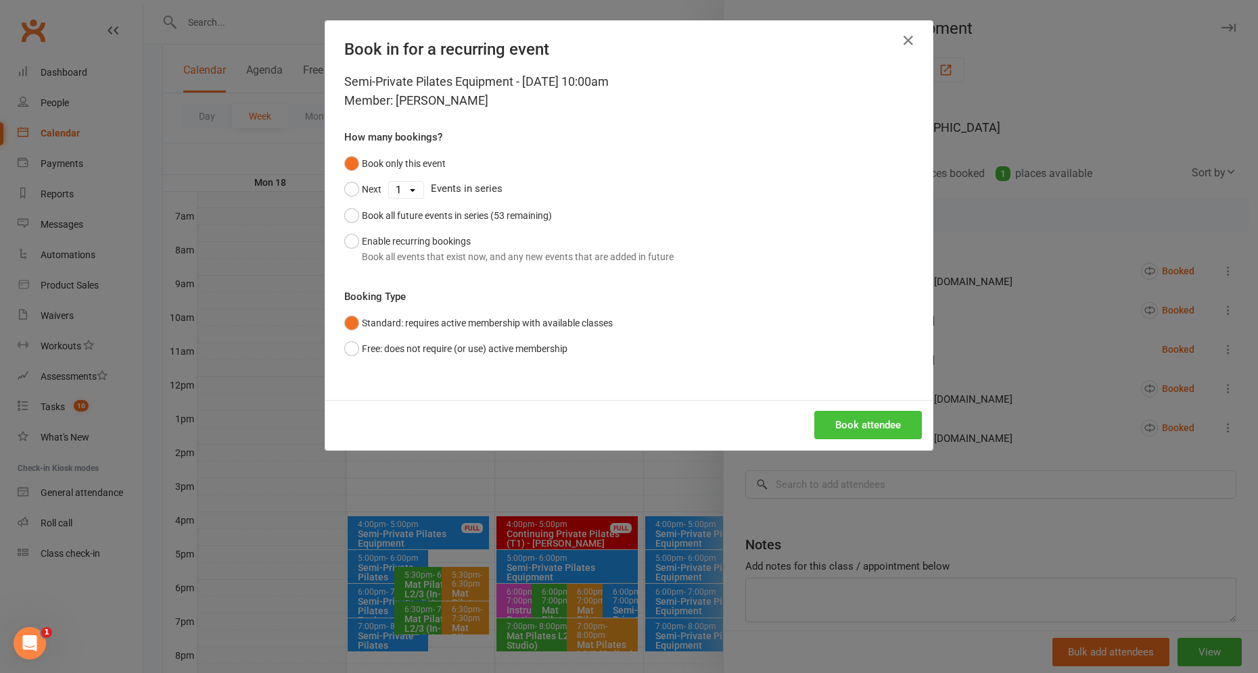
click at [861, 420] on button "Book attendee" at bounding box center [868, 425] width 108 height 28
